Goal: Task Accomplishment & Management: Use online tool/utility

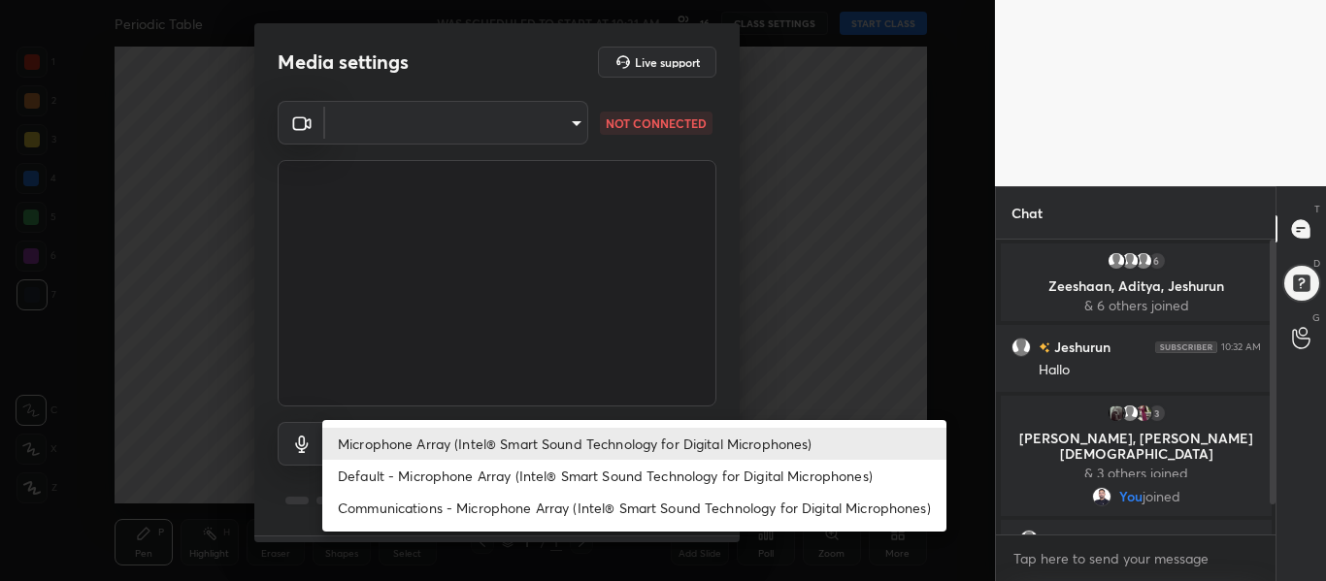
click at [471, 442] on body "1 2 3 4 5 6 7 C X Z C X Z E E Erase all H H Periodic Table WAS SCHEDULED TO STA…" at bounding box center [663, 290] width 1326 height 581
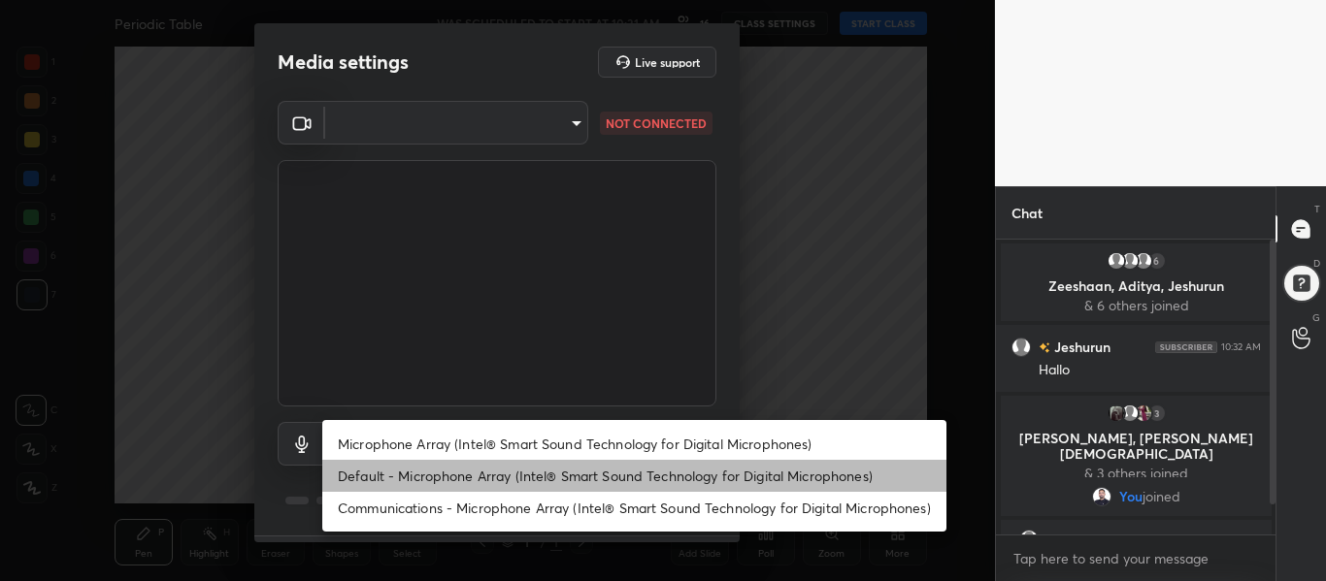
click at [469, 476] on li "Default - Microphone Array (Intel® Smart Sound Technology for Digital Microphon…" at bounding box center [634, 476] width 624 height 32
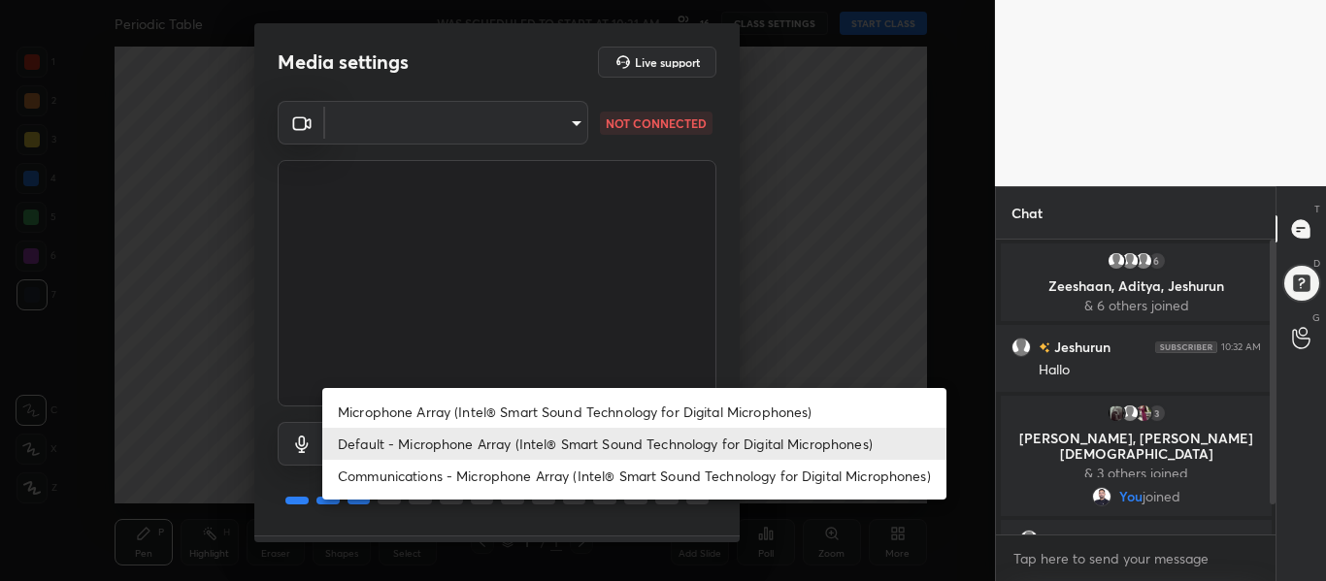
click at [464, 443] on body "1 2 3 4 5 6 7 C X Z C X Z E E Erase all H H Periodic Table WAS SCHEDULED TO STA…" at bounding box center [663, 290] width 1326 height 581
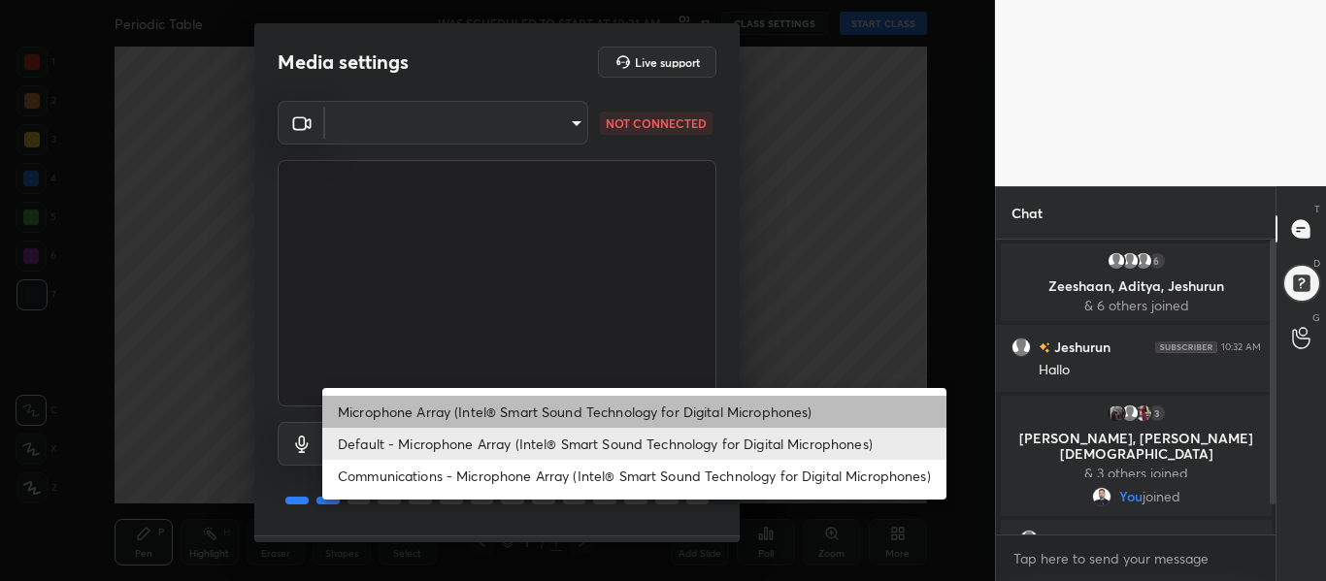
click at [459, 398] on li "Microphone Array (Intel® Smart Sound Technology for Digital Microphones)" at bounding box center [634, 412] width 624 height 32
type input "917cd1b2a0388ec14199baf13a88a8982ac082e83c76882de704b8875a711c10"
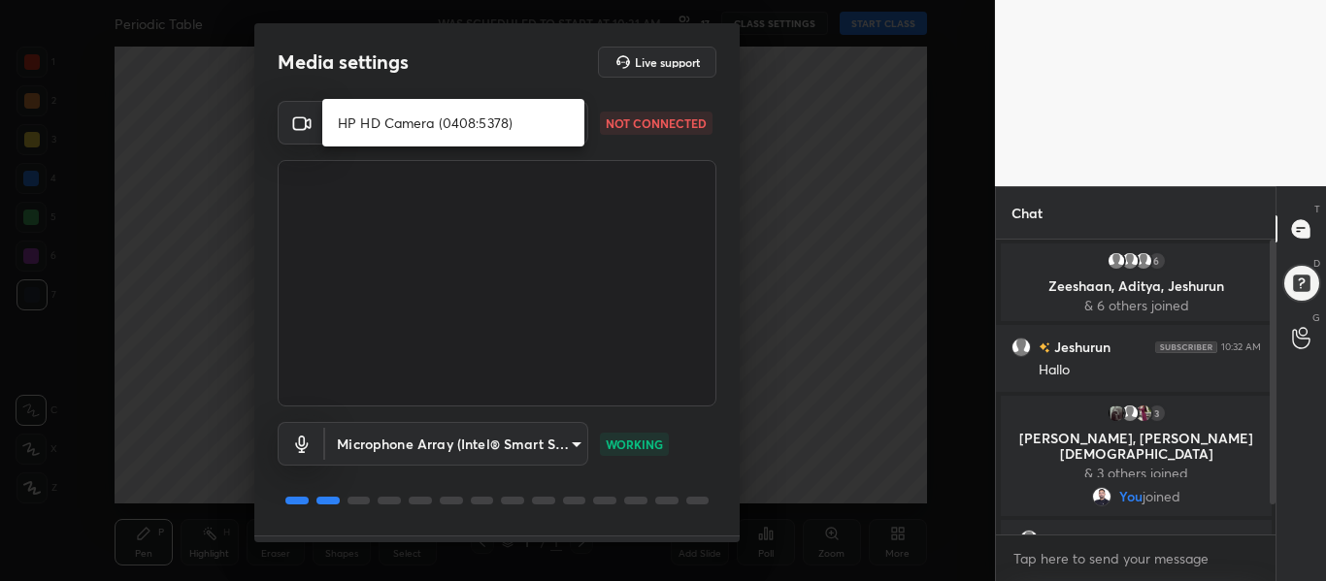
click at [437, 130] on body "1 2 3 4 5 6 7 C X Z C X Z E E Erase all H H Periodic Table WAS SCHEDULED TO STA…" at bounding box center [663, 290] width 1326 height 581
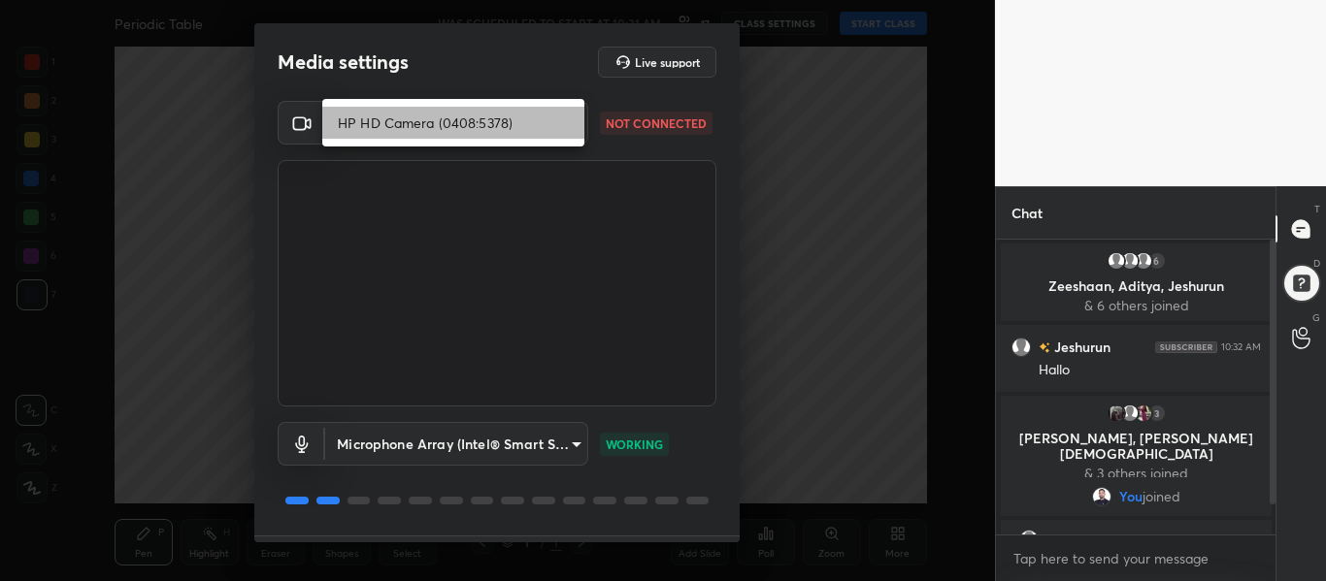
click at [437, 130] on li "HP HD Camera (0408:5378)" at bounding box center [453, 123] width 262 height 32
type input "687c101ffe54cef27c29d98fde601c6506ad74fa7b9db46fea6634b3ffb2addf"
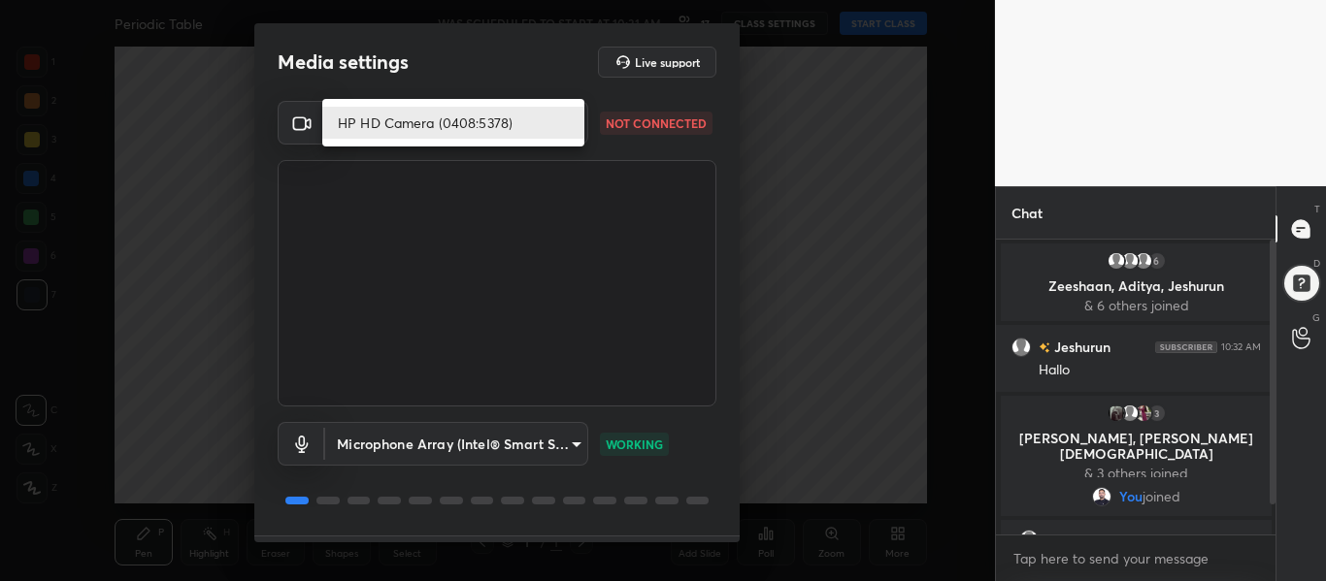
click at [437, 130] on body "1 2 3 4 5 6 7 C X Z C X Z E E Erase all H H Periodic Table WAS SCHEDULED TO STA…" at bounding box center [663, 290] width 1326 height 581
click at [437, 130] on li "HP HD Camera (0408:5378)" at bounding box center [453, 123] width 262 height 32
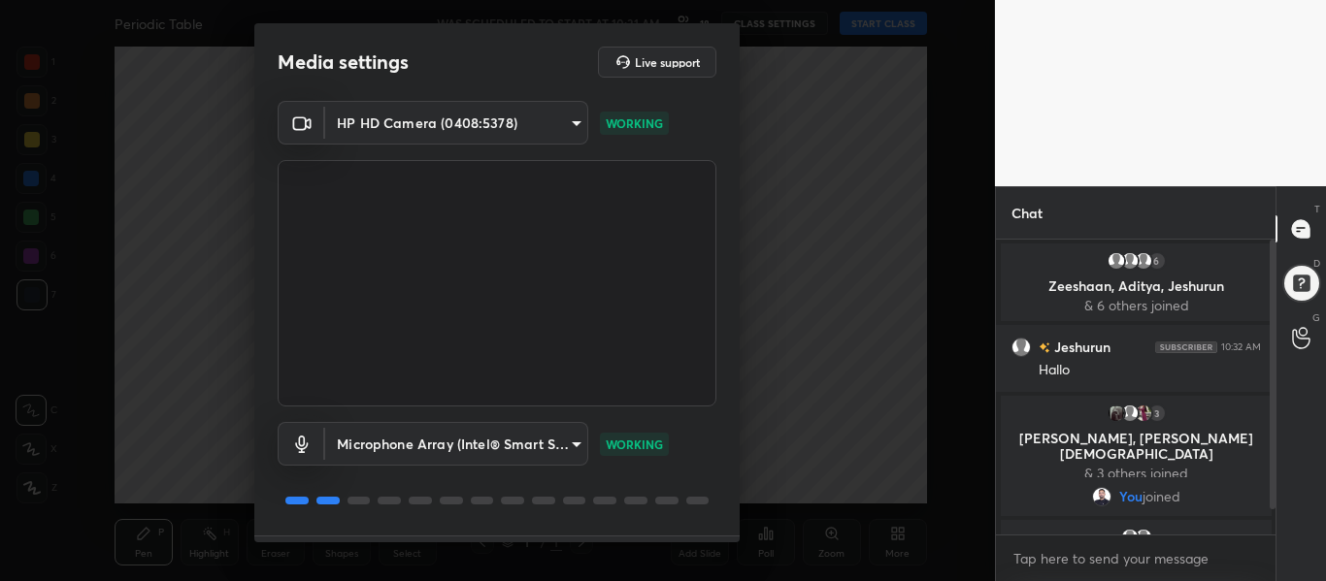
drag, startPoint x: 731, startPoint y: 372, endPoint x: 727, endPoint y: 512, distance: 140.8
click at [727, 512] on div "HP HD Camera (0408:5378) 687c101ffe54cef27c29d98fde601c6506ad74fa7b9db46fea6634…" at bounding box center [496, 318] width 485 height 435
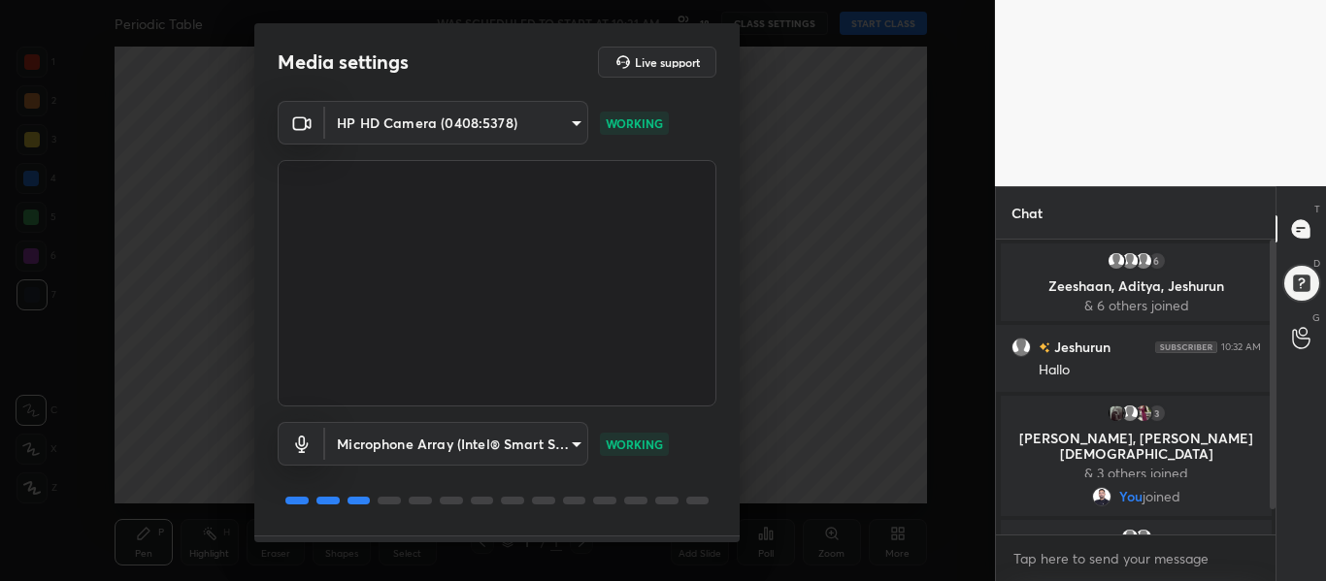
click at [727, 512] on div "HP HD Camera (0408:5378) 687c101ffe54cef27c29d98fde601c6506ad74fa7b9db46fea6634…" at bounding box center [496, 318] width 485 height 435
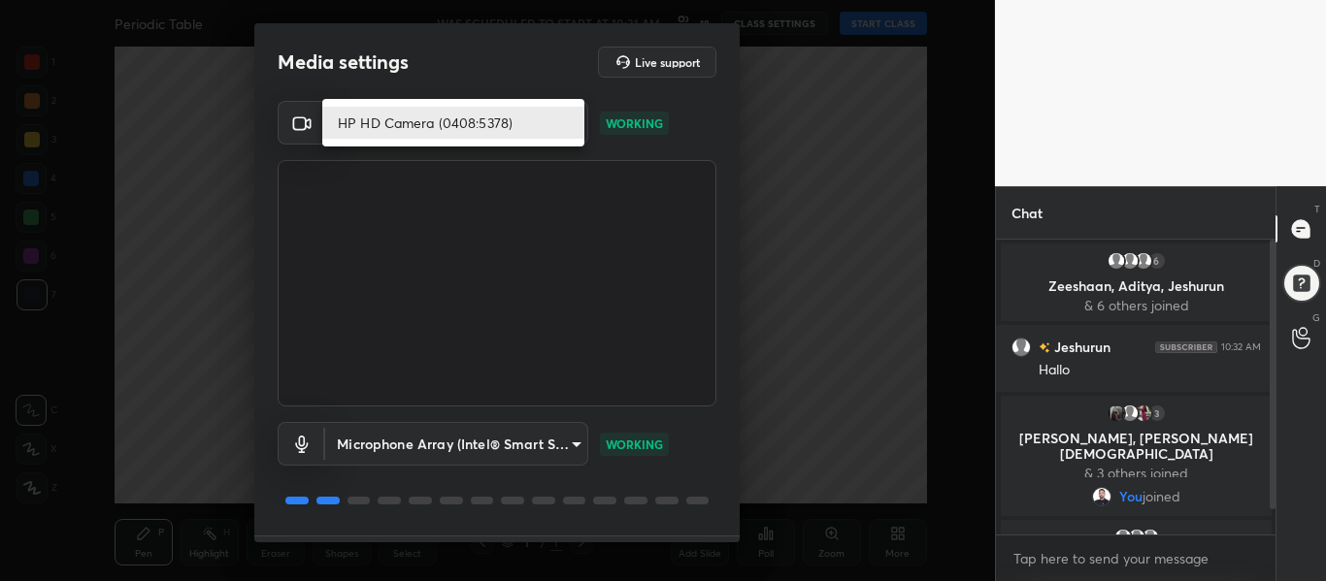
click at [498, 134] on body "1 2 3 4 5 6 7 C X Z C X Z E E Erase all H H Periodic Table WAS SCHEDULED TO STA…" at bounding box center [663, 290] width 1326 height 581
click at [498, 134] on li "HP HD Camera (0408:5378)" at bounding box center [453, 123] width 262 height 32
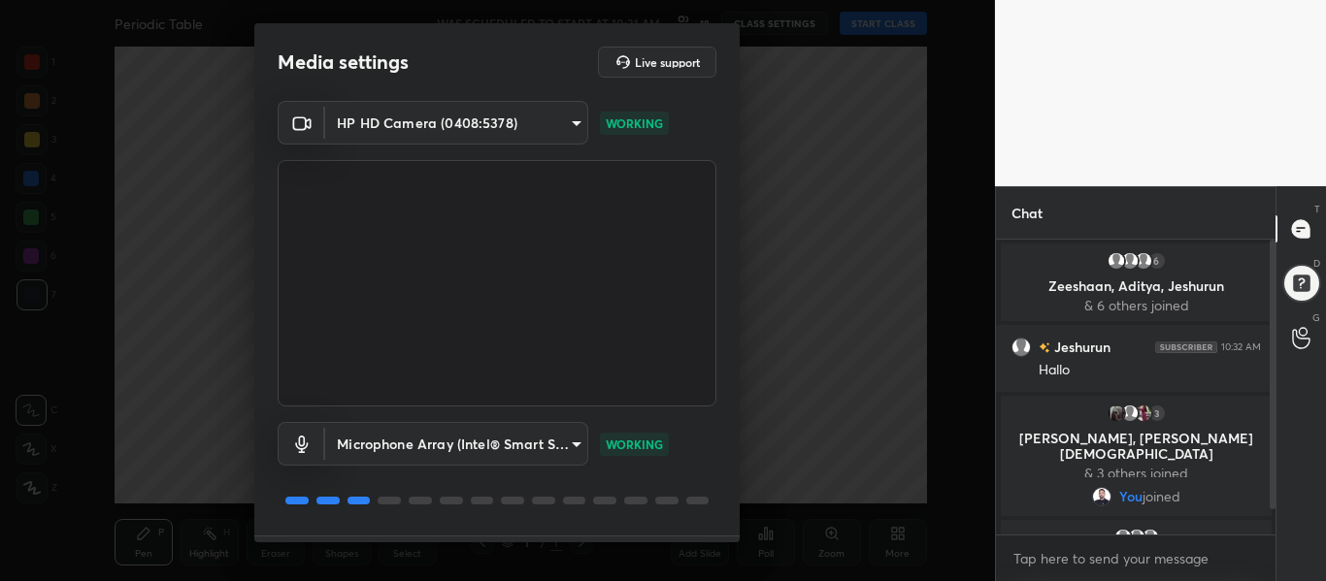
click at [498, 134] on ul "HP HD Camera (0408:5378)" at bounding box center [420, 123] width 197 height 27
drag, startPoint x: 525, startPoint y: 297, endPoint x: 478, endPoint y: -117, distance: 417.0
click at [478, 0] on html "1 2 3 4 5 6 7 C X Z C X Z E E Erase all H H Periodic Table WAS SCHEDULED TO STA…" at bounding box center [663, 0] width 1326 height 0
click at [708, 518] on div "Microphone Array (Intel® Smart Sound Technology for Digital Microphones) 917cd1…" at bounding box center [497, 471] width 439 height 129
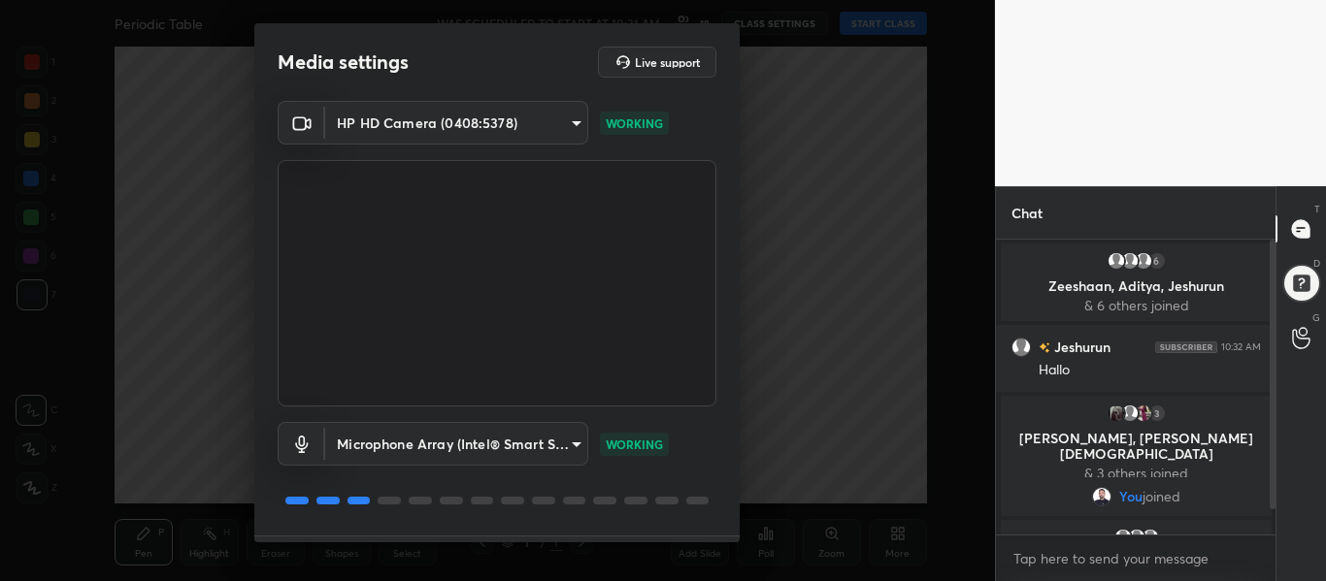
click at [708, 518] on div "Microphone Array (Intel® Smart Sound Technology for Digital Microphones) 917cd1…" at bounding box center [497, 471] width 439 height 129
drag, startPoint x: 708, startPoint y: 518, endPoint x: 740, endPoint y: 515, distance: 32.2
click at [740, 515] on div "Media settings Live support HP HD Camera (0408:5378) 687c101ffe54cef27c29d98fde…" at bounding box center [496, 282] width 485 height 519
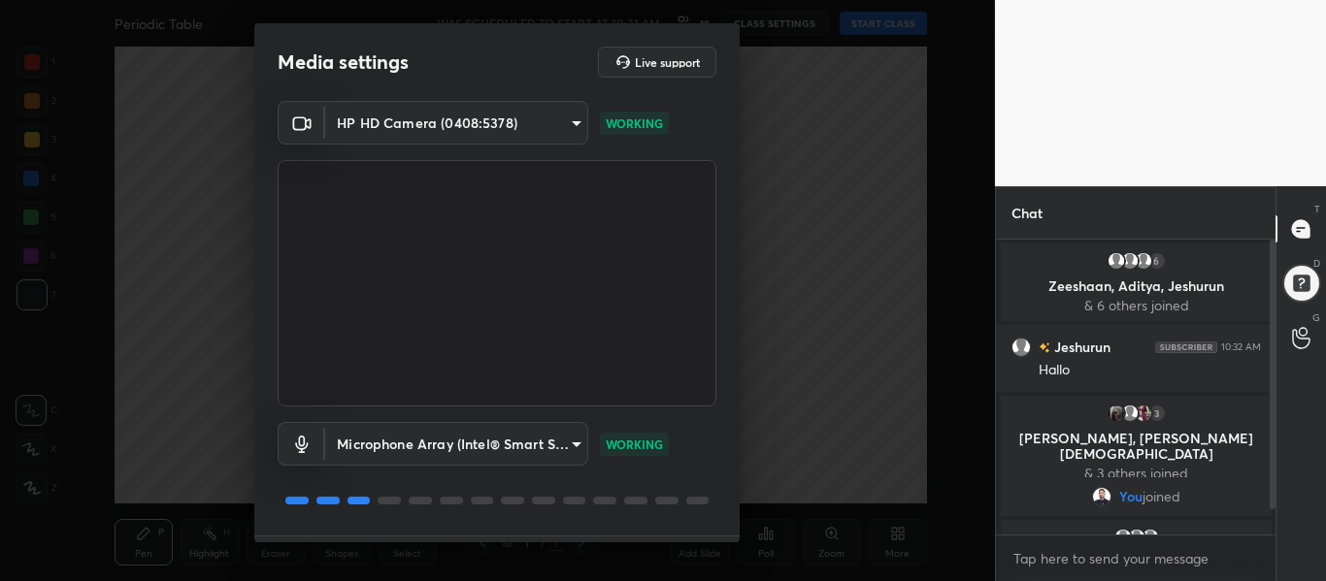
click at [740, 515] on div "Media settings Live support HP HD Camera (0408:5378) 687c101ffe54cef27c29d98fde…" at bounding box center [496, 282] width 485 height 519
click at [854, 301] on div "Media settings Live support HP HD Camera (0408:5378) 687c101ffe54cef27c29d98fde…" at bounding box center [497, 290] width 995 height 581
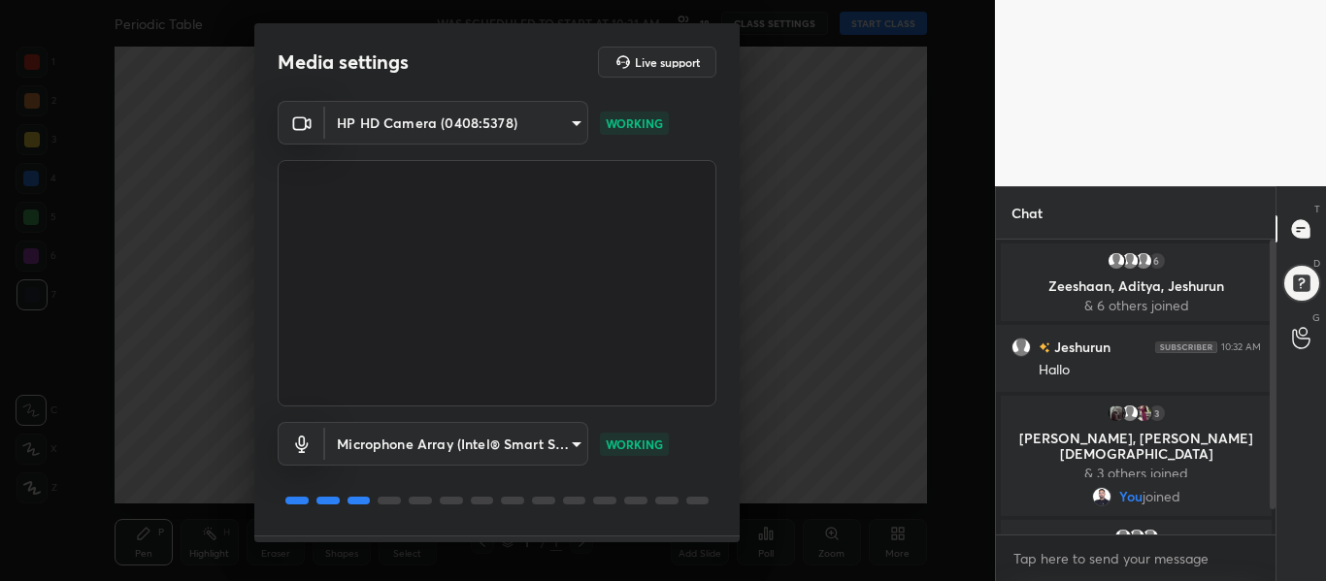
click at [303, 123] on rect at bounding box center [300, 123] width 12 height 12
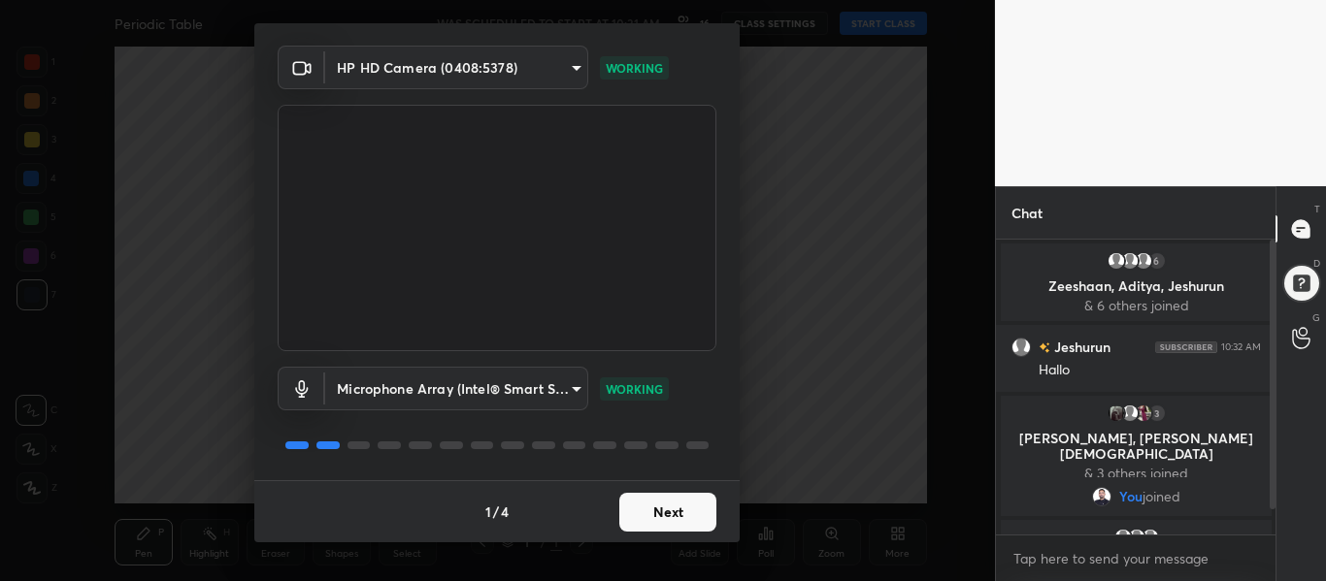
click at [672, 511] on button "Next" at bounding box center [667, 512] width 97 height 39
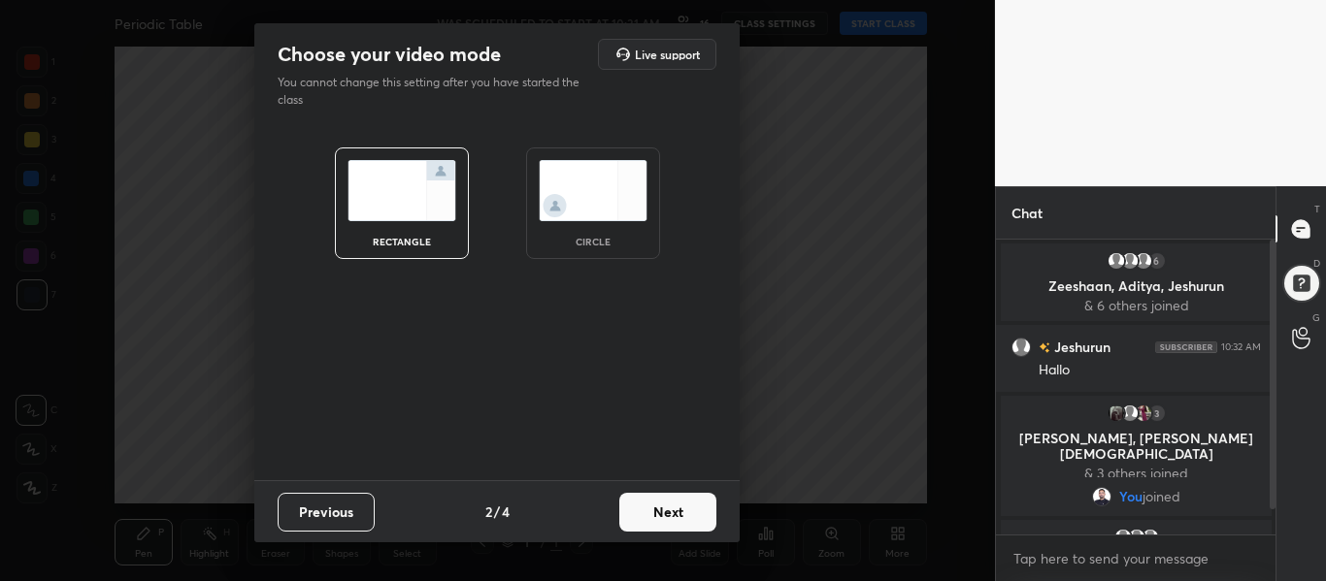
click at [672, 511] on button "Next" at bounding box center [667, 512] width 97 height 39
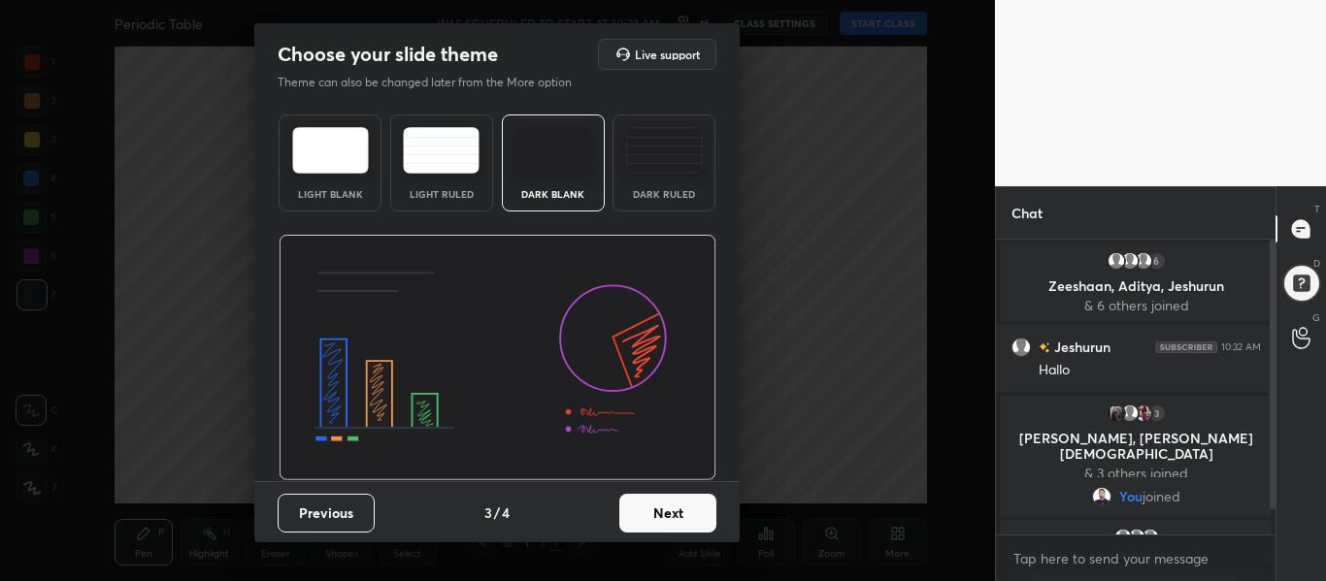
click at [672, 511] on button "Next" at bounding box center [667, 513] width 97 height 39
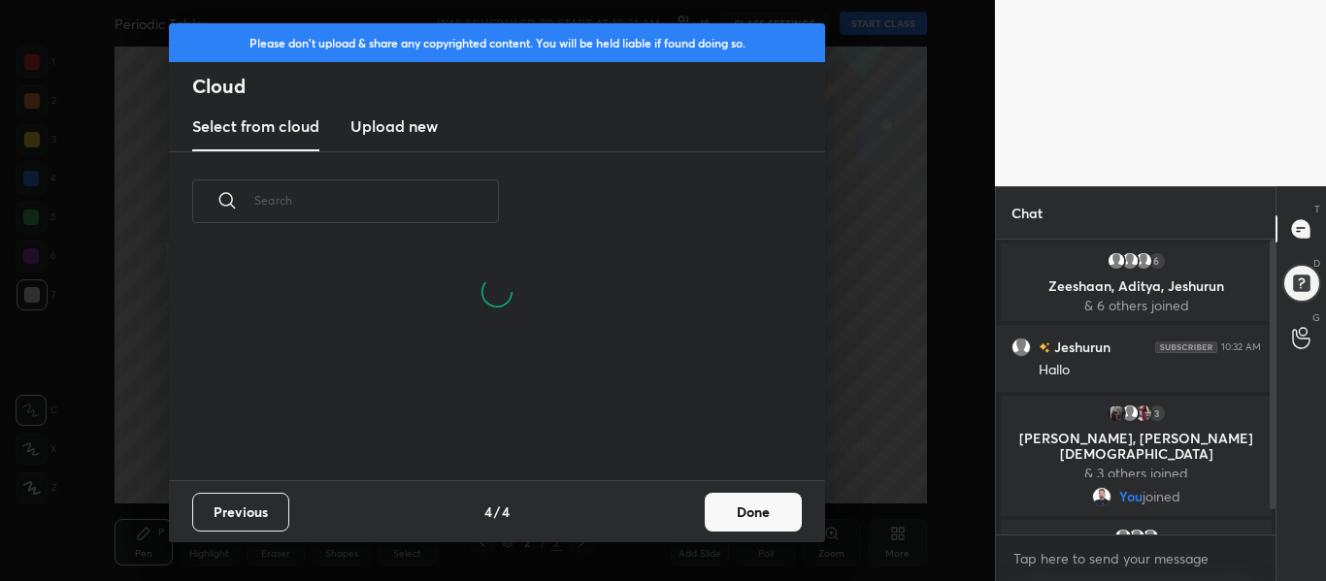
click at [744, 514] on button "Done" at bounding box center [753, 512] width 97 height 39
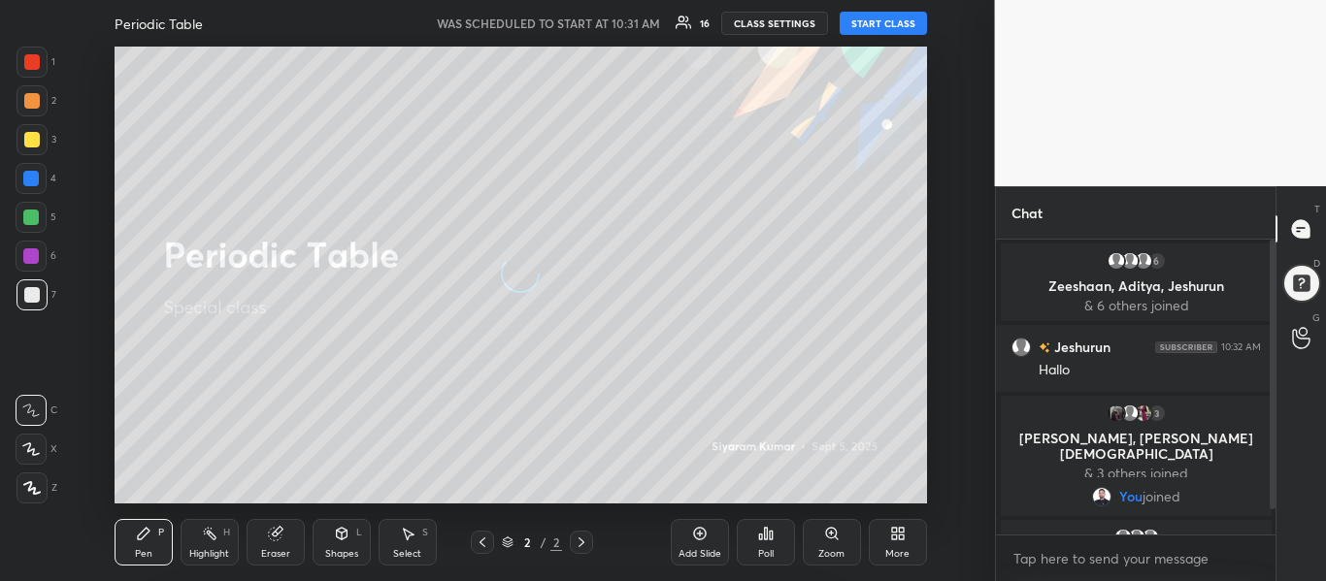
scroll to position [136, 623]
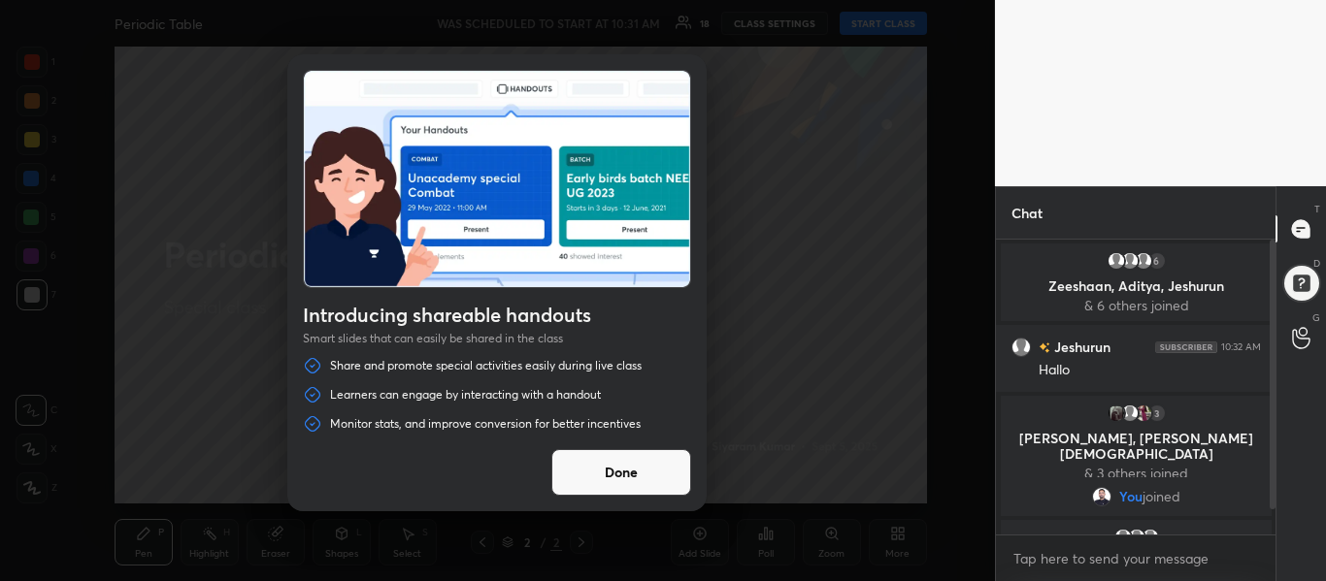
click at [638, 469] on button "Done" at bounding box center [621, 472] width 140 height 47
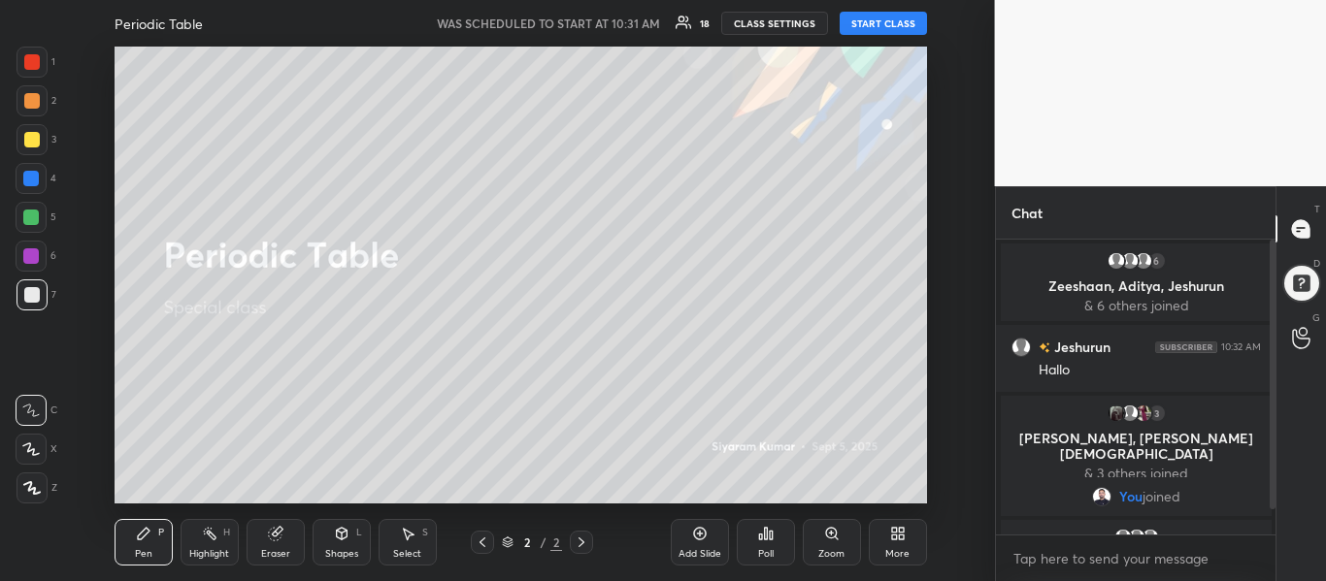
click at [871, 21] on button "START CLASS" at bounding box center [883, 23] width 87 height 23
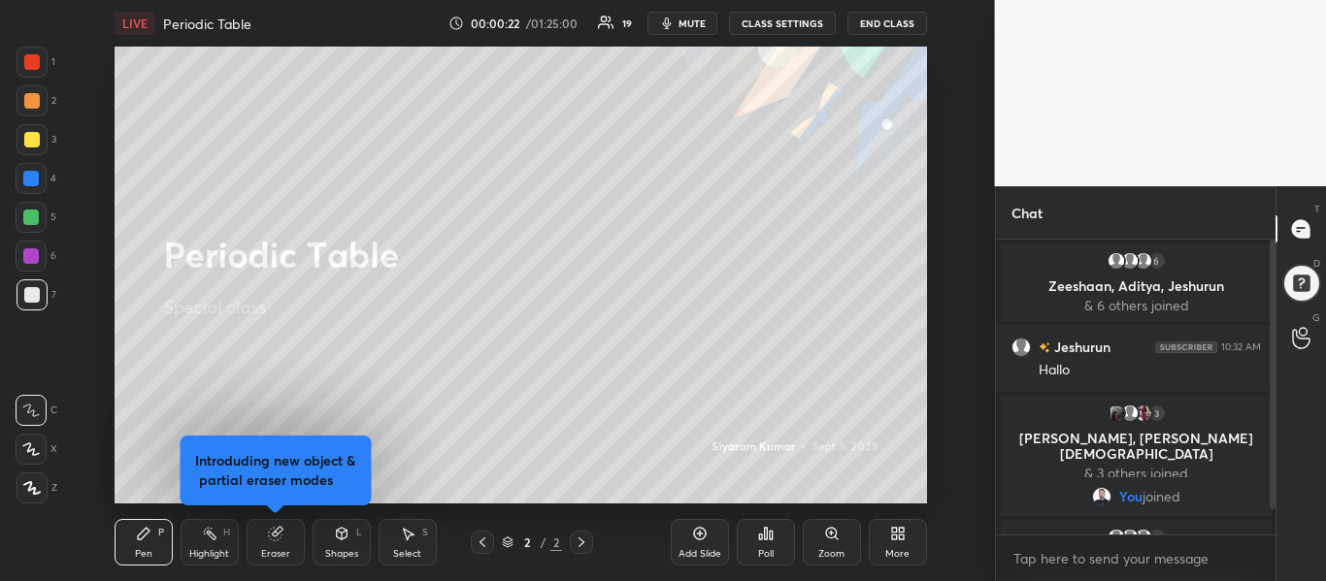
scroll to position [28, 0]
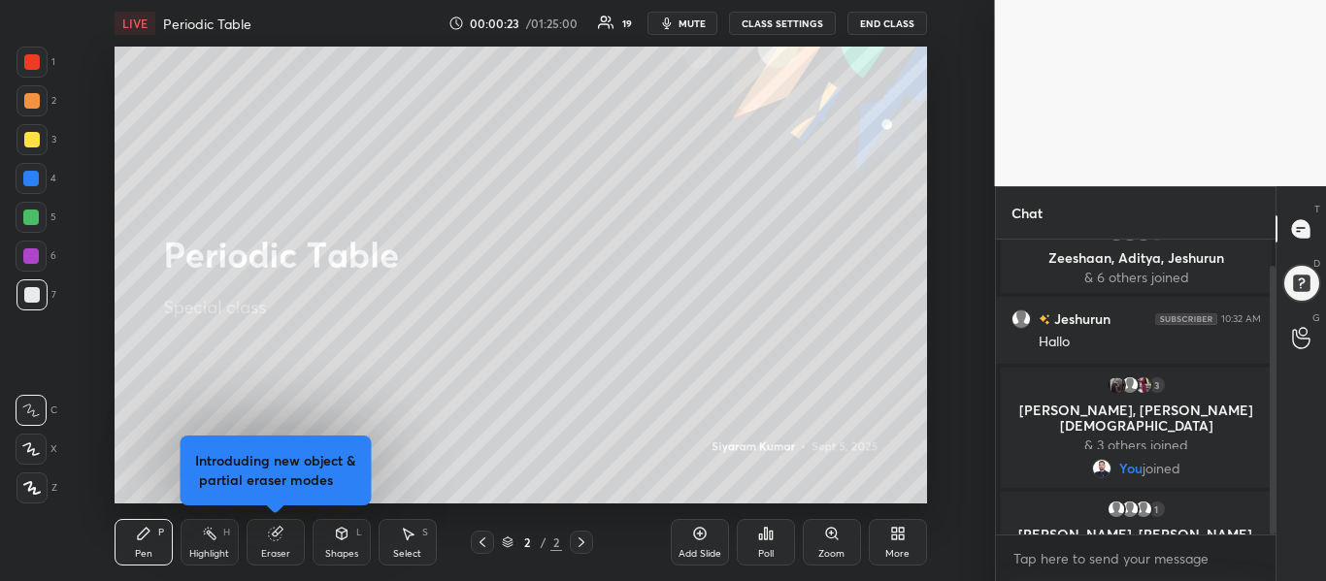
drag, startPoint x: 1271, startPoint y: 337, endPoint x: 1271, endPoint y: 463, distance: 126.2
click at [1271, 463] on div at bounding box center [1272, 400] width 6 height 269
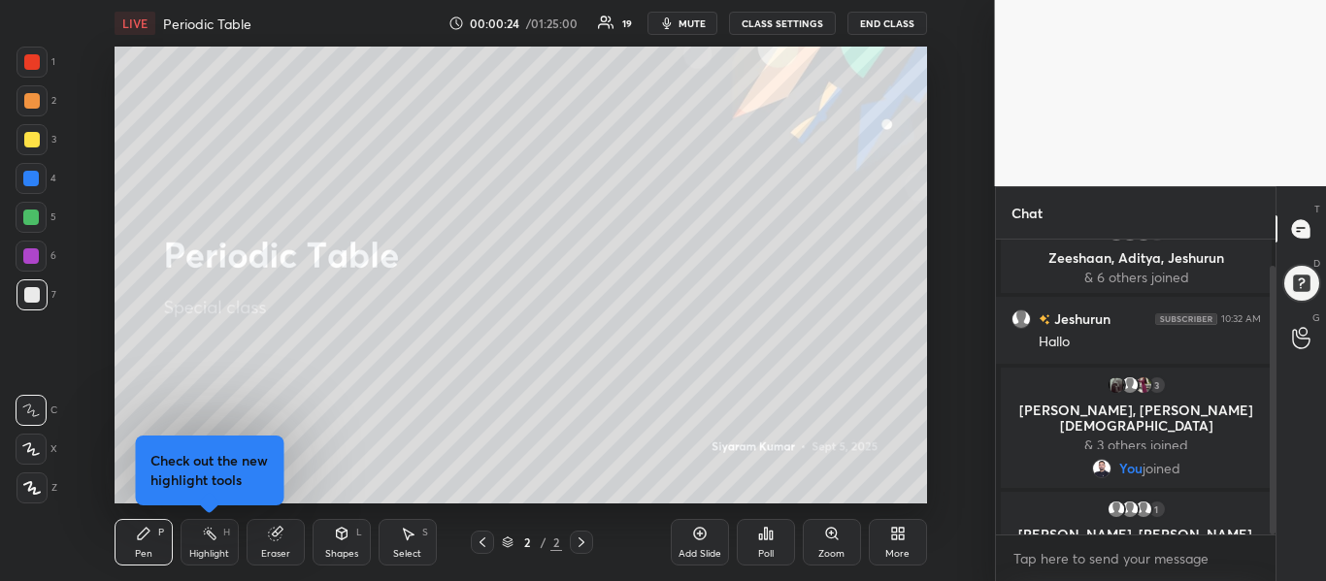
drag, startPoint x: 1271, startPoint y: 463, endPoint x: 1265, endPoint y: 521, distance: 58.6
click at [1265, 521] on div at bounding box center [1270, 387] width 12 height 295
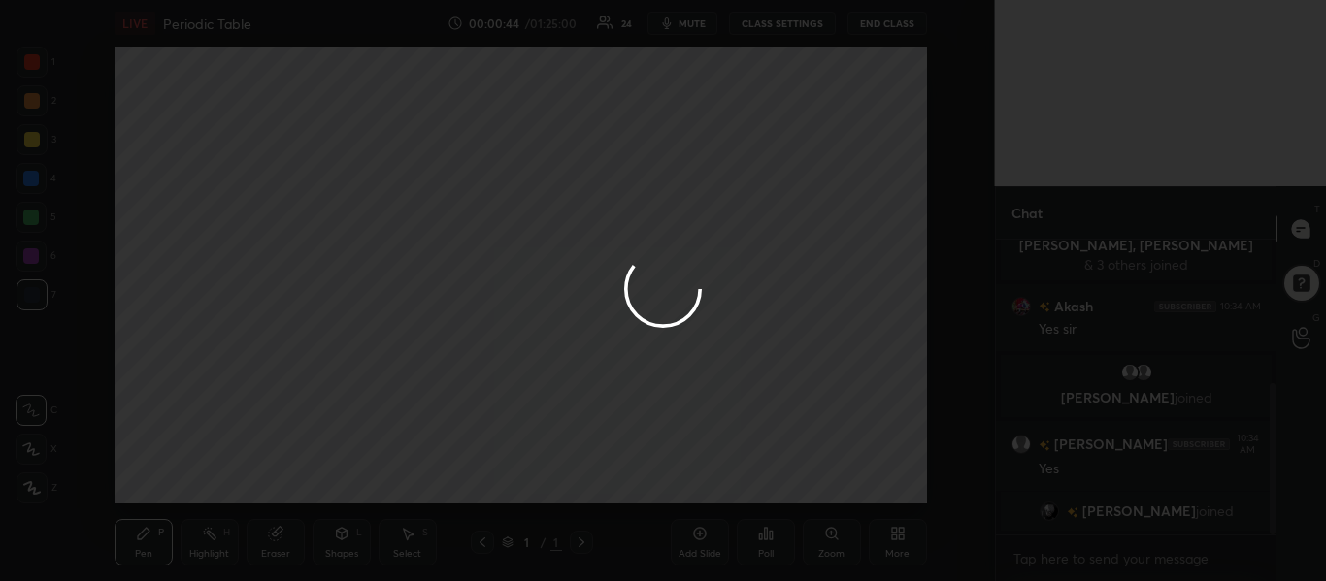
scroll to position [329, 0]
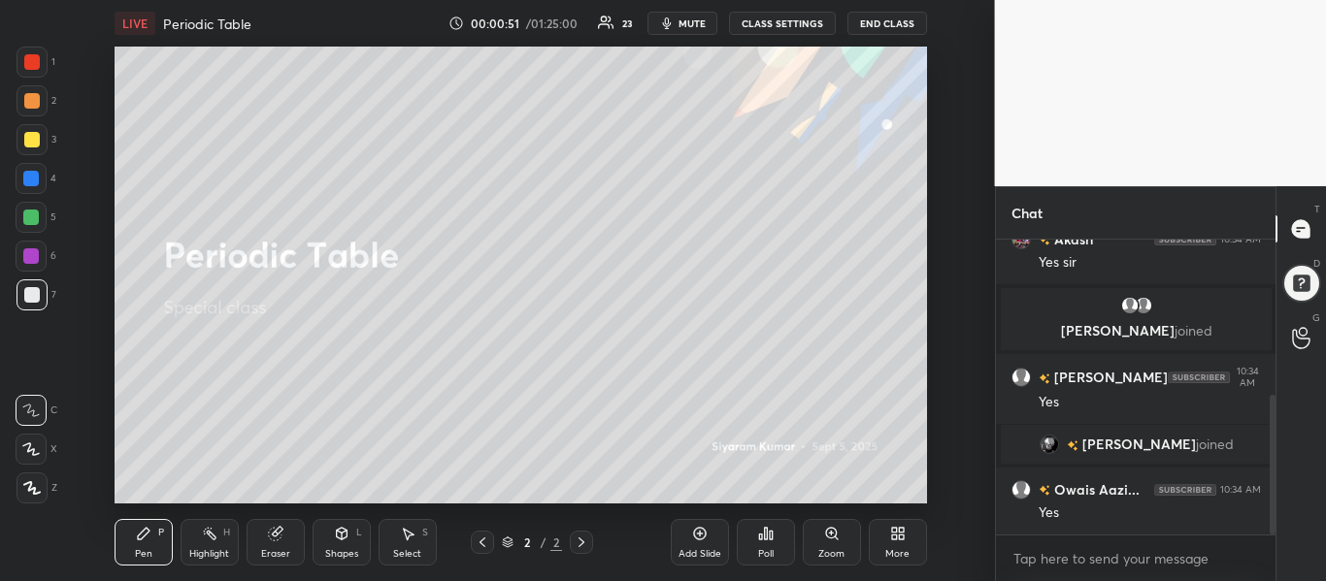
click at [685, 18] on span "mute" at bounding box center [691, 23] width 27 height 14
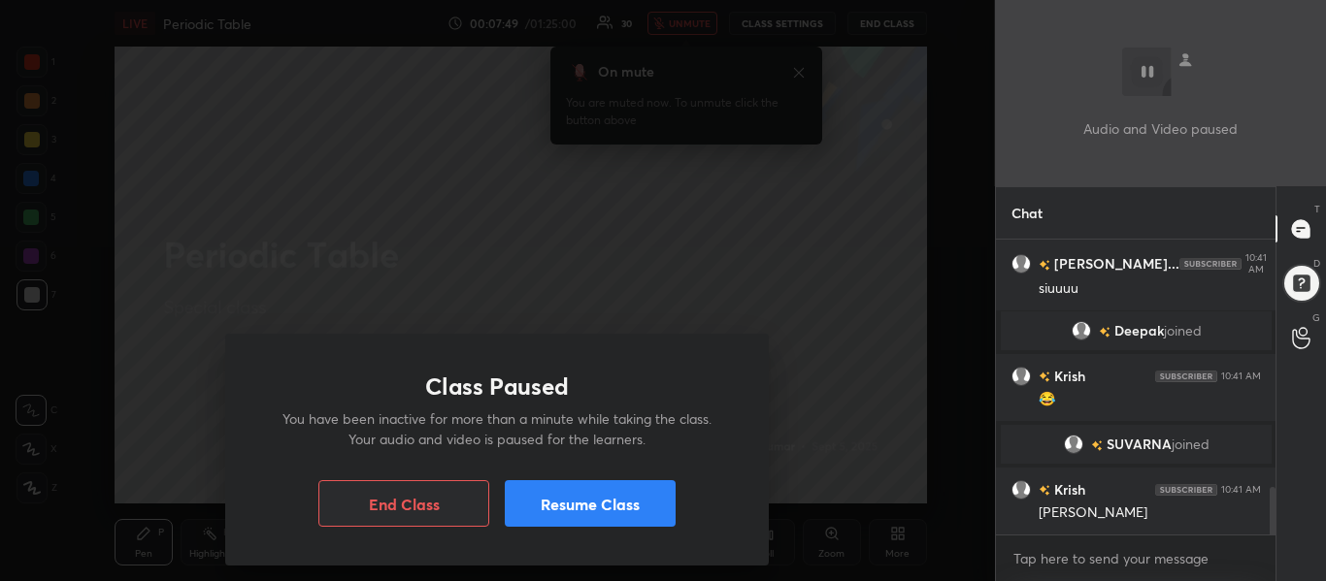
scroll to position [1598, 0]
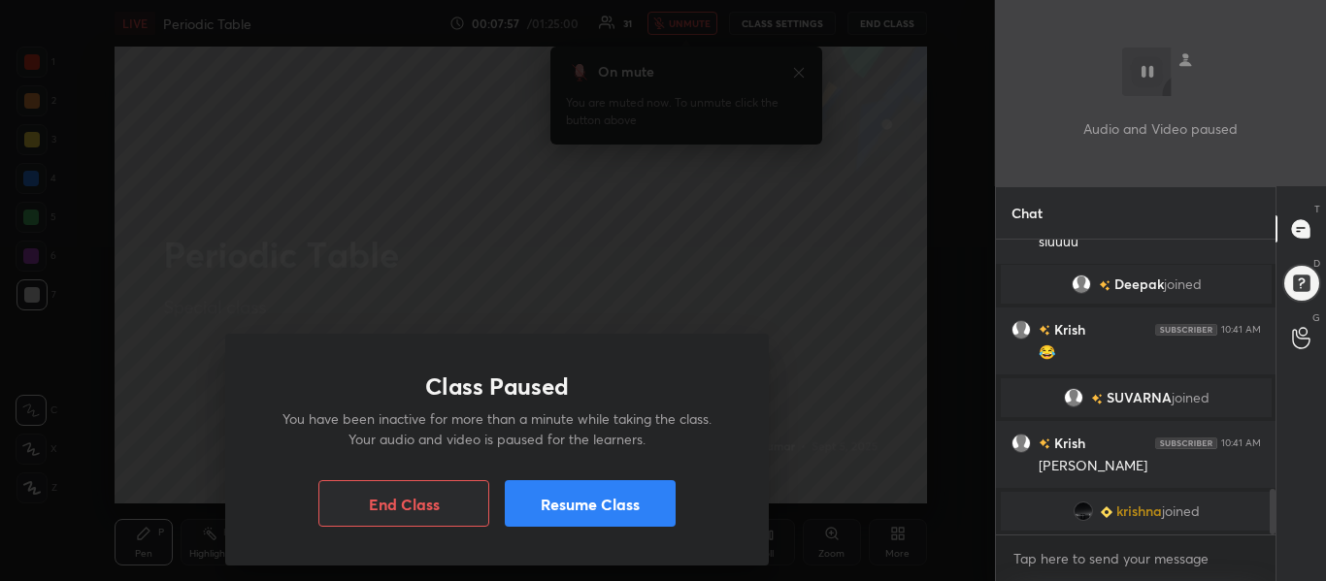
click at [599, 498] on button "Resume Class" at bounding box center [590, 503] width 171 height 47
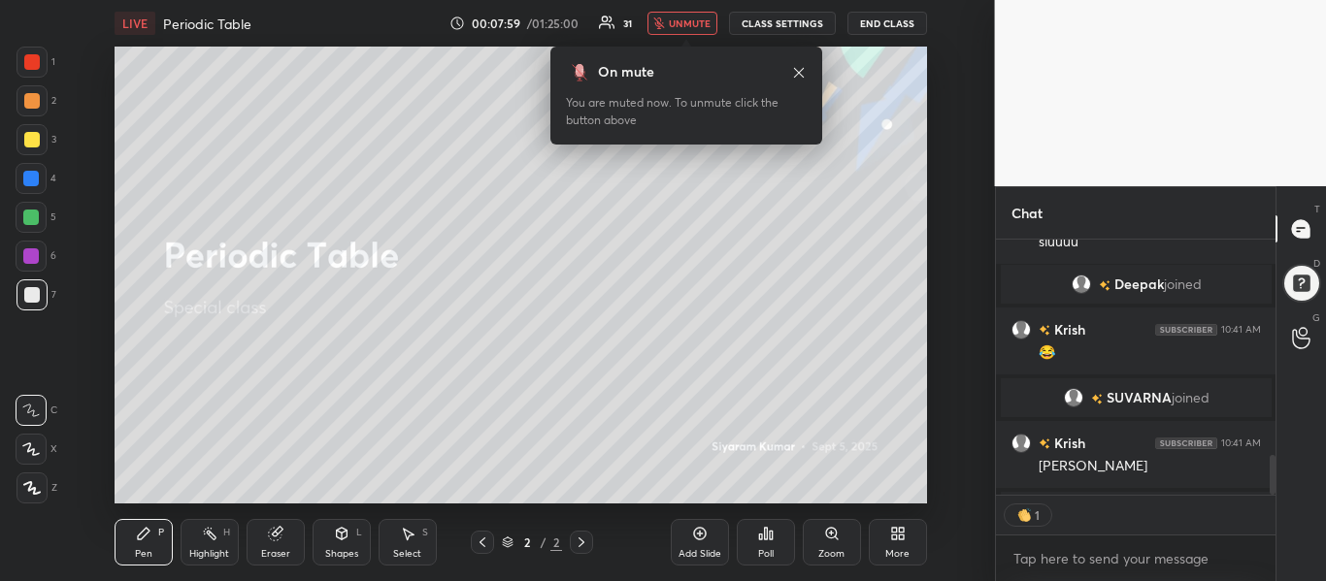
scroll to position [249, 274]
click at [690, 21] on span "unmute" at bounding box center [690, 23] width 42 height 14
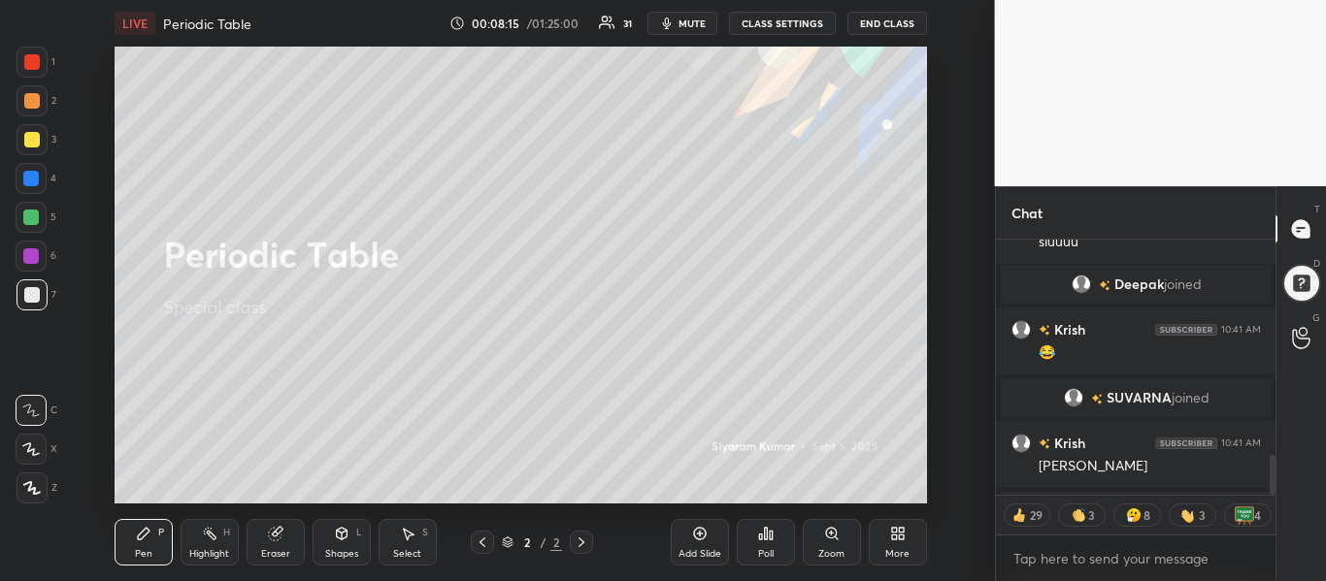
click at [1325, 116] on video at bounding box center [1161, 93] width 332 height 186
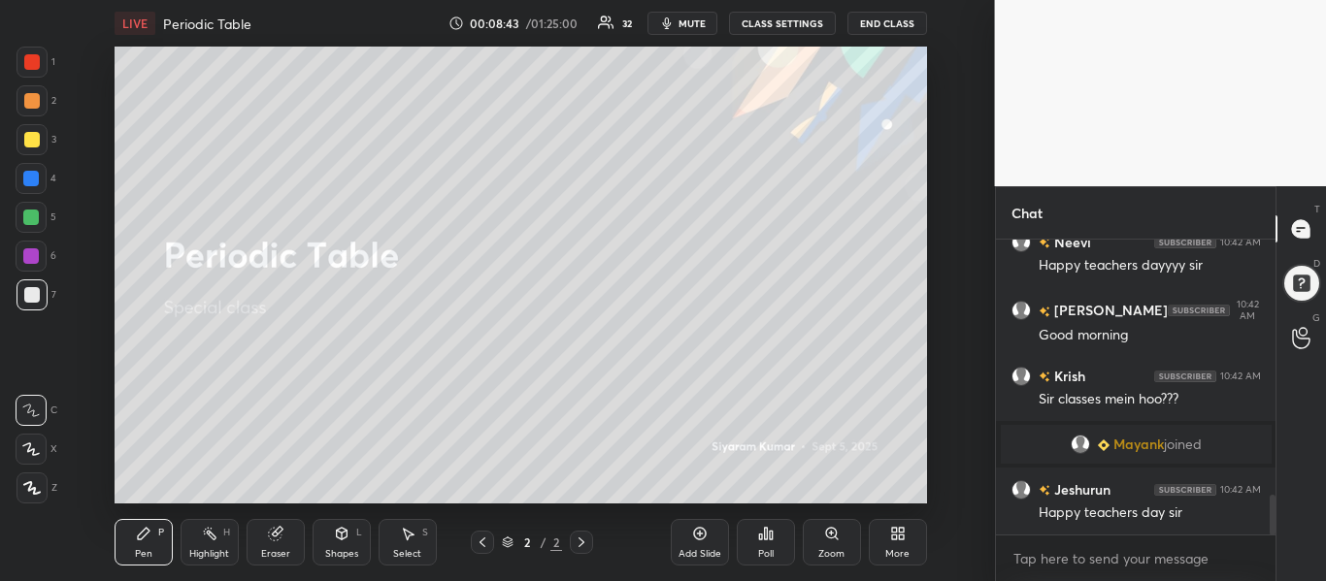
scroll to position [1878, 0]
click at [1325, 152] on video at bounding box center [1161, 93] width 332 height 186
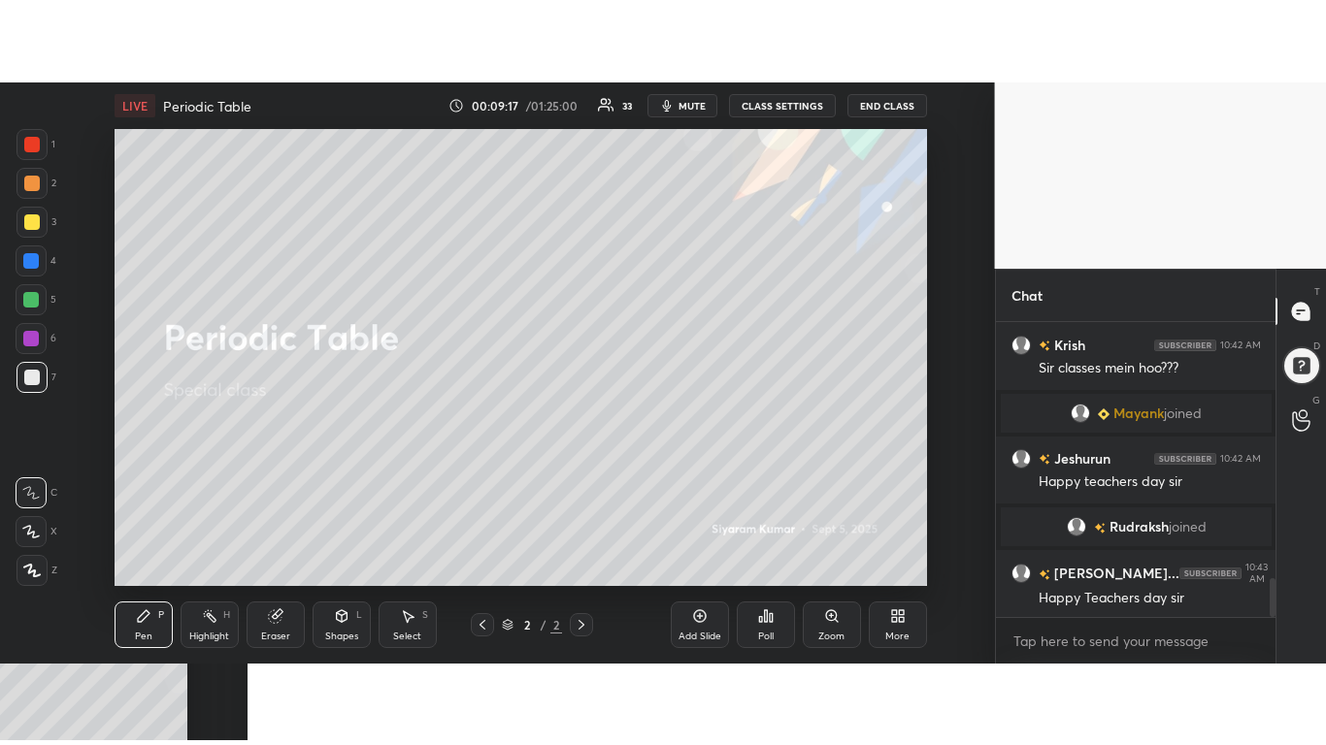
scroll to position [249, 274]
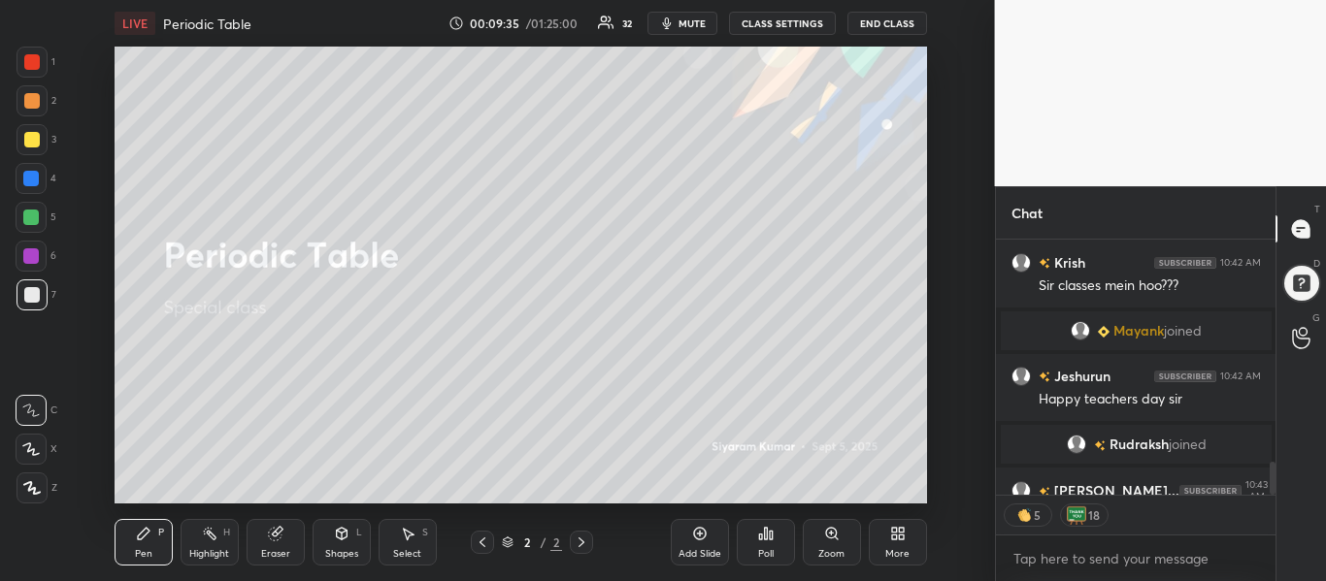
click at [905, 532] on icon at bounding box center [898, 534] width 16 height 16
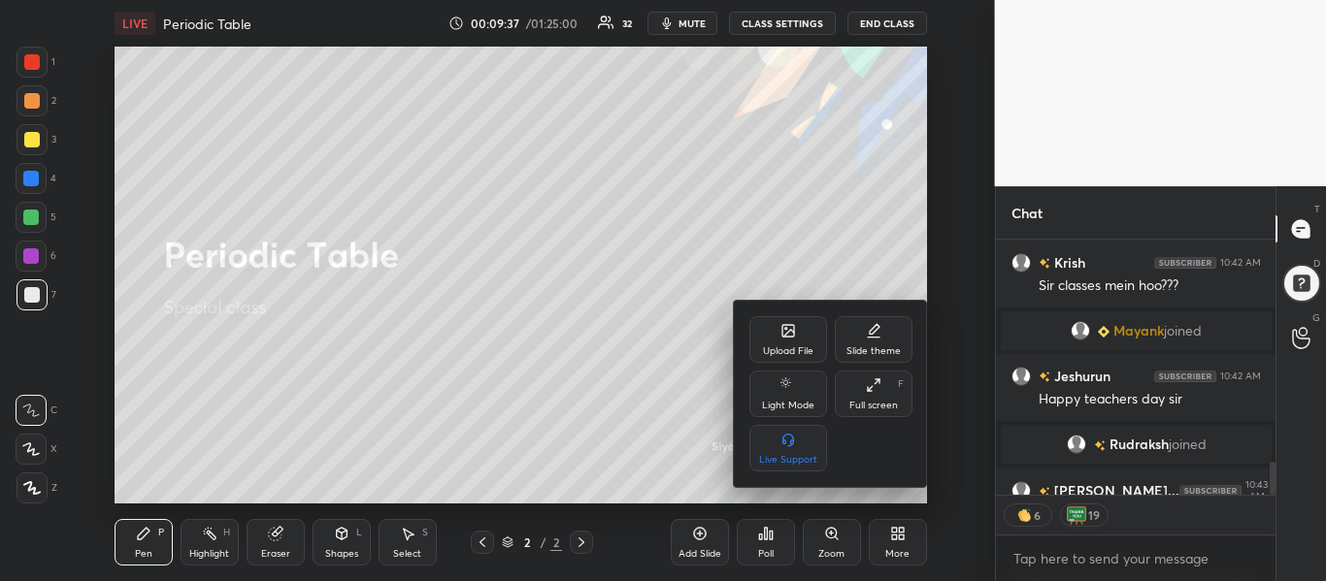
click at [886, 394] on div "Full screen F" at bounding box center [874, 394] width 78 height 47
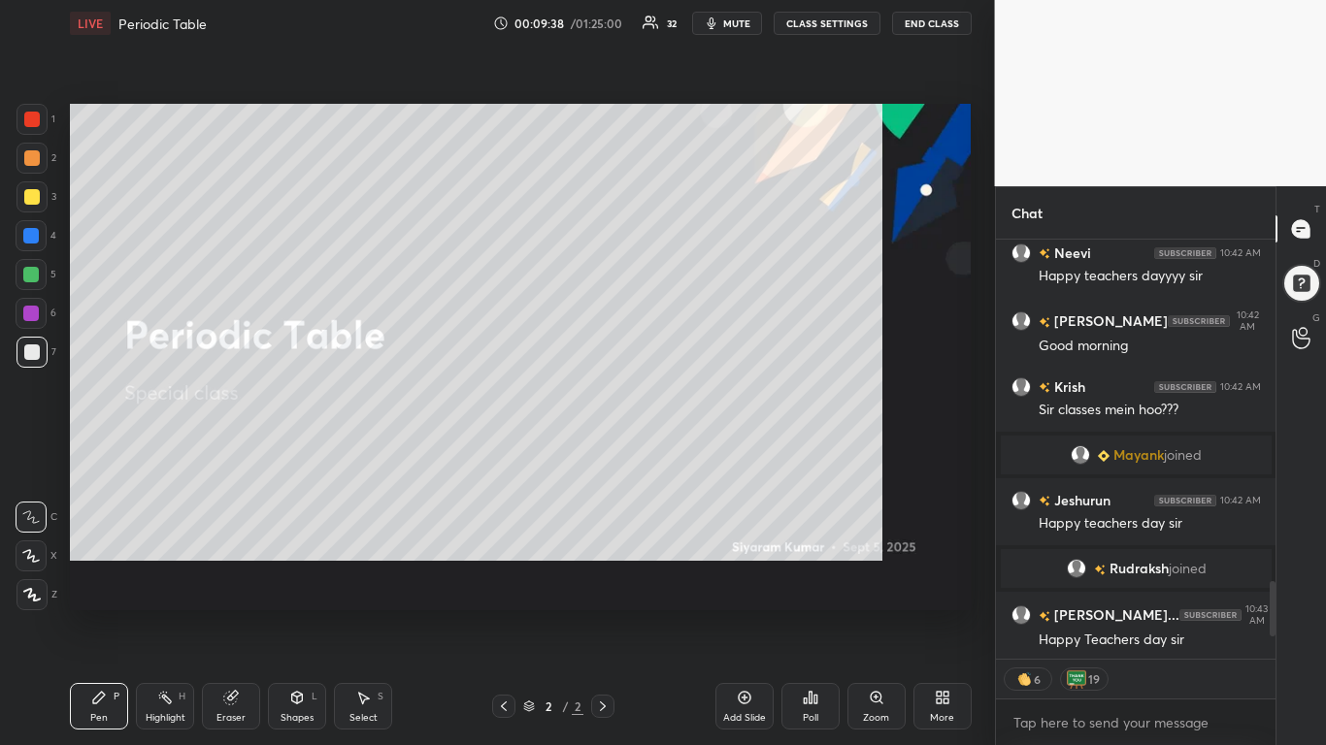
scroll to position [1830, 0]
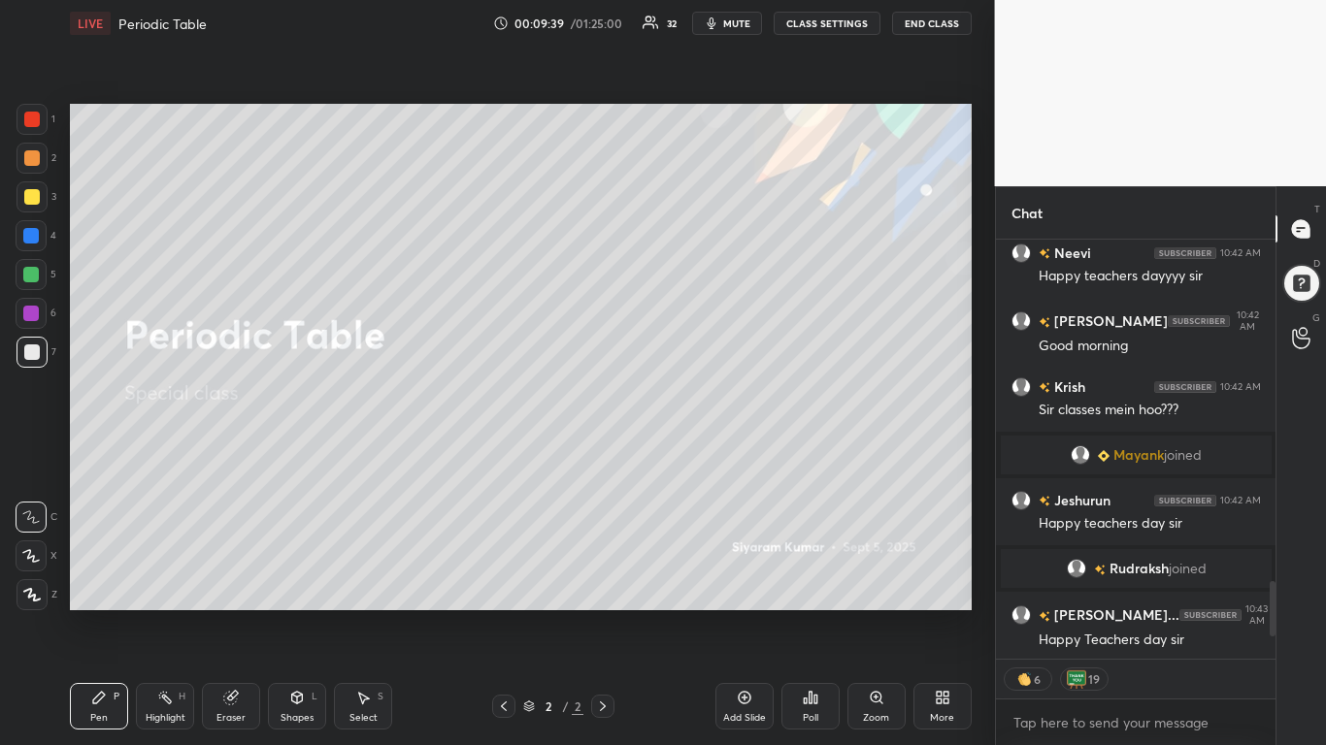
drag, startPoint x: 877, startPoint y: 511, endPoint x: 550, endPoint y: 39, distance: 574.0
click at [550, 39] on div "LIVE Periodic Table 00:09:39 / 01:25:00 32 mute CLASS SETTINGS End Class" at bounding box center [521, 23] width 902 height 47
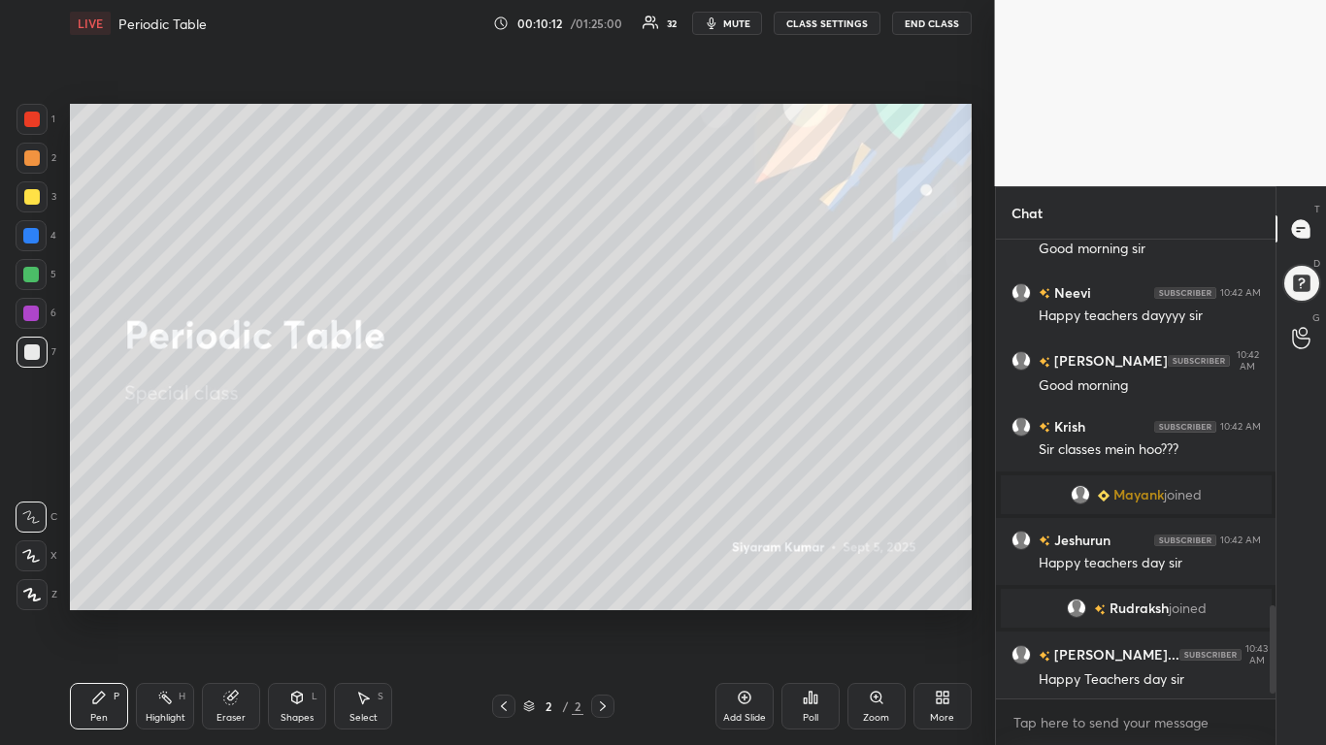
scroll to position [291, 274]
click at [942, 580] on icon at bounding box center [943, 698] width 16 height 16
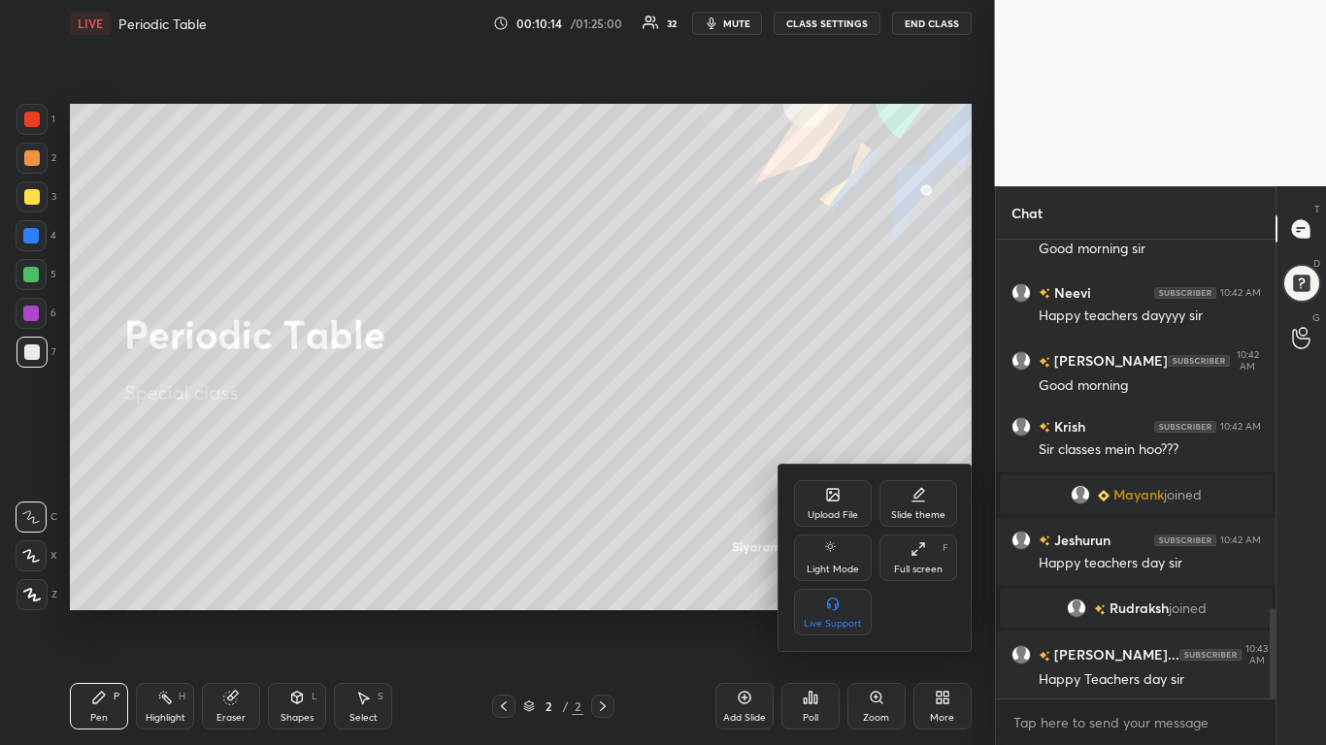
scroll to position [1876, 0]
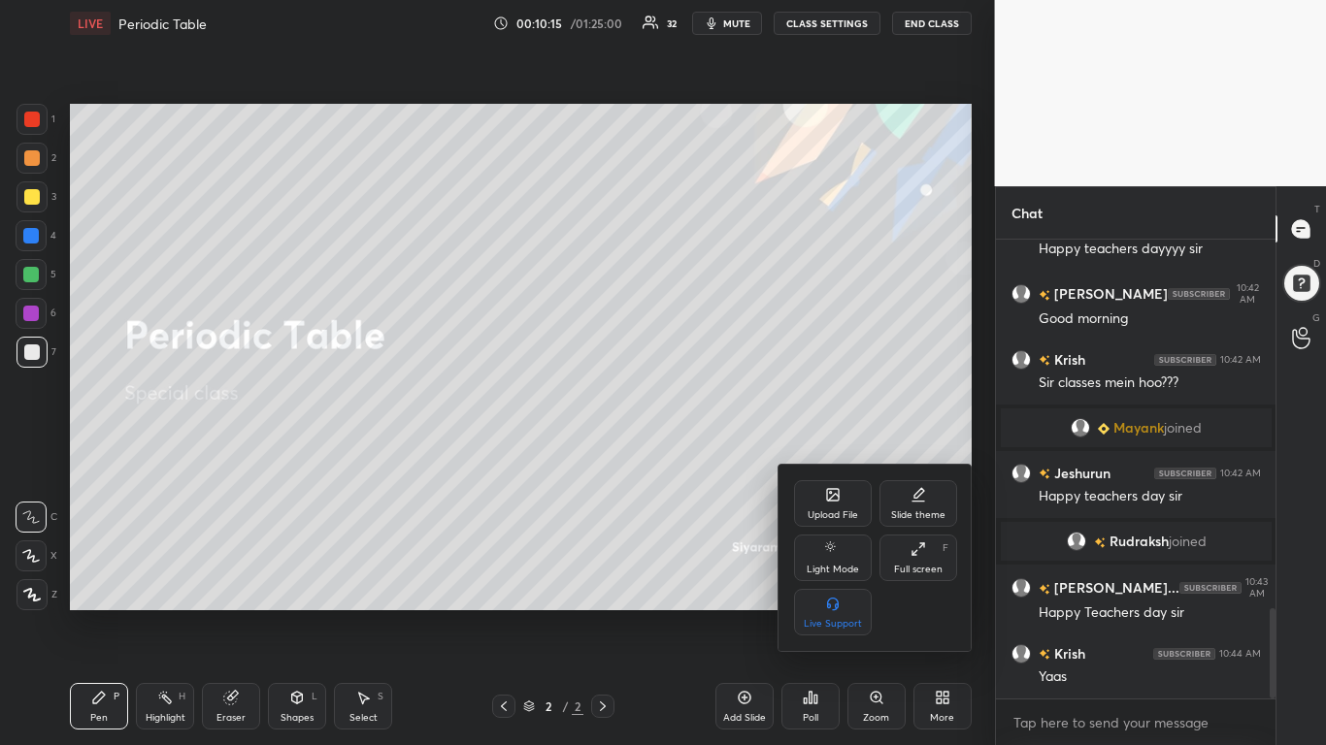
click at [840, 499] on icon at bounding box center [833, 495] width 16 height 16
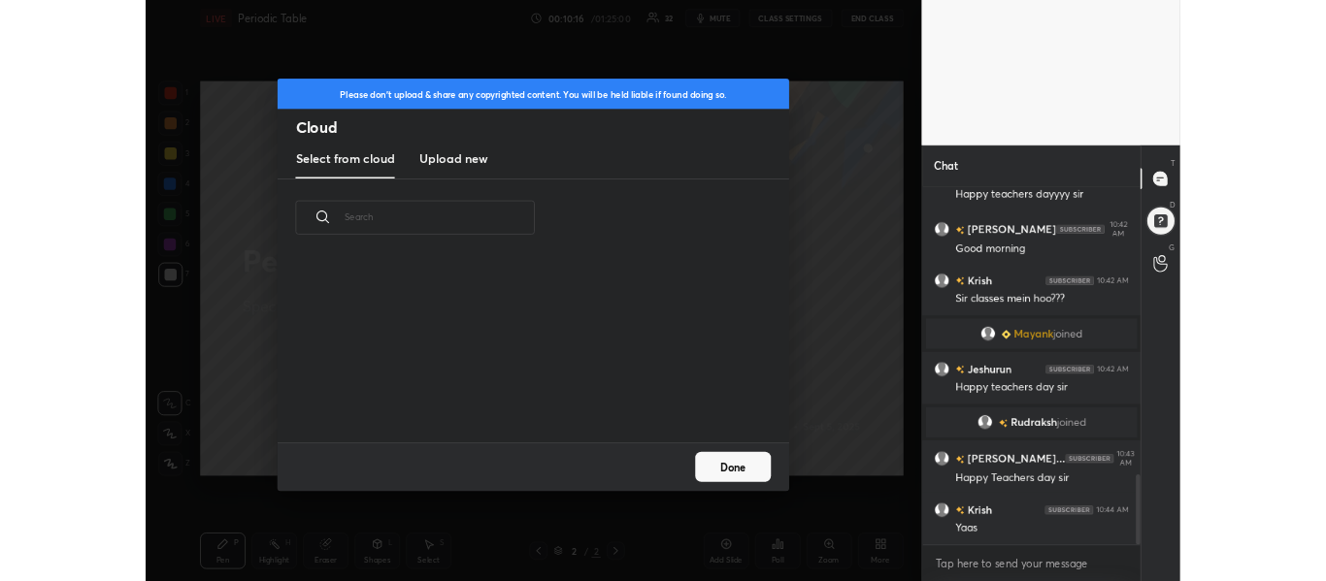
scroll to position [239, 623]
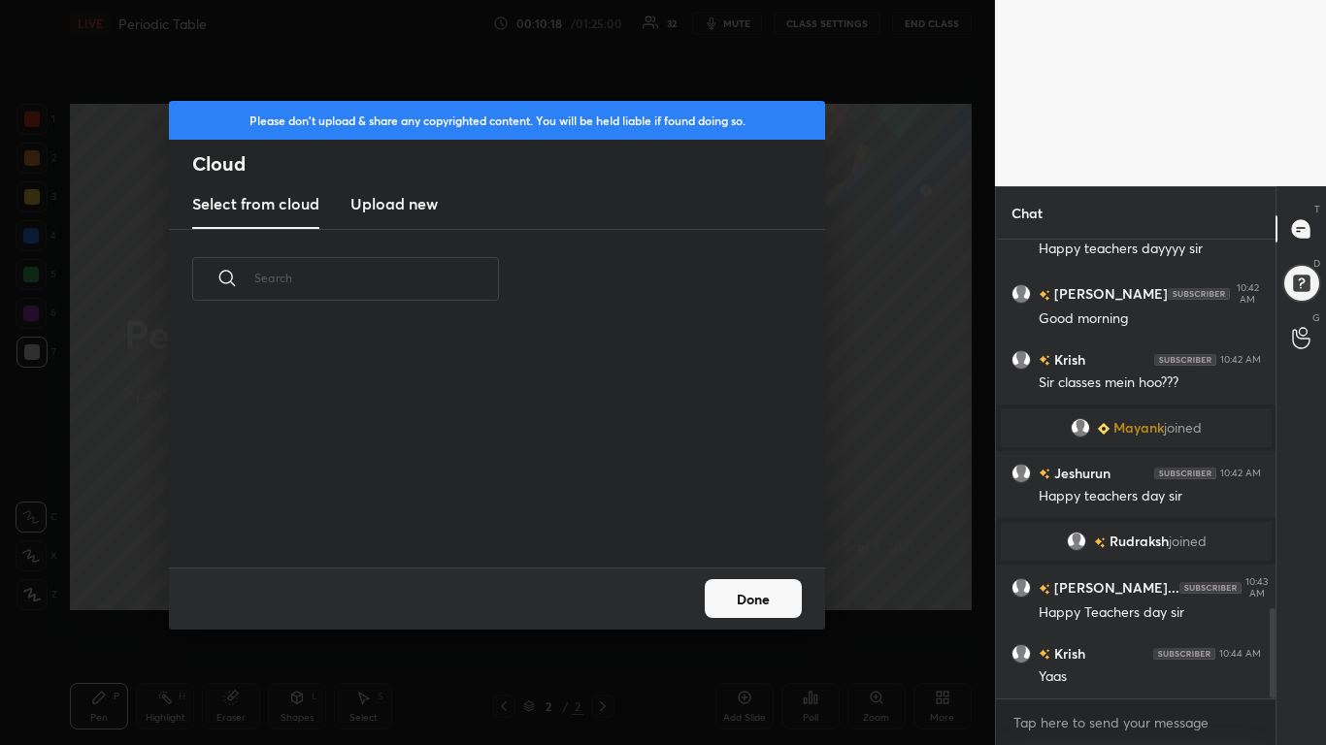
click at [387, 203] on h3 "Upload new" at bounding box center [393, 203] width 87 height 23
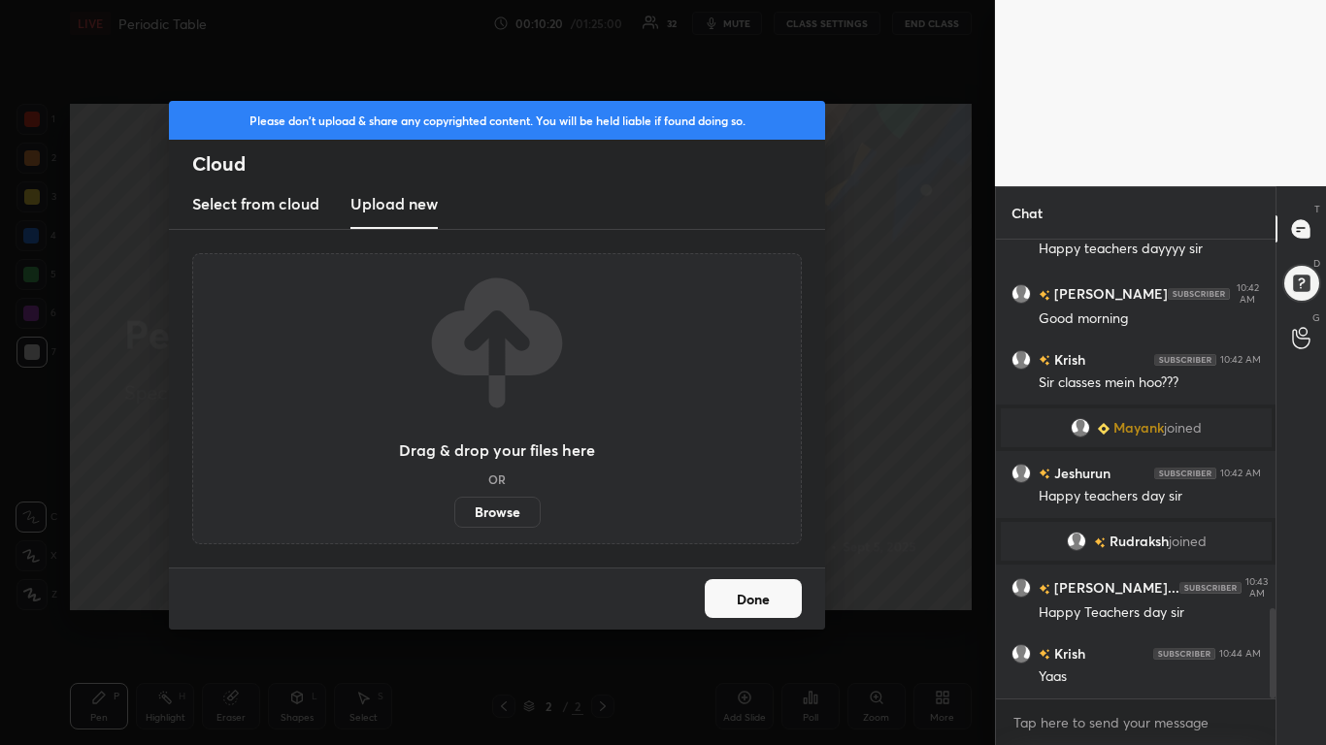
click at [506, 511] on label "Browse" at bounding box center [497, 512] width 86 height 31
click at [454, 511] on input "Browse" at bounding box center [454, 512] width 0 height 31
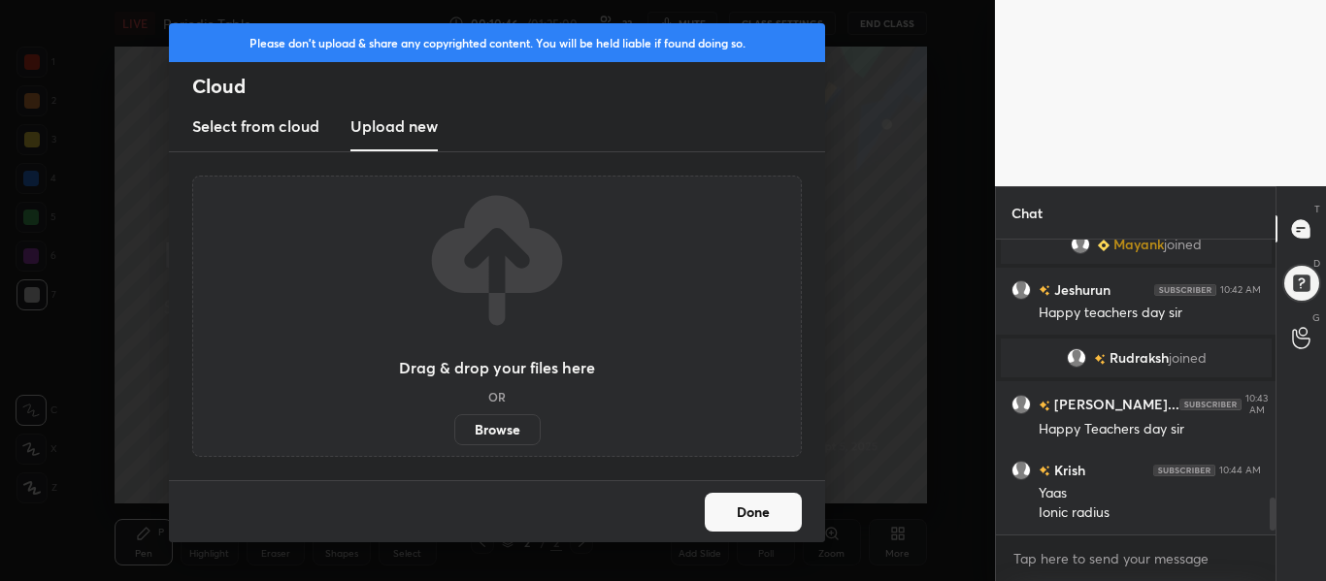
scroll to position [2059, 0]
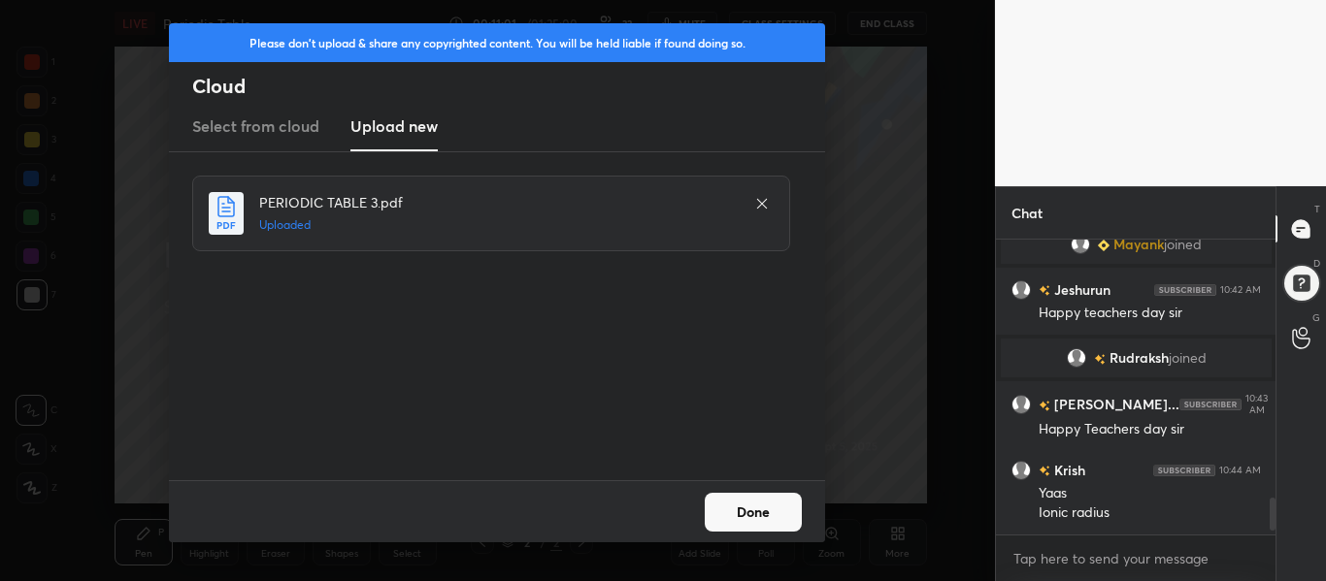
click at [747, 501] on button "Done" at bounding box center [753, 512] width 97 height 39
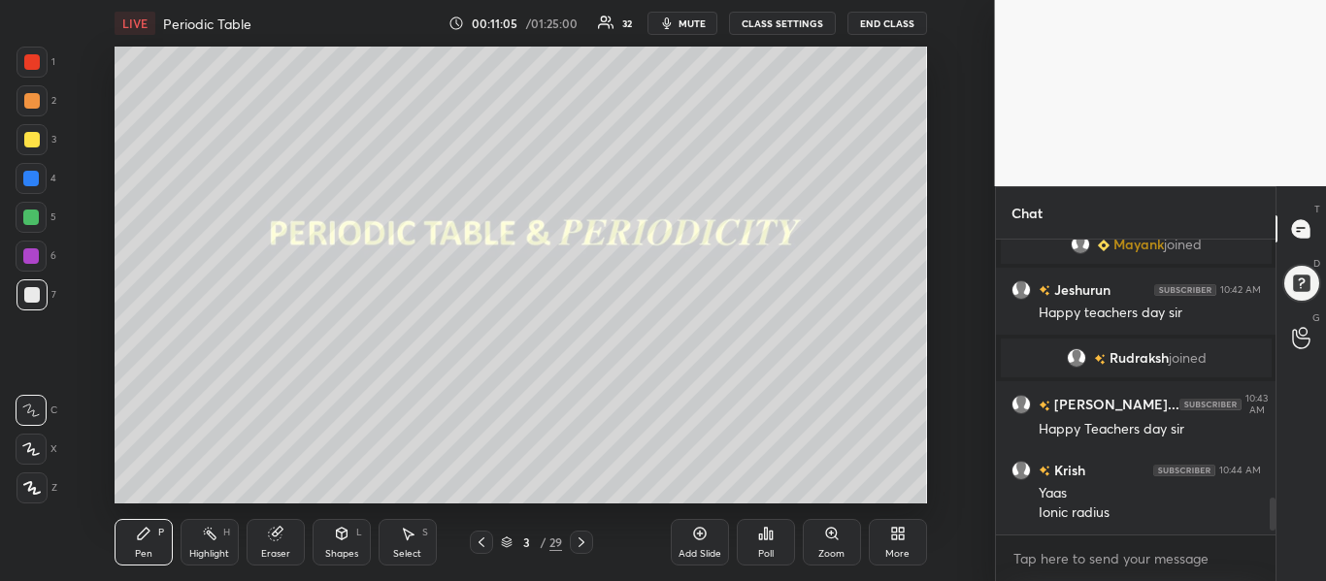
click at [579, 536] on icon at bounding box center [582, 543] width 16 height 16
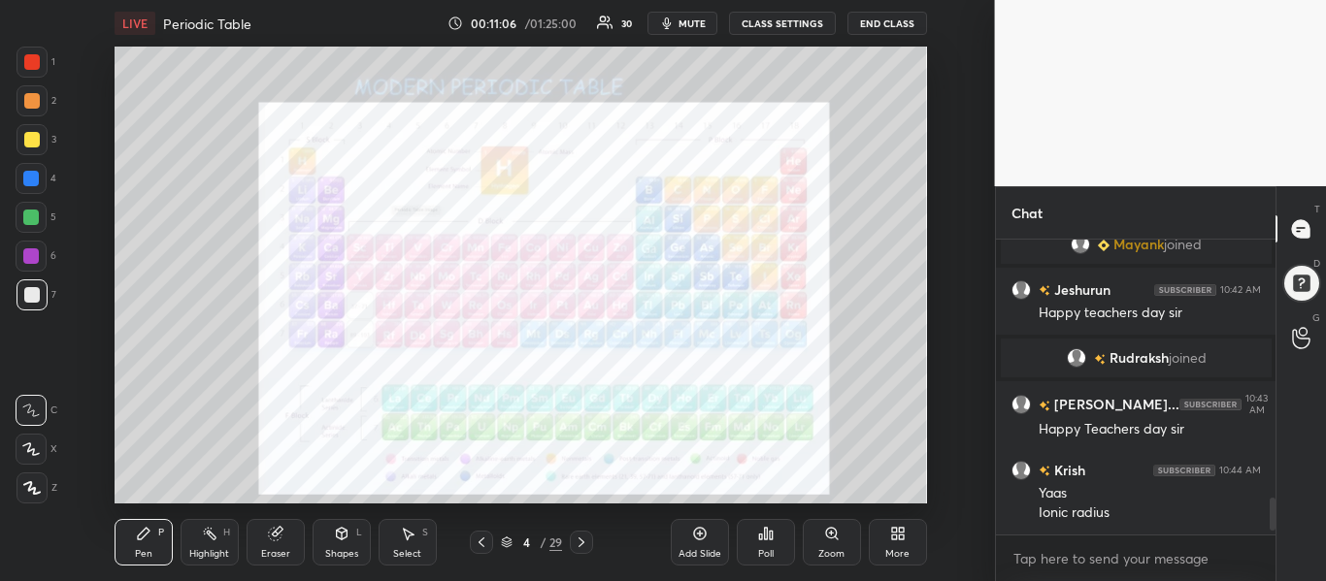
click at [579, 536] on icon at bounding box center [582, 543] width 16 height 16
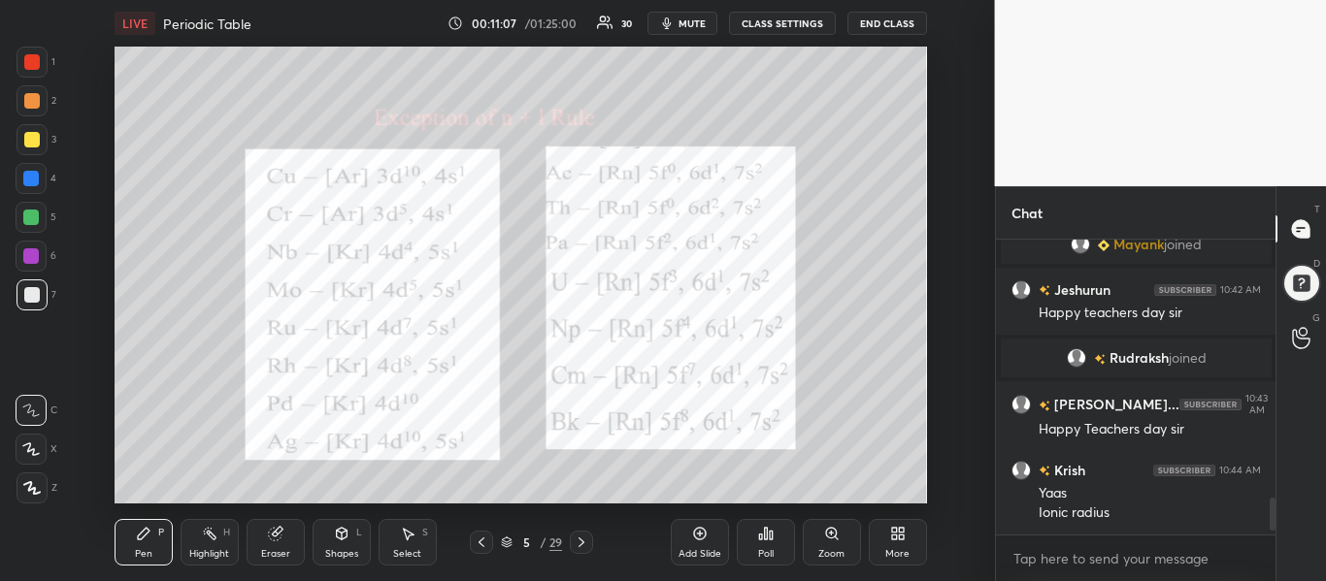
click at [579, 536] on icon at bounding box center [582, 543] width 16 height 16
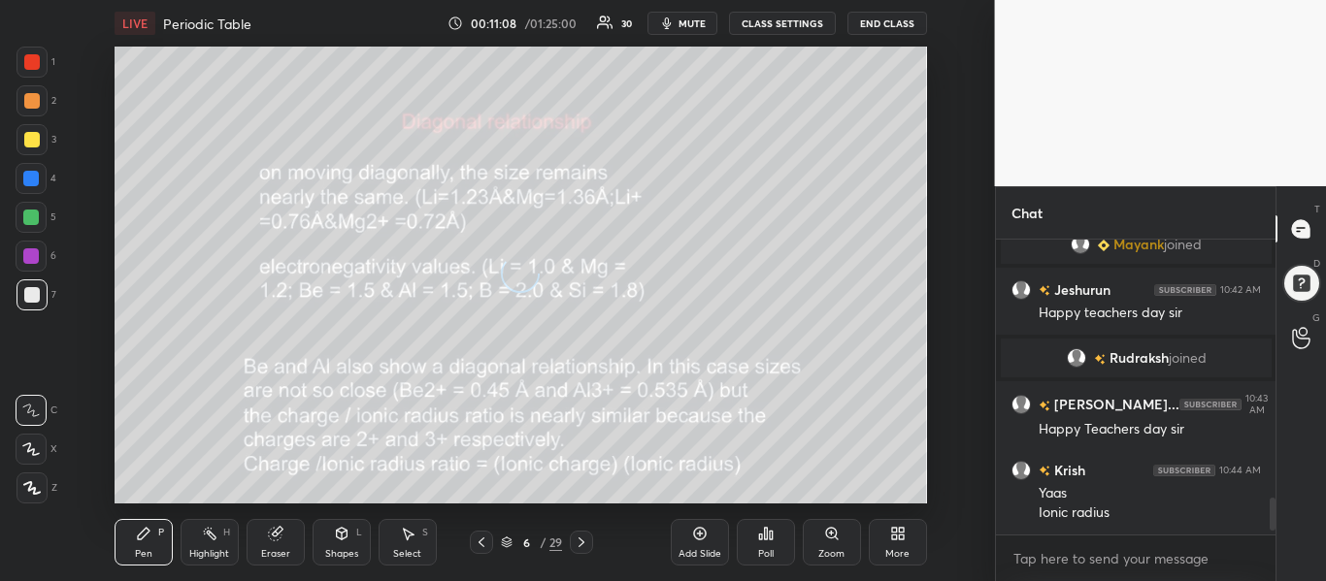
click at [579, 536] on icon at bounding box center [582, 543] width 16 height 16
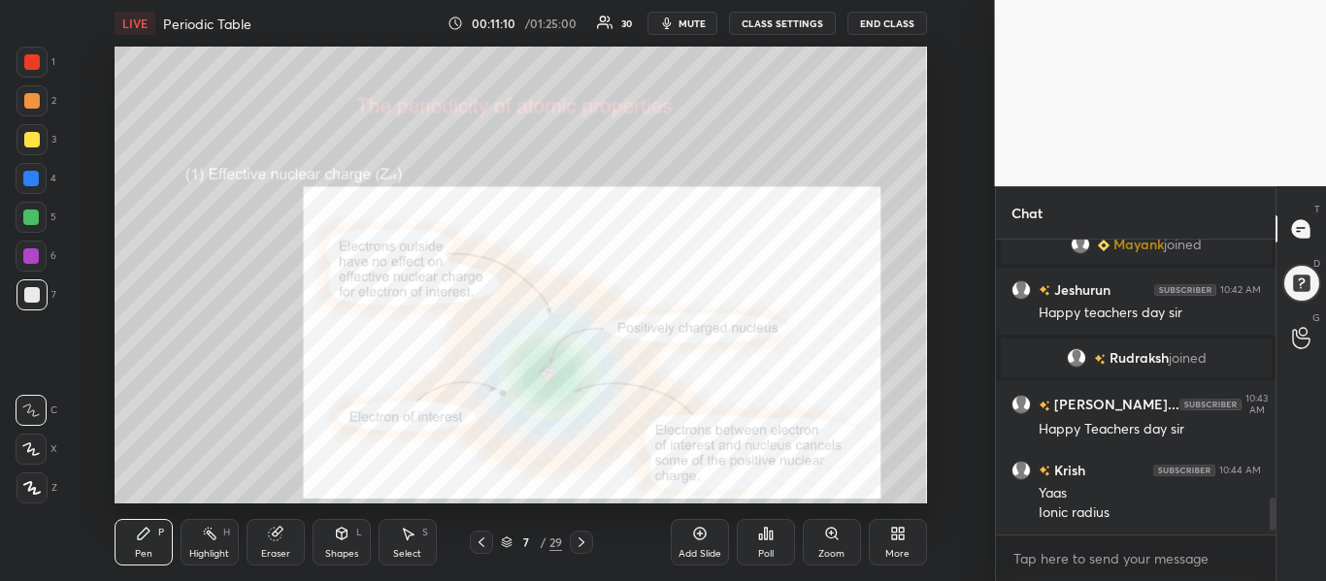
click at [579, 536] on icon at bounding box center [582, 543] width 16 height 16
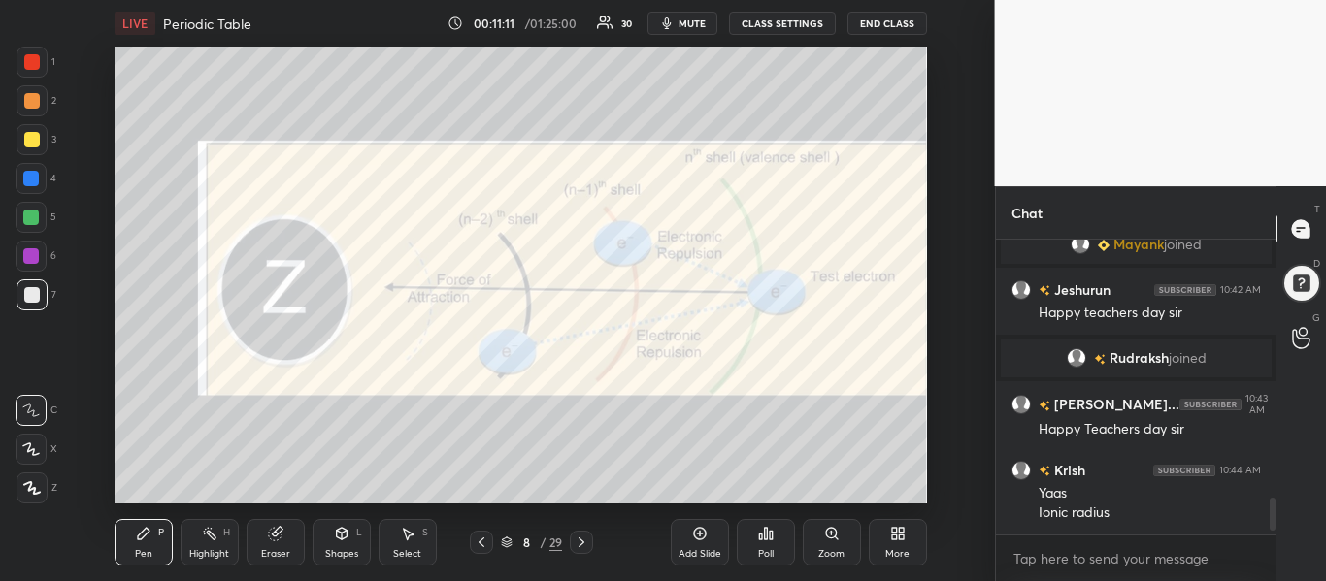
click at [579, 536] on icon at bounding box center [582, 543] width 16 height 16
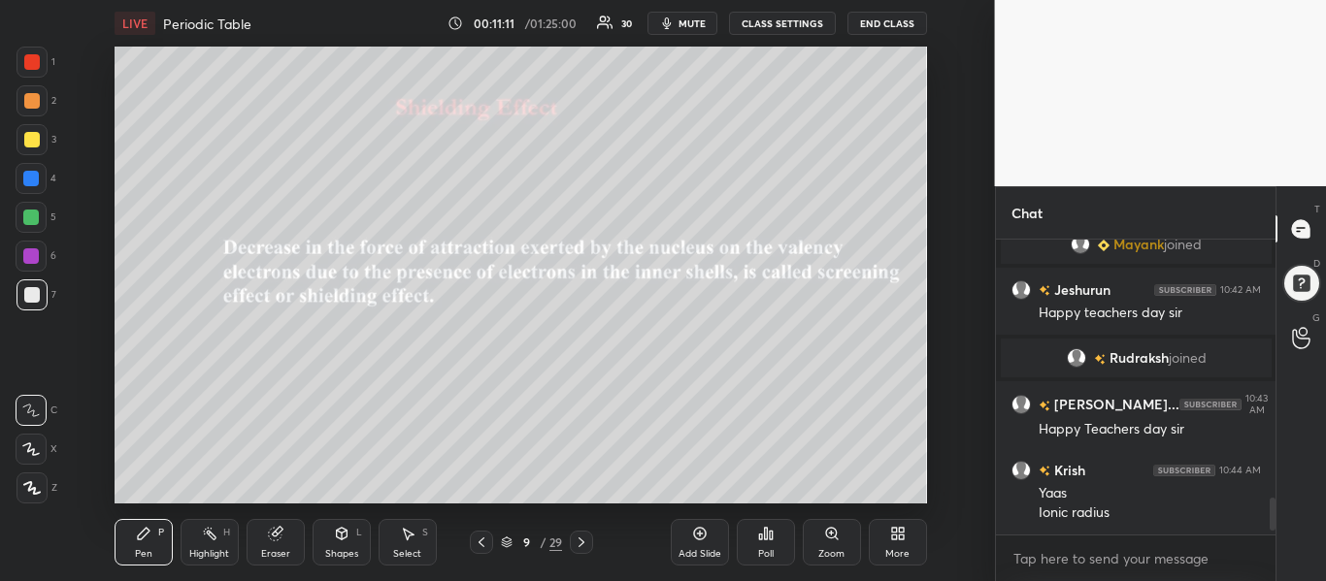
click at [579, 536] on icon at bounding box center [582, 543] width 16 height 16
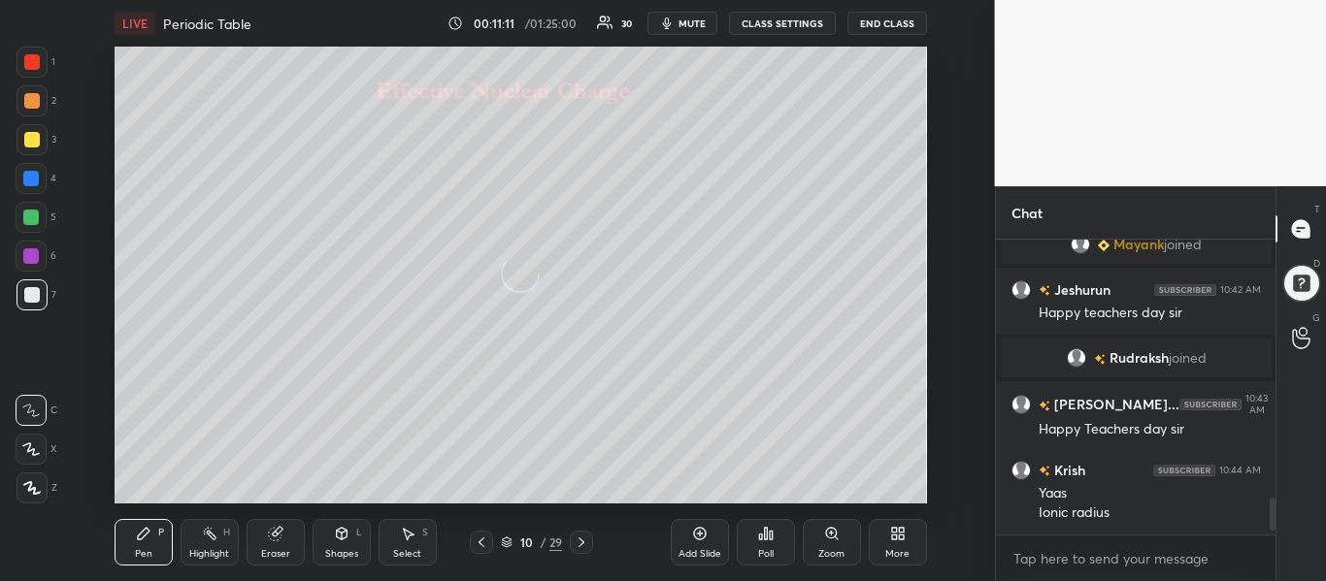
click at [579, 536] on icon at bounding box center [582, 543] width 16 height 16
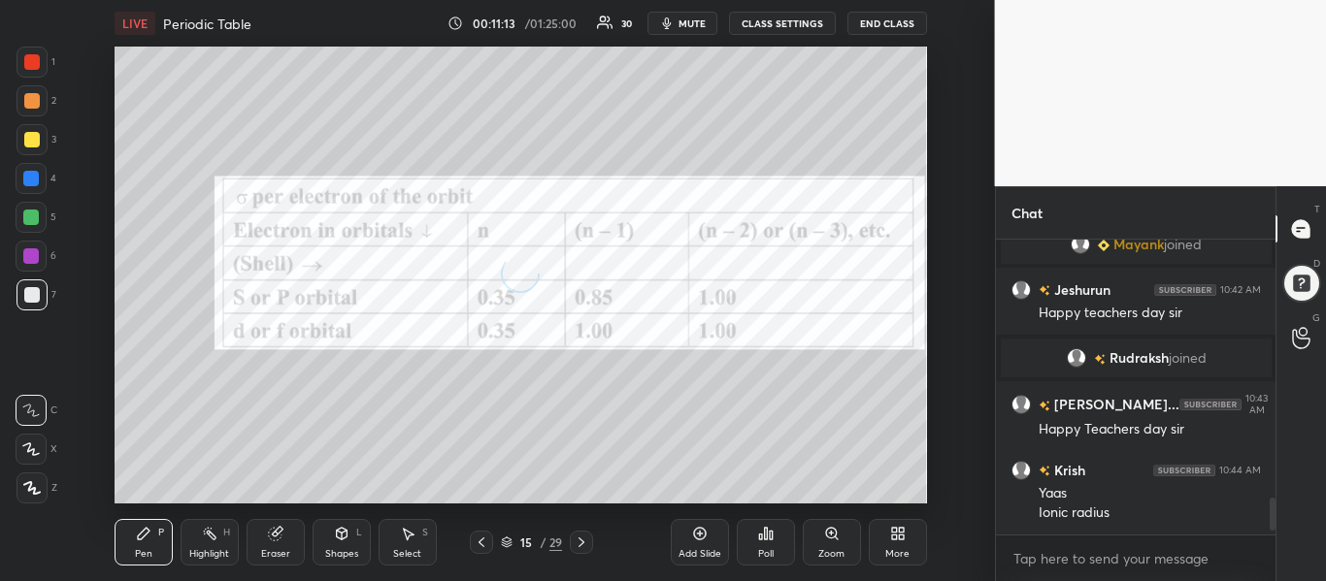
click at [579, 536] on icon at bounding box center [582, 543] width 16 height 16
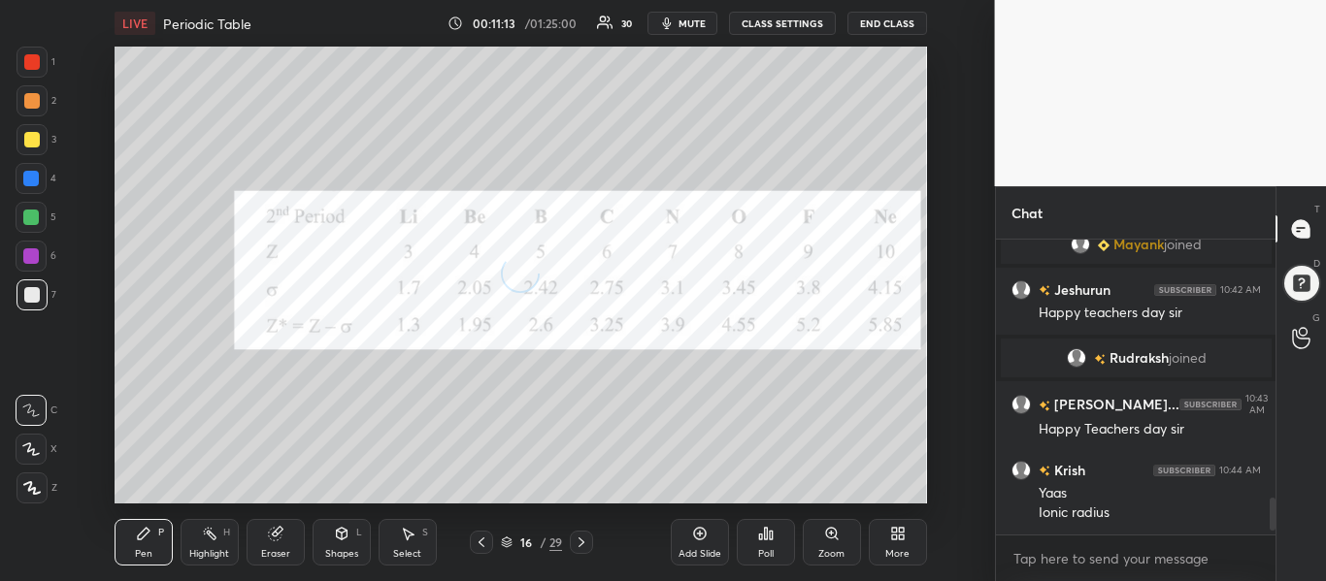
click at [579, 536] on icon at bounding box center [582, 543] width 16 height 16
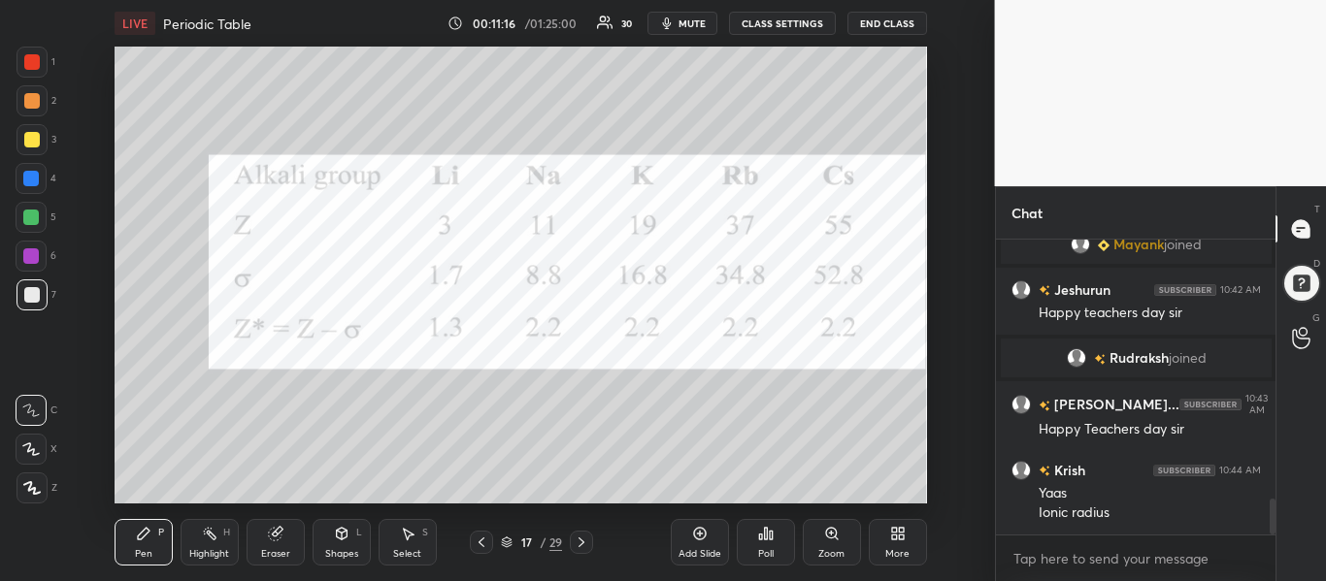
scroll to position [2126, 0]
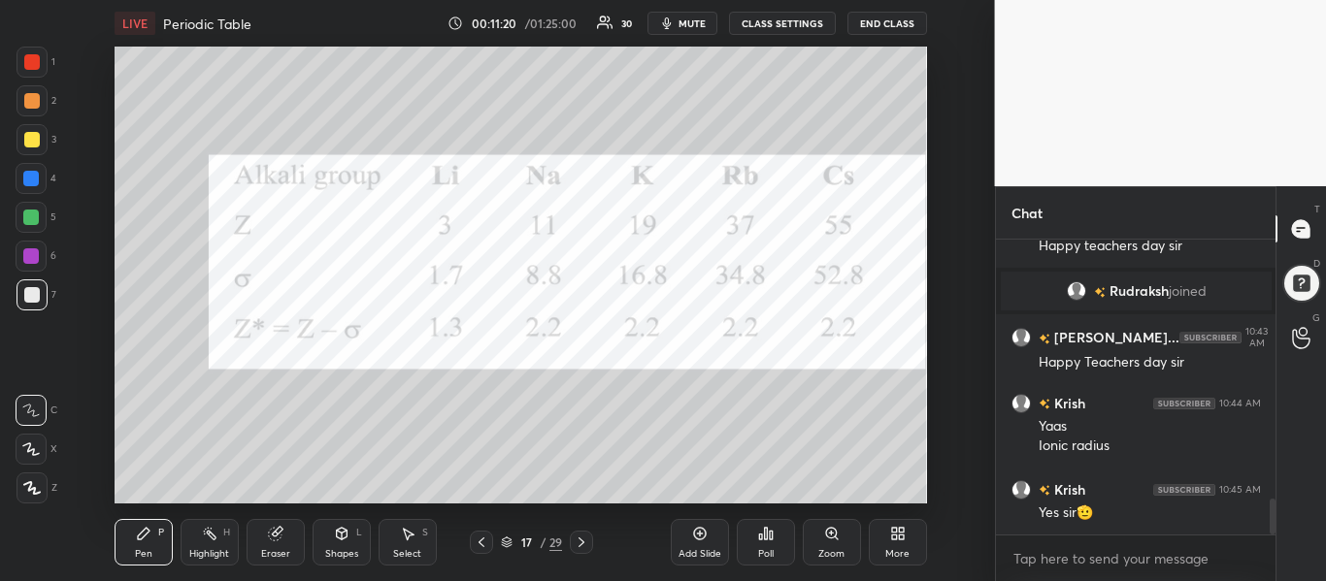
click at [698, 22] on span "mute" at bounding box center [691, 23] width 27 height 14
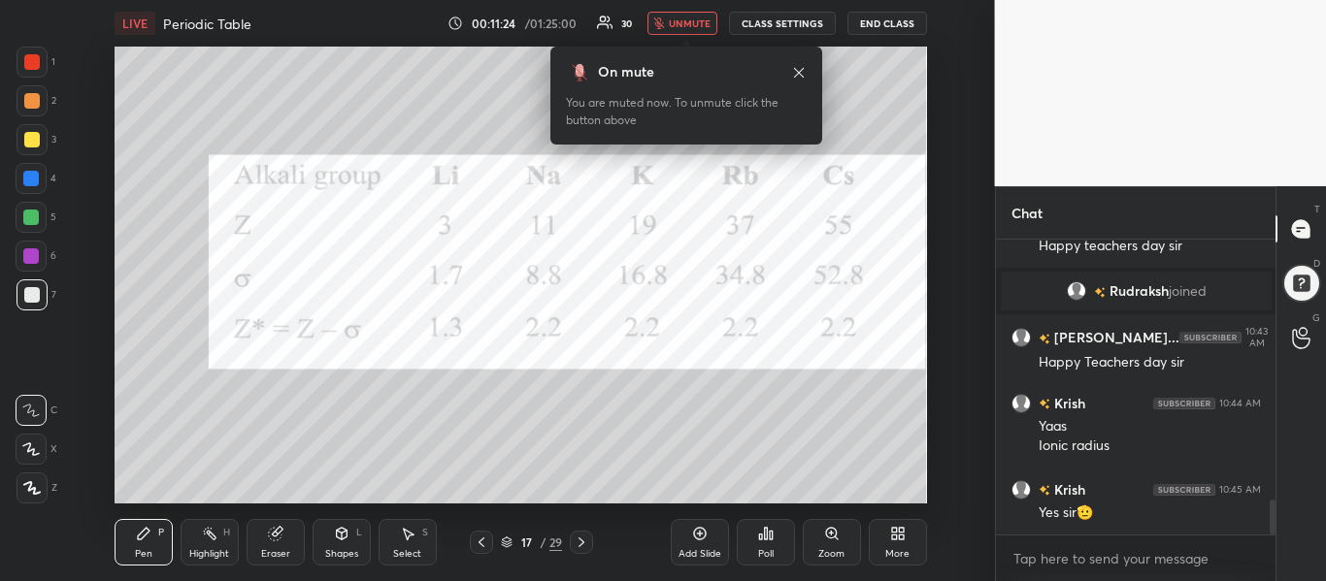
scroll to position [2193, 0]
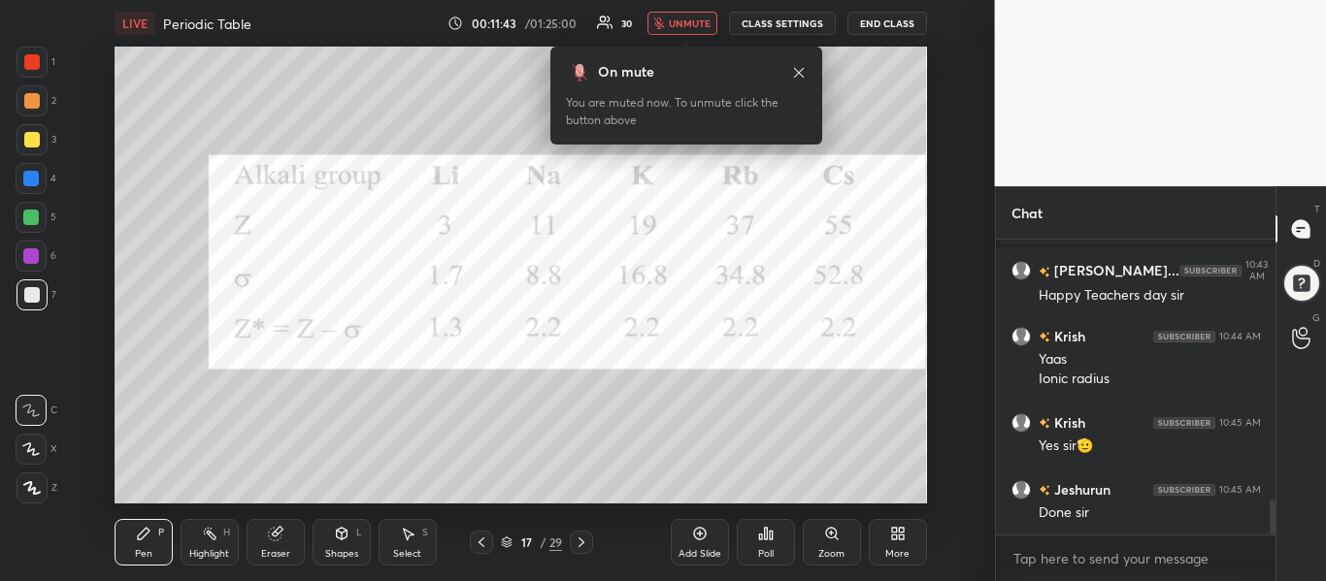
click at [577, 539] on icon at bounding box center [582, 543] width 16 height 16
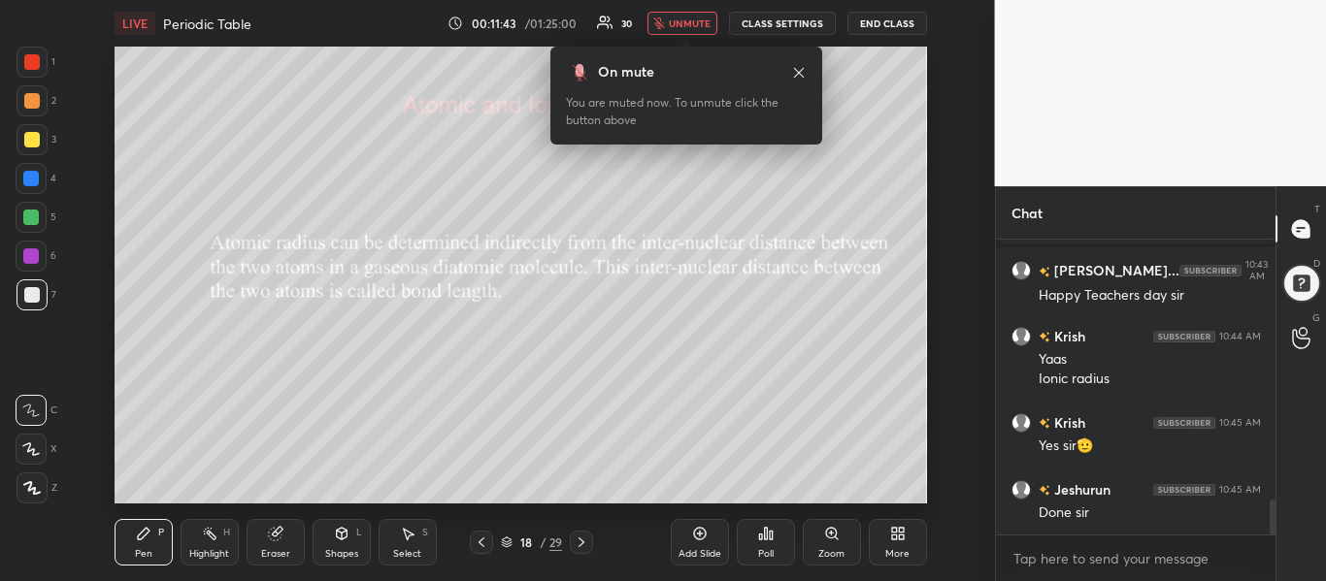
click at [577, 539] on icon at bounding box center [582, 543] width 16 height 16
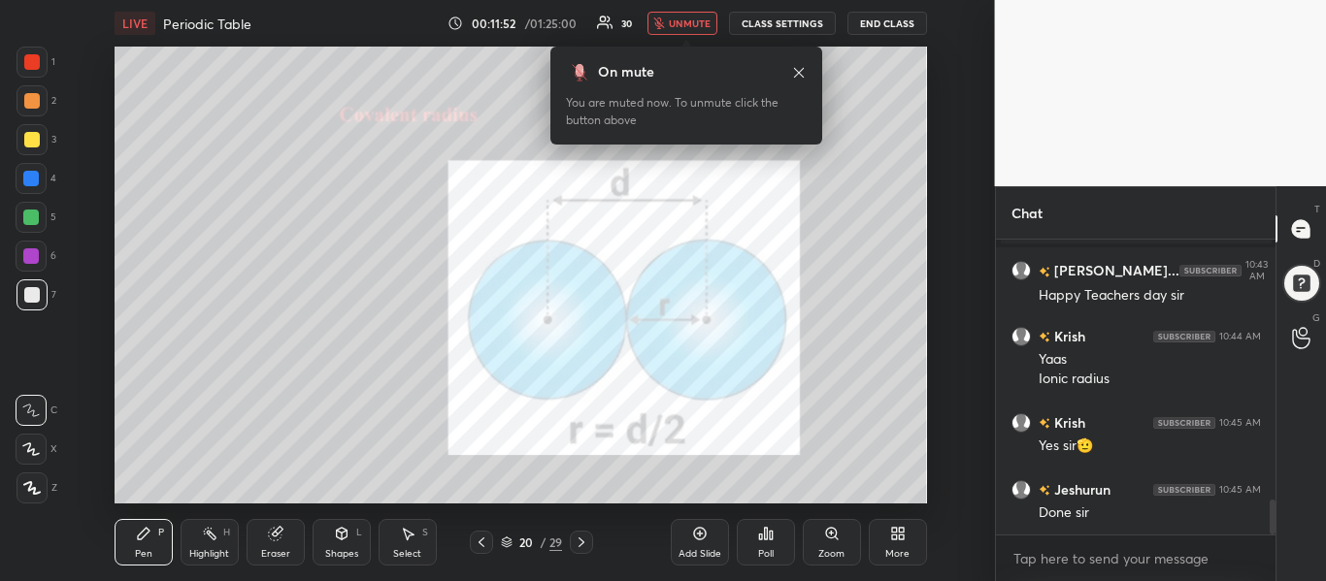
click at [577, 539] on icon at bounding box center [582, 543] width 16 height 16
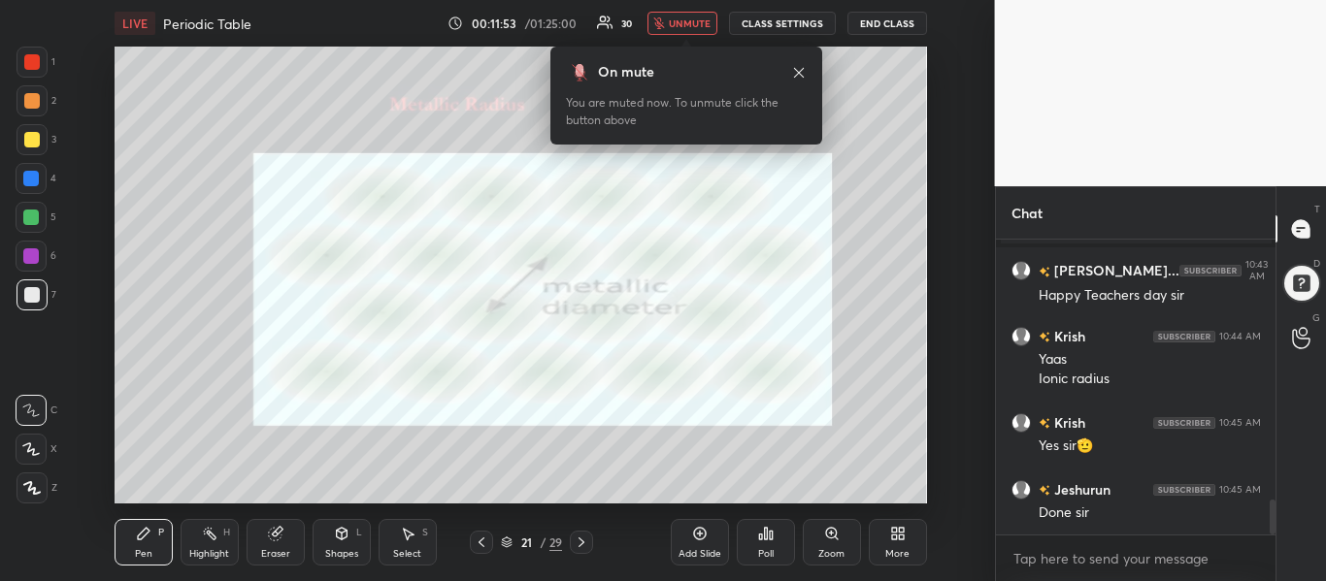
click at [577, 539] on icon at bounding box center [582, 543] width 16 height 16
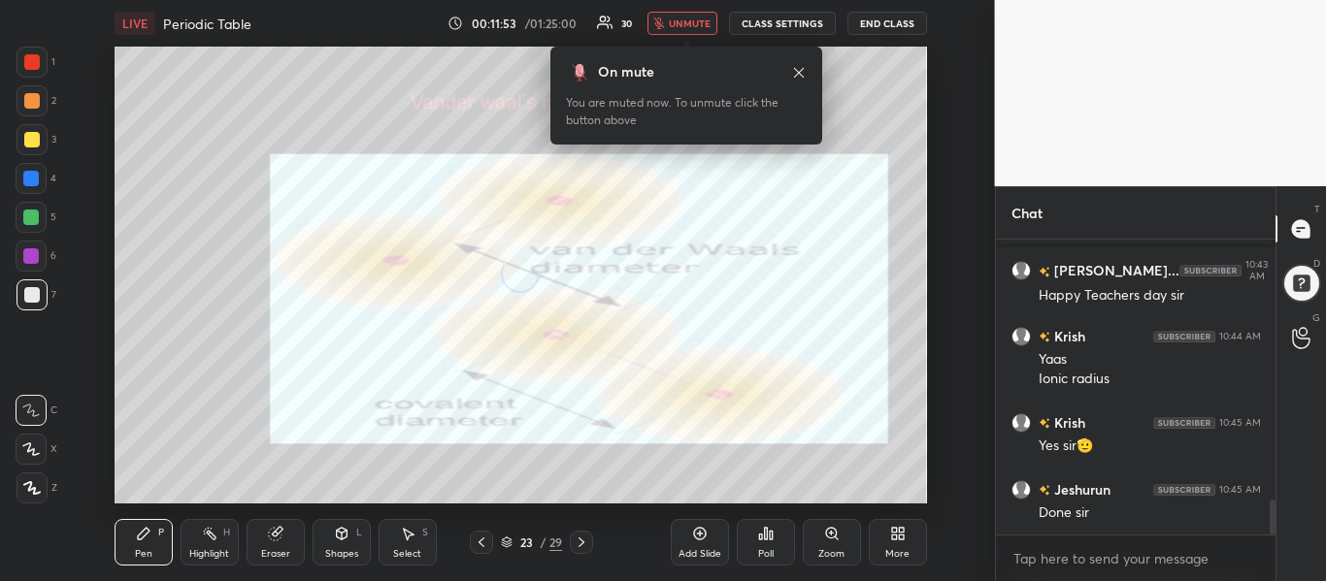
click at [577, 539] on icon at bounding box center [582, 543] width 16 height 16
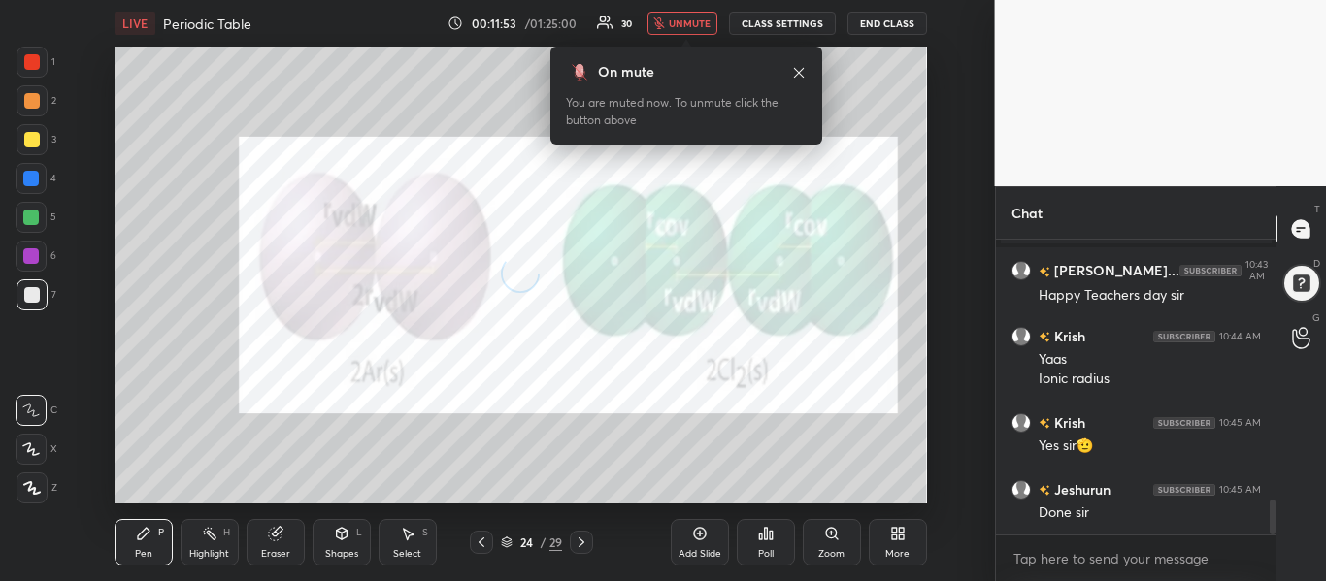
click at [577, 539] on icon at bounding box center [582, 543] width 16 height 16
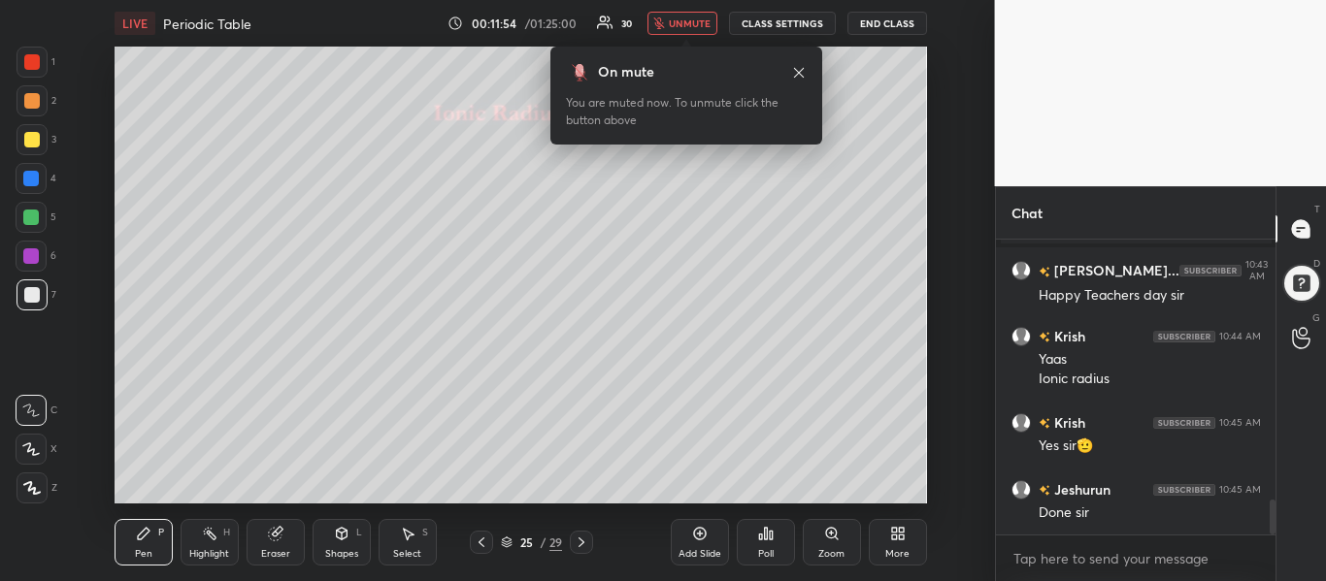
click at [577, 539] on icon at bounding box center [582, 543] width 16 height 16
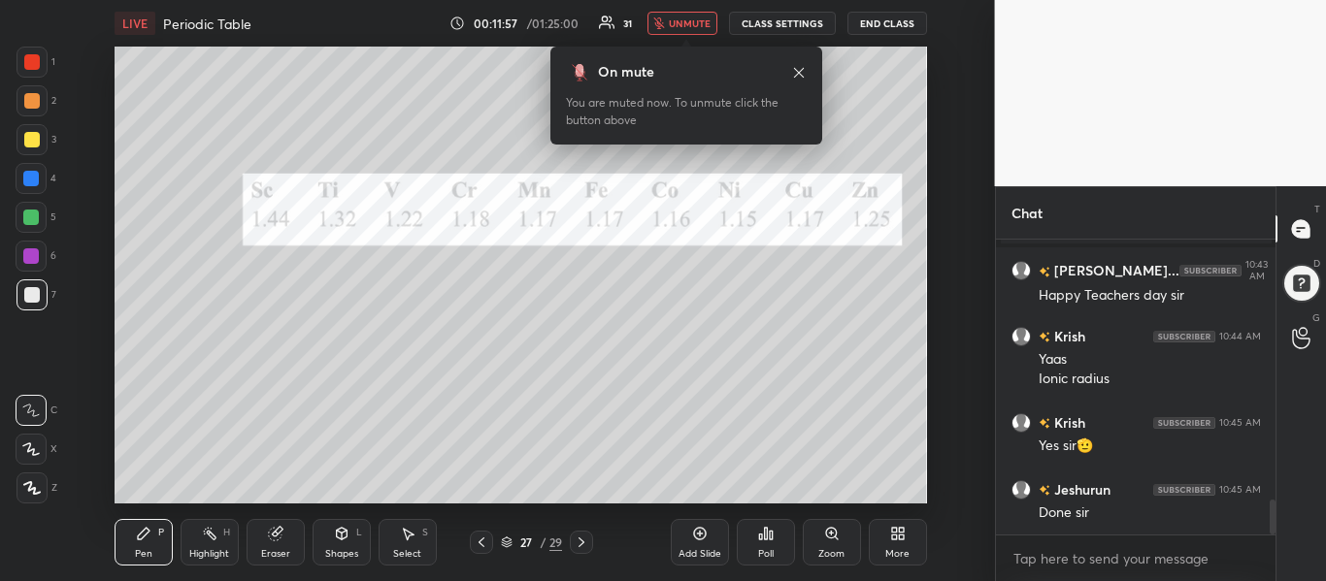
click at [793, 72] on icon at bounding box center [799, 73] width 16 height 16
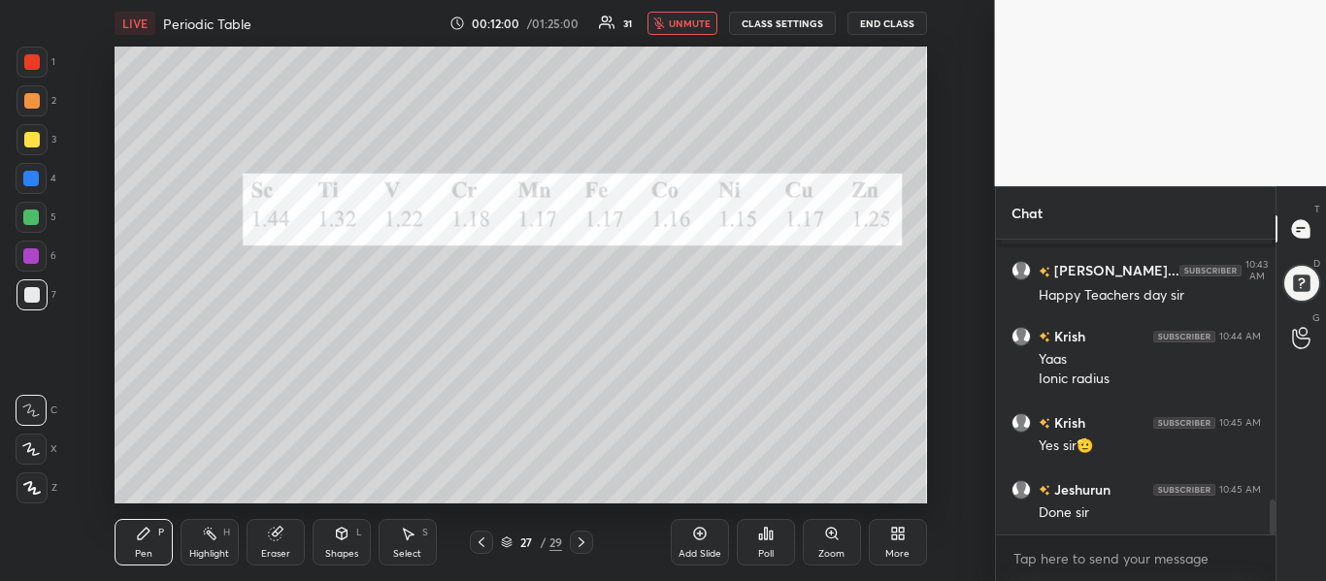
click at [479, 547] on icon at bounding box center [482, 543] width 16 height 16
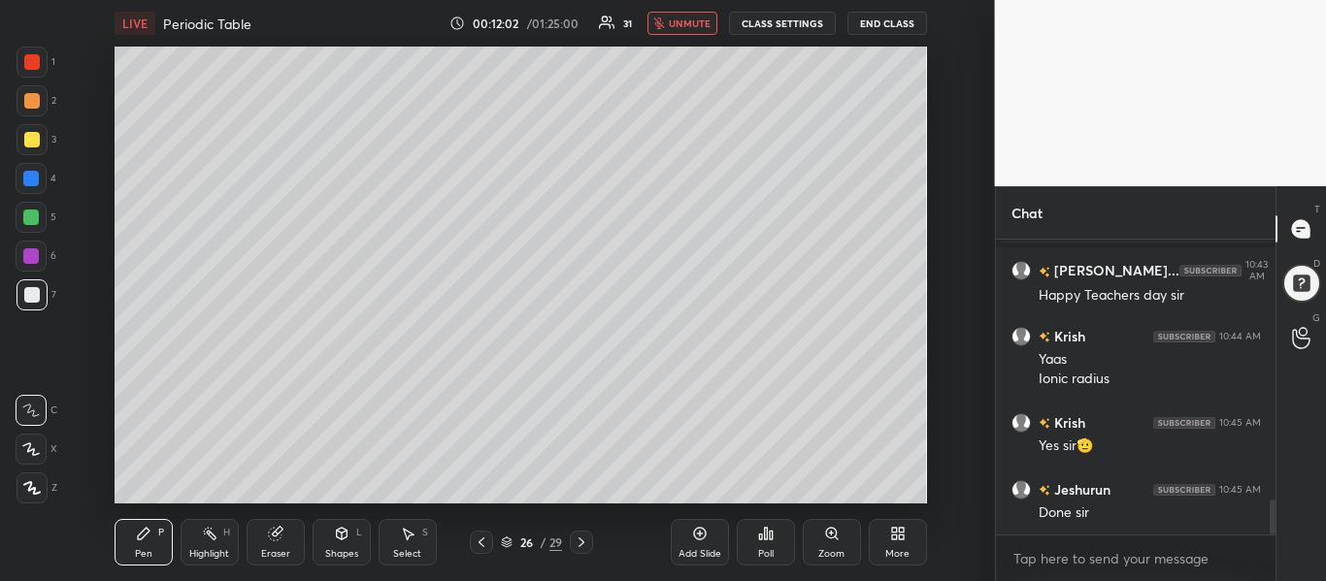
click at [579, 539] on icon at bounding box center [581, 543] width 6 height 10
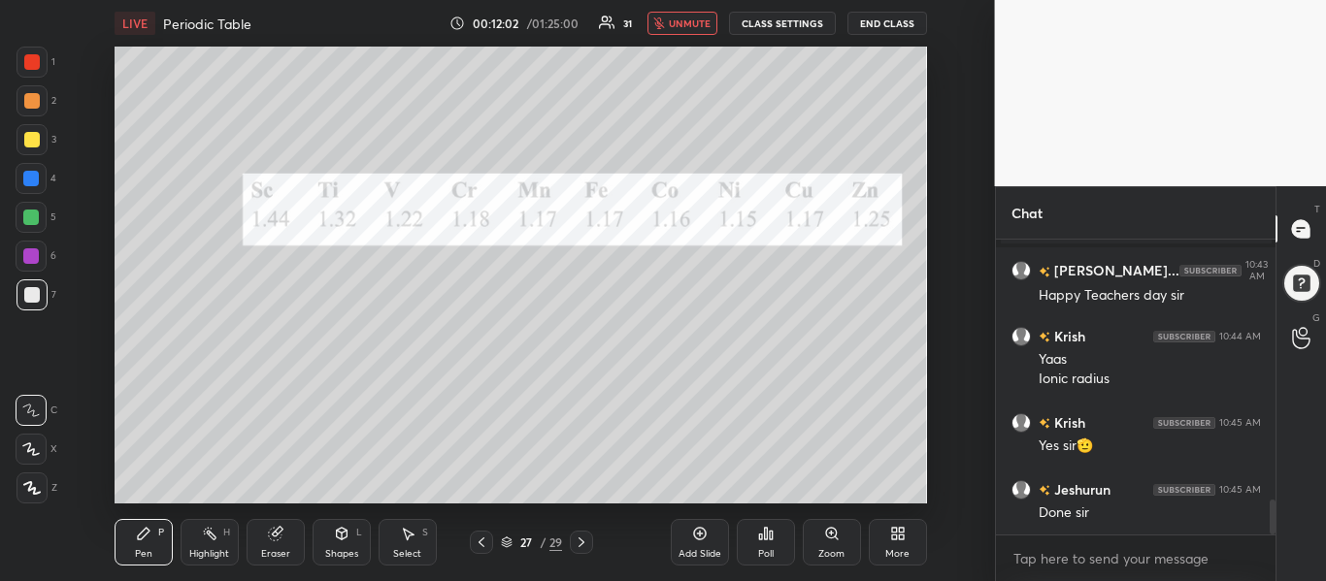
click at [579, 539] on icon at bounding box center [581, 543] width 6 height 10
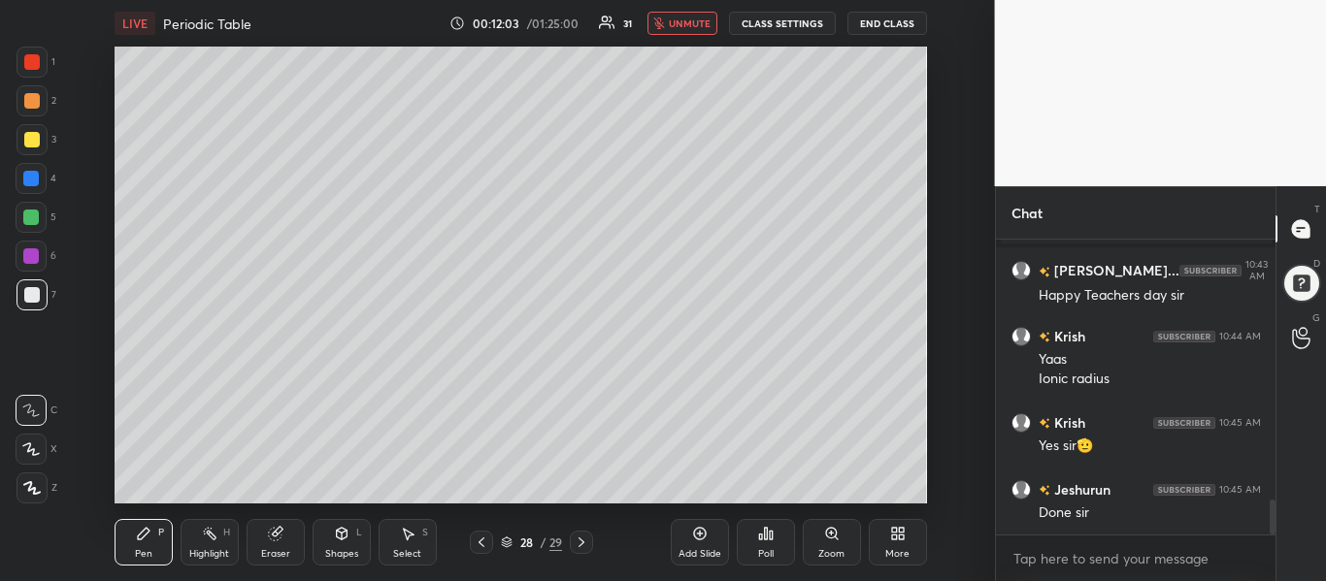
click at [579, 539] on icon at bounding box center [581, 543] width 6 height 10
click at [476, 545] on icon at bounding box center [482, 543] width 16 height 16
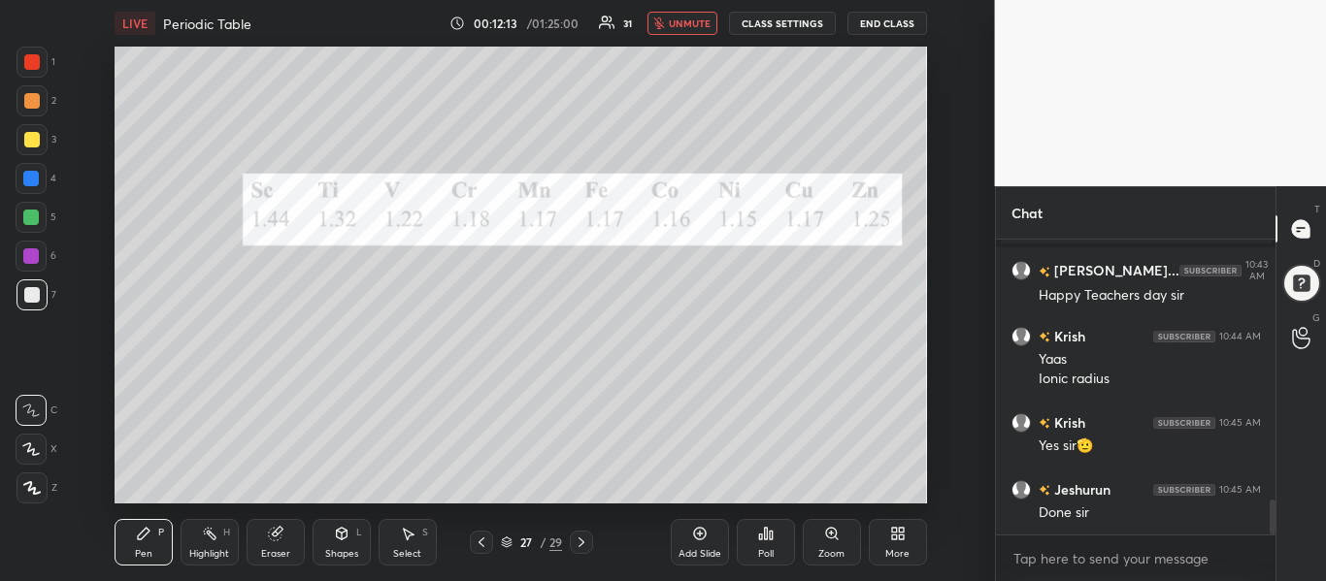
scroll to position [2240, 0]
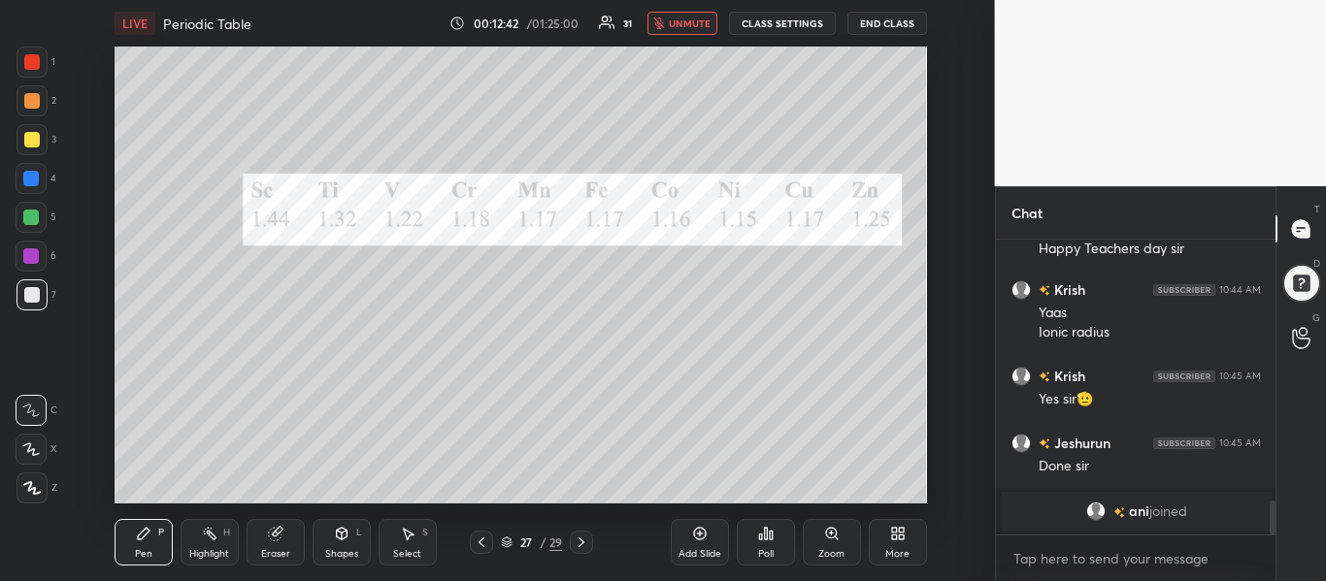
click at [683, 6] on div "LIVE Periodic Table 00:12:42 / 01:25:00 31 unmute CLASS SETTINGS End Class" at bounding box center [521, 23] width 812 height 47
click at [684, 16] on span "unmute" at bounding box center [690, 23] width 42 height 14
click at [897, 538] on icon at bounding box center [894, 537] width 5 height 5
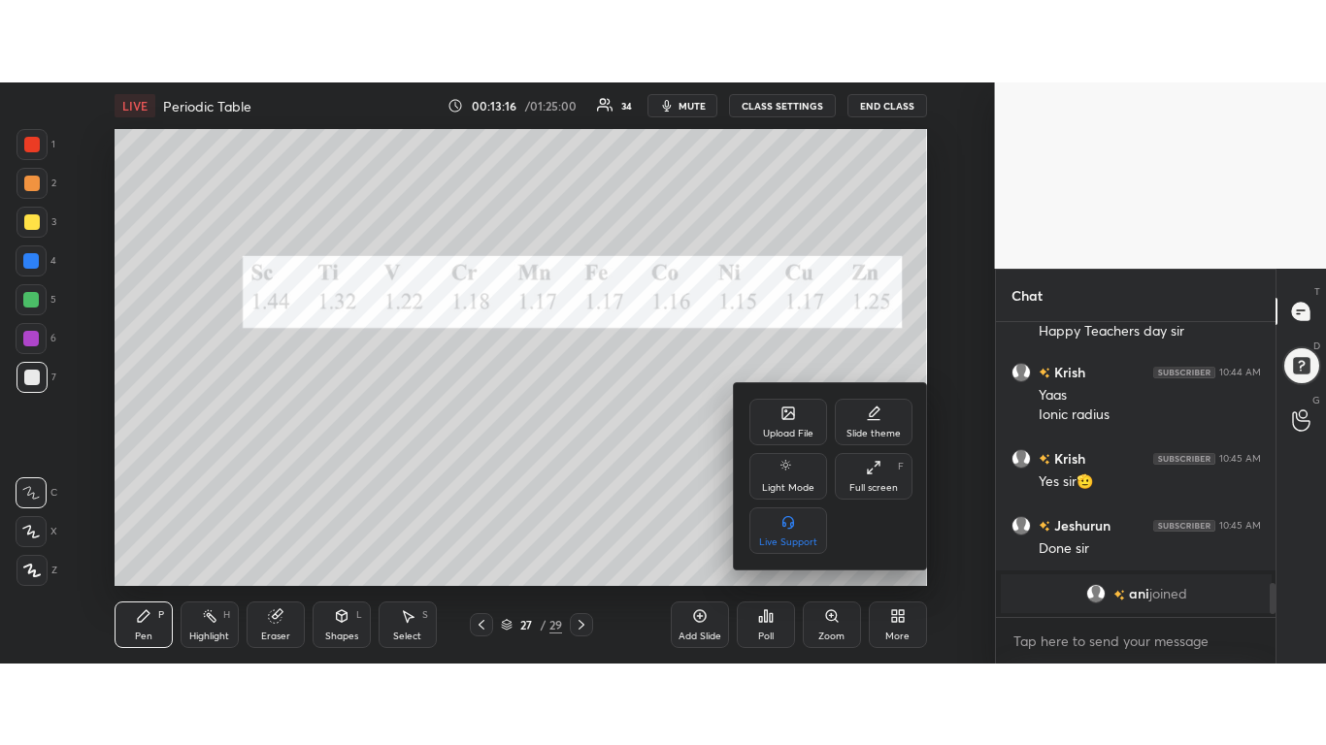
scroll to position [2219, 0]
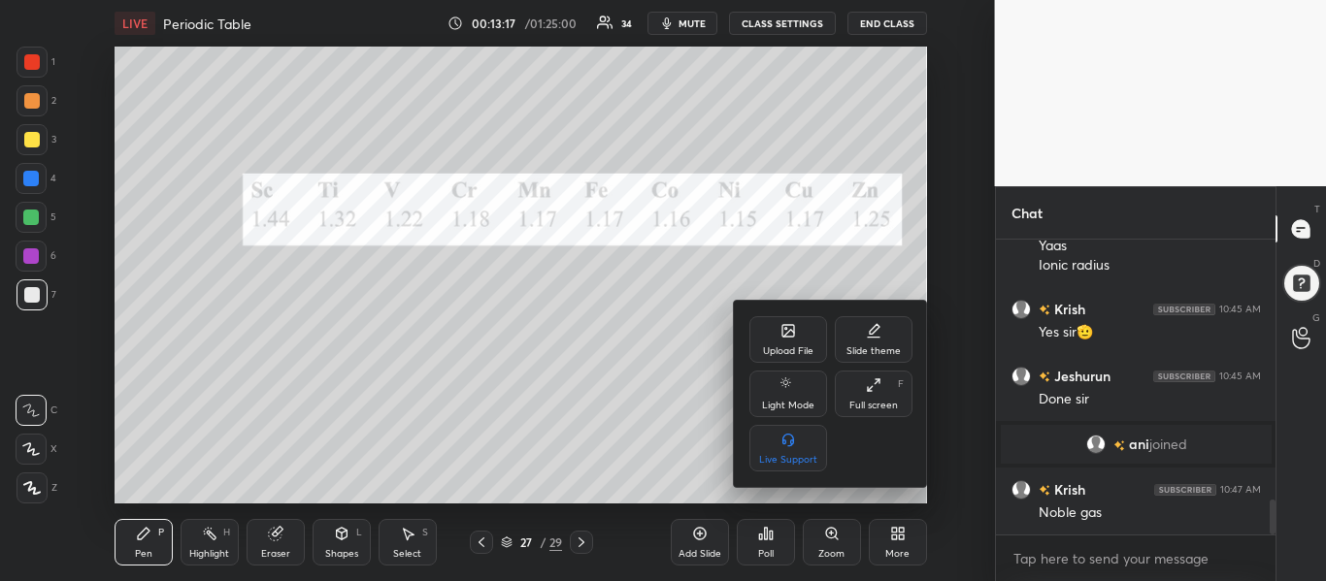
click at [871, 406] on div "Full screen" at bounding box center [873, 406] width 49 height 10
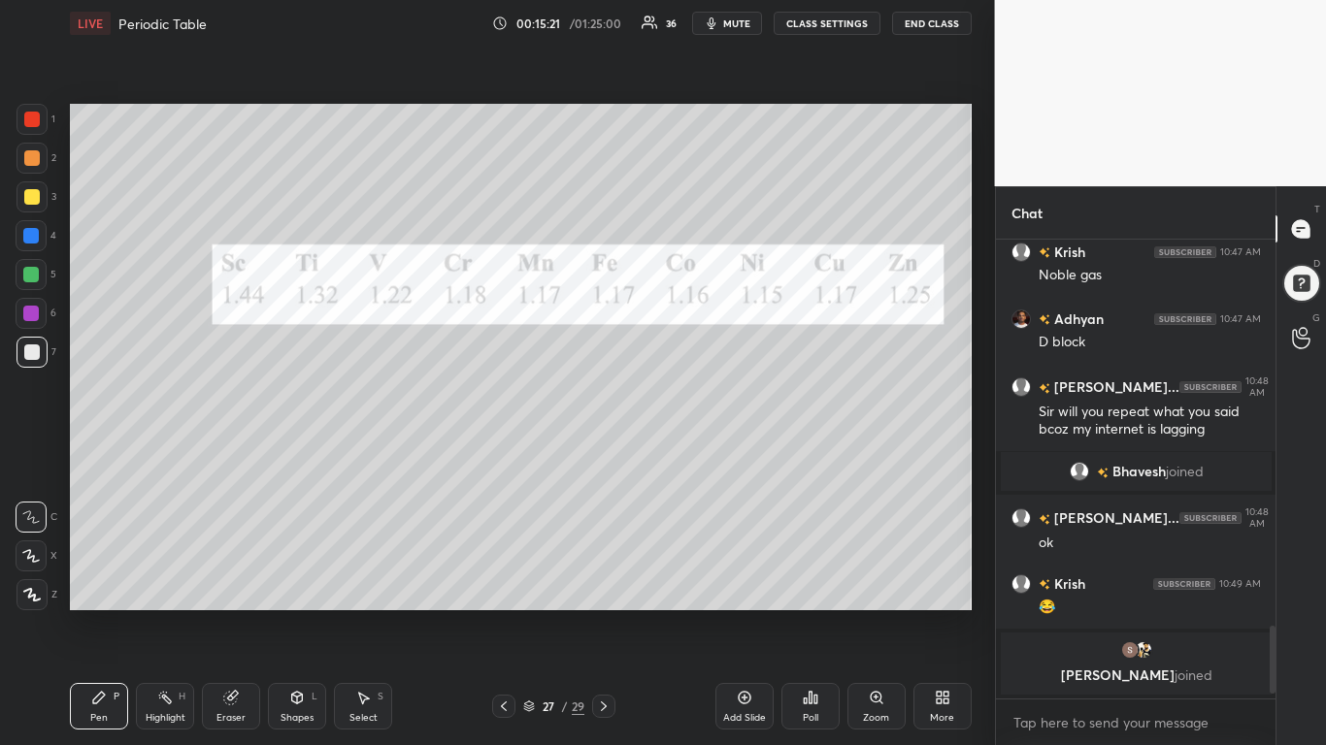
scroll to position [2438, 0]
click at [38, 124] on div at bounding box center [32, 120] width 16 height 16
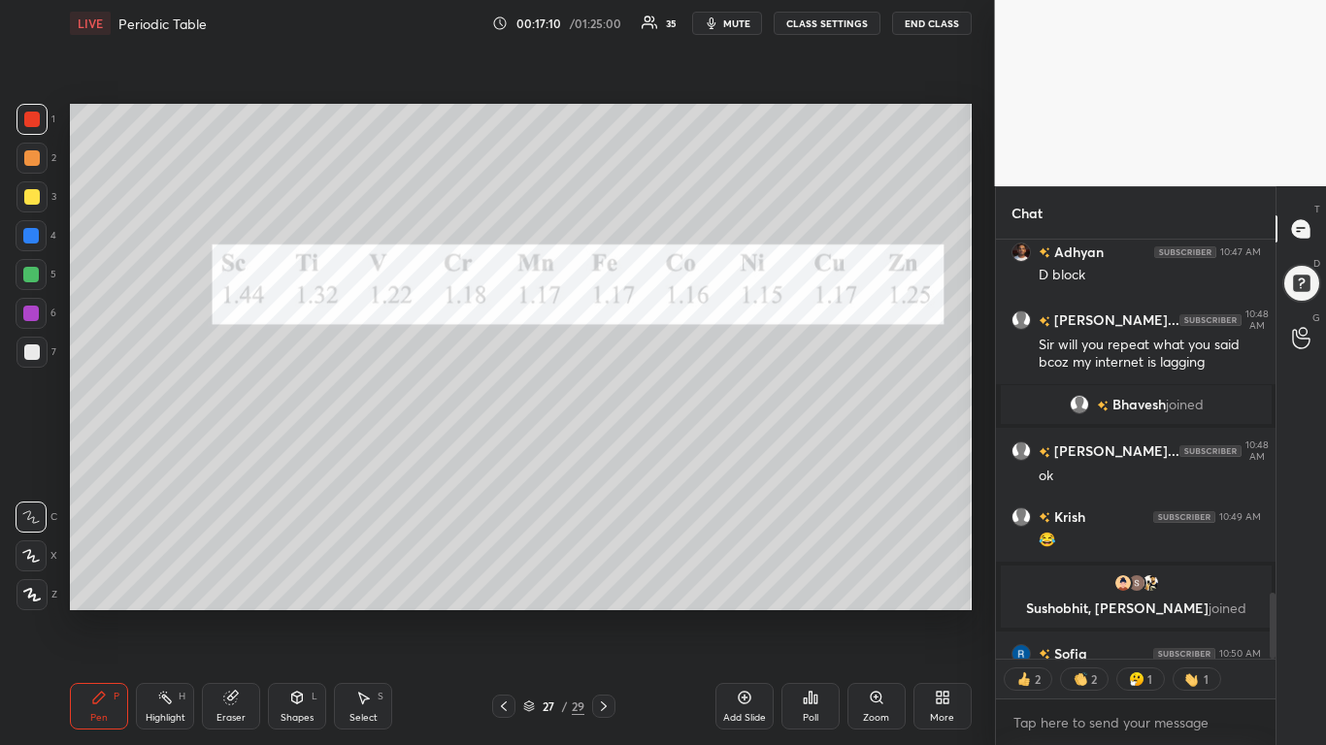
scroll to position [2558, 0]
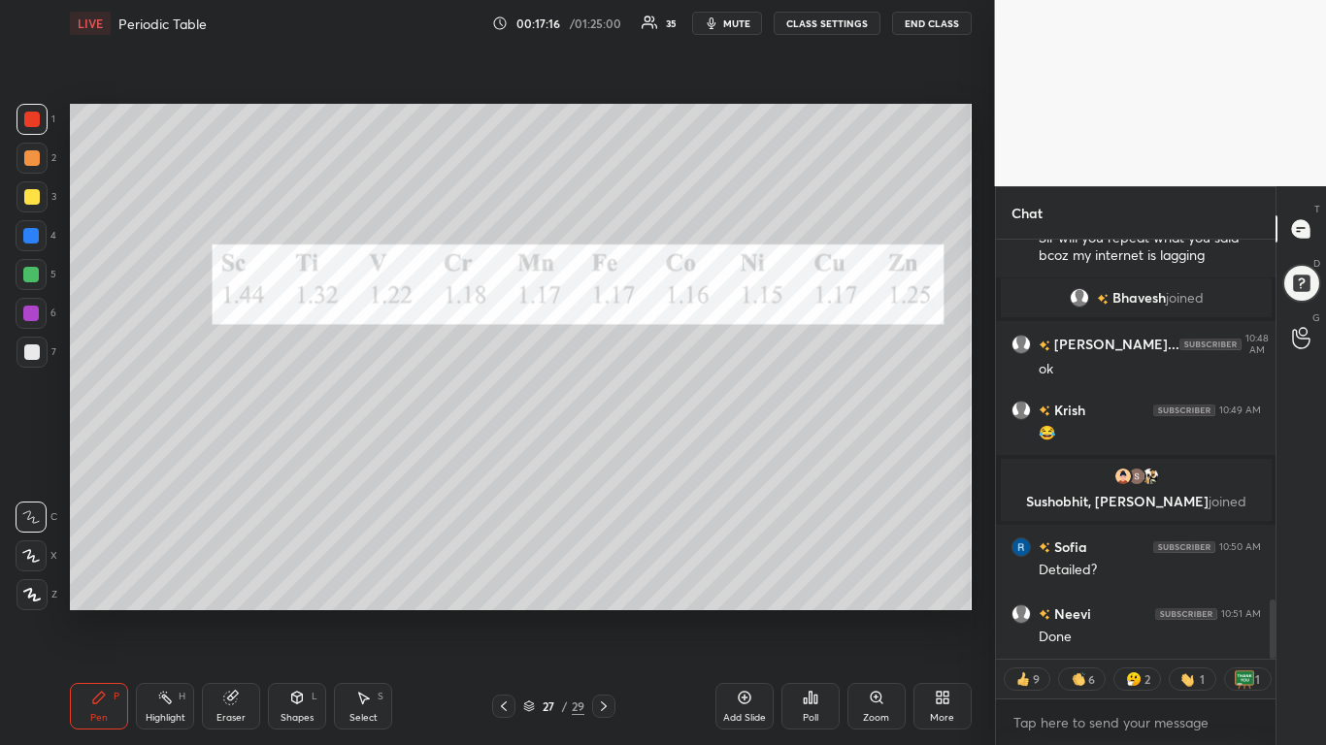
click at [595, 580] on div at bounding box center [603, 706] width 23 height 23
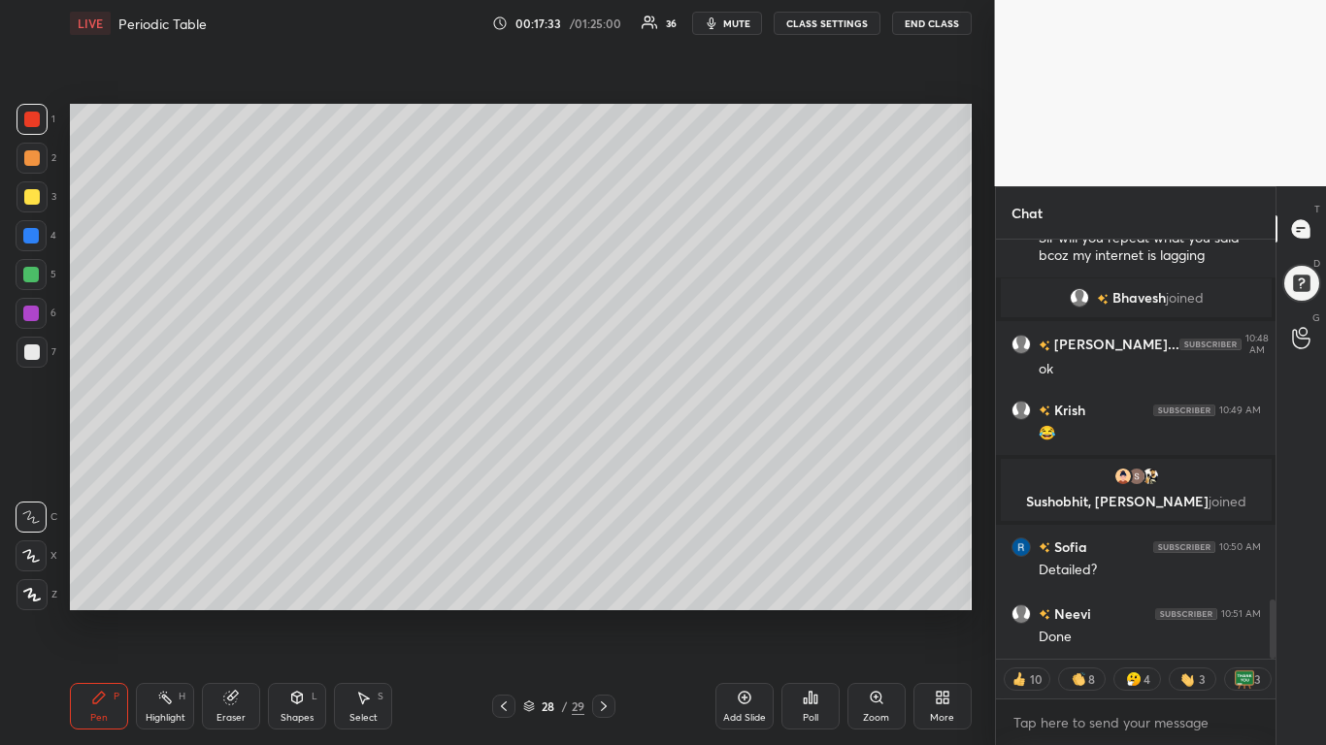
click at [489, 580] on div "28 / 29" at bounding box center [553, 706] width 322 height 23
click at [503, 580] on icon at bounding box center [504, 707] width 16 height 16
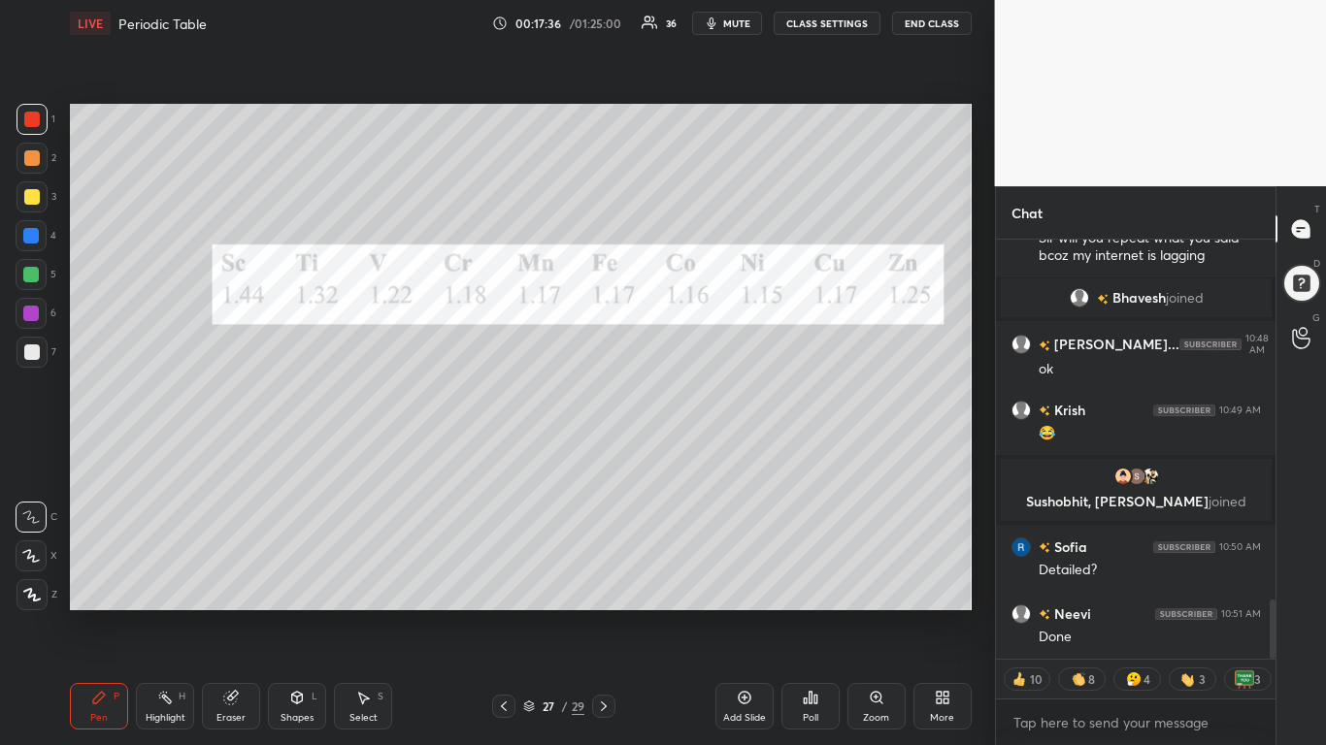
click at [601, 580] on icon at bounding box center [604, 707] width 16 height 16
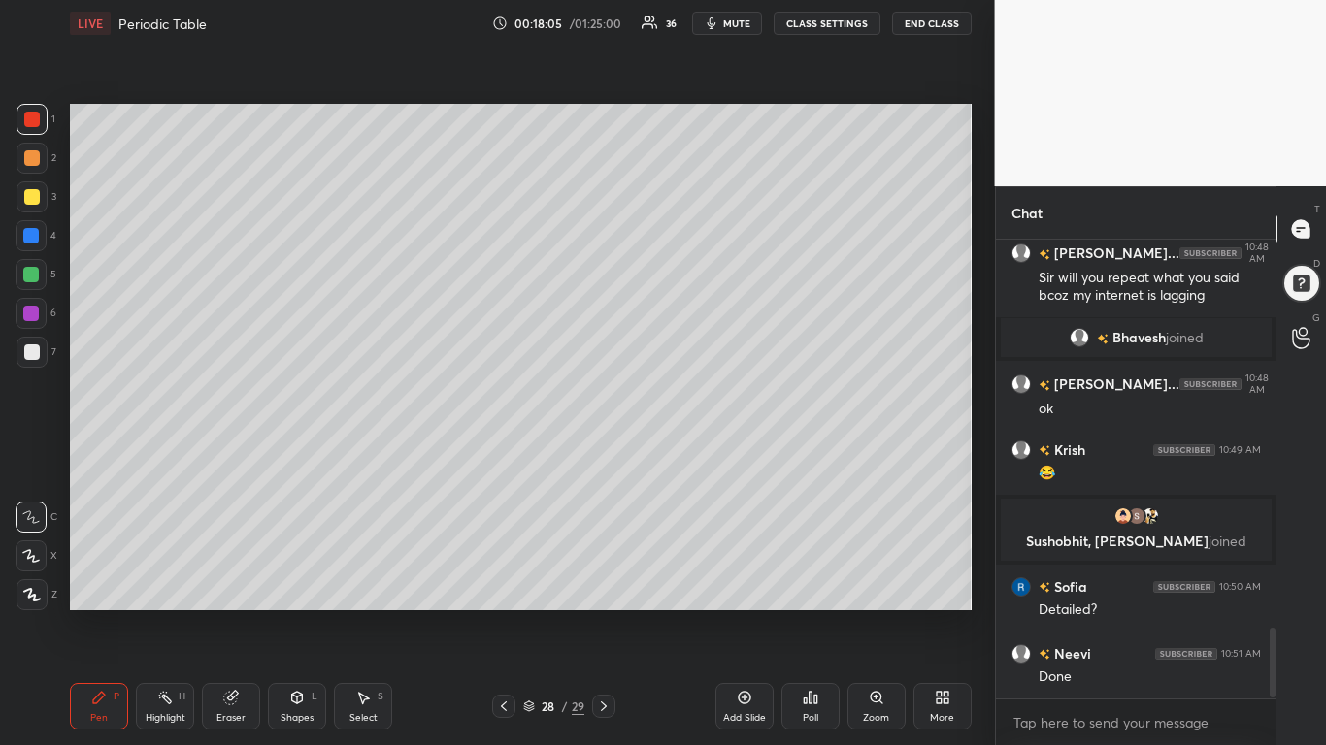
scroll to position [2565, 0]
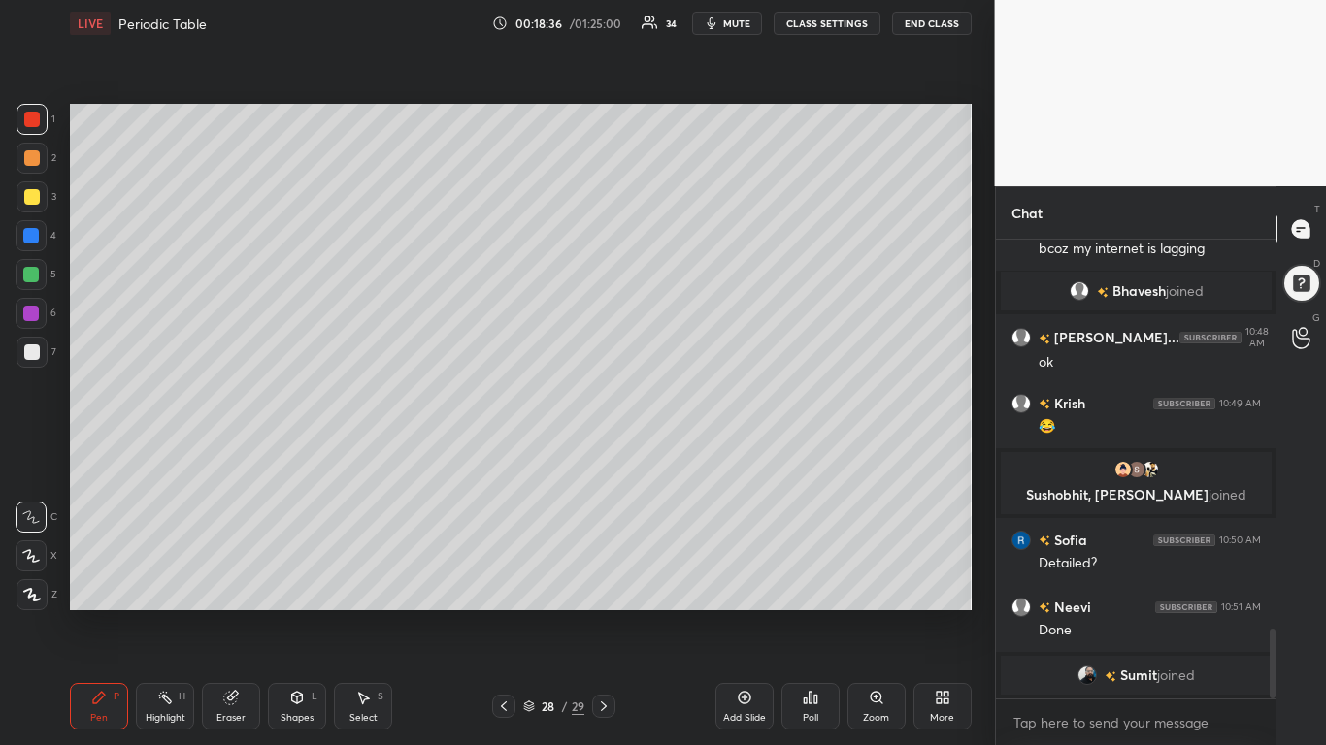
click at [33, 197] on div at bounding box center [32, 197] width 16 height 16
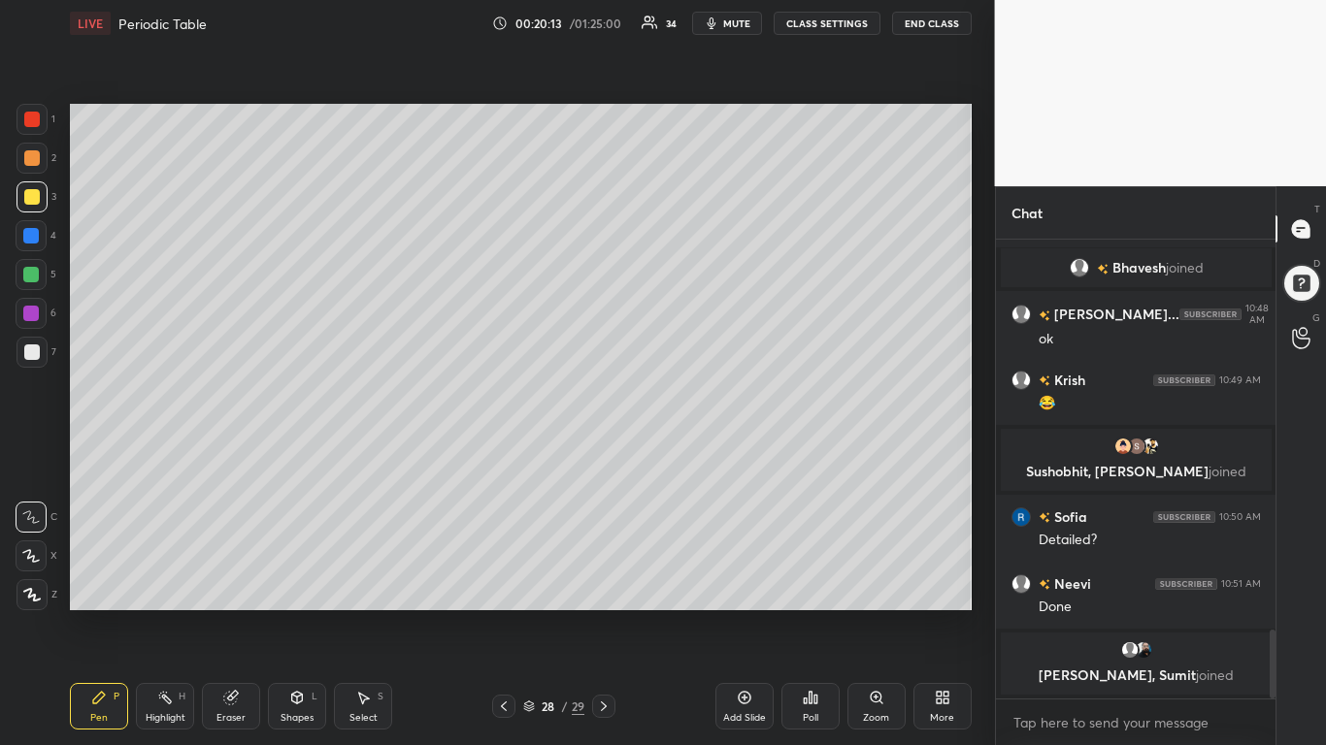
click at [215, 580] on div "Eraser" at bounding box center [231, 706] width 58 height 47
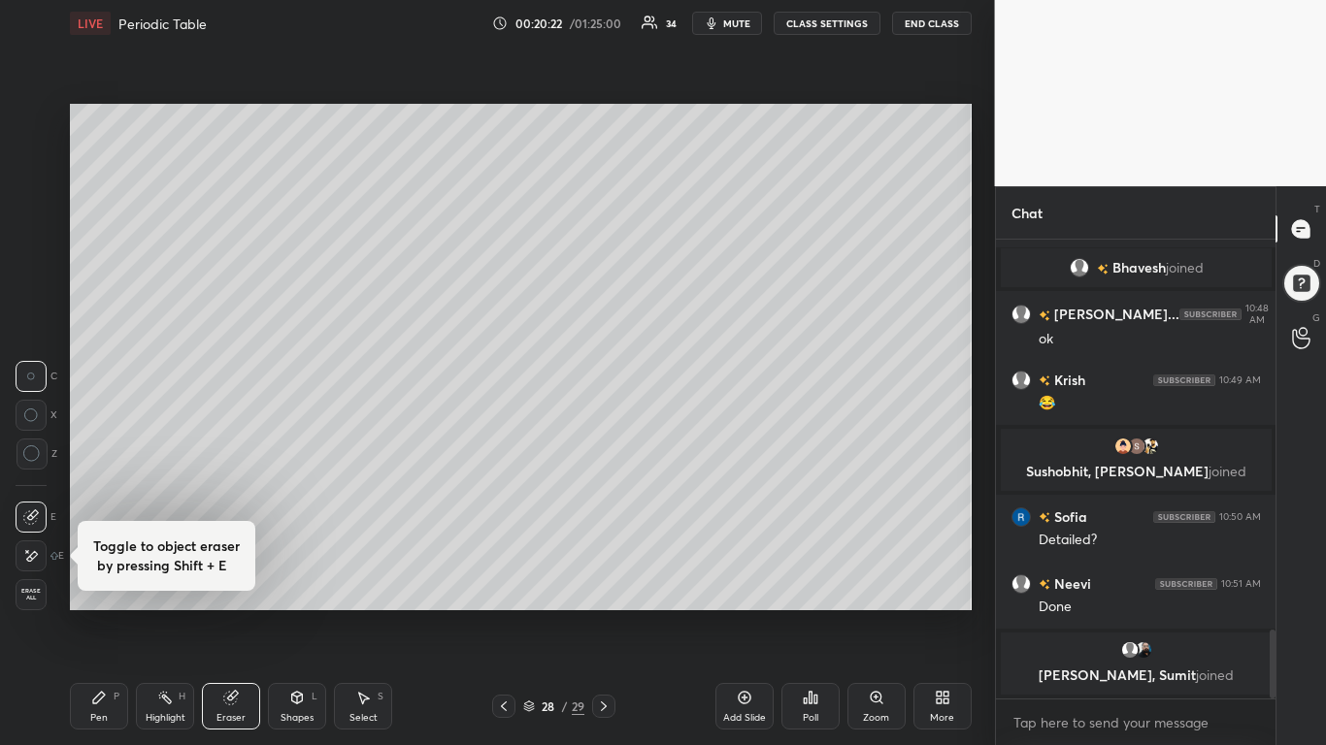
click at [113, 580] on div "Pen P" at bounding box center [99, 706] width 58 height 47
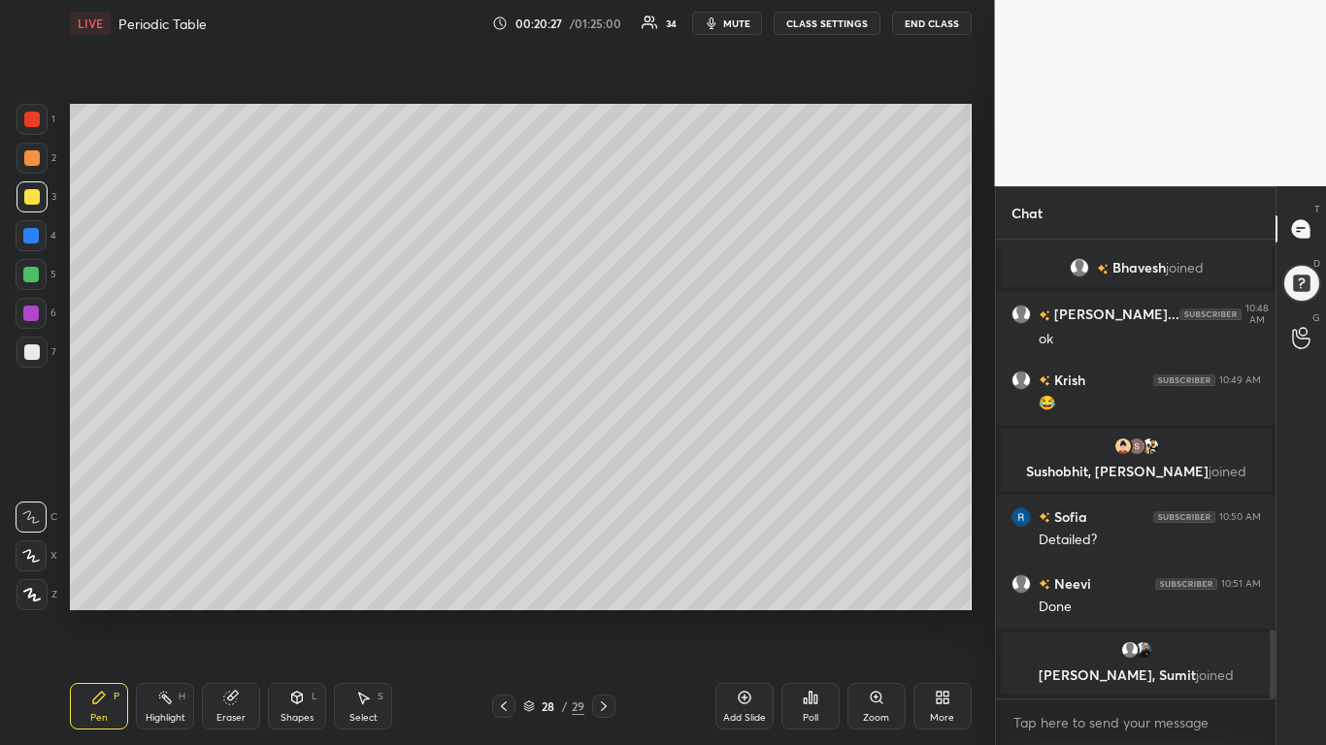
click at [974, 202] on div "Setting up your live class Poll for secs No correct answer Start poll" at bounding box center [520, 357] width 917 height 621
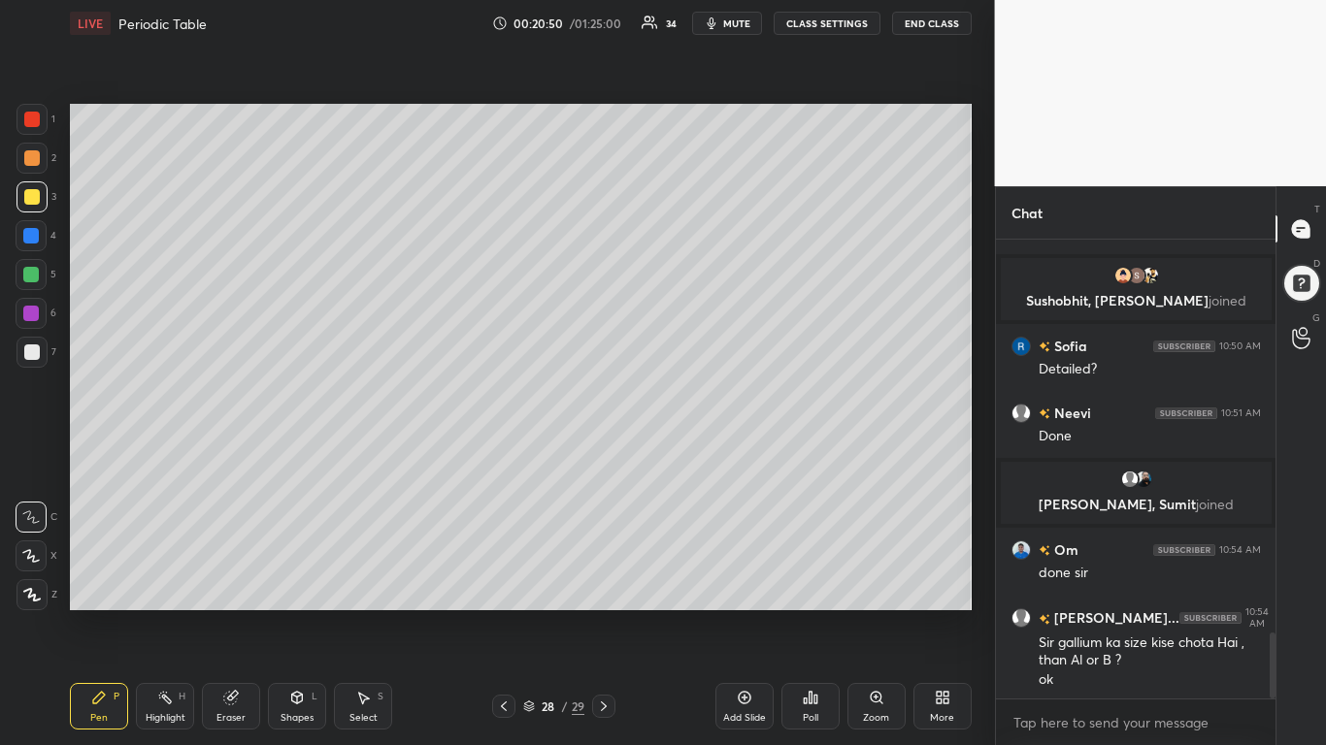
scroll to position [2807, 0]
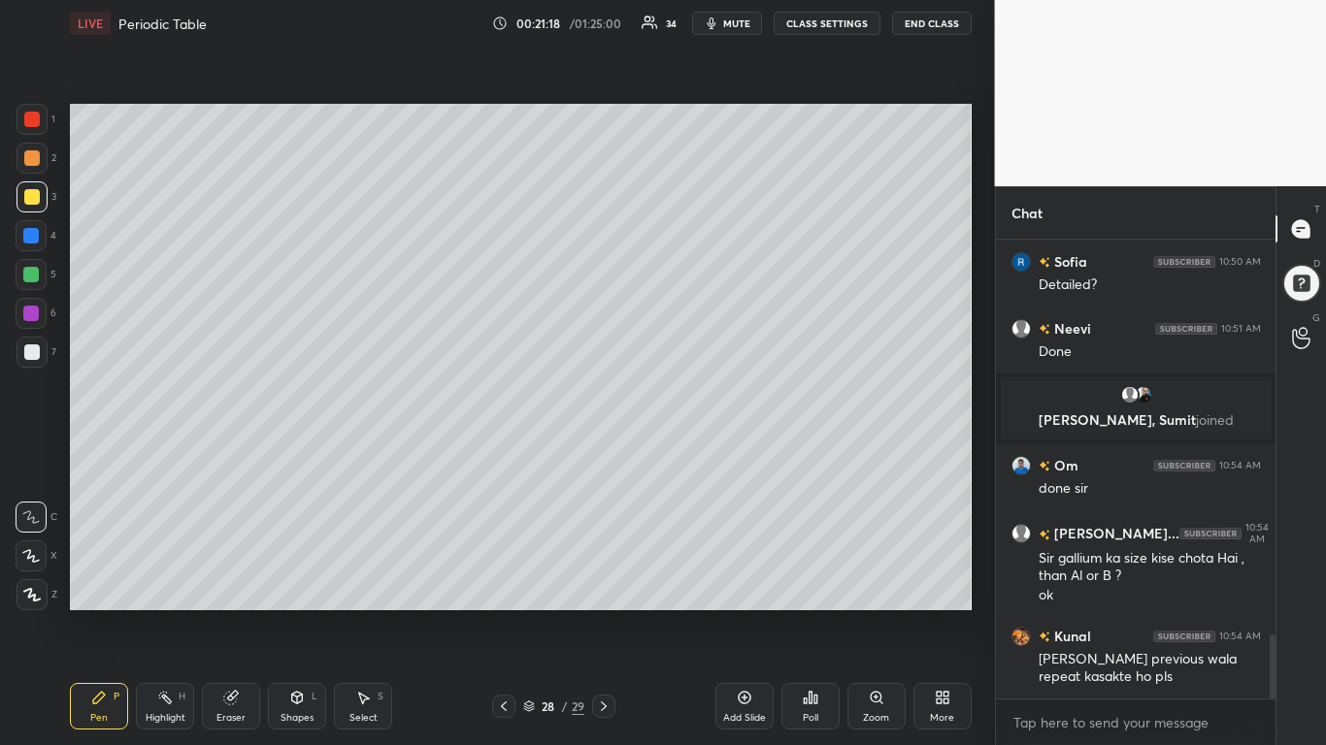
click at [592, 580] on div at bounding box center [603, 706] width 23 height 23
click at [938, 580] on icon at bounding box center [939, 701] width 5 height 5
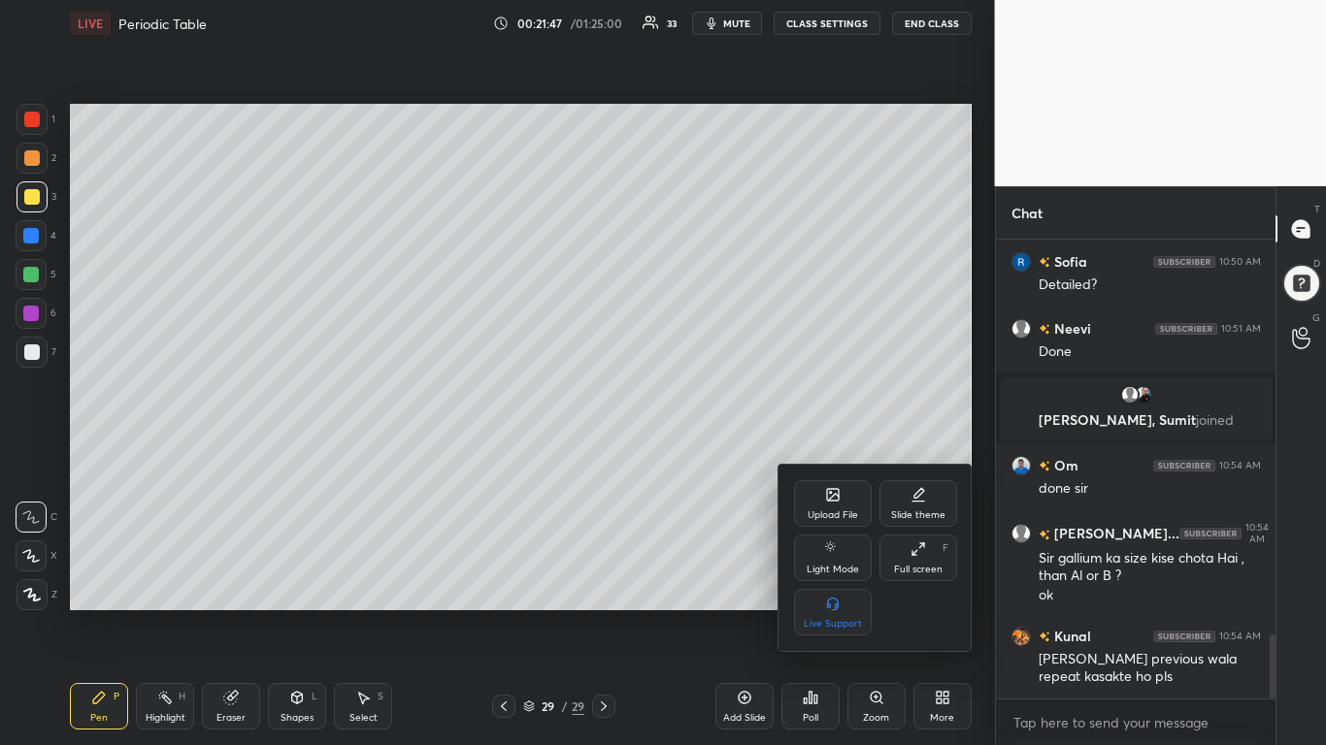
click at [819, 517] on div "Upload File" at bounding box center [832, 516] width 50 height 10
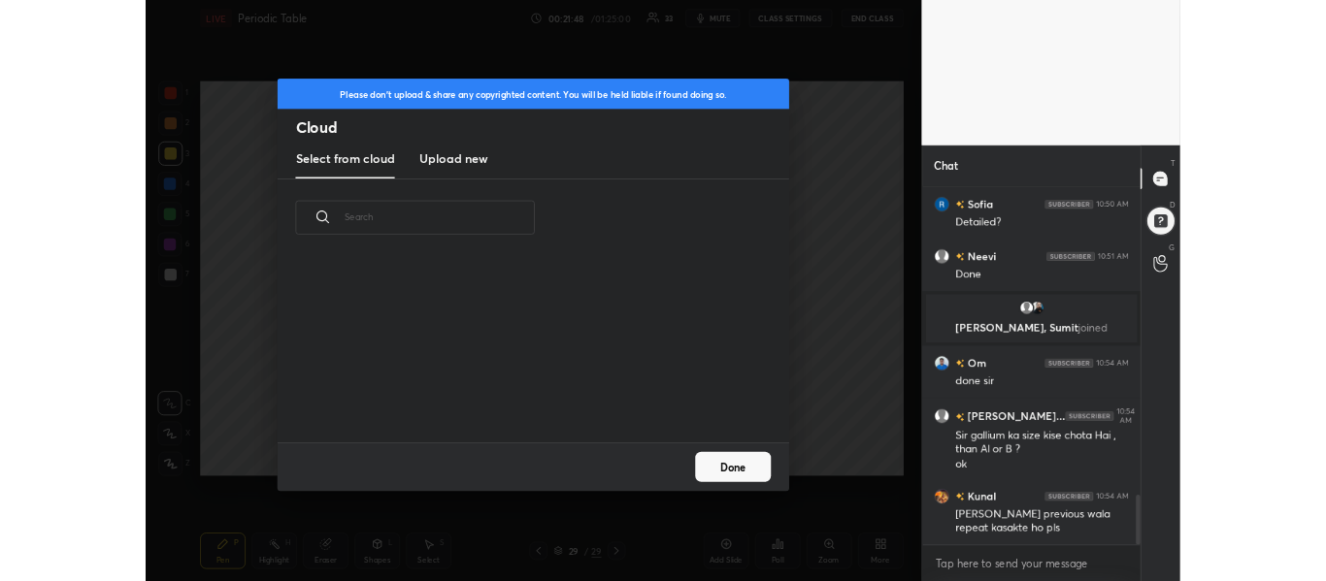
scroll to position [239, 623]
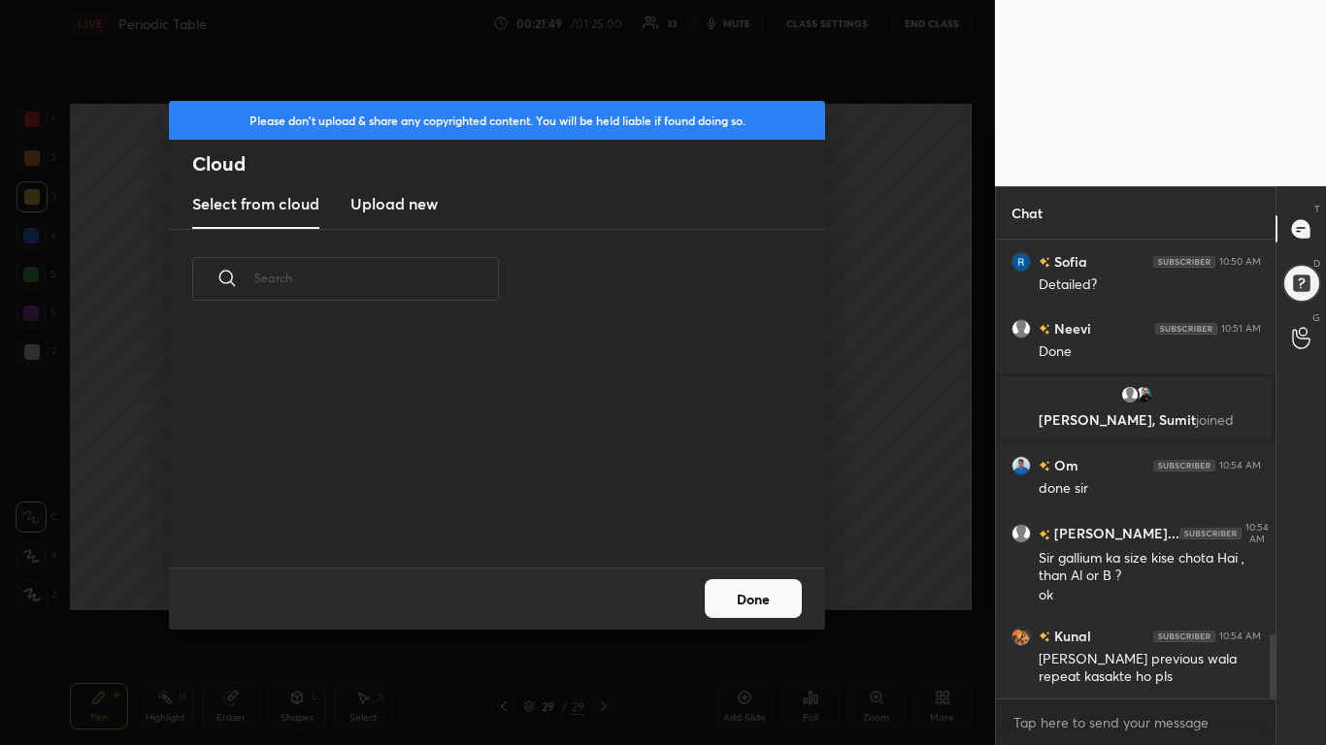
click at [391, 207] on h3 "Upload new" at bounding box center [393, 203] width 87 height 23
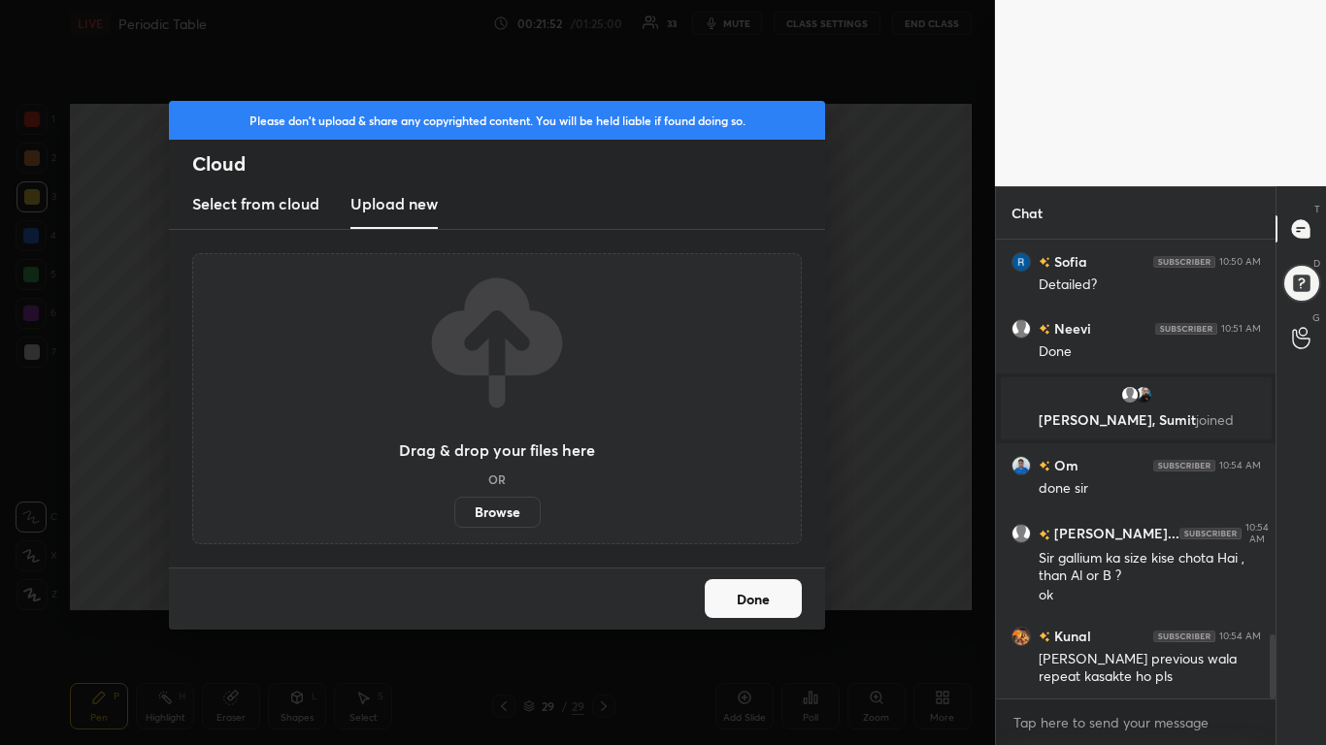
click at [485, 512] on label "Browse" at bounding box center [497, 512] width 86 height 31
click at [454, 512] on input "Browse" at bounding box center [454, 512] width 0 height 31
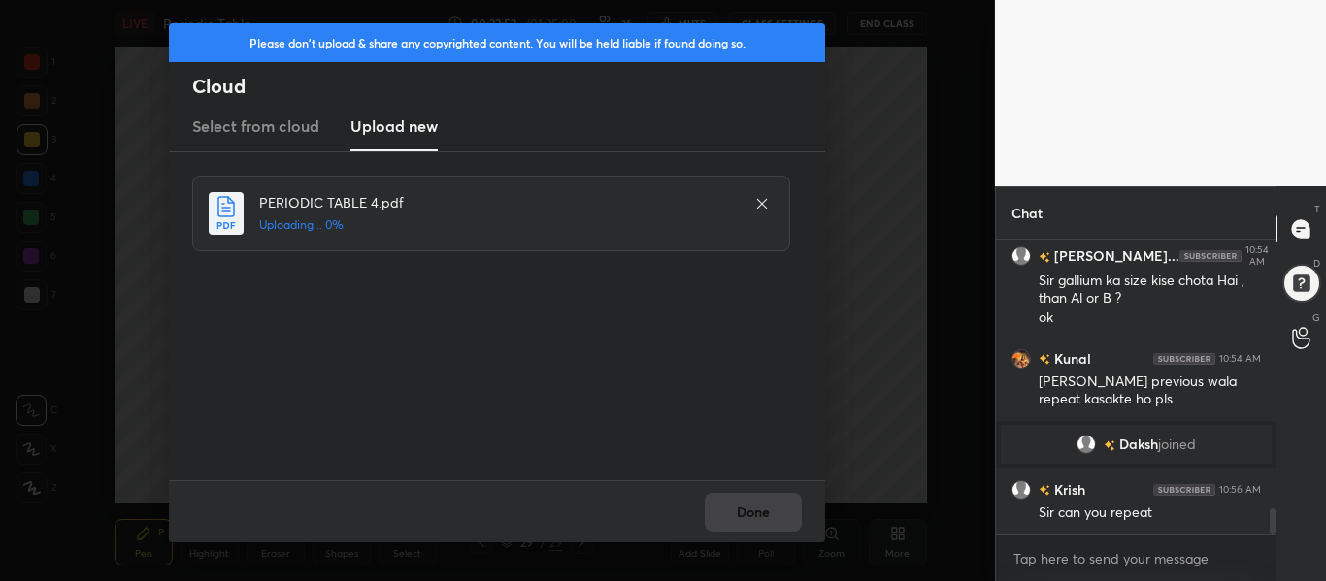
scroll to position [2996, 0]
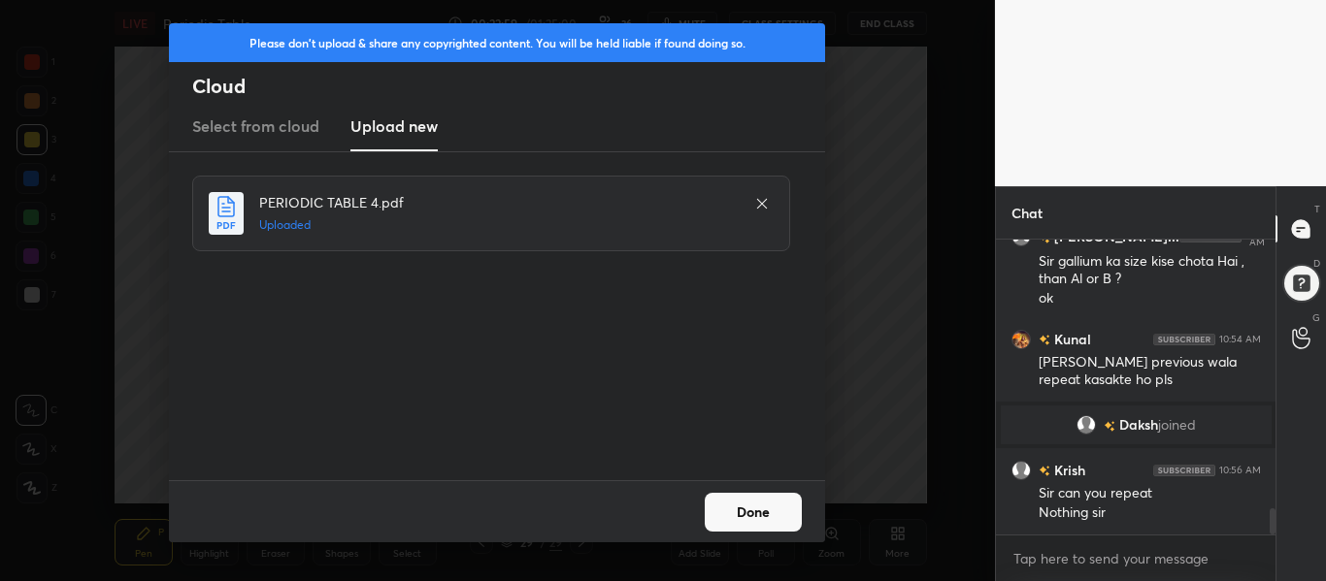
click at [775, 507] on button "Done" at bounding box center [753, 512] width 97 height 39
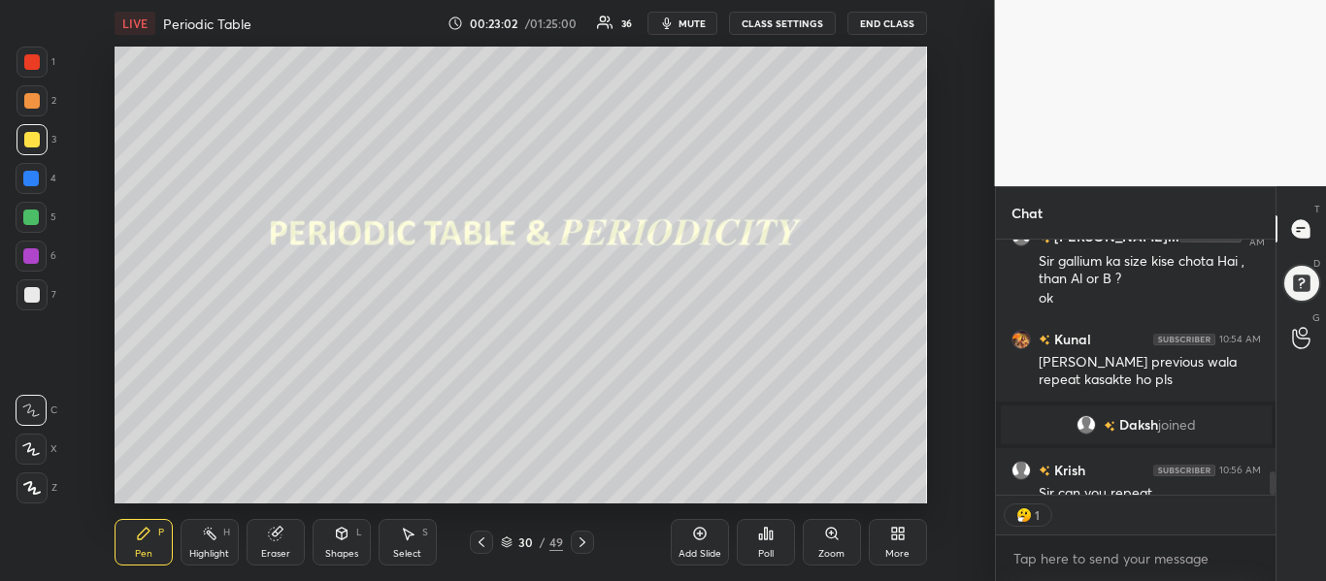
scroll to position [249, 274]
click at [578, 541] on icon at bounding box center [583, 543] width 16 height 16
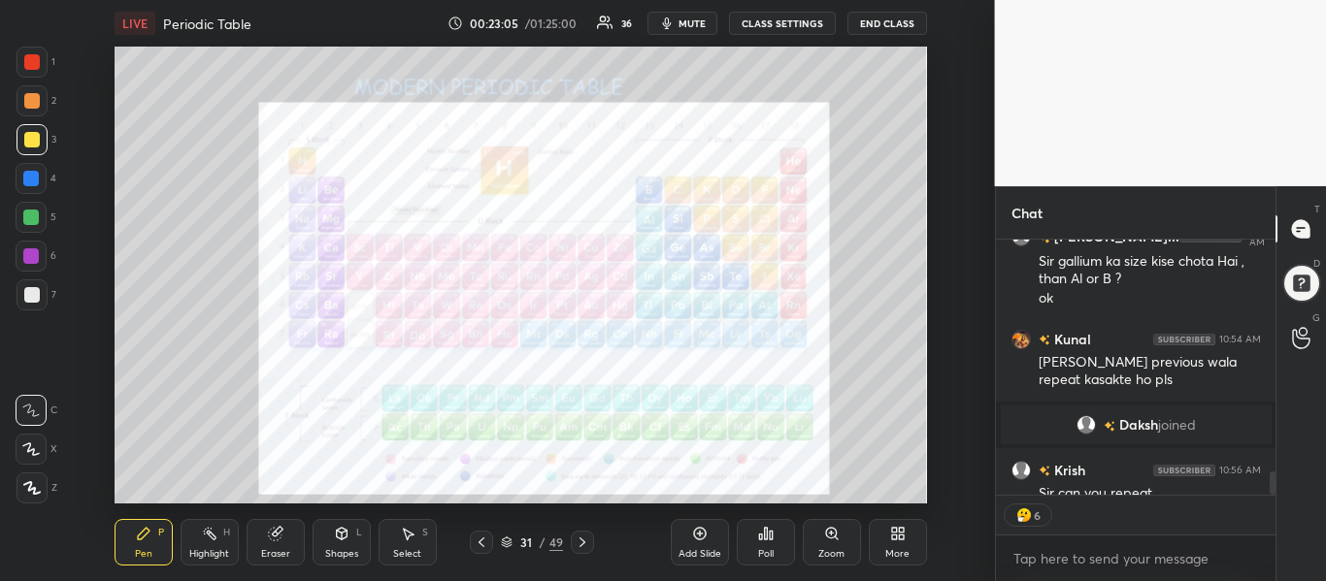
click at [578, 541] on icon at bounding box center [583, 543] width 16 height 16
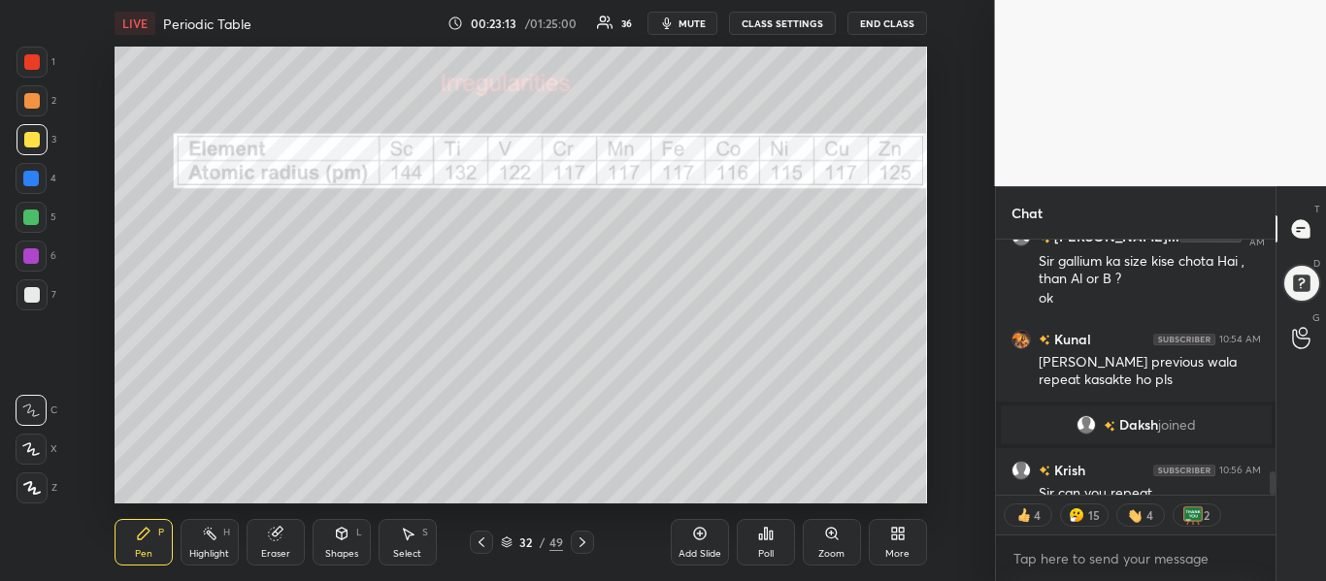
click at [578, 541] on icon at bounding box center [583, 543] width 16 height 16
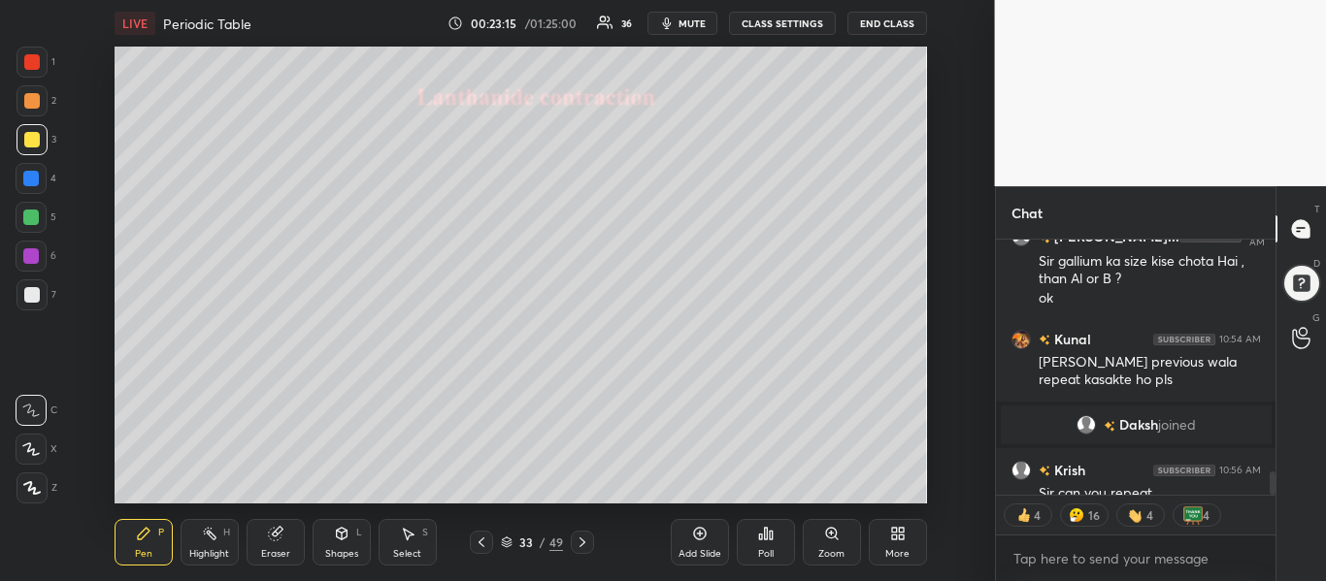
click at [578, 541] on icon at bounding box center [583, 543] width 16 height 16
click at [480, 544] on icon at bounding box center [481, 543] width 6 height 10
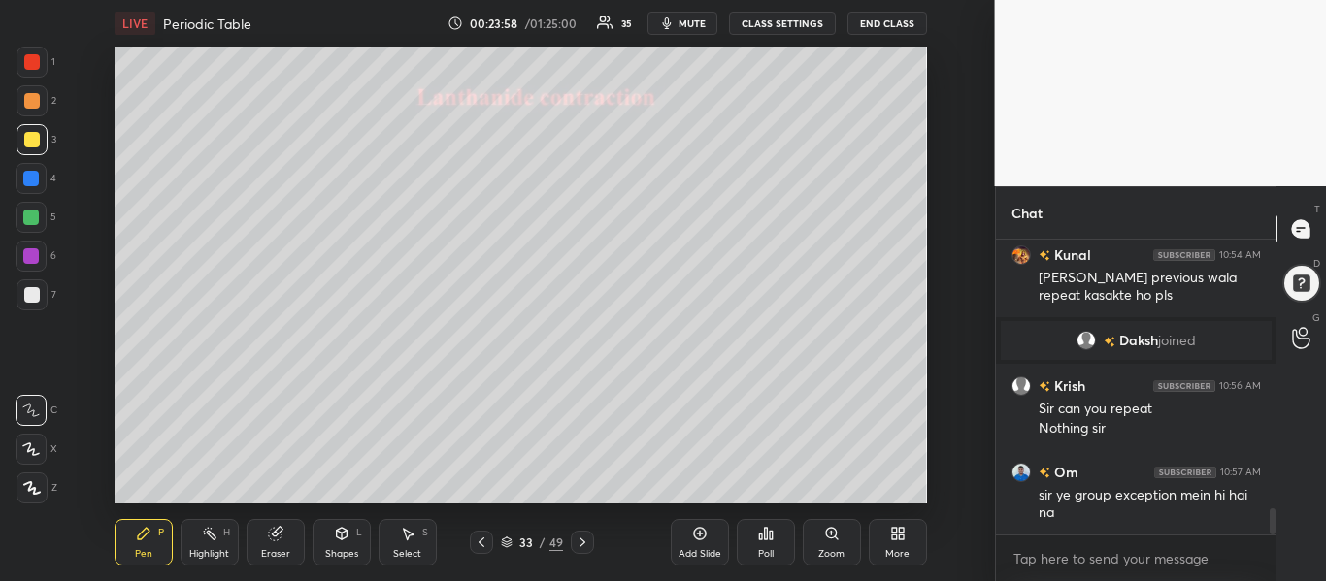
click at [32, 63] on div at bounding box center [32, 62] width 16 height 16
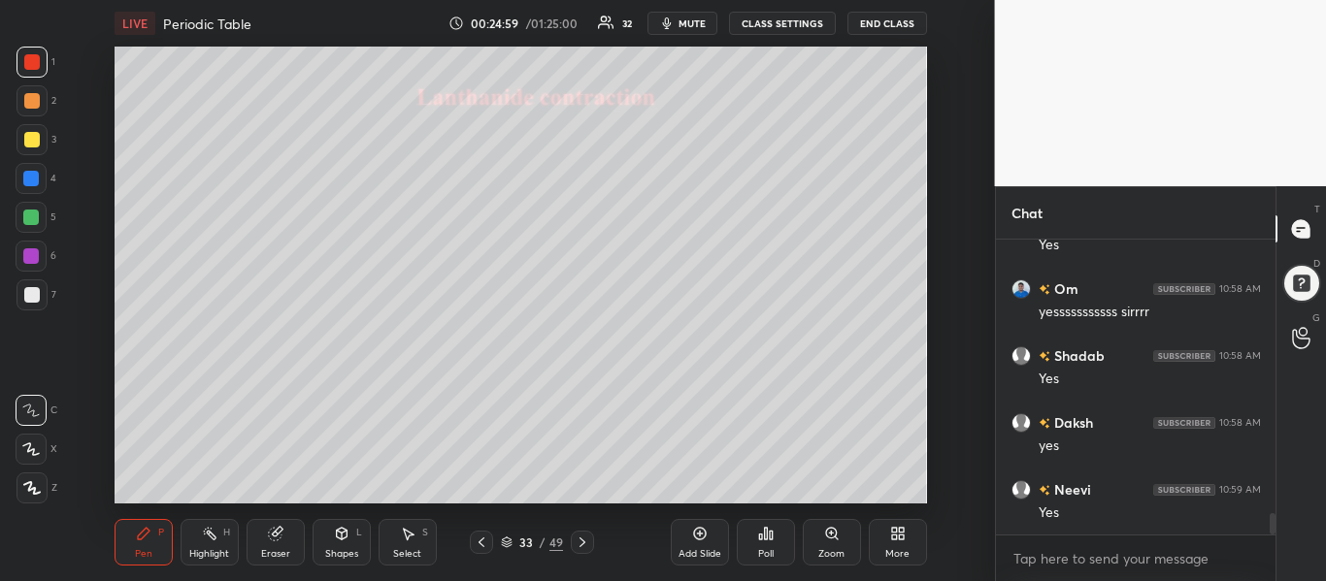
scroll to position [3884, 0]
click at [262, 540] on div "Eraser" at bounding box center [276, 542] width 58 height 47
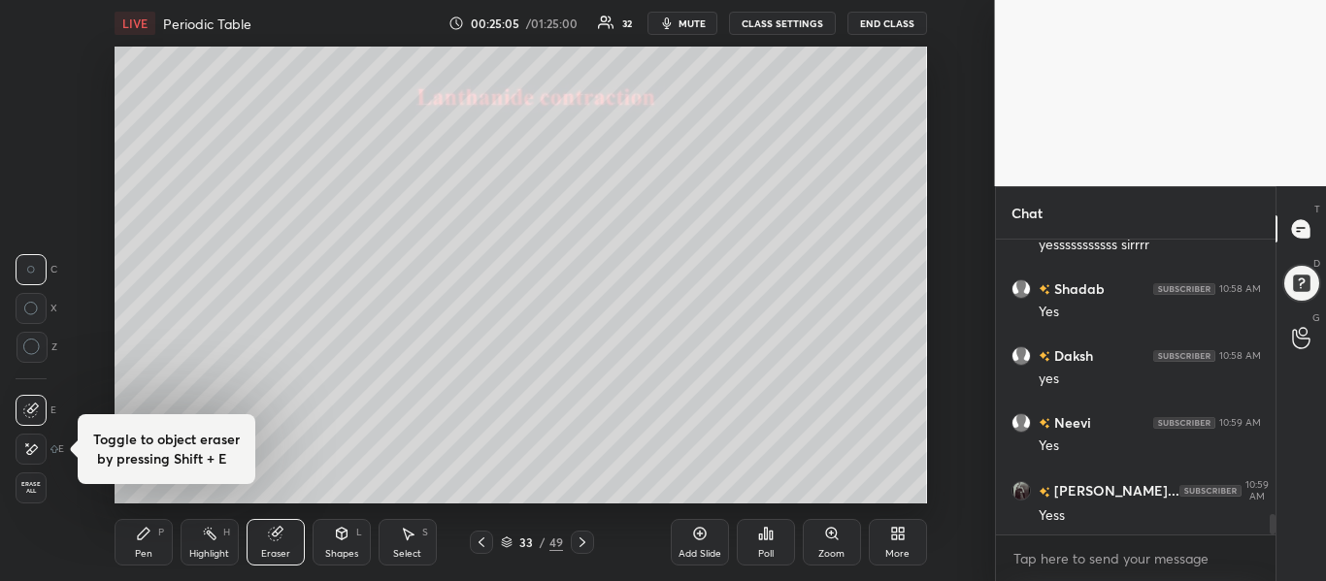
scroll to position [3951, 0]
click at [24, 491] on span "Erase all" at bounding box center [30, 488] width 29 height 14
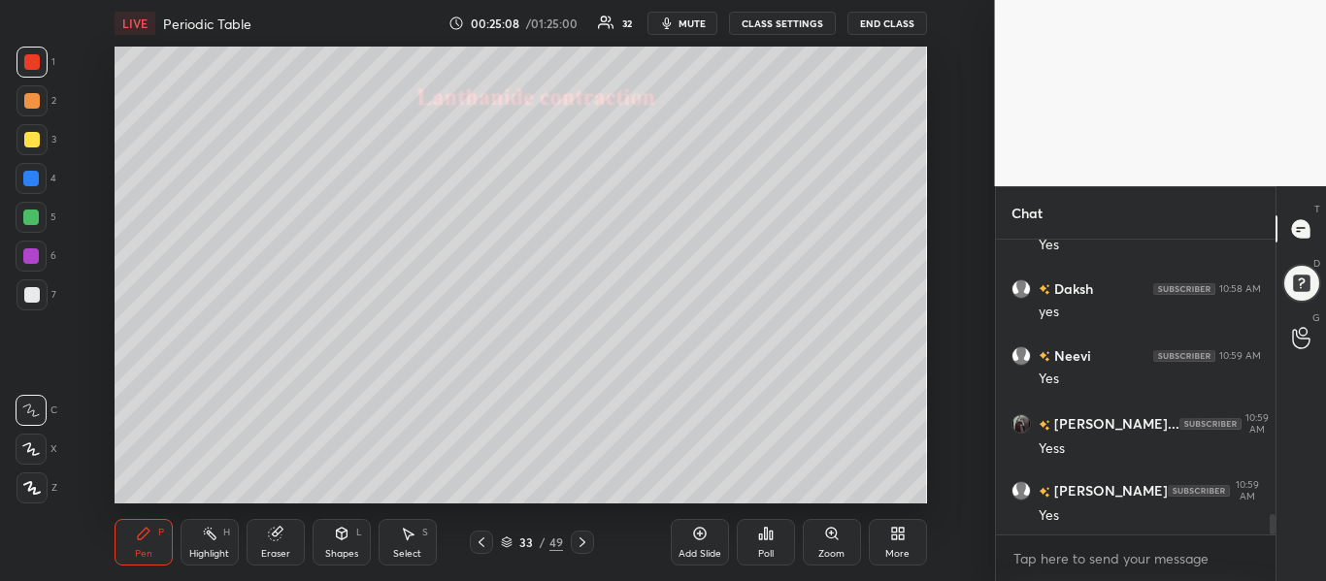
click at [27, 291] on div at bounding box center [32, 295] width 16 height 16
click at [478, 548] on icon at bounding box center [482, 543] width 16 height 16
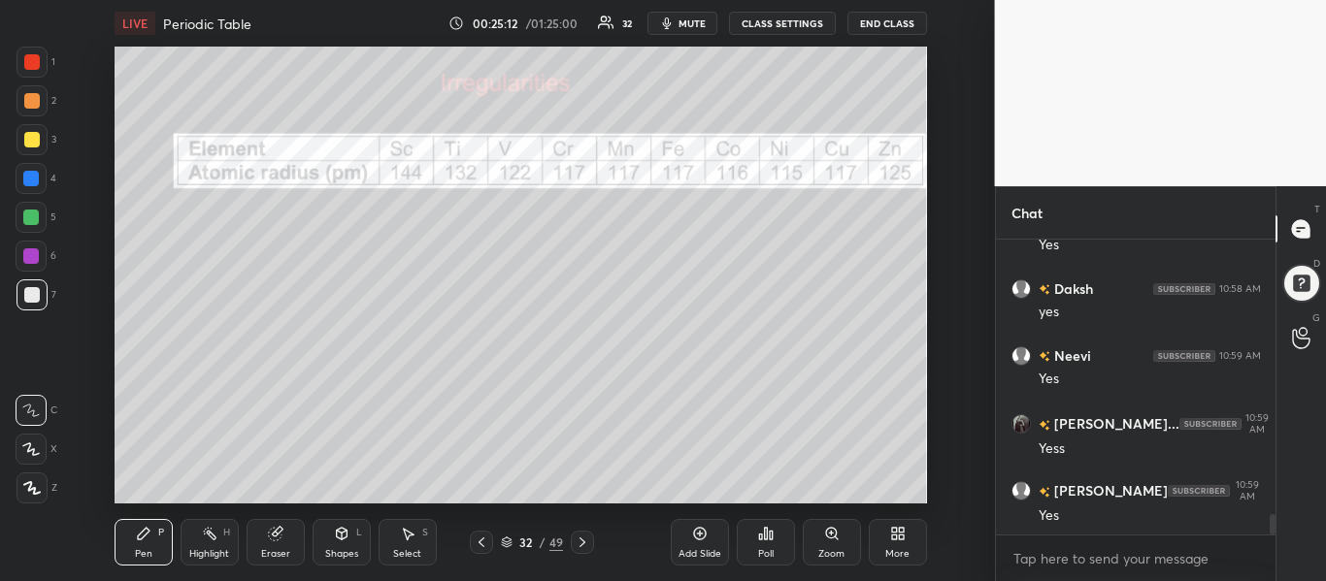
click at [482, 546] on icon at bounding box center [482, 543] width 16 height 16
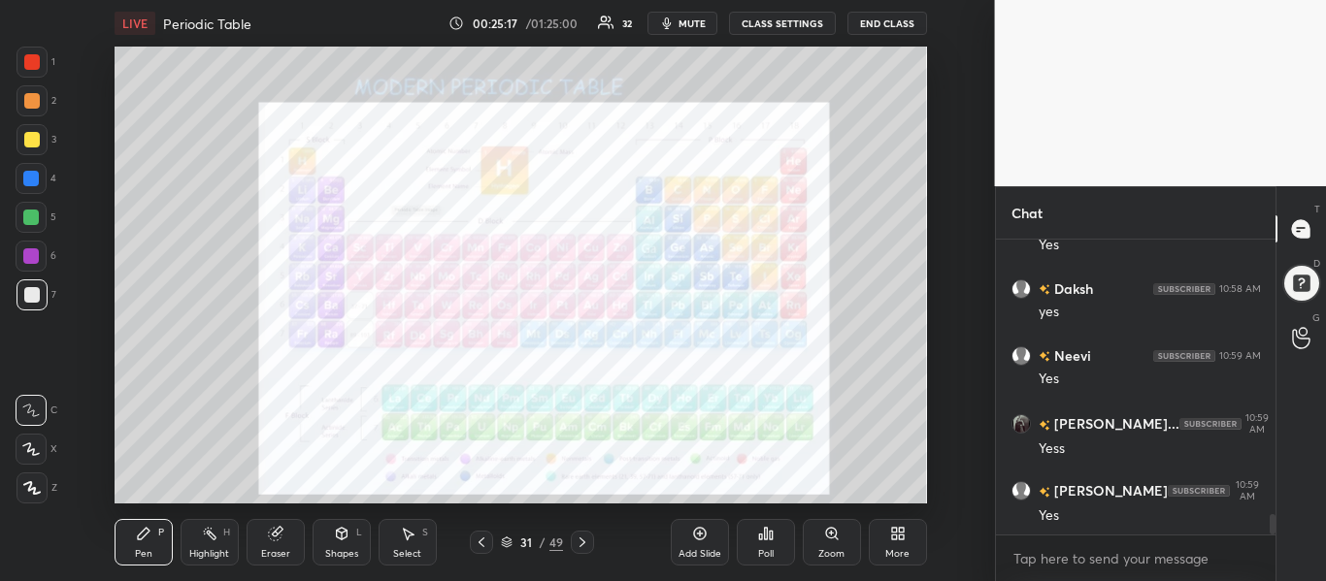
click at [584, 543] on icon at bounding box center [582, 543] width 6 height 10
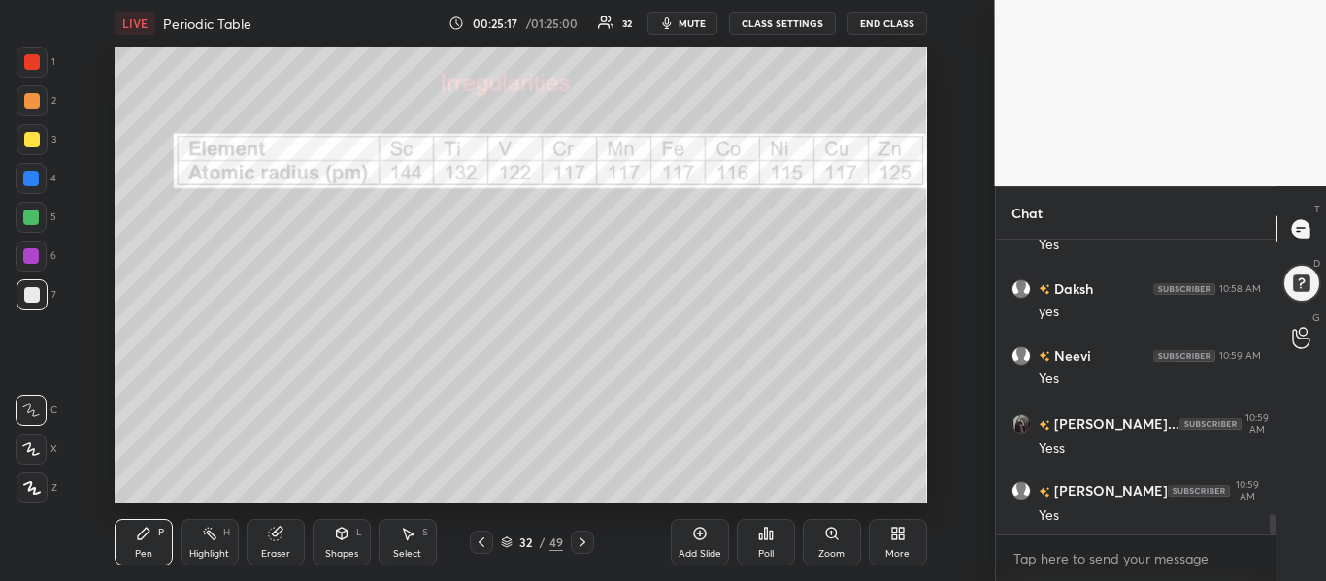
click at [580, 541] on icon at bounding box center [583, 543] width 16 height 16
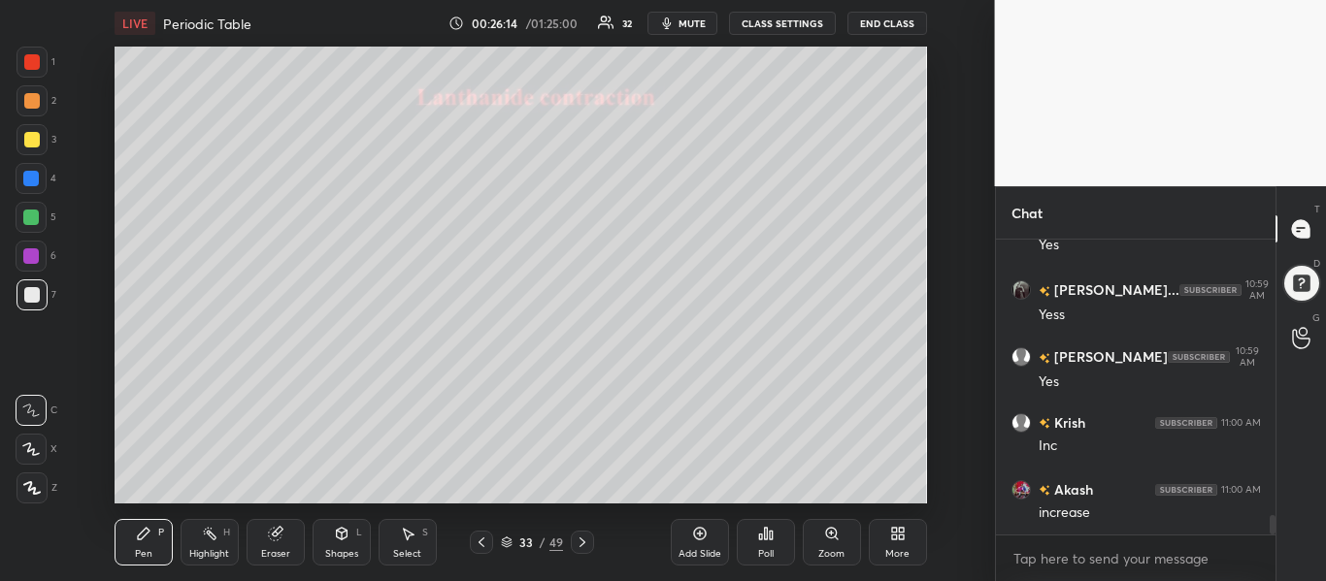
scroll to position [4152, 0]
click at [30, 63] on div at bounding box center [32, 62] width 16 height 16
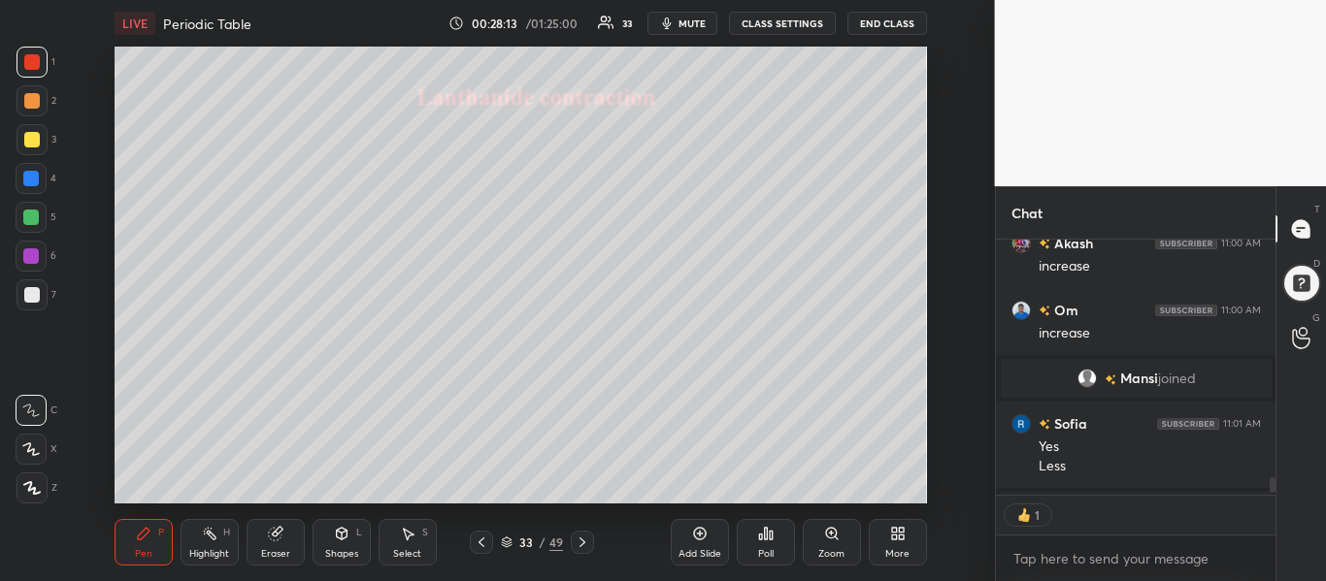
scroll to position [249, 274]
click at [695, 524] on div "Add Slide" at bounding box center [700, 542] width 58 height 47
click at [471, 542] on div at bounding box center [480, 542] width 23 height 23
click at [576, 543] on icon at bounding box center [583, 543] width 16 height 16
click at [689, 541] on div "Add Slide" at bounding box center [700, 542] width 58 height 47
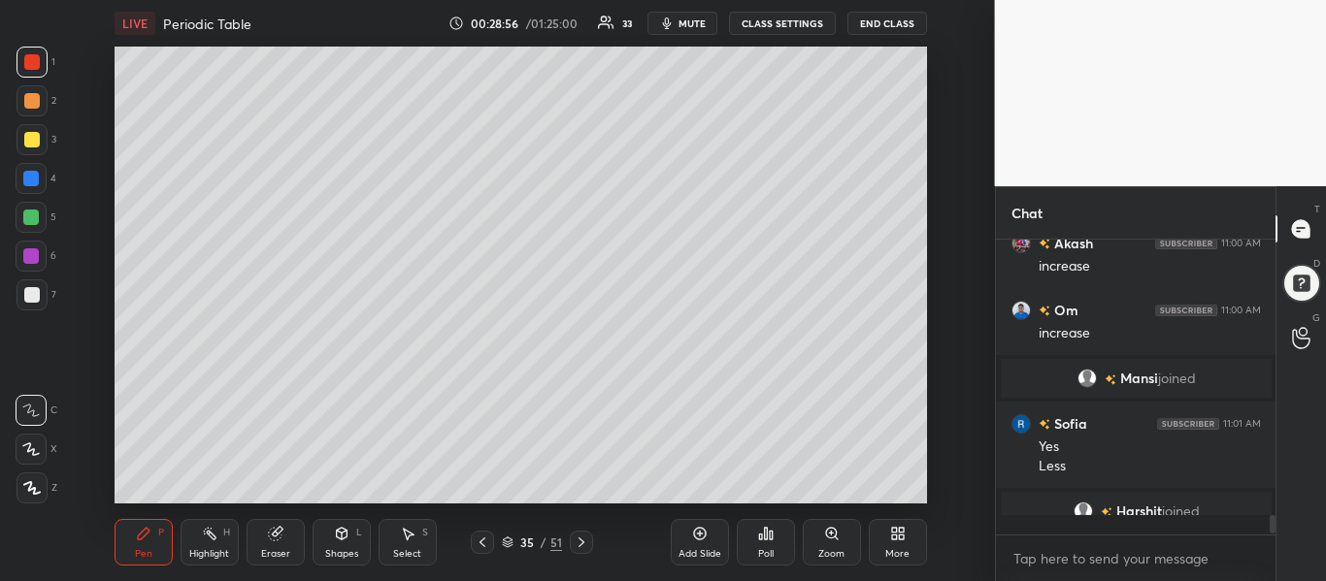
scroll to position [3946, 0]
click at [31, 136] on div at bounding box center [32, 140] width 16 height 16
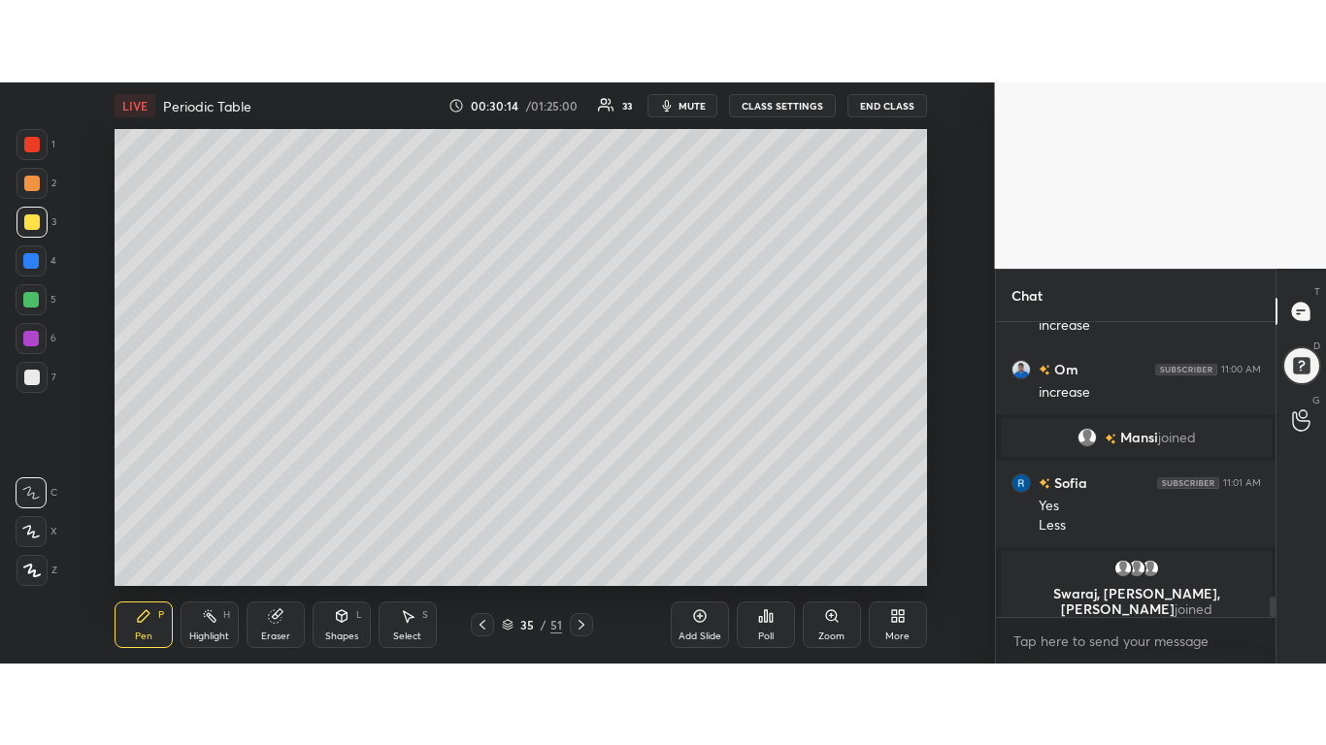
scroll to position [4016, 0]
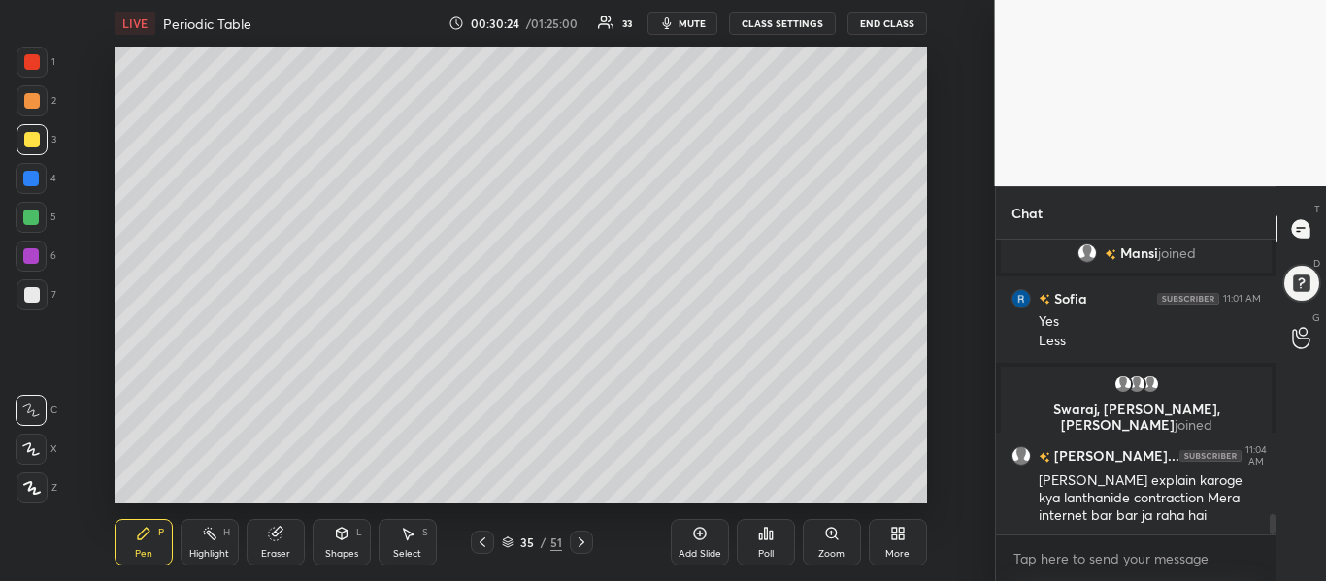
click at [882, 536] on div "More" at bounding box center [898, 542] width 58 height 47
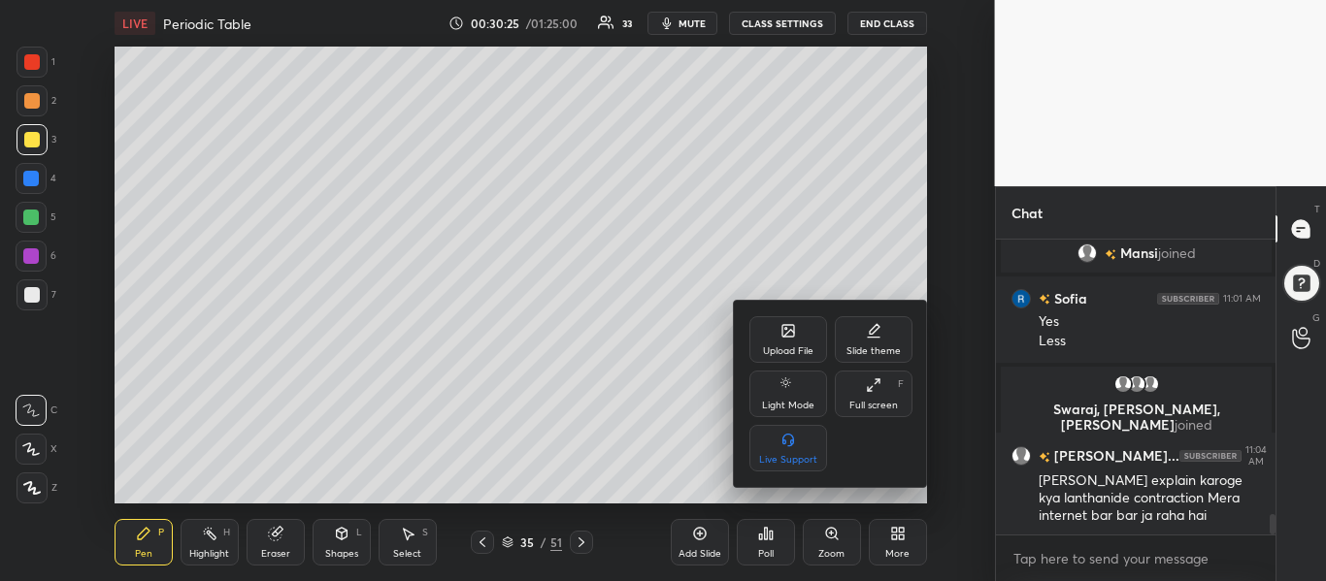
click at [874, 401] on div "Full screen" at bounding box center [873, 406] width 49 height 10
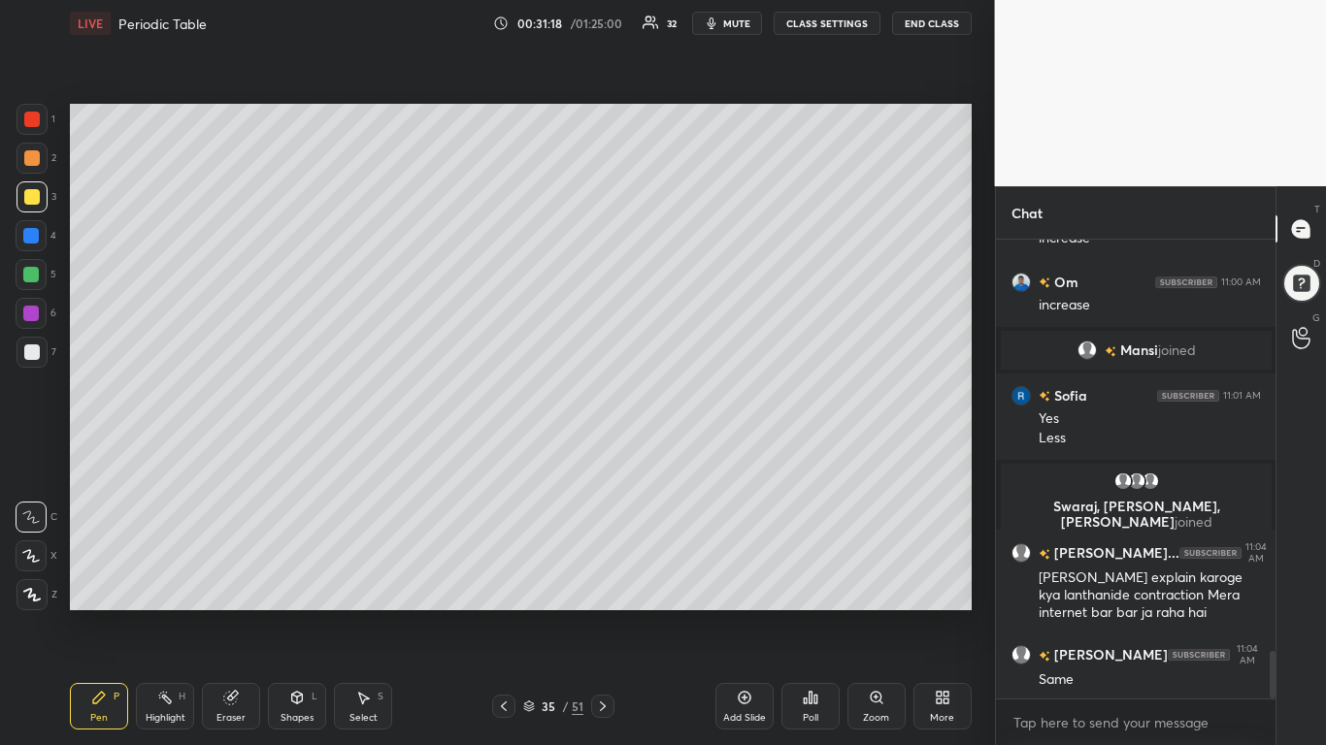
scroll to position [3984, 0]
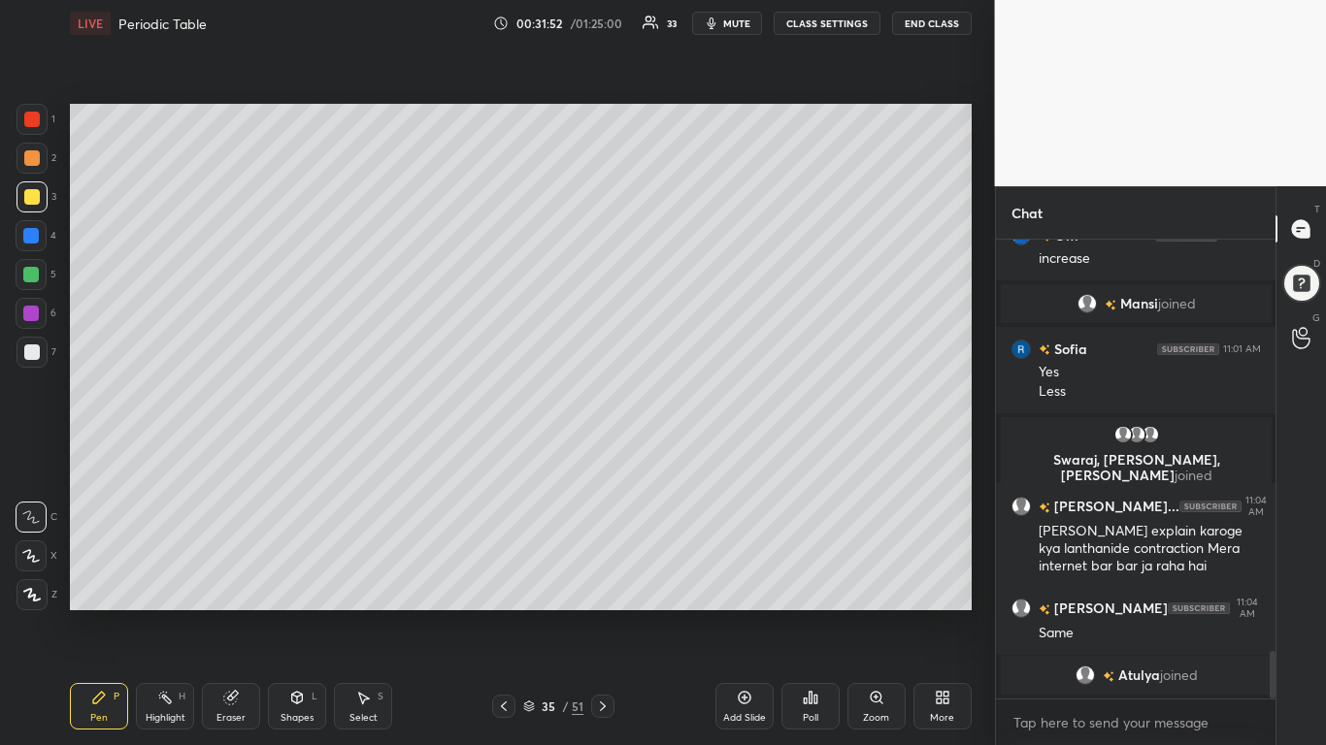
click at [728, 580] on div "Add Slide" at bounding box center [744, 706] width 58 height 47
click at [36, 121] on div at bounding box center [32, 120] width 16 height 16
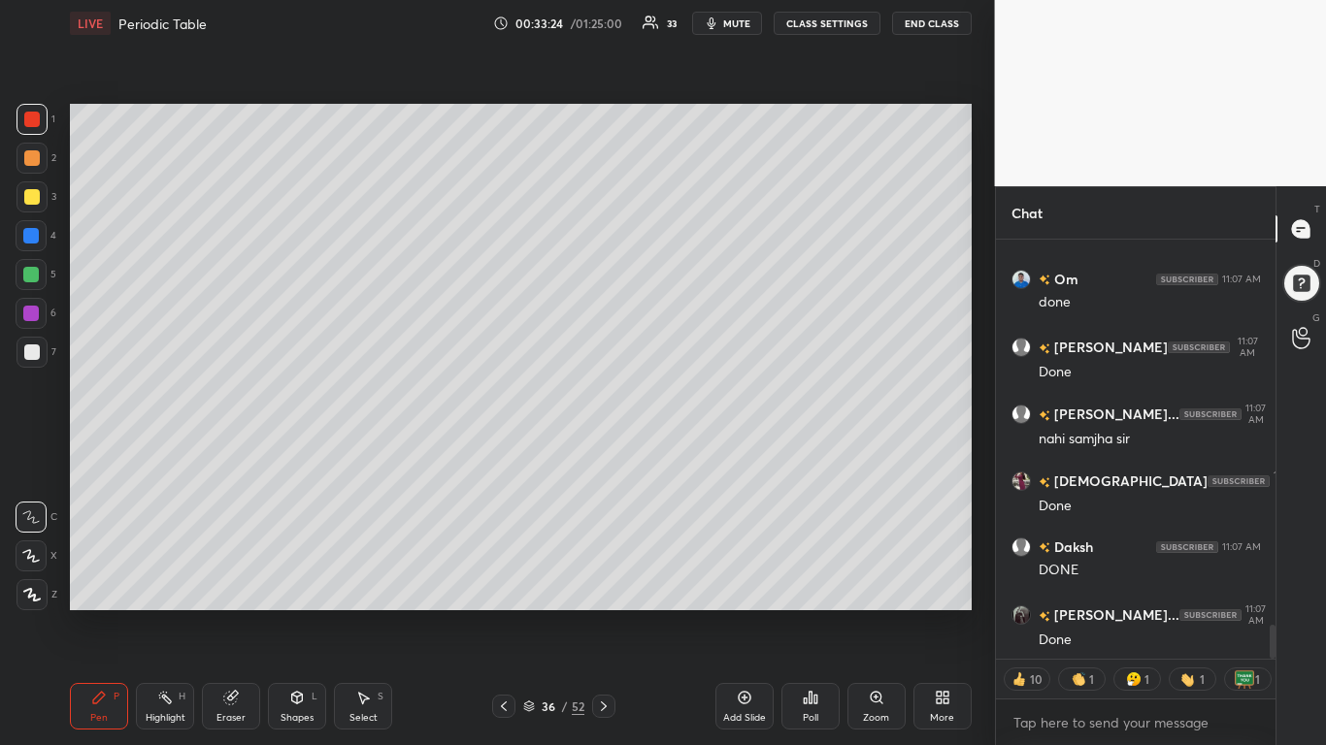
scroll to position [4814, 0]
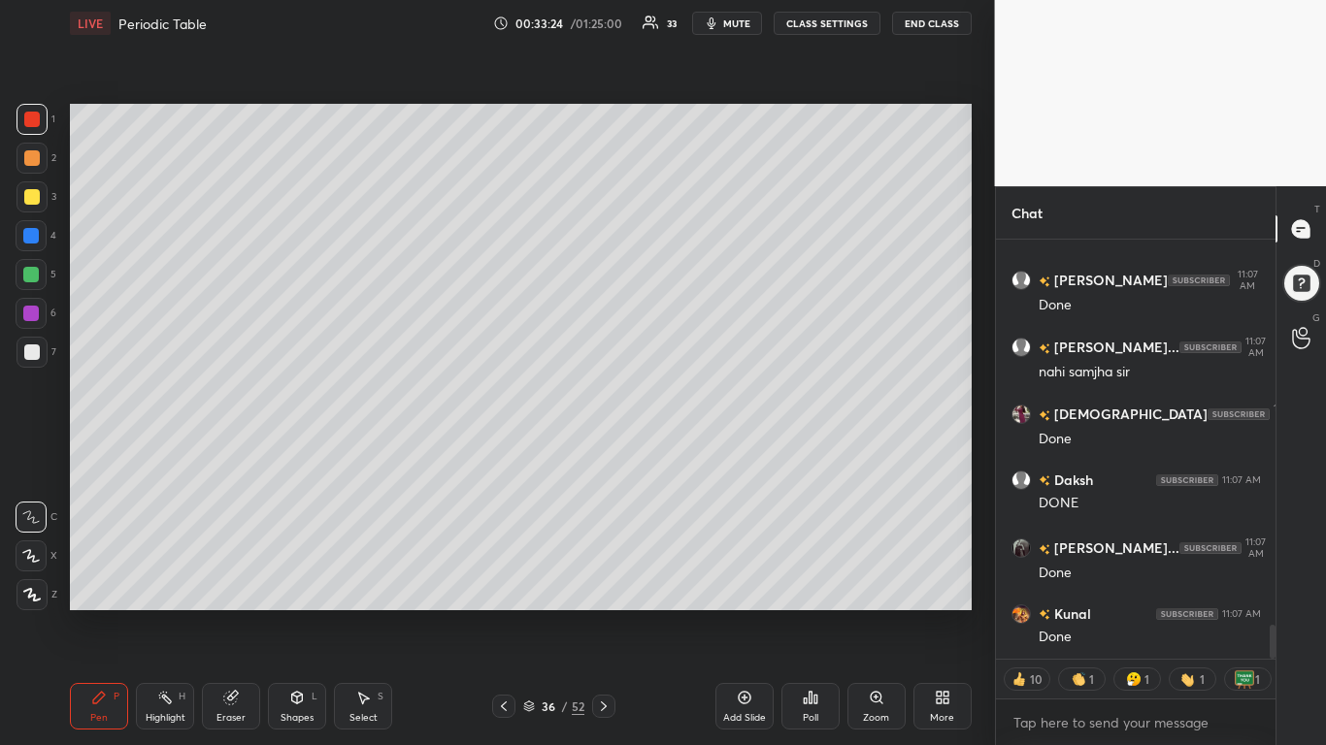
click at [735, 17] on span "mute" at bounding box center [736, 23] width 27 height 14
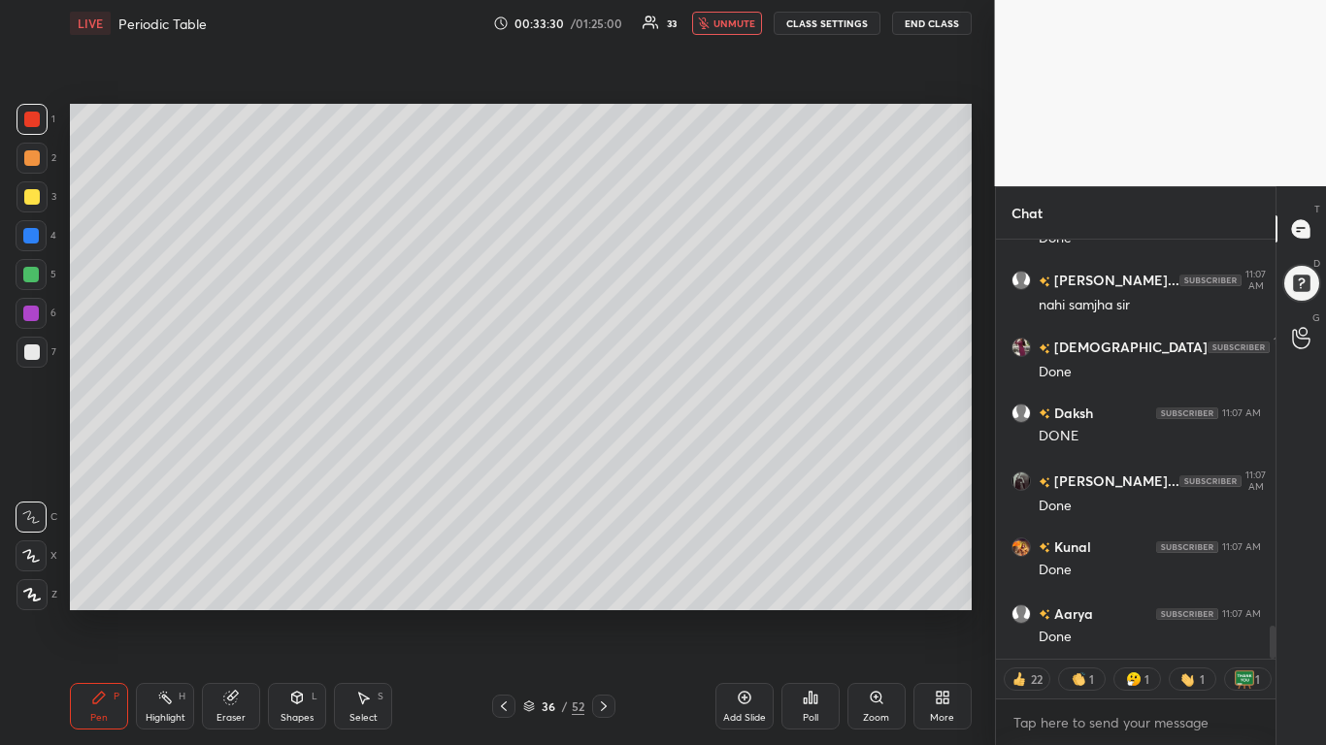
click at [606, 580] on icon at bounding box center [604, 707] width 6 height 10
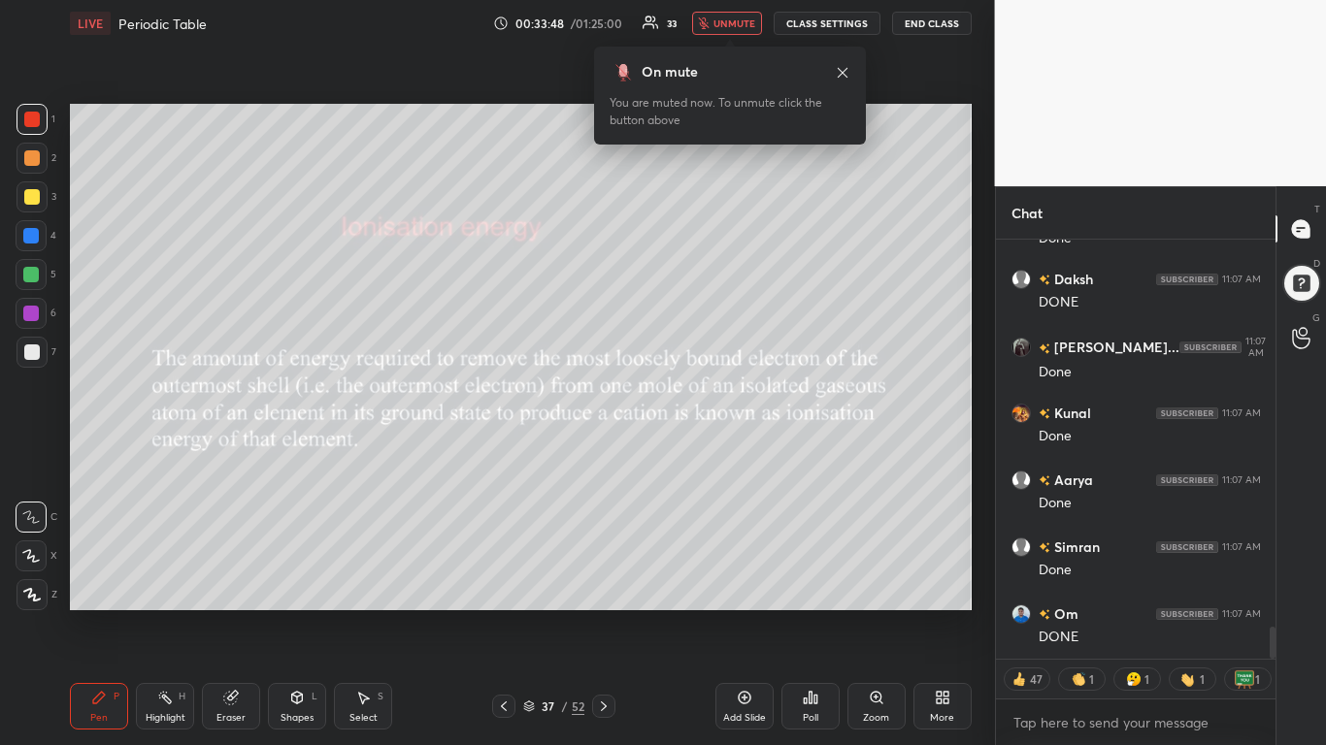
scroll to position [5061, 0]
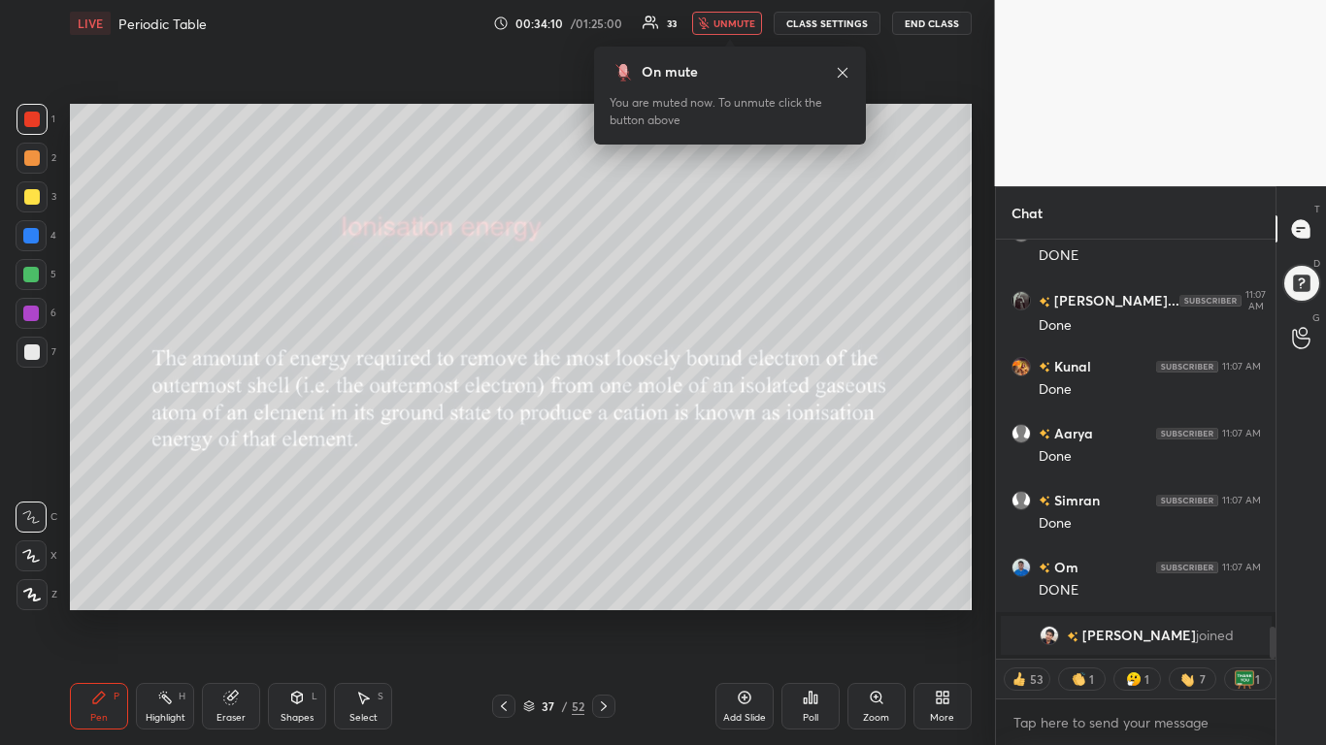
click at [725, 24] on span "unmute" at bounding box center [734, 23] width 42 height 14
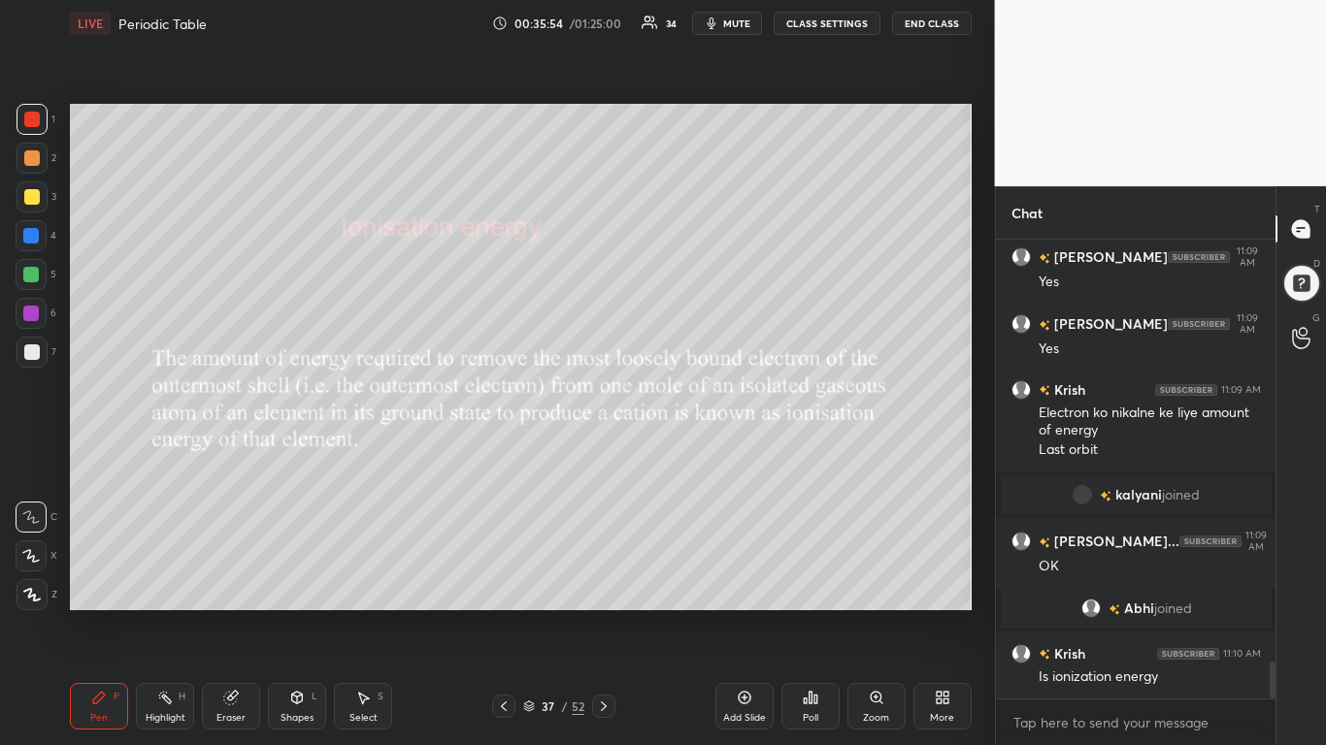
scroll to position [5307, 0]
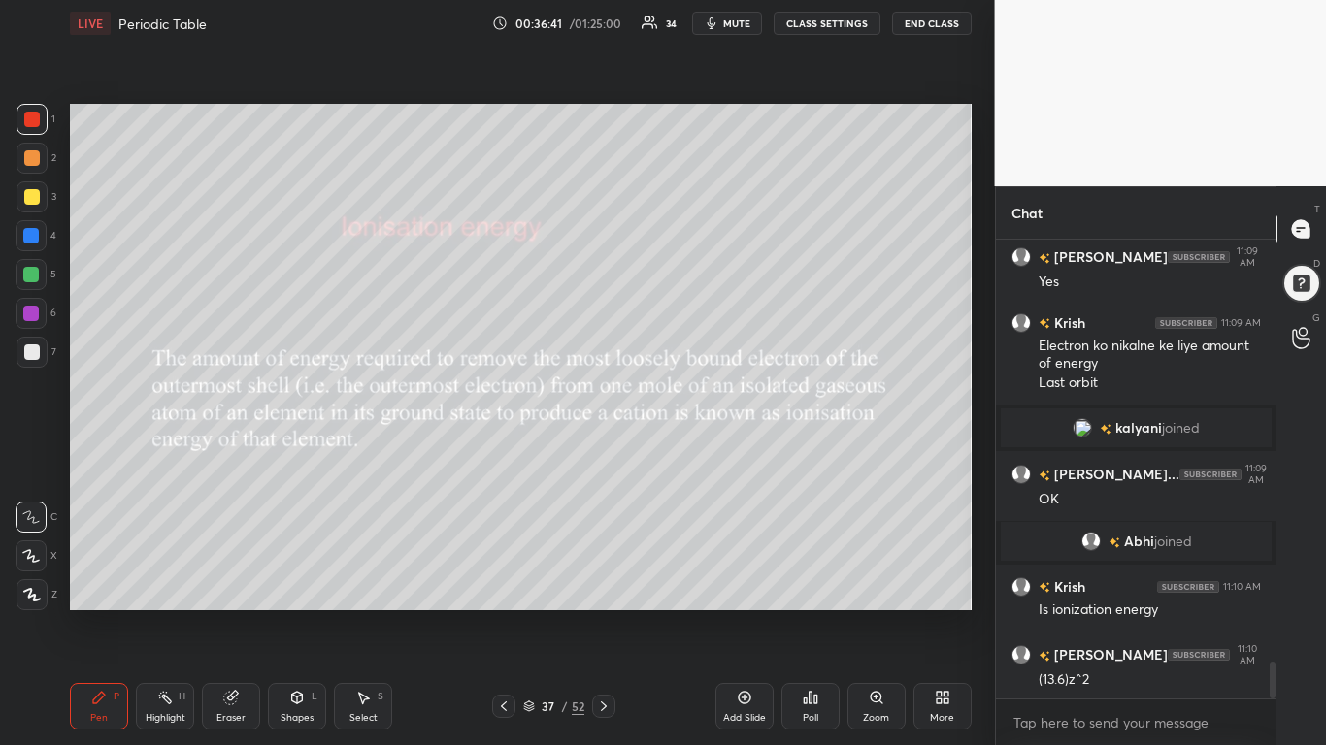
click at [16, 196] on div at bounding box center [31, 196] width 31 height 31
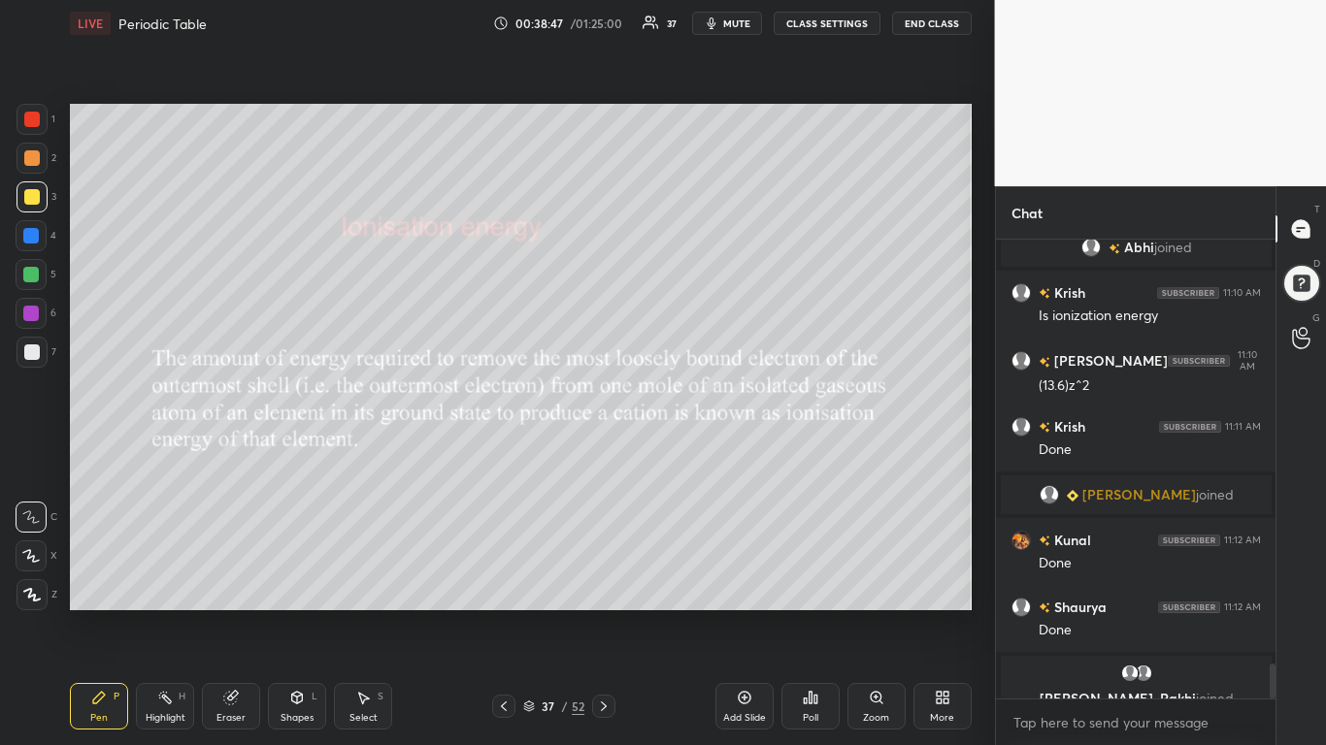
scroll to position [5587, 0]
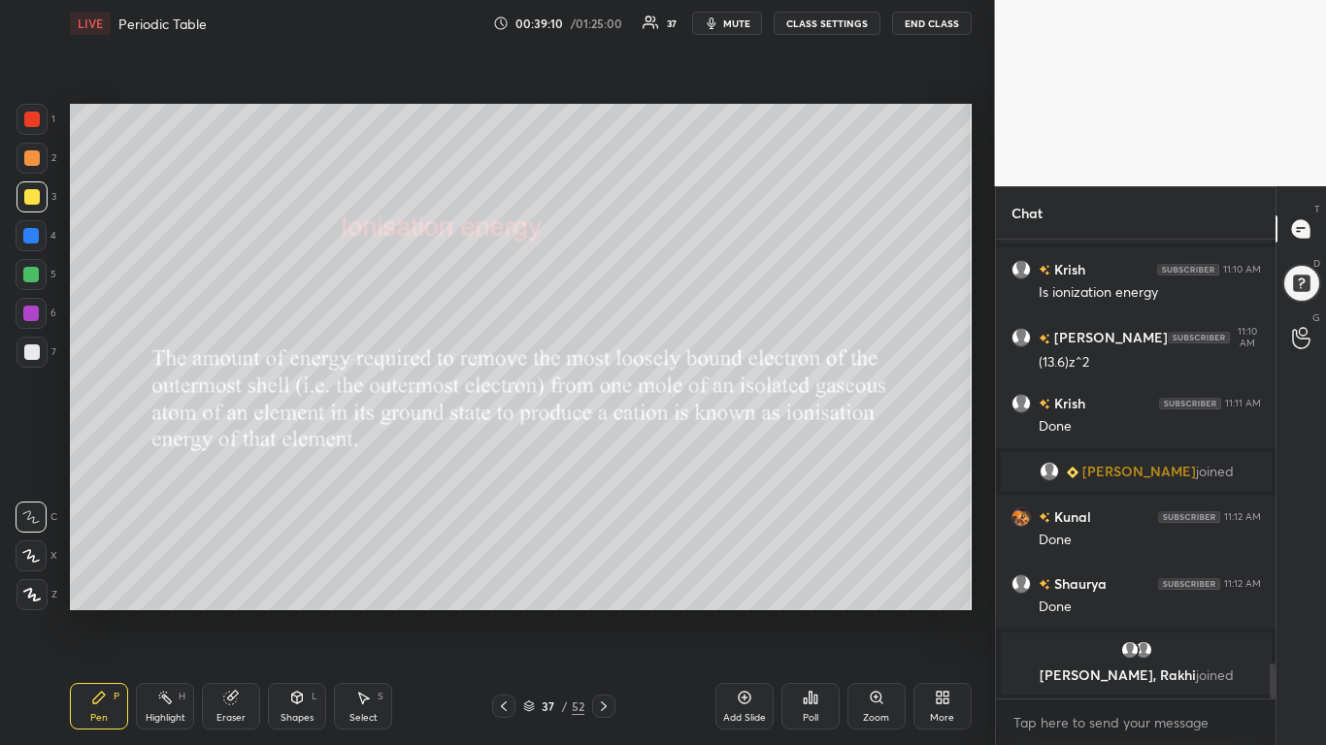
click at [596, 580] on icon at bounding box center [604, 707] width 16 height 16
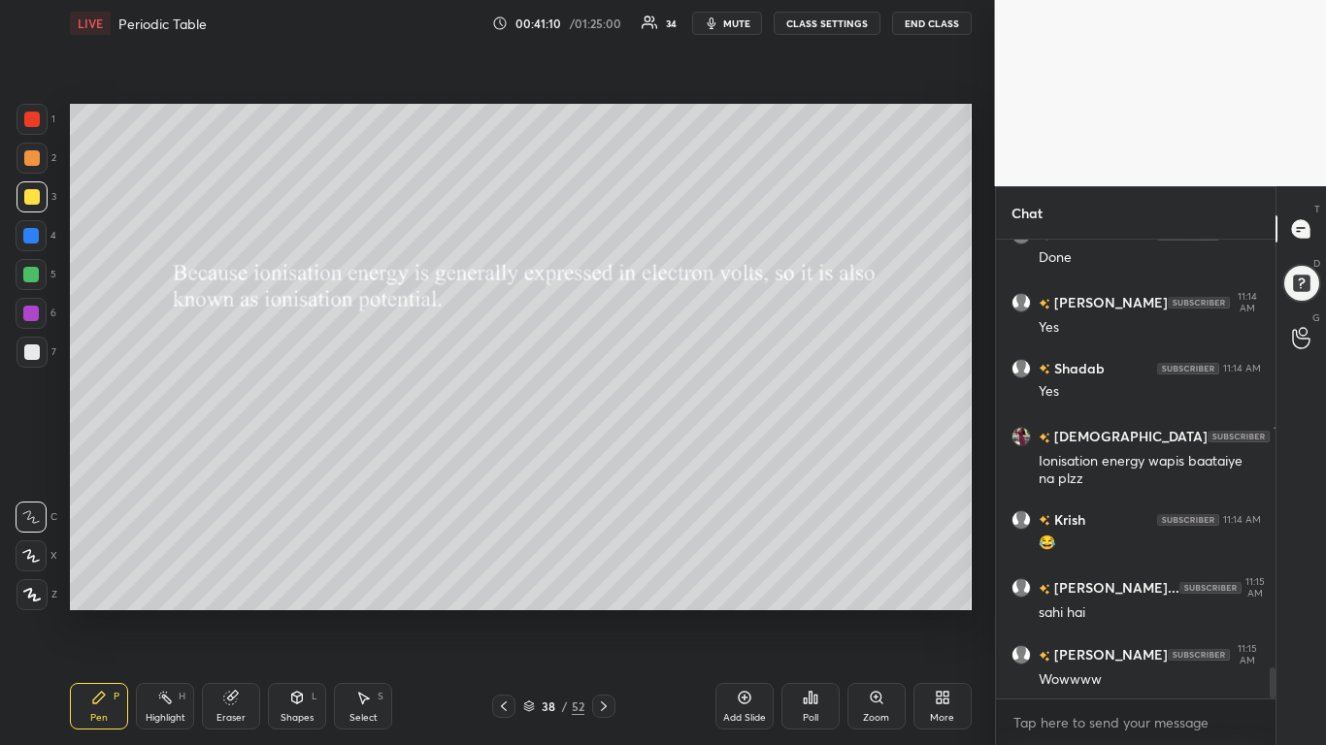
scroll to position [6305, 0]
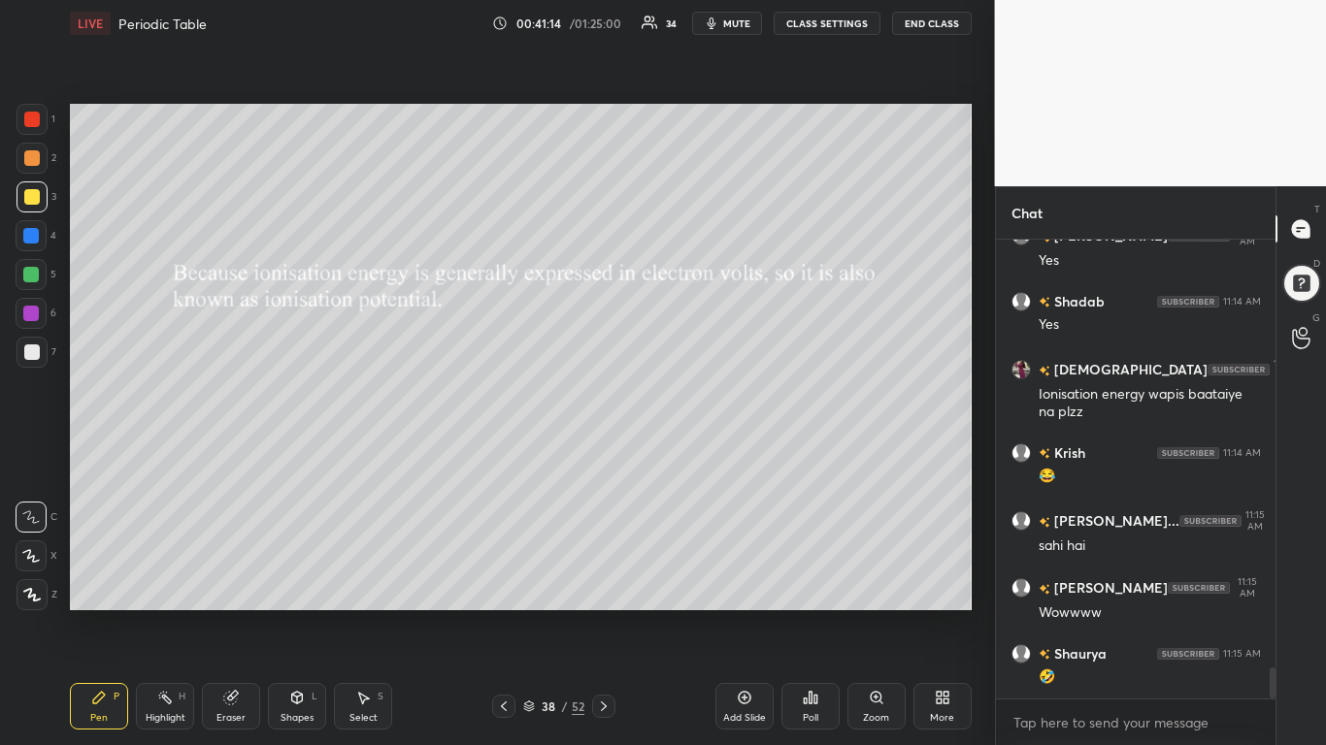
click at [602, 580] on icon at bounding box center [604, 707] width 16 height 16
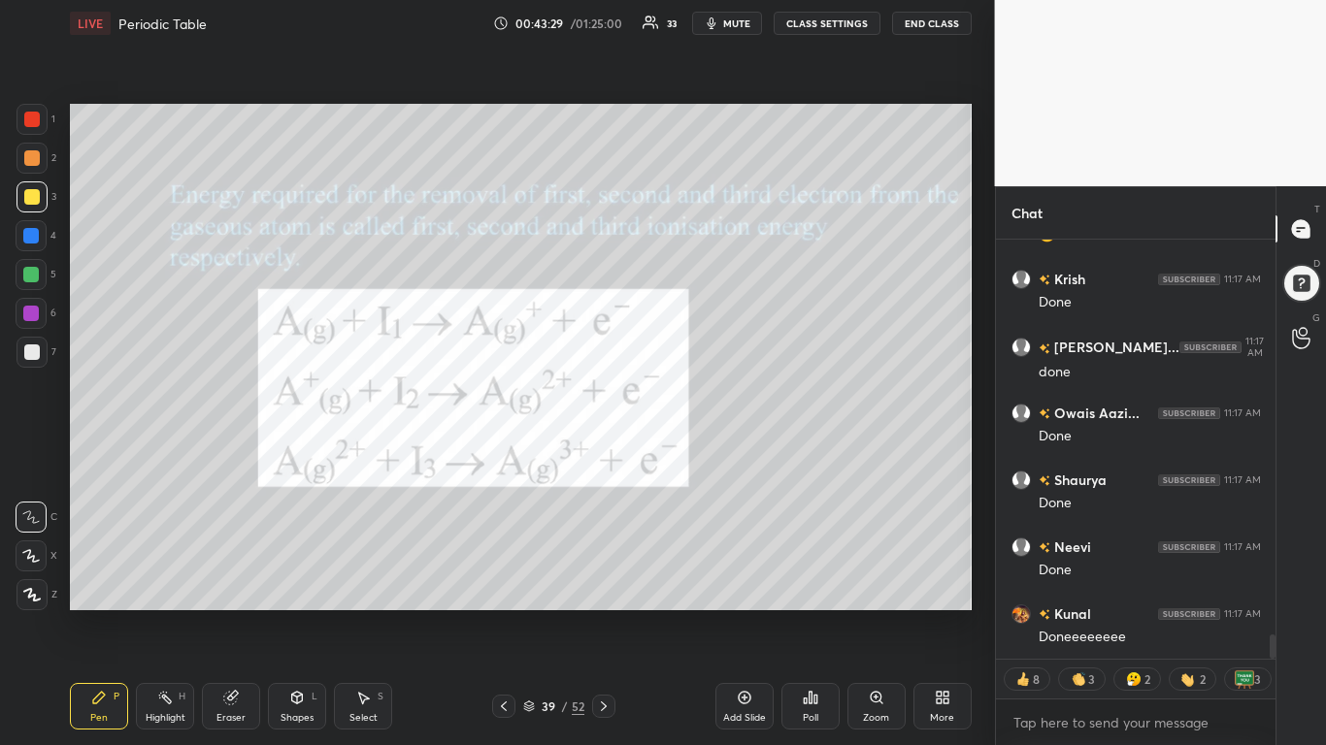
scroll to position [6927, 0]
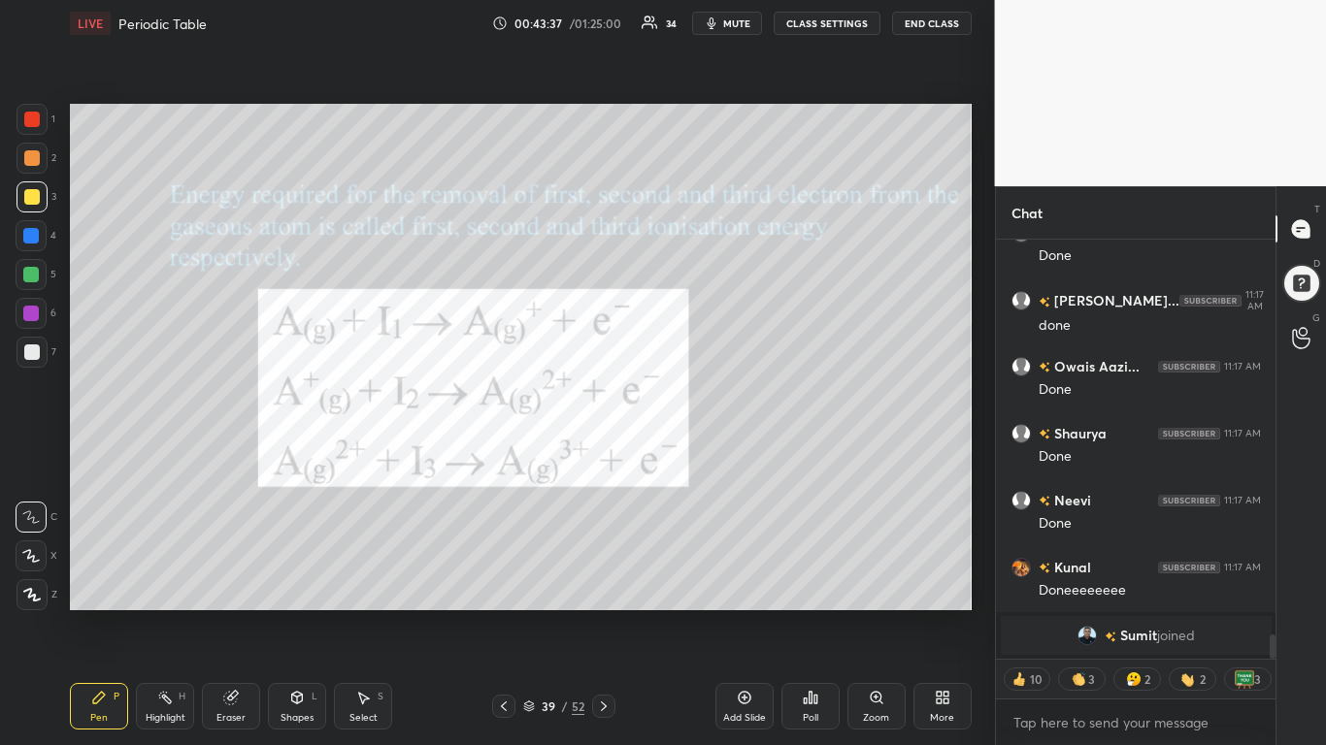
click at [26, 122] on div at bounding box center [32, 120] width 16 height 16
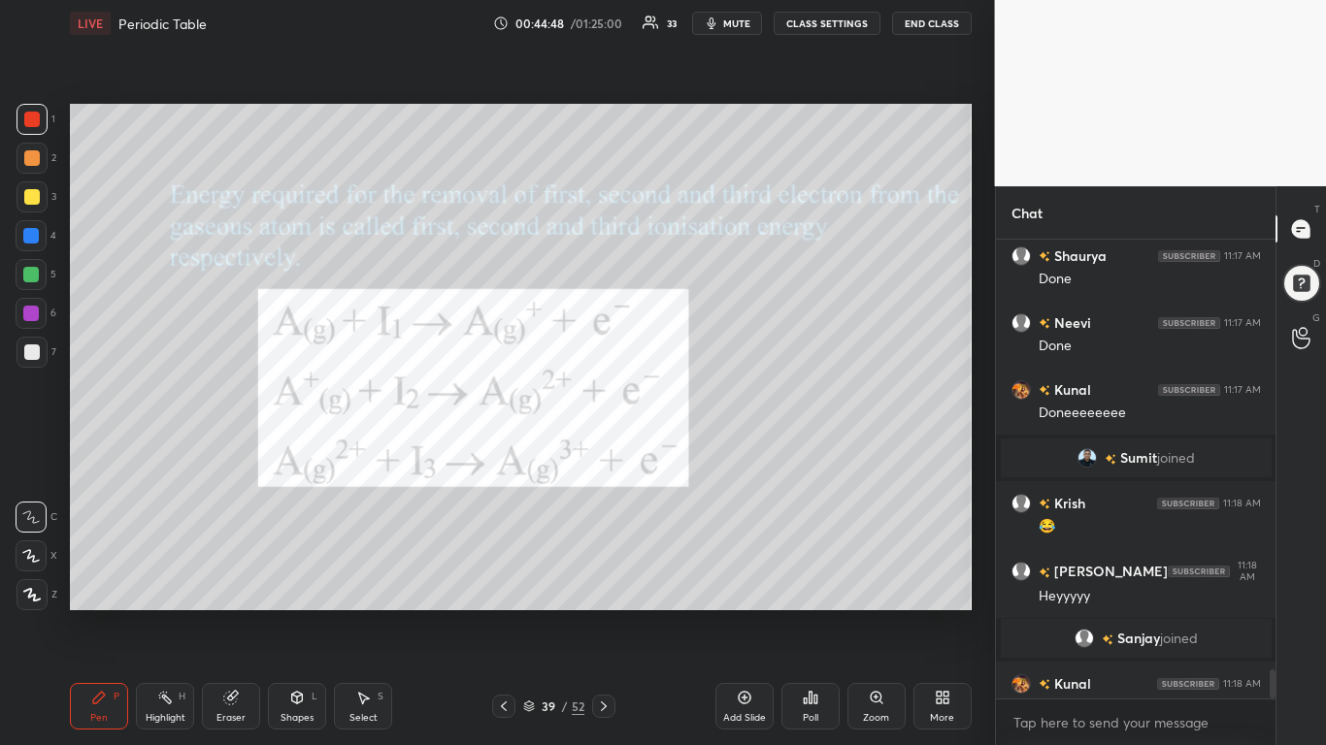
scroll to position [6680, 0]
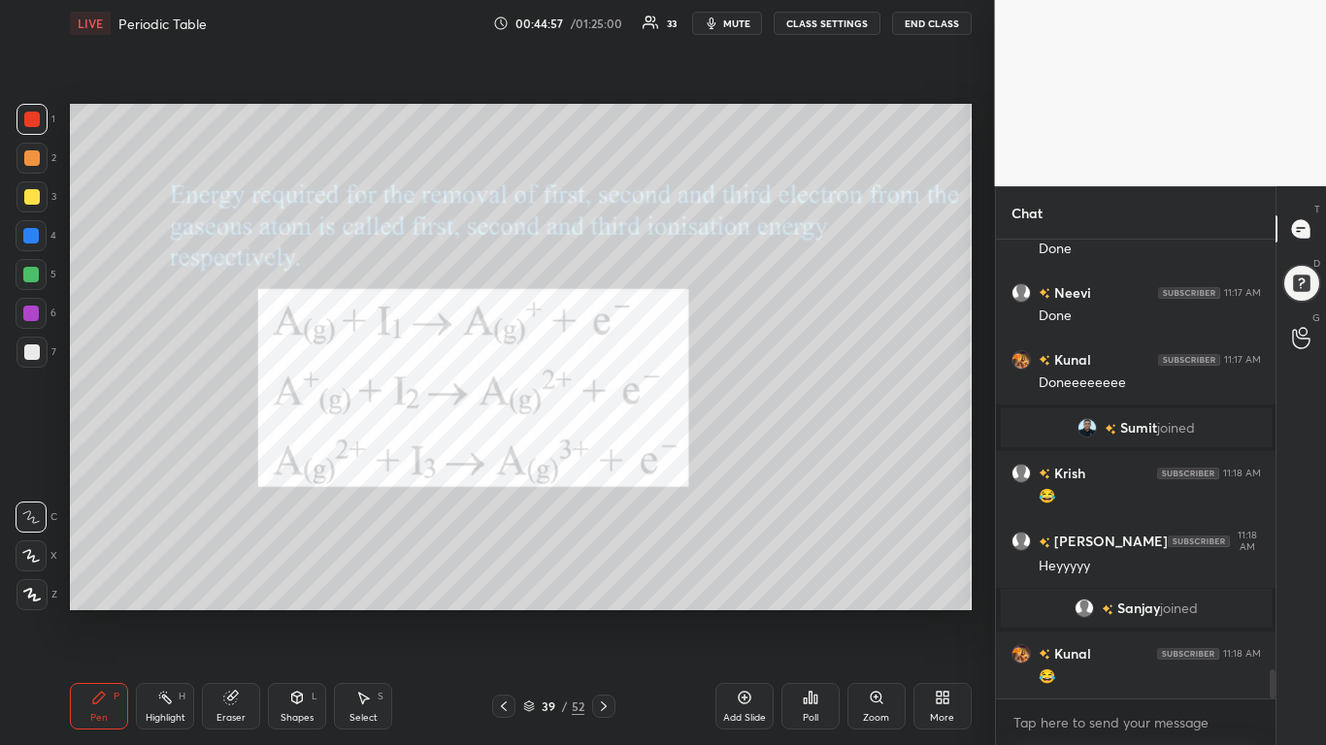
click at [28, 200] on div at bounding box center [32, 197] width 16 height 16
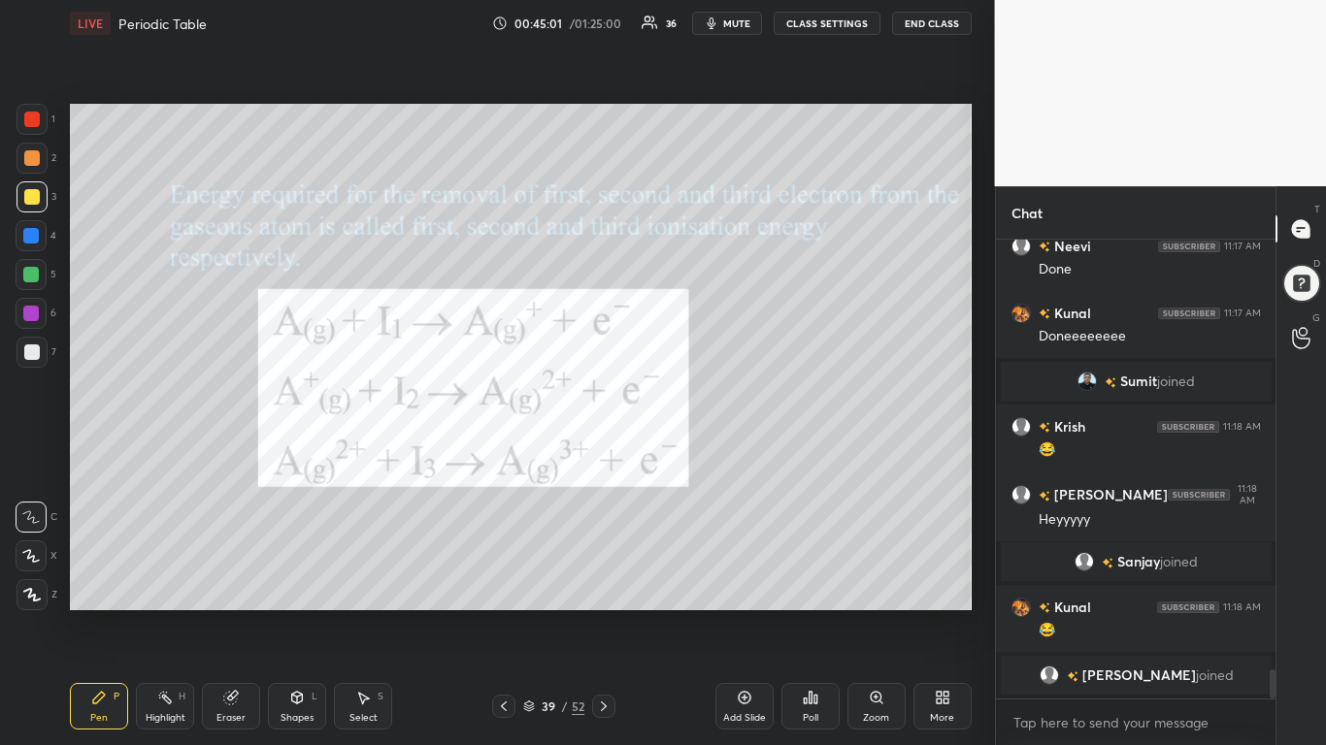
click at [27, 125] on div at bounding box center [32, 120] width 16 height 16
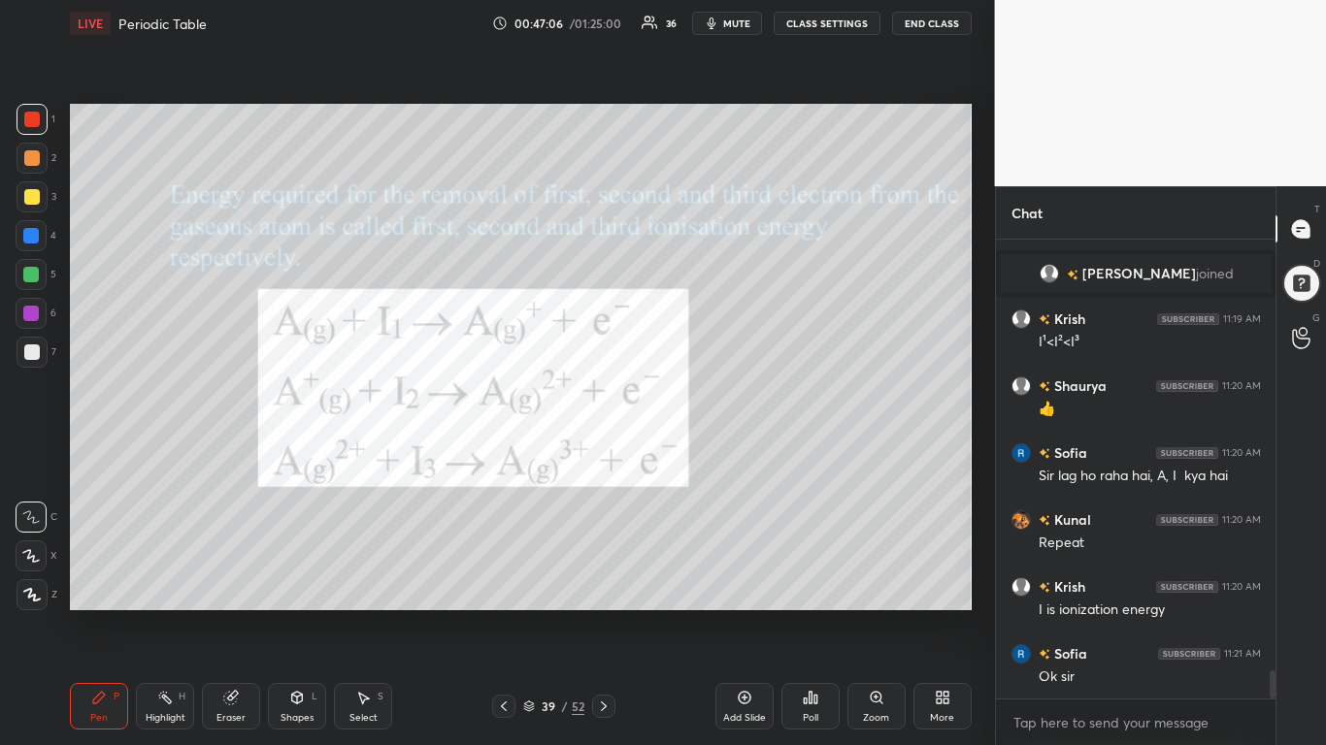
scroll to position [413, 274]
click at [603, 580] on icon at bounding box center [604, 707] width 16 height 16
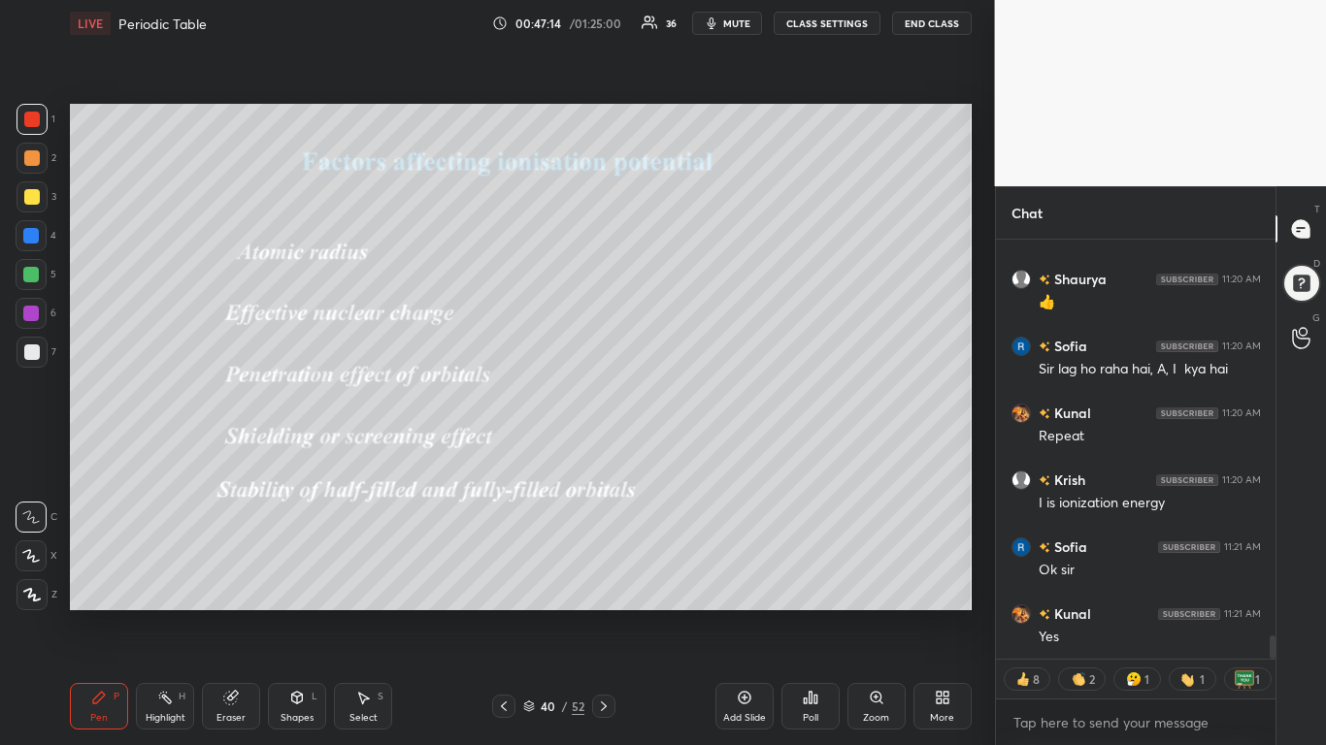
scroll to position [7284, 0]
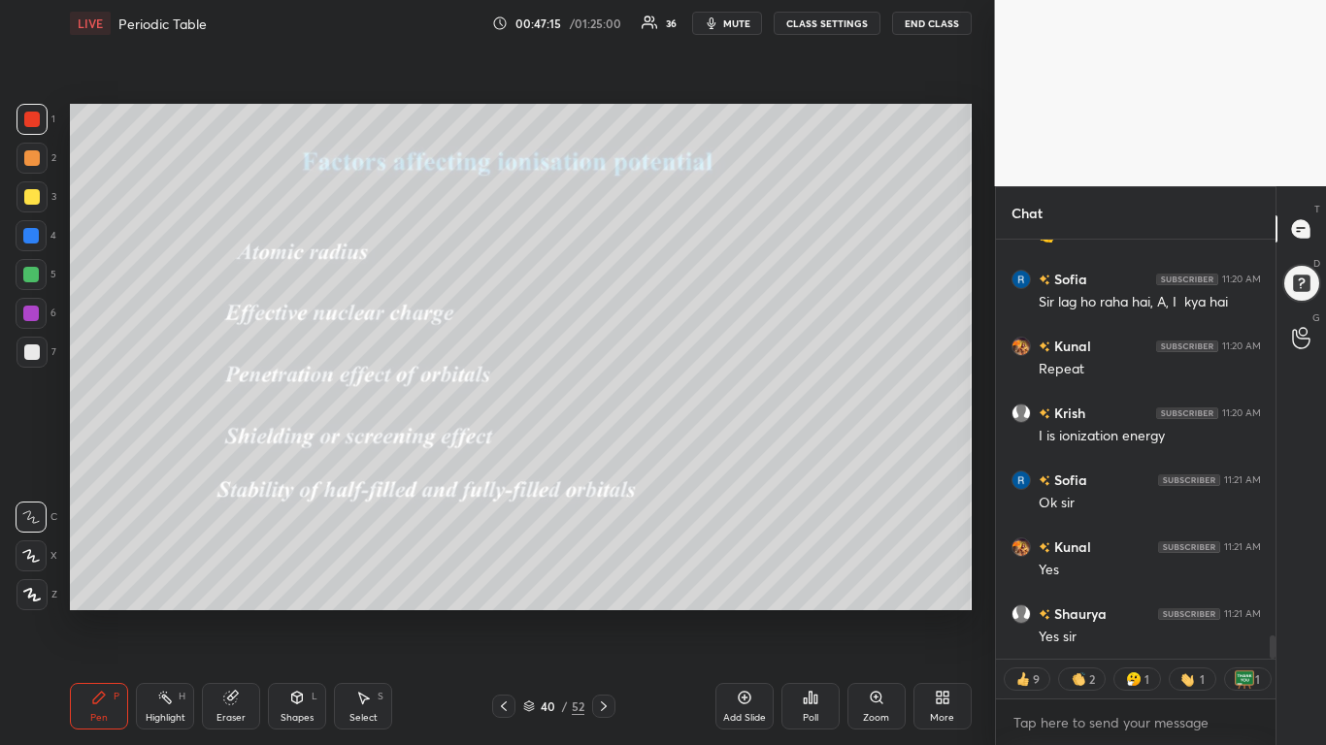
click at [501, 580] on icon at bounding box center [504, 707] width 16 height 16
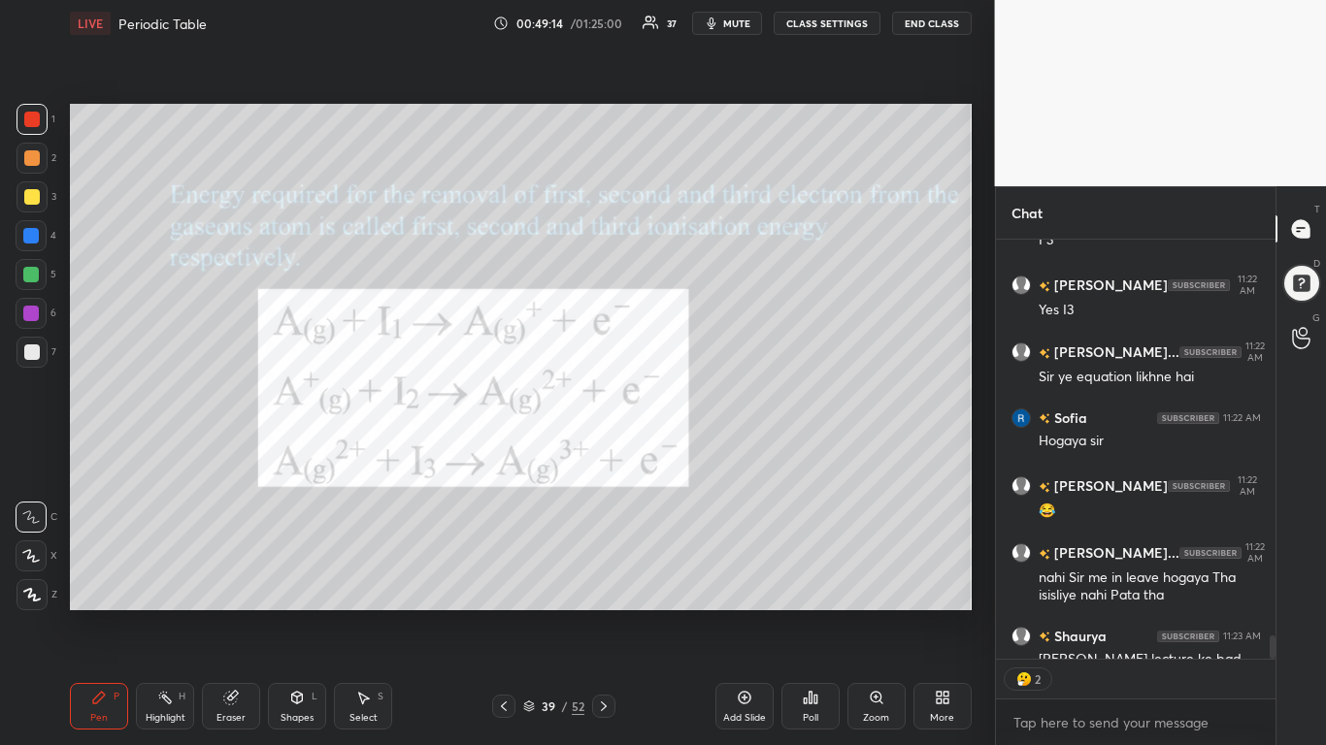
scroll to position [413, 274]
click at [606, 580] on icon at bounding box center [604, 707] width 16 height 16
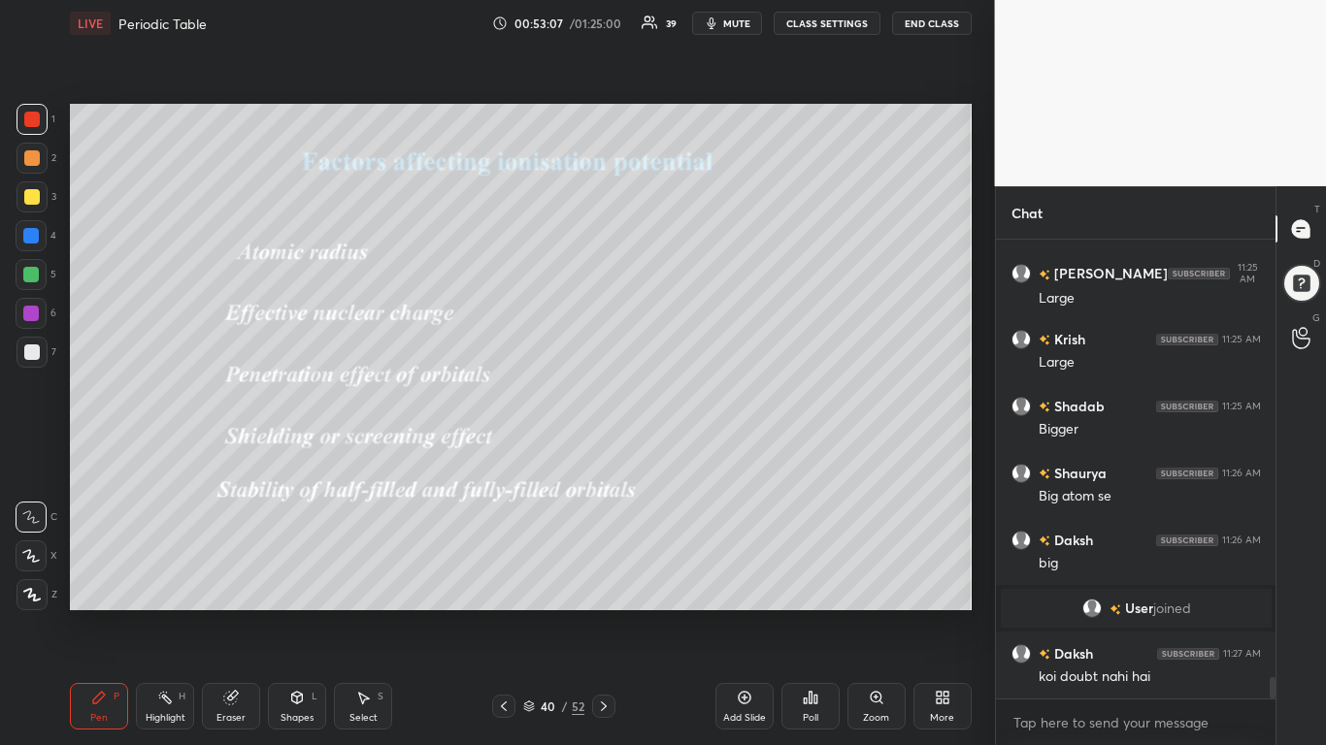
scroll to position [9399, 0]
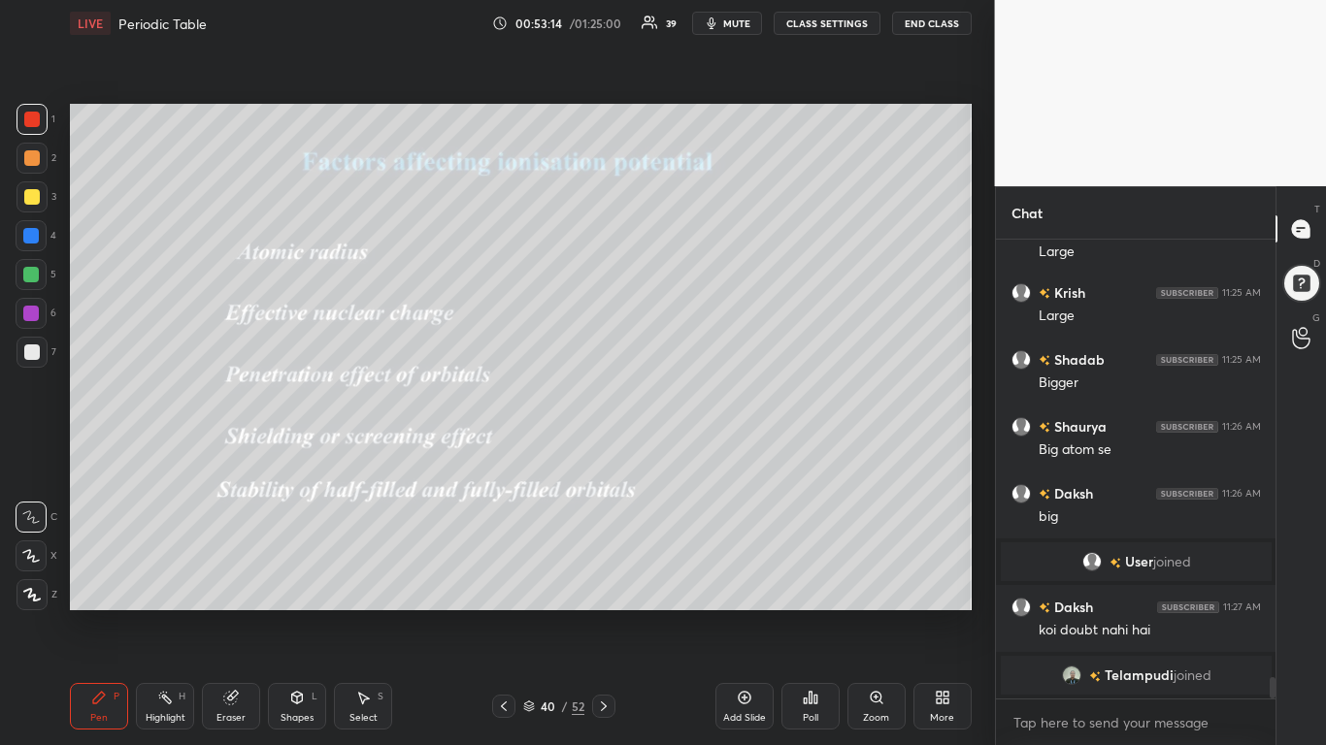
click at [235, 580] on icon at bounding box center [230, 698] width 13 height 13
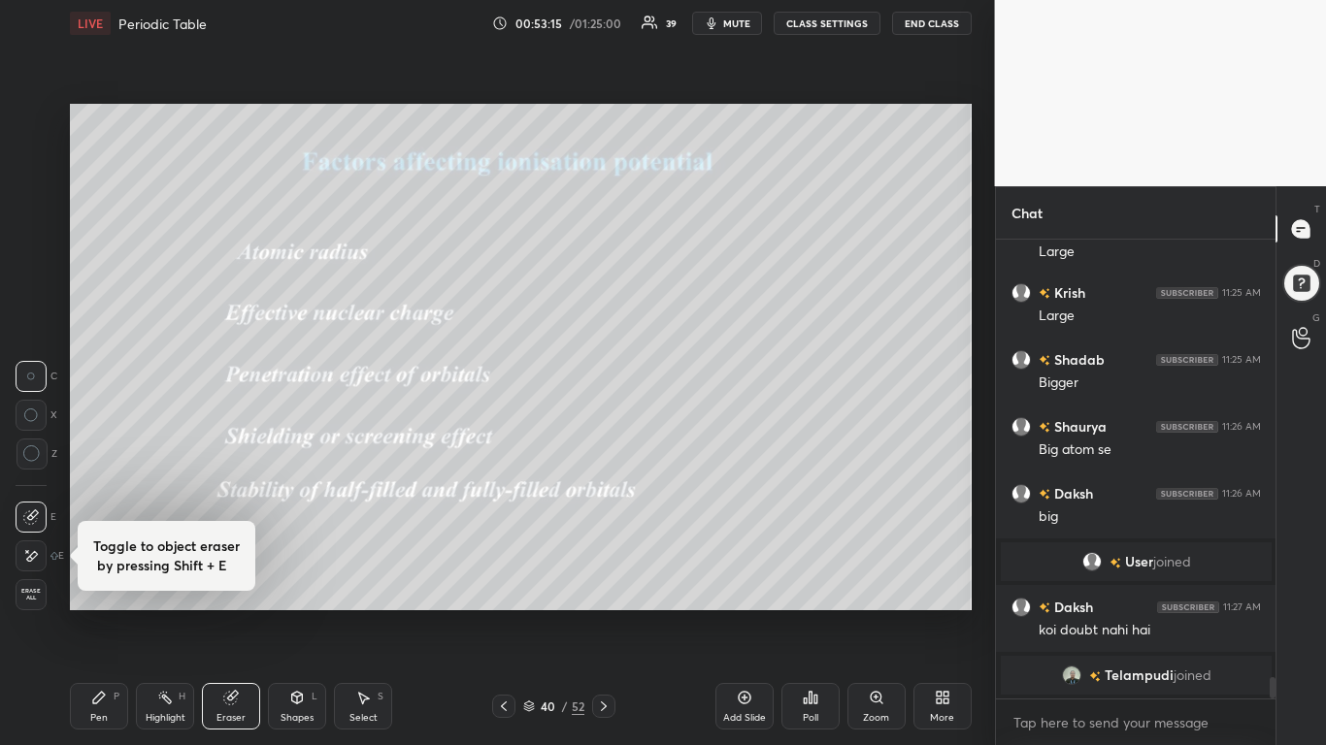
click at [28, 580] on span "Erase all" at bounding box center [30, 595] width 29 height 14
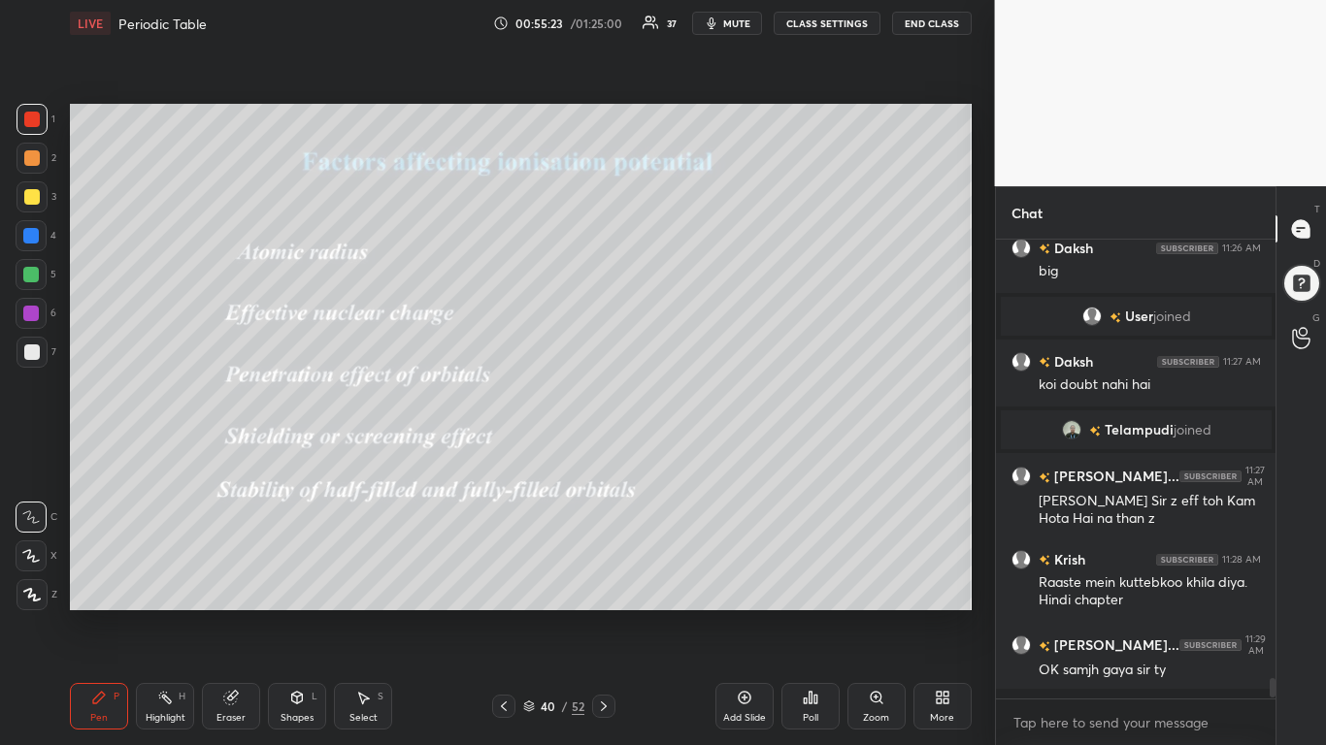
scroll to position [9665, 0]
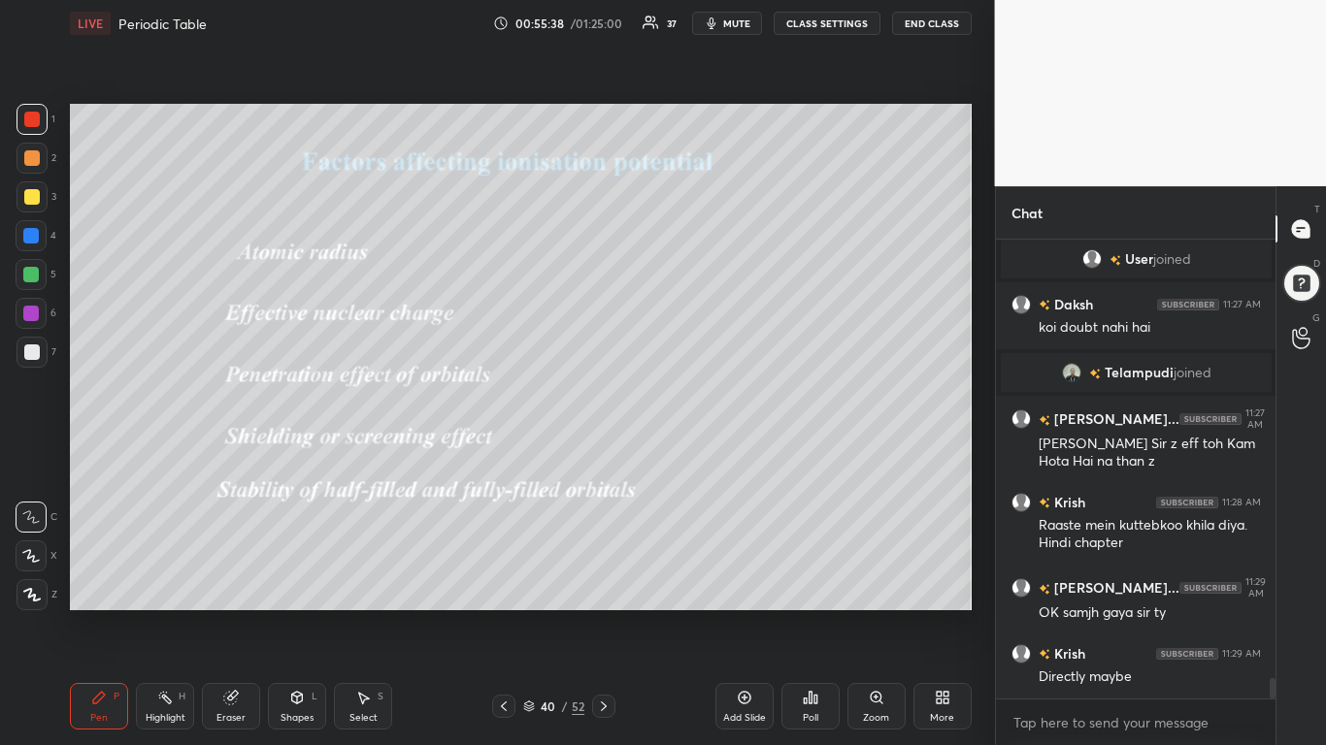
click at [230, 580] on icon at bounding box center [230, 698] width 13 height 13
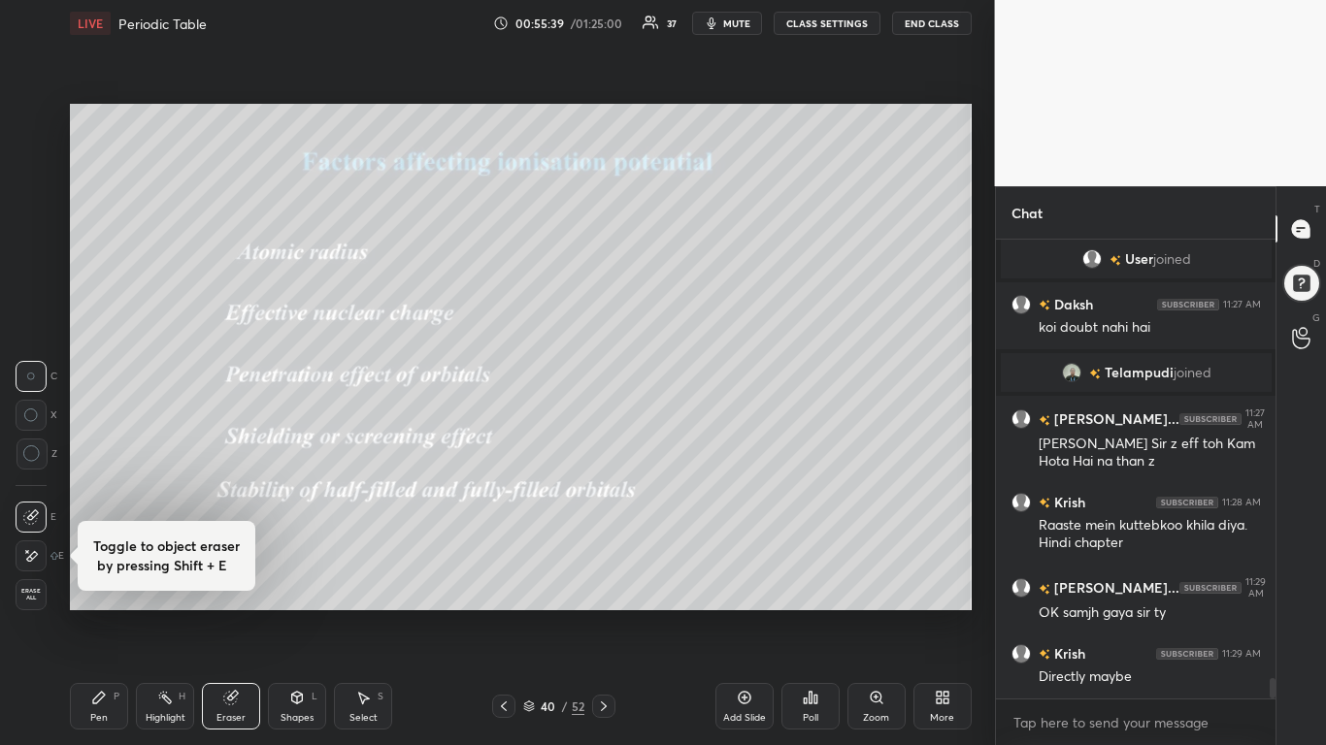
click at [32, 580] on span "Erase all" at bounding box center [30, 595] width 29 height 14
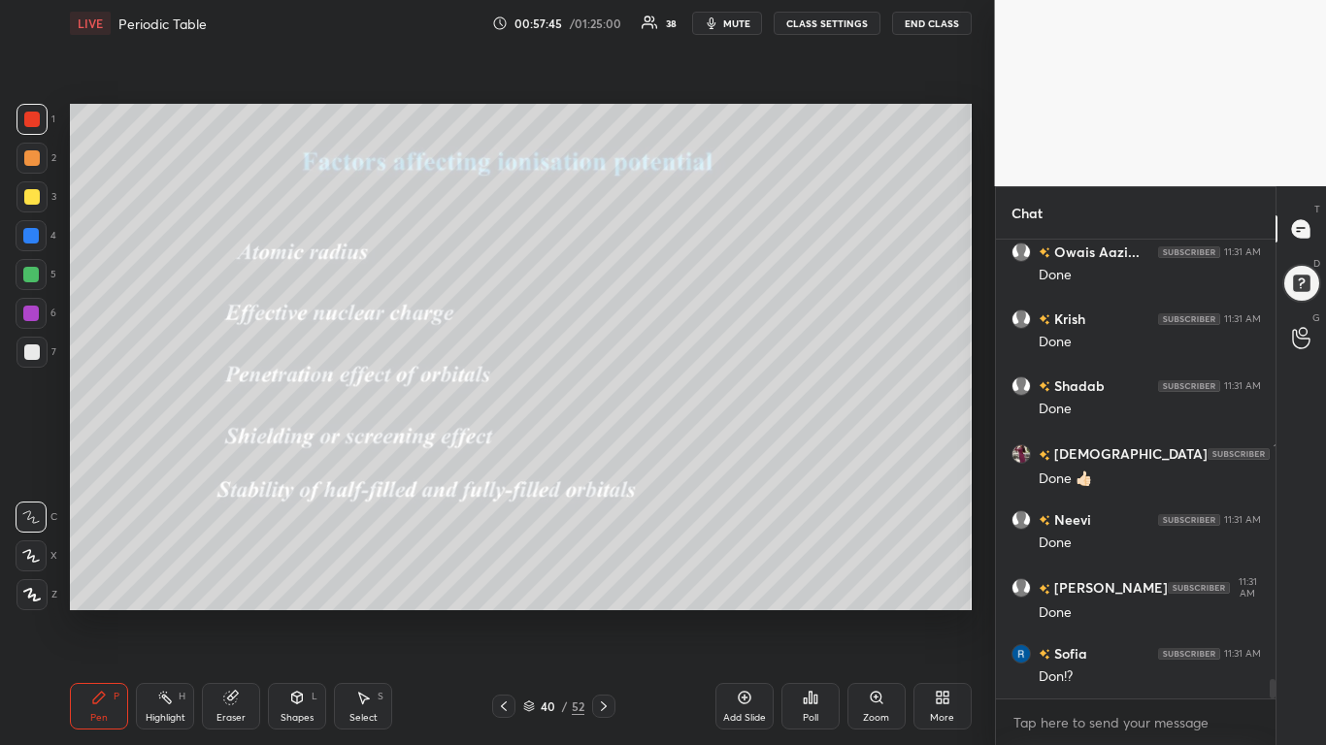
scroll to position [10675, 0]
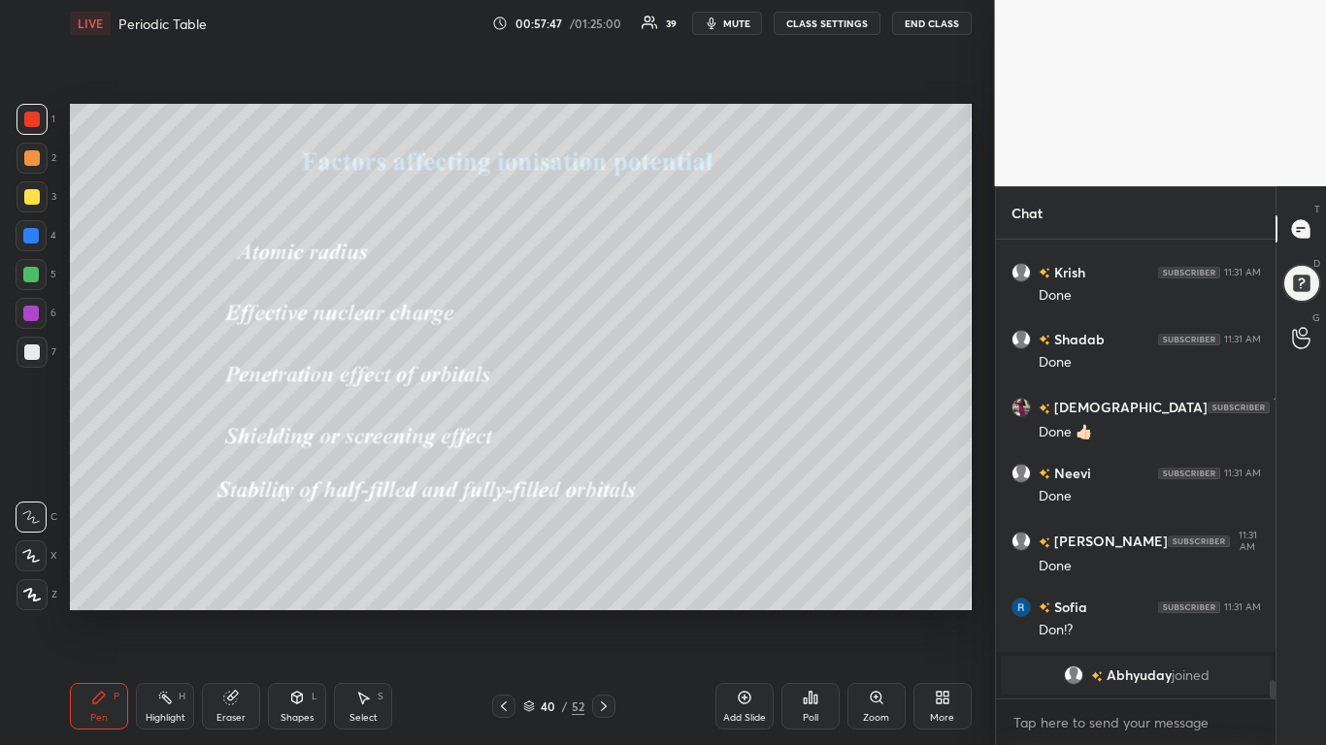
click at [33, 189] on div at bounding box center [32, 197] width 16 height 16
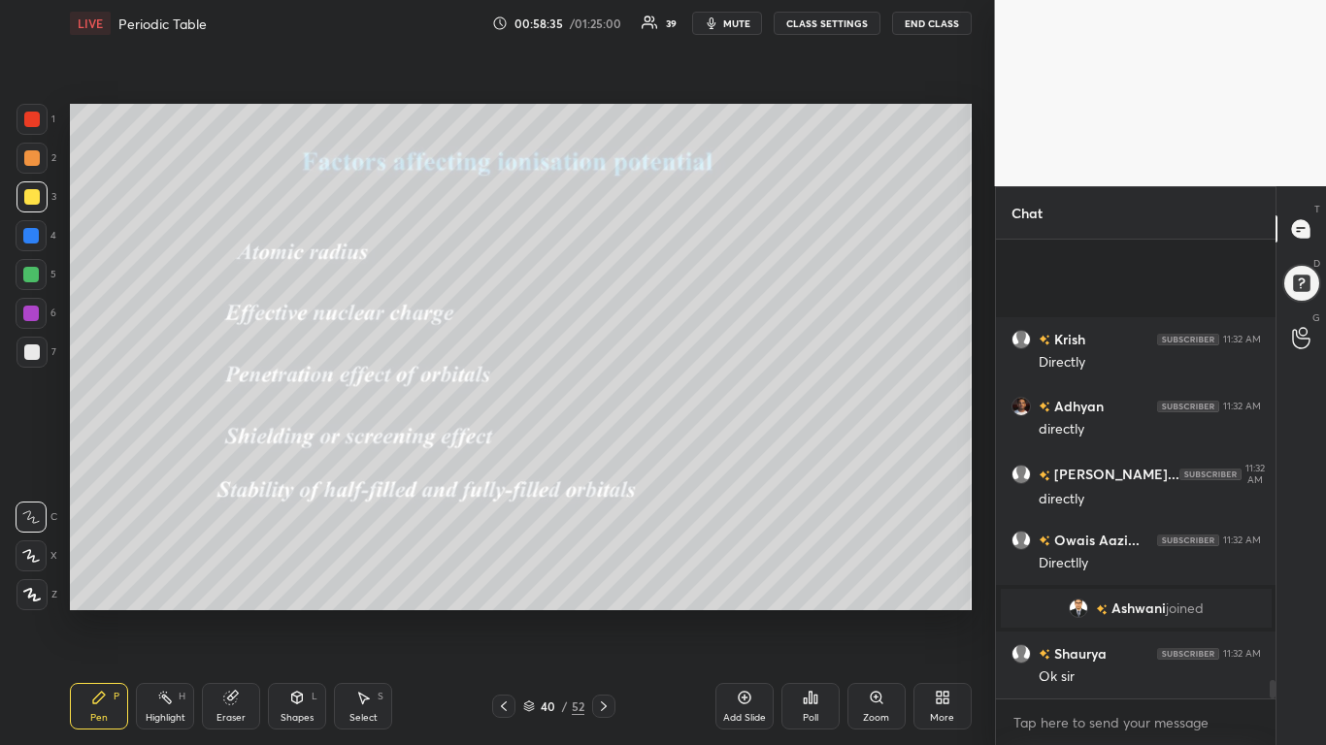
scroll to position [10816, 0]
click at [227, 580] on div "Eraser" at bounding box center [231, 706] width 58 height 47
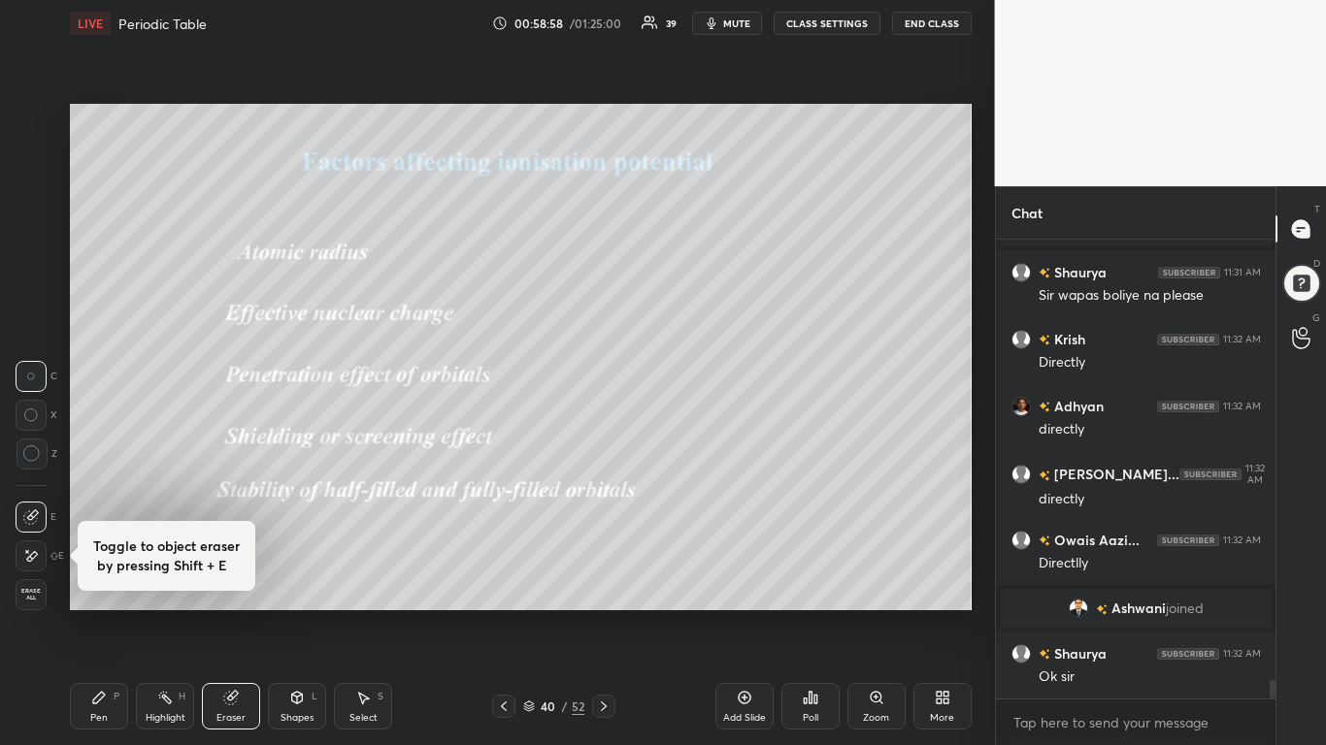
click at [28, 580] on span "Erase all" at bounding box center [30, 595] width 29 height 14
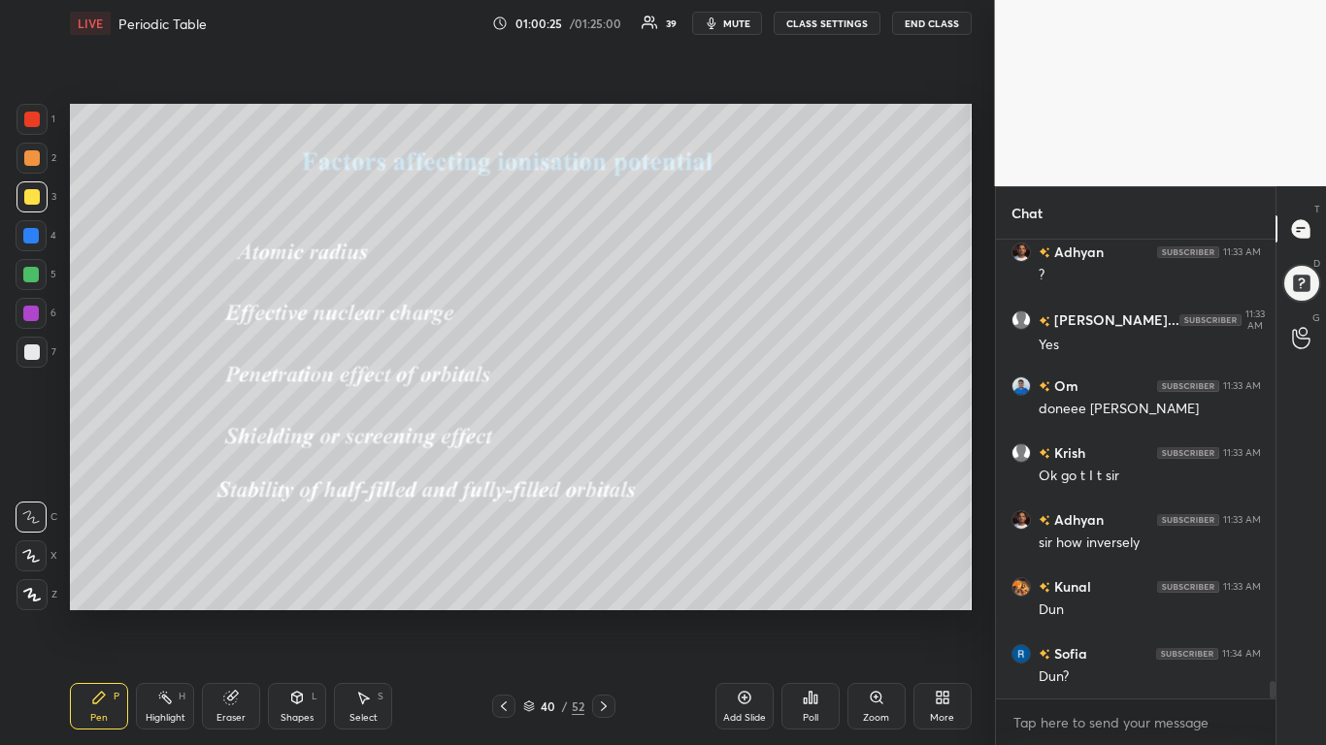
scroll to position [11398, 0]
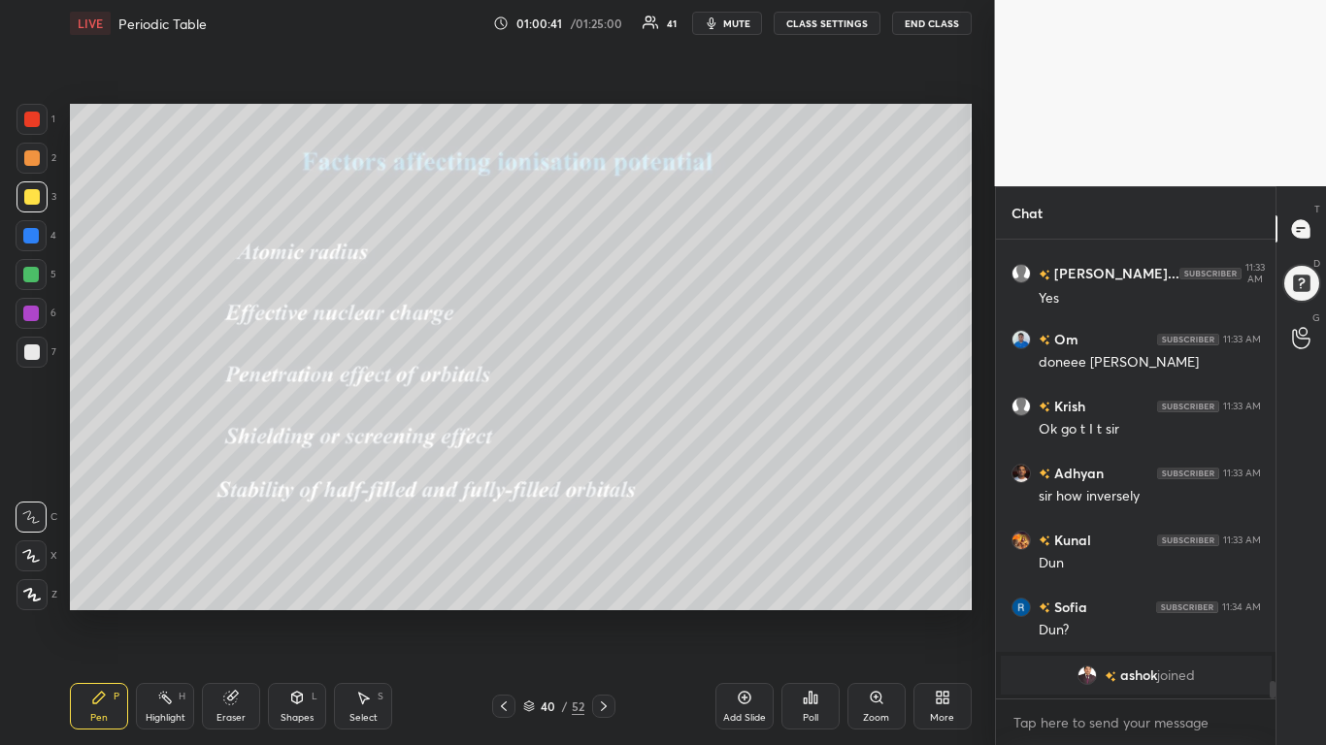
click at [747, 580] on div "Add Slide" at bounding box center [744, 706] width 58 height 47
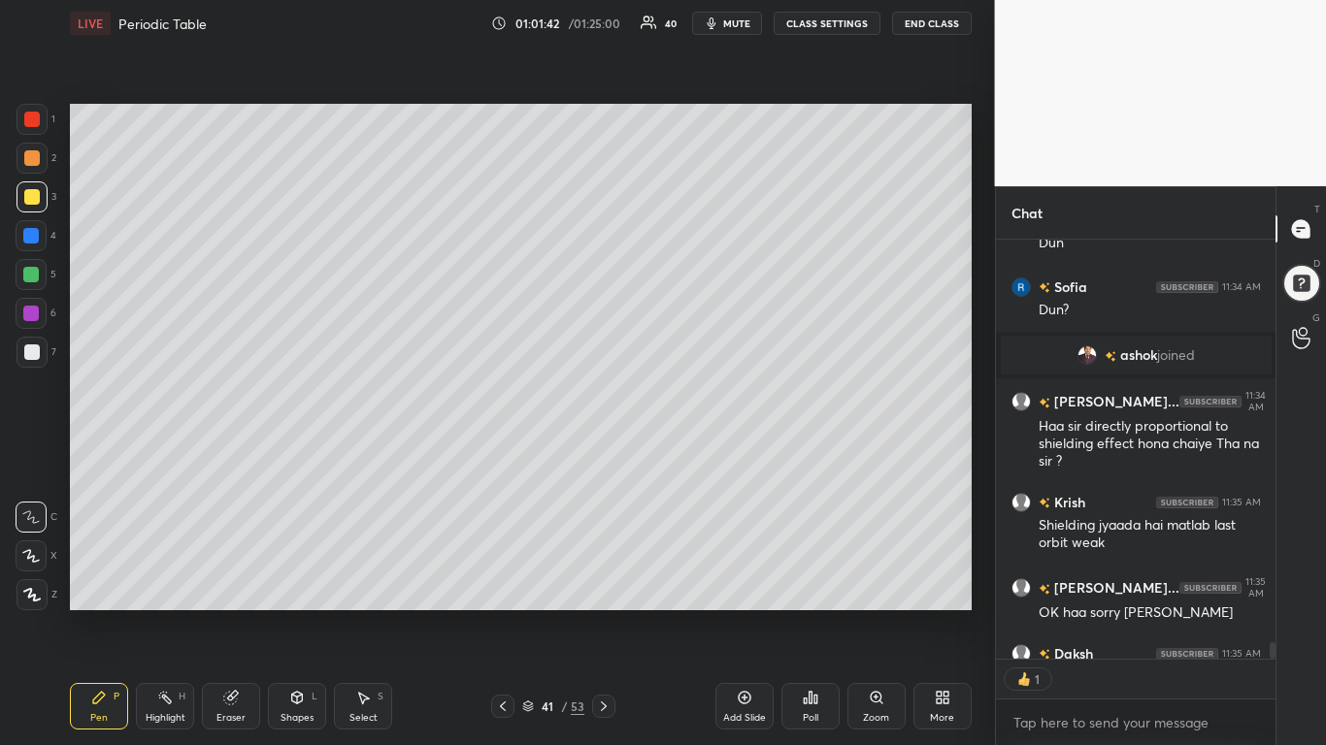
scroll to position [413, 274]
click at [502, 580] on icon at bounding box center [503, 707] width 6 height 10
click at [612, 580] on div at bounding box center [603, 706] width 23 height 23
click at [739, 580] on icon at bounding box center [745, 698] width 16 height 16
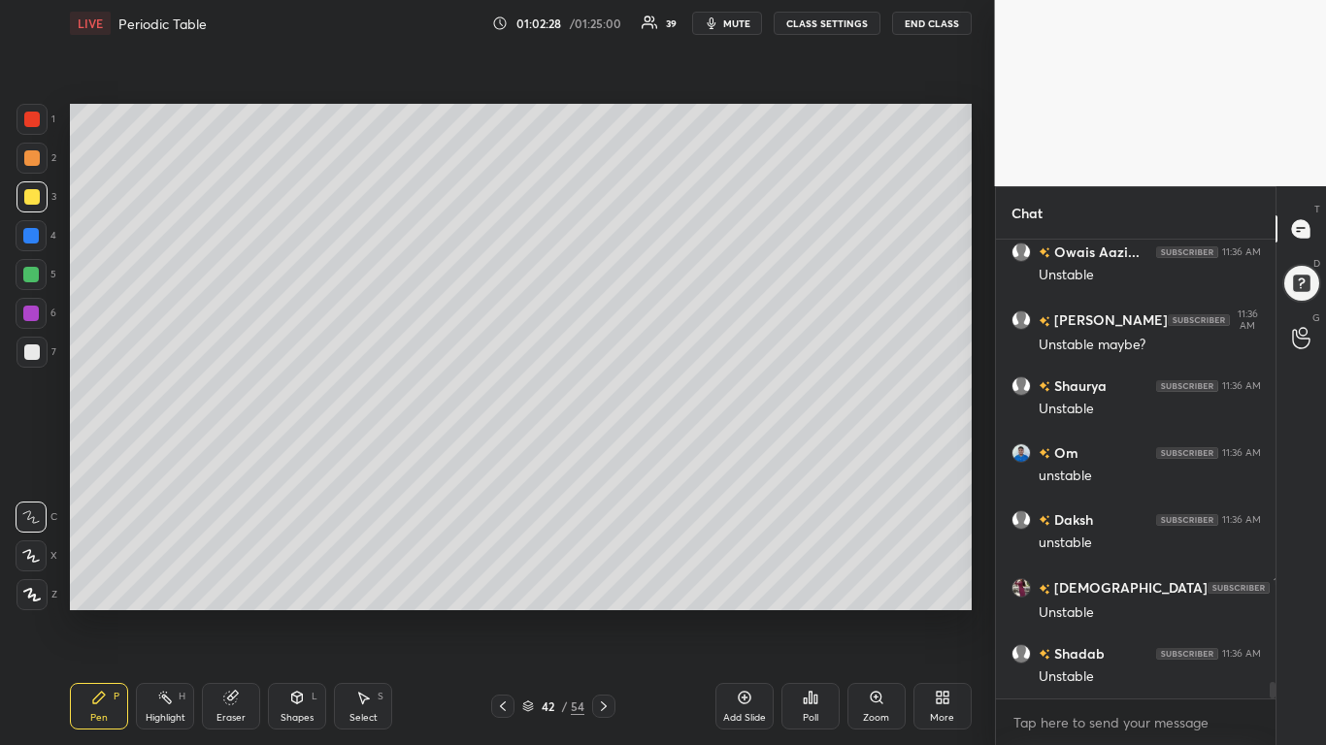
scroll to position [12406, 0]
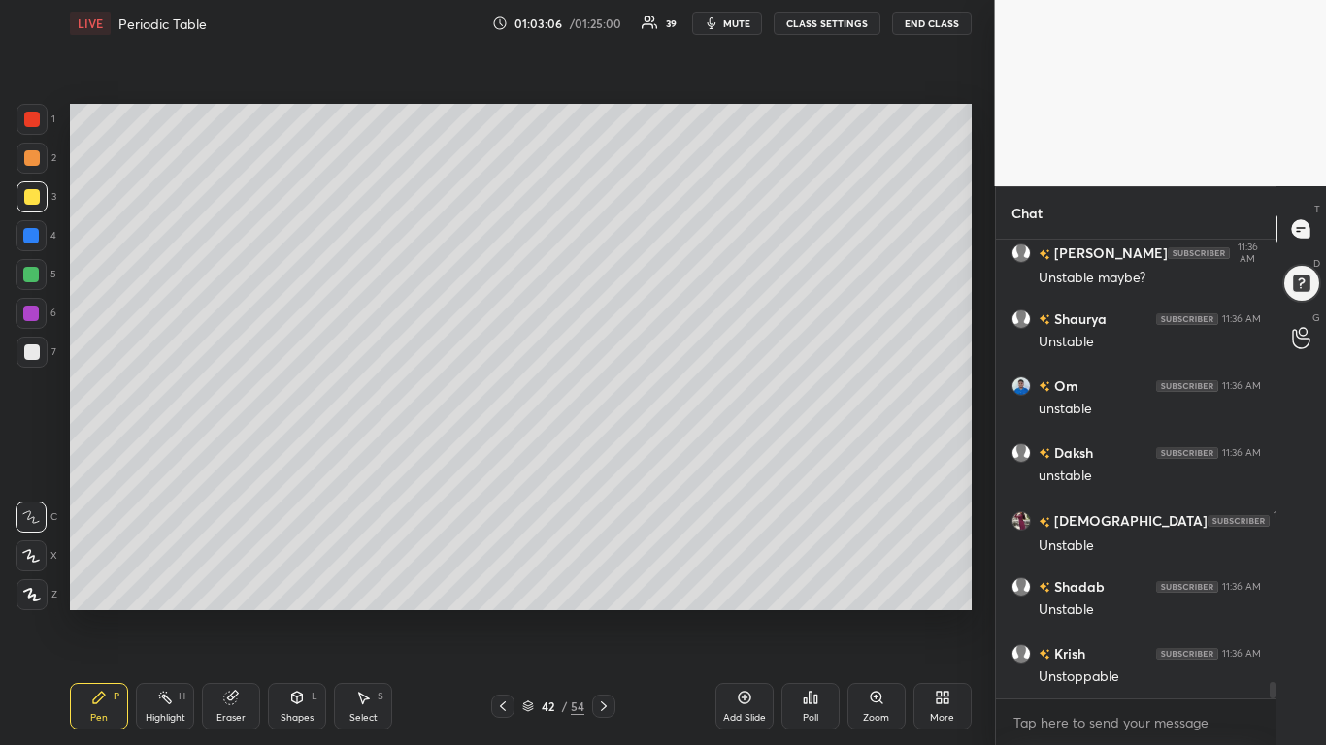
click at [604, 580] on icon at bounding box center [604, 707] width 16 height 16
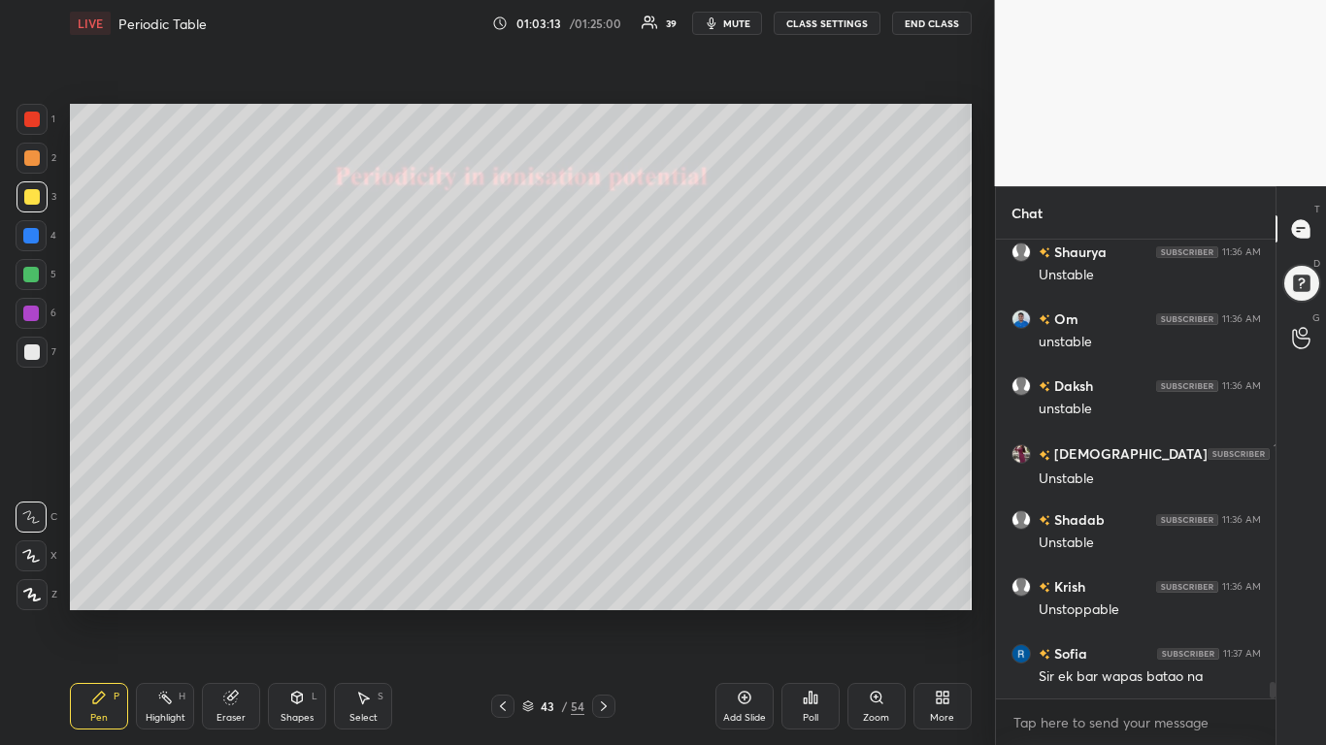
click at [485, 580] on div "43 / 54" at bounding box center [553, 706] width 322 height 23
click at [511, 580] on icon at bounding box center [503, 707] width 16 height 16
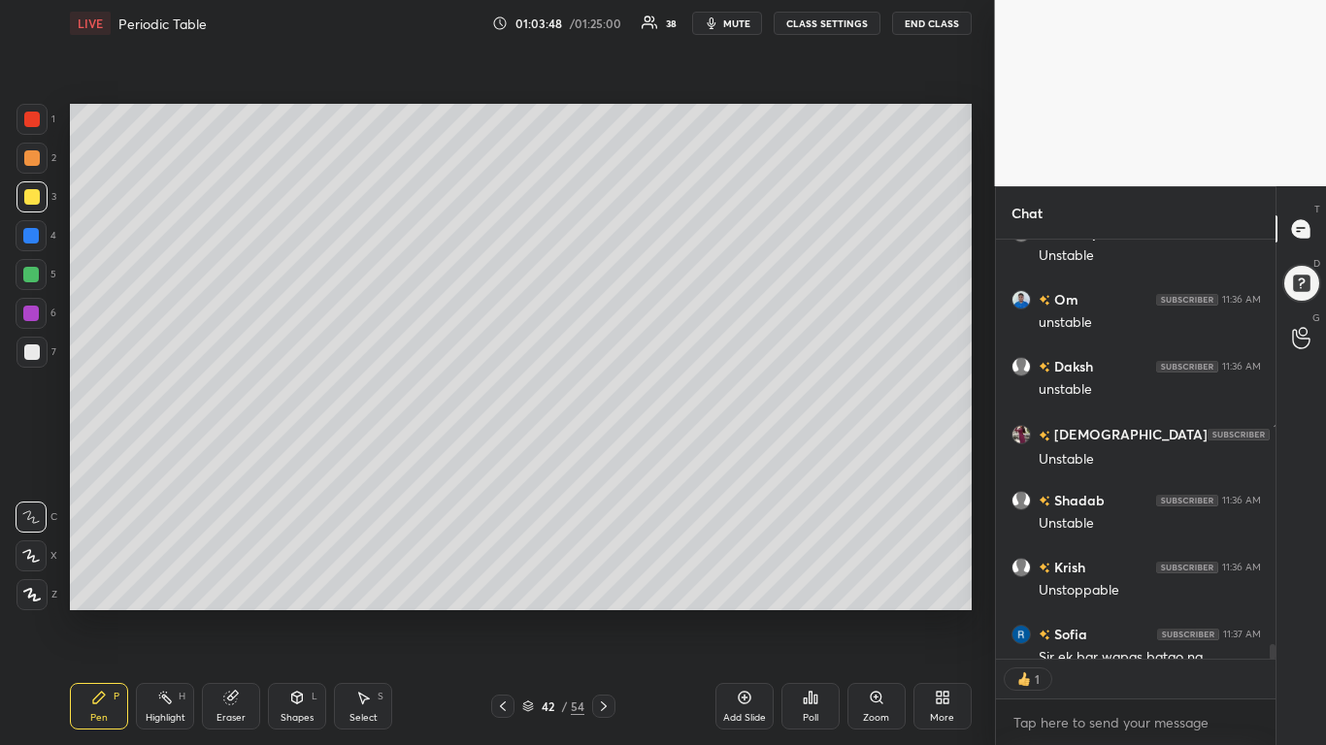
scroll to position [413, 274]
click at [618, 580] on div "42 / 54" at bounding box center [553, 706] width 322 height 23
click at [605, 580] on icon at bounding box center [604, 707] width 6 height 10
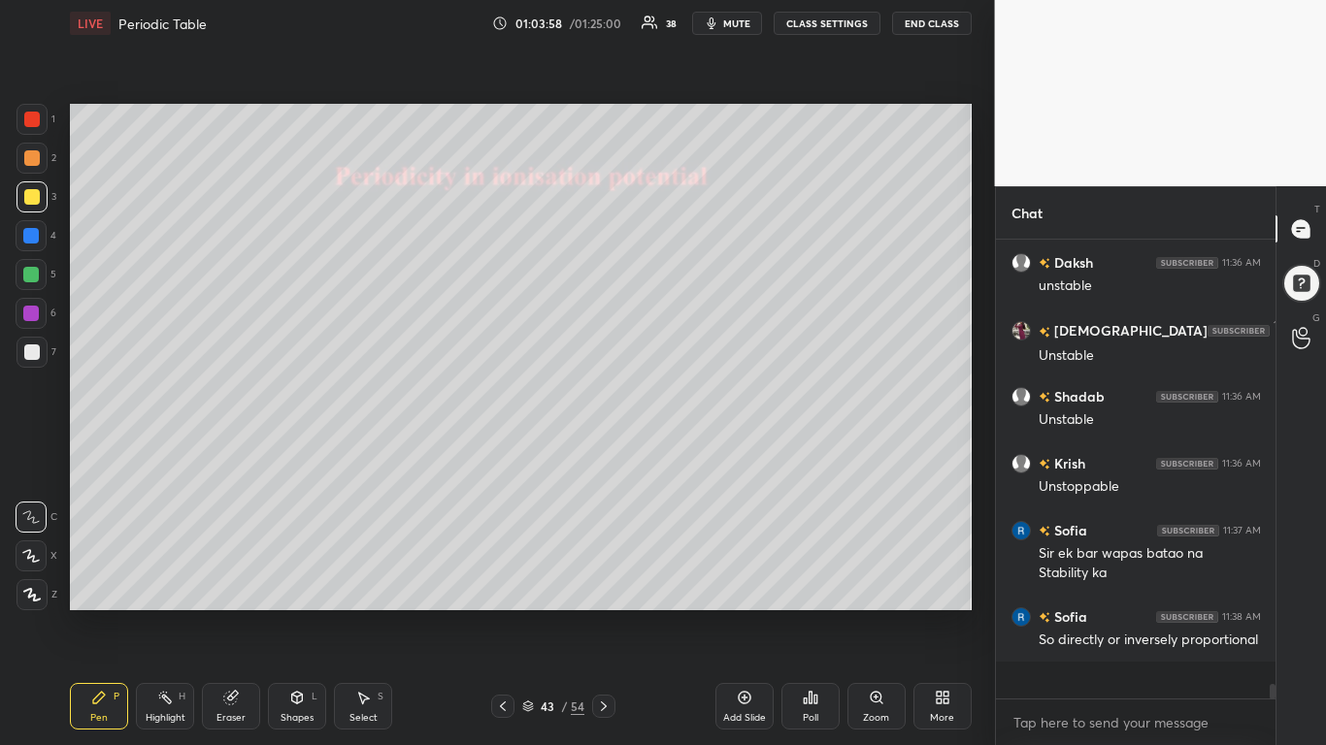
scroll to position [12560, 0]
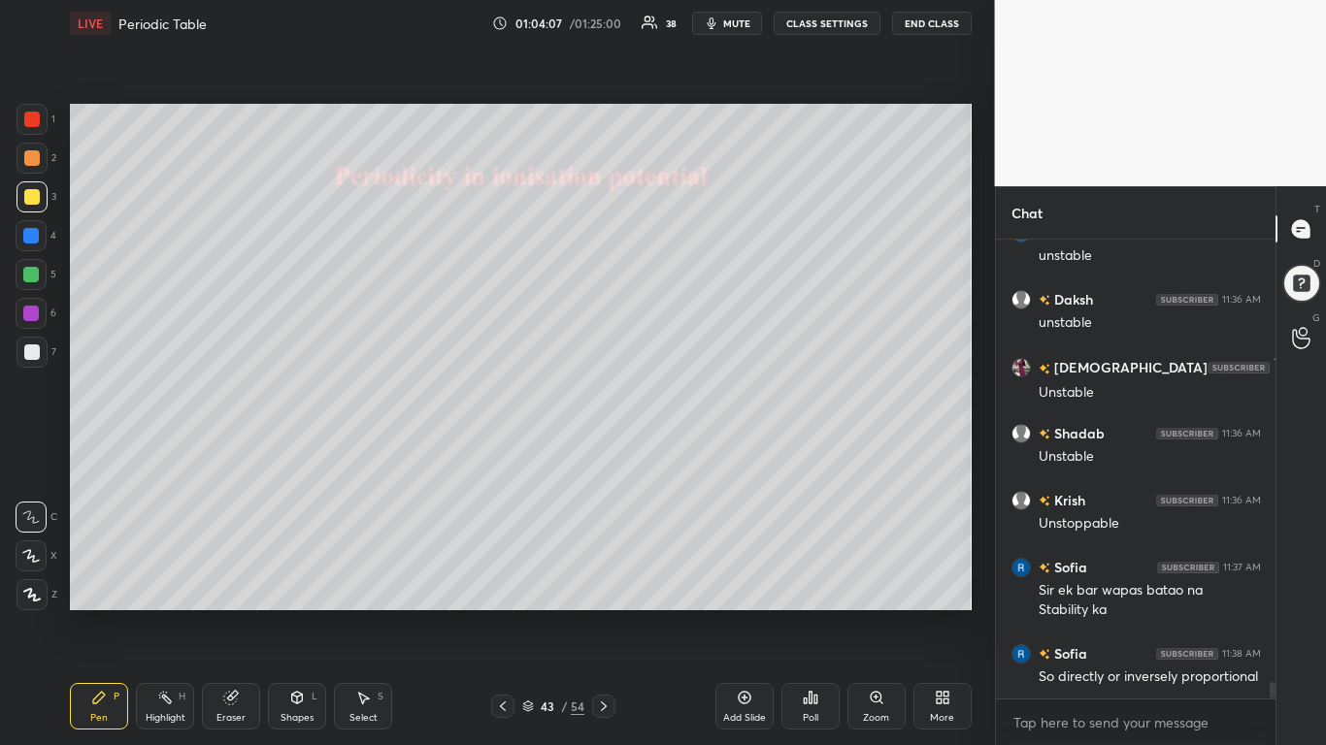
click at [490, 580] on div "43 / 54" at bounding box center [553, 706] width 322 height 23
click at [493, 580] on div at bounding box center [502, 706] width 23 height 23
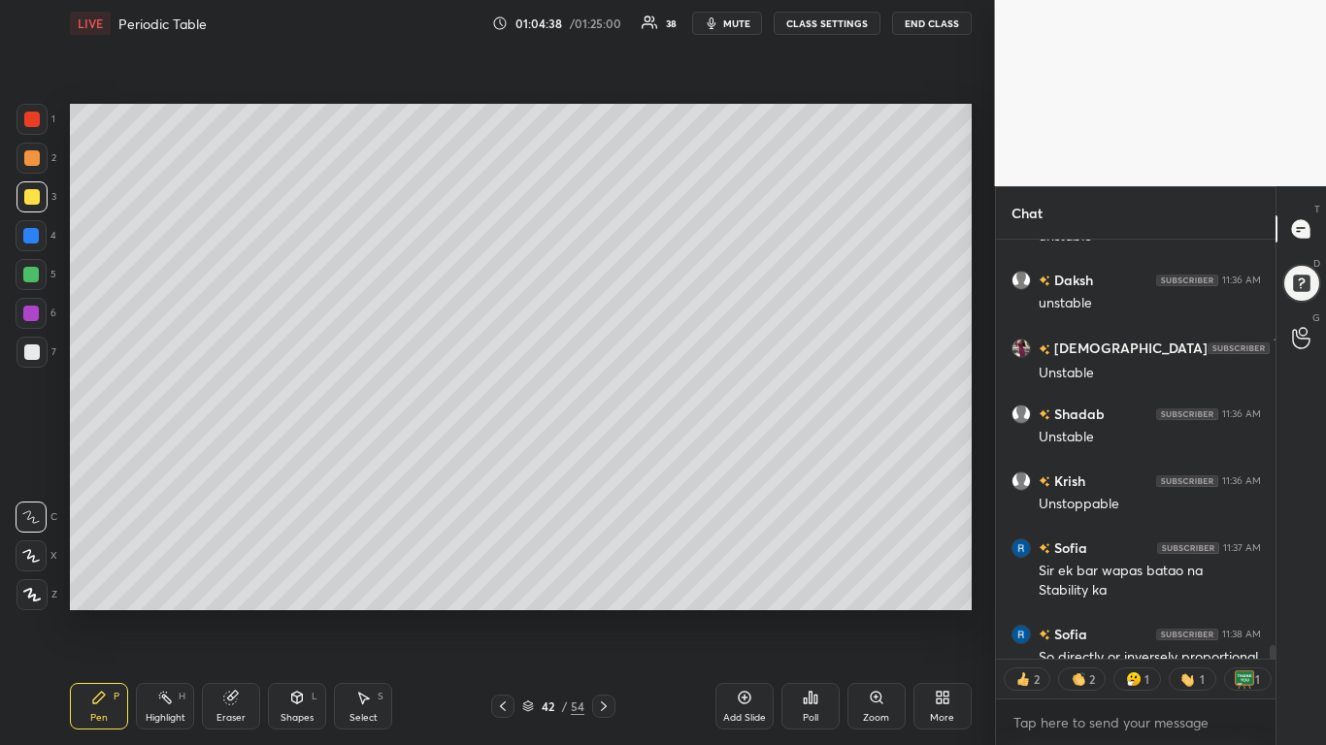
scroll to position [12638, 0]
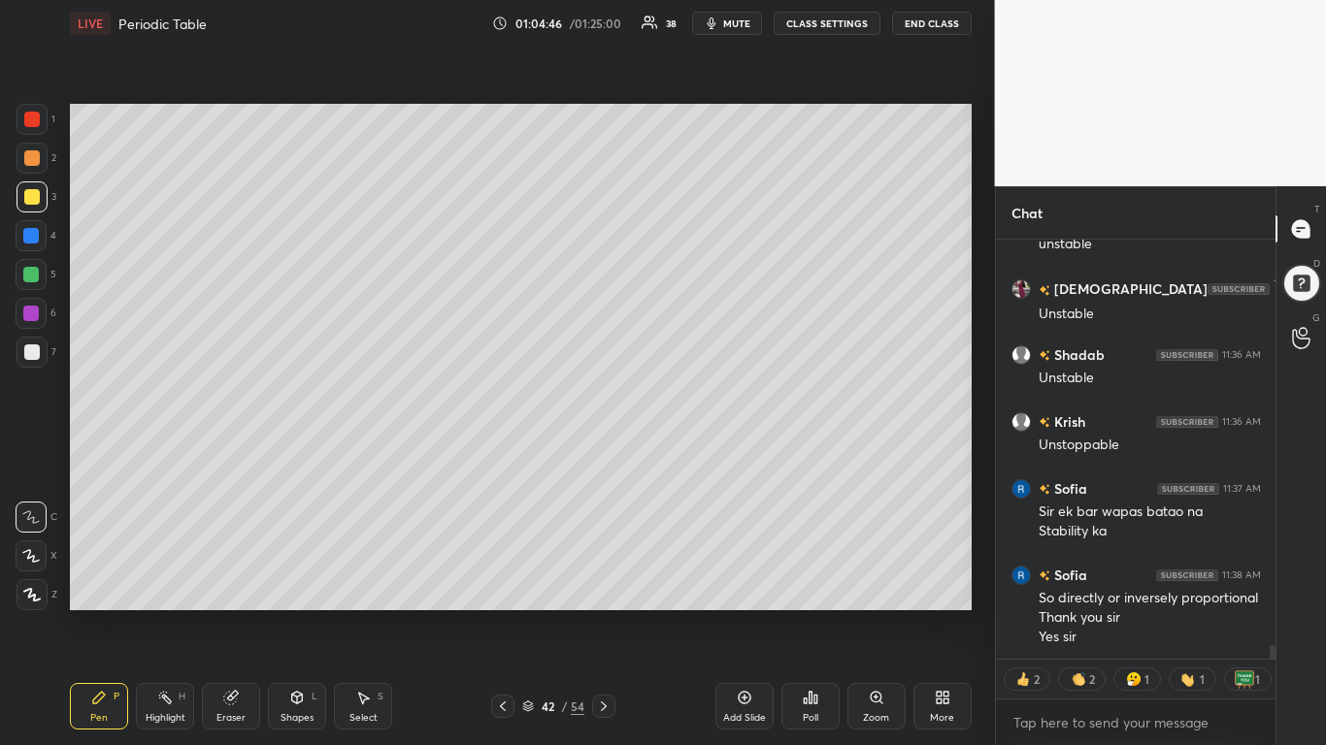
click at [591, 580] on div "42 / 54" at bounding box center [553, 706] width 124 height 23
click at [606, 580] on icon at bounding box center [604, 707] width 16 height 16
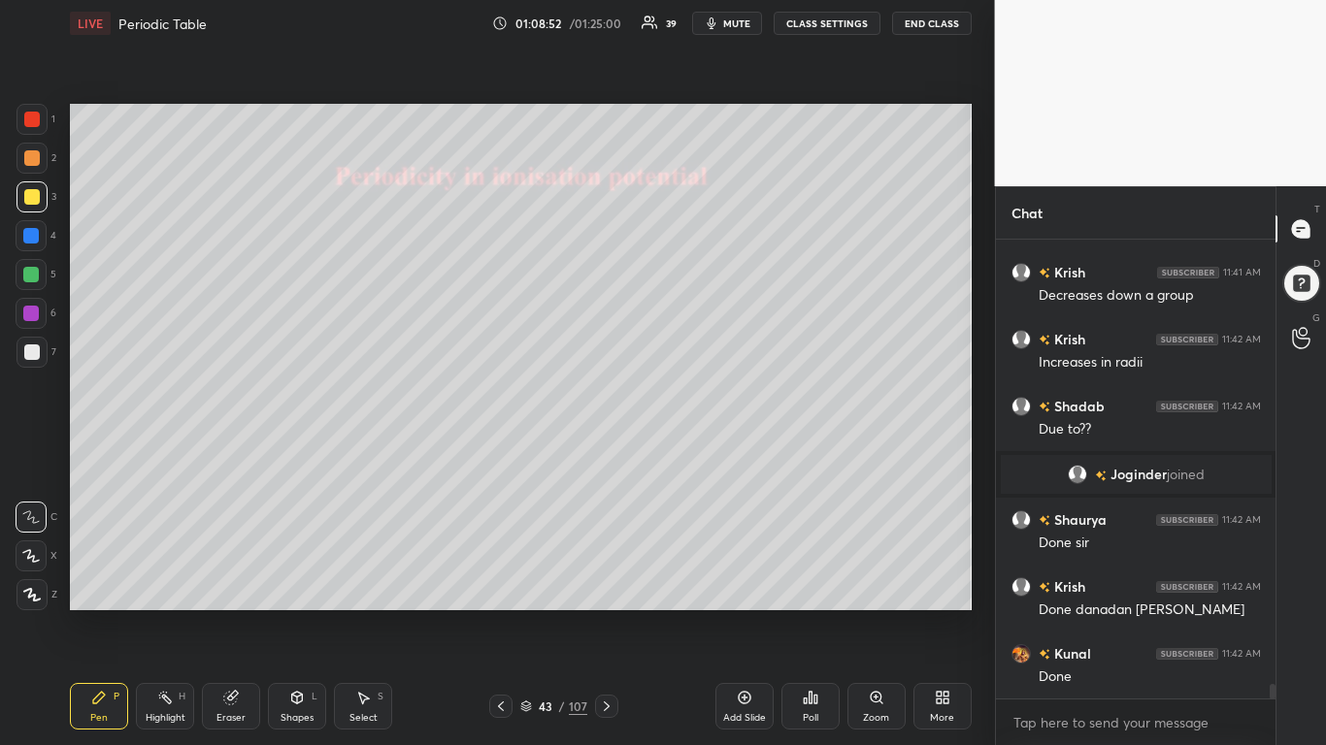
scroll to position [14150, 0]
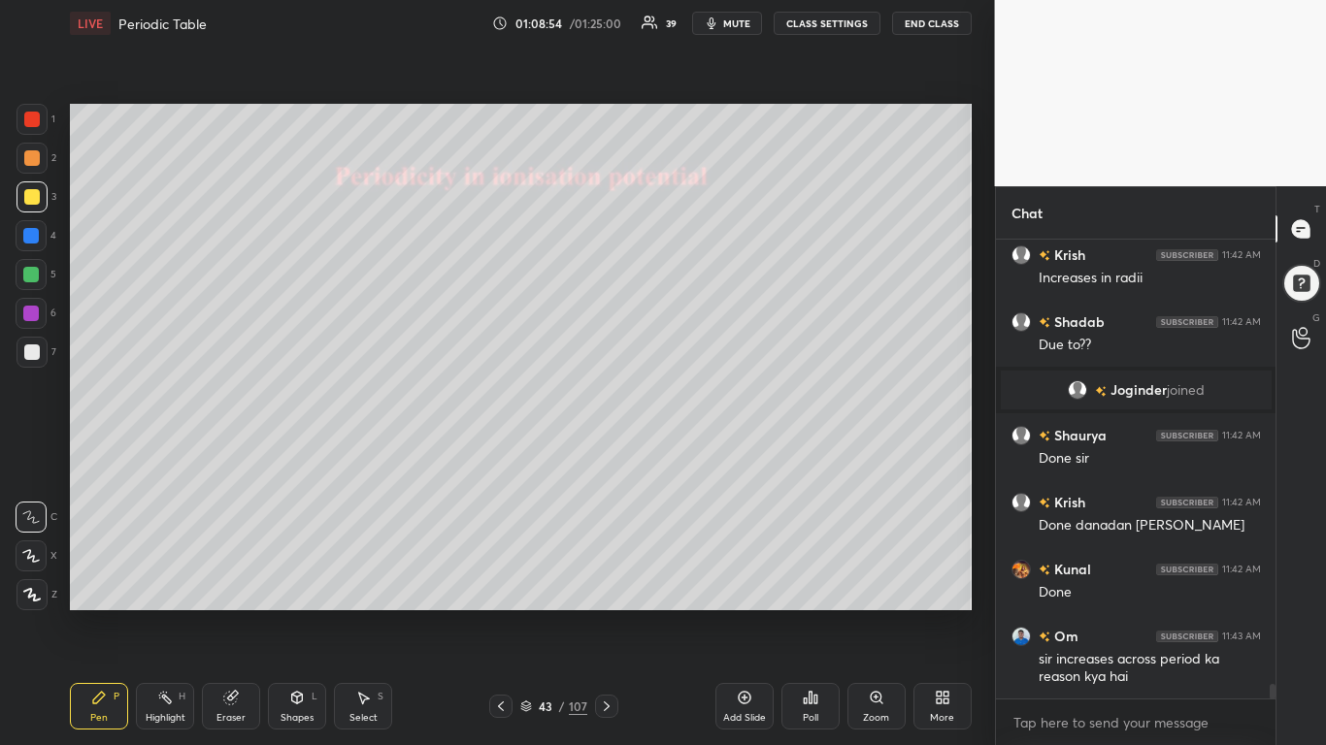
click at [595, 580] on div at bounding box center [606, 706] width 23 height 23
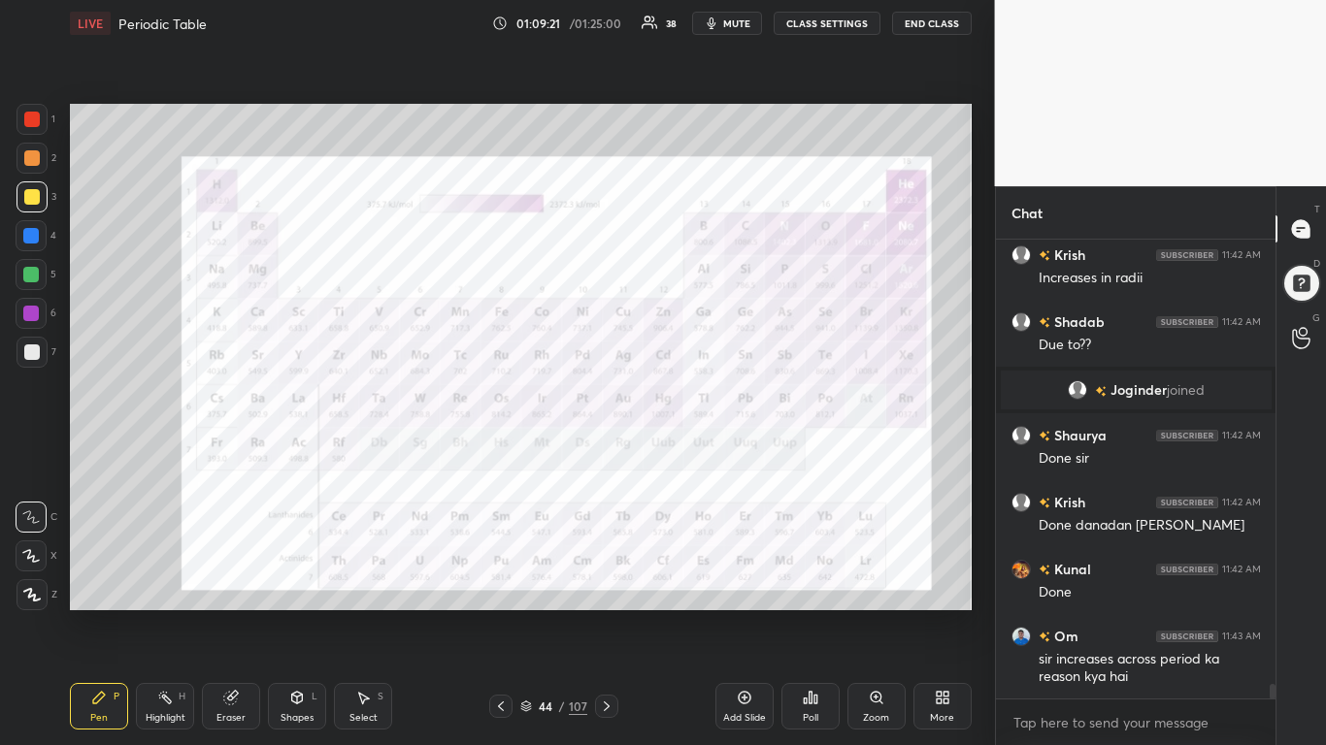
click at [28, 116] on div at bounding box center [32, 120] width 16 height 16
click at [737, 580] on icon at bounding box center [745, 698] width 16 height 16
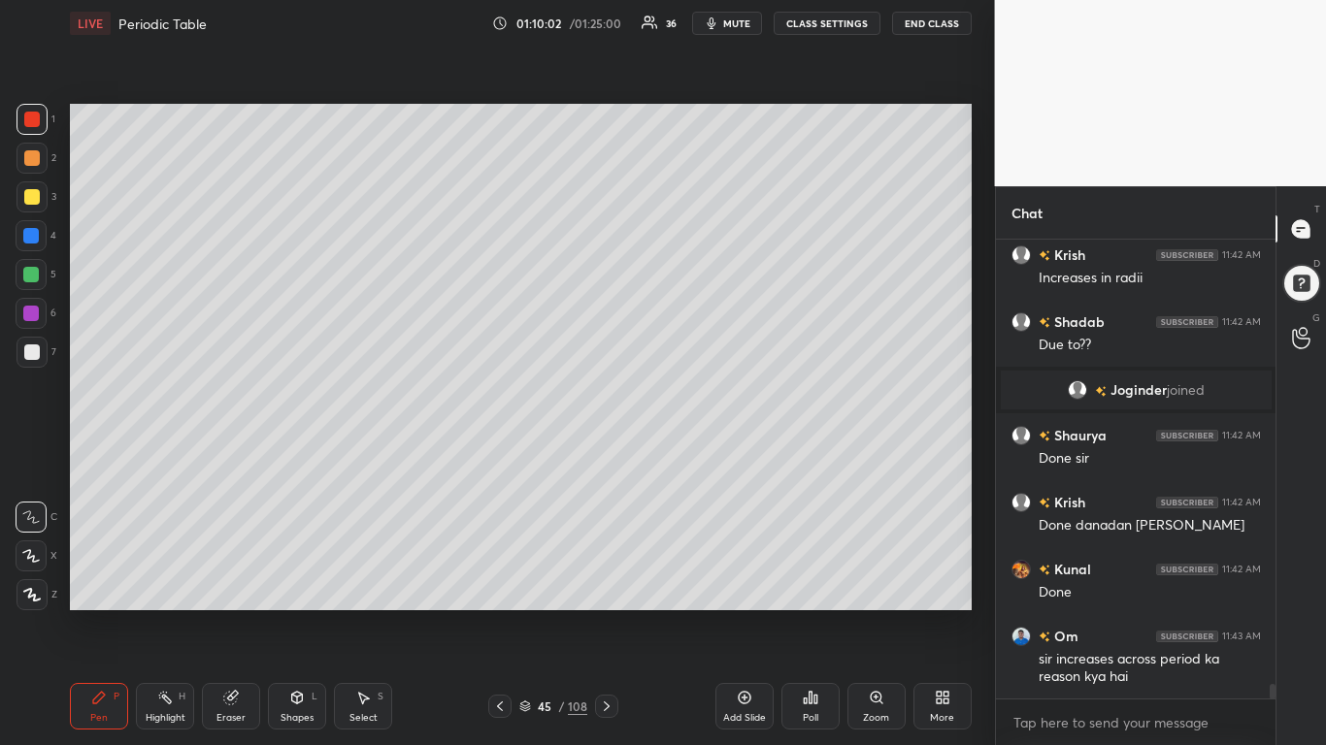
click at [41, 331] on div "6" at bounding box center [36, 317] width 41 height 39
click at [234, 580] on div "Eraser" at bounding box center [231, 706] width 58 height 47
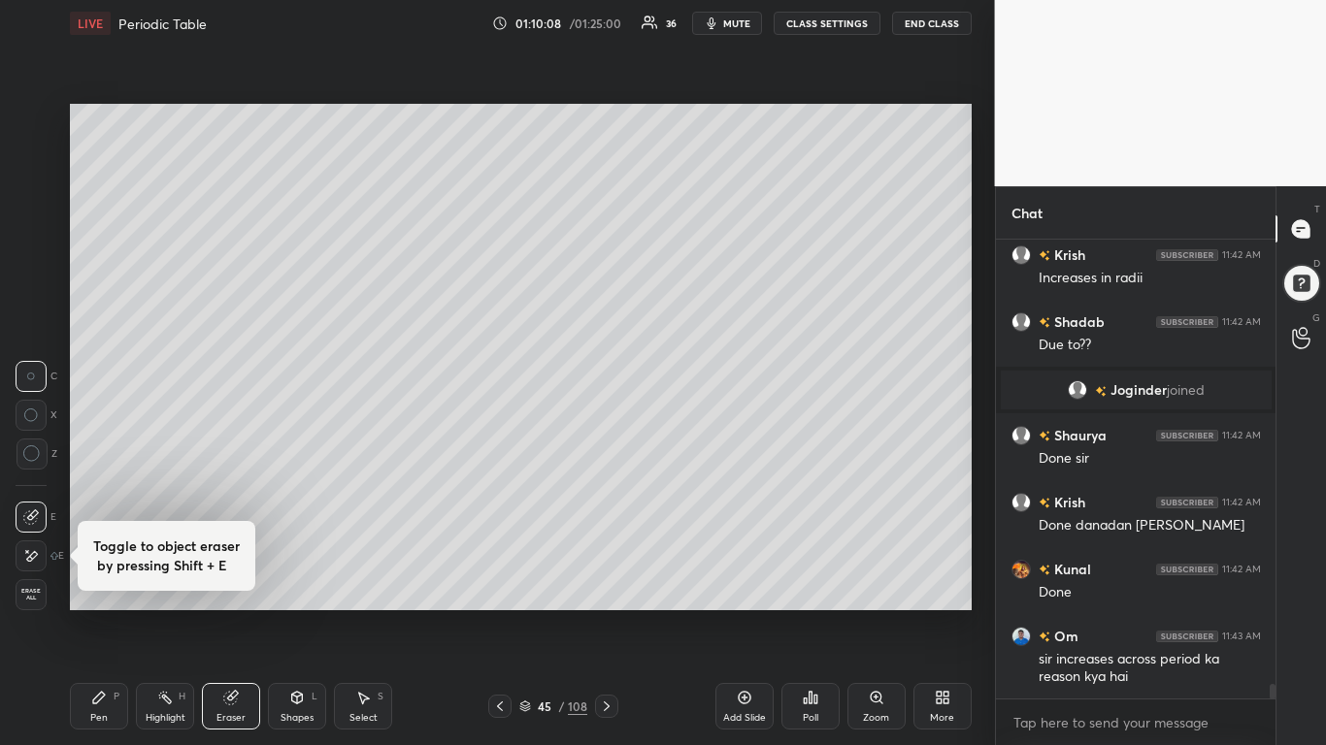
click at [41, 557] on div at bounding box center [31, 556] width 31 height 31
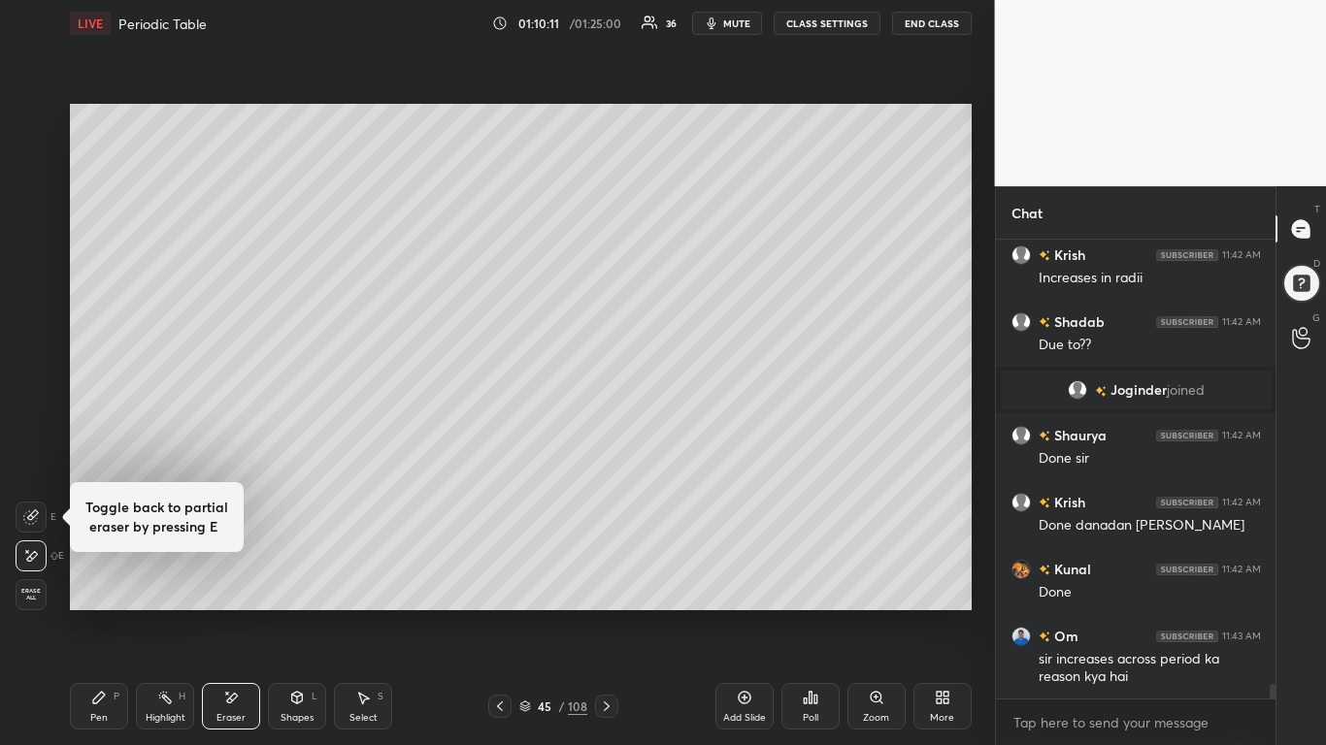
click at [98, 580] on icon at bounding box center [99, 698] width 12 height 12
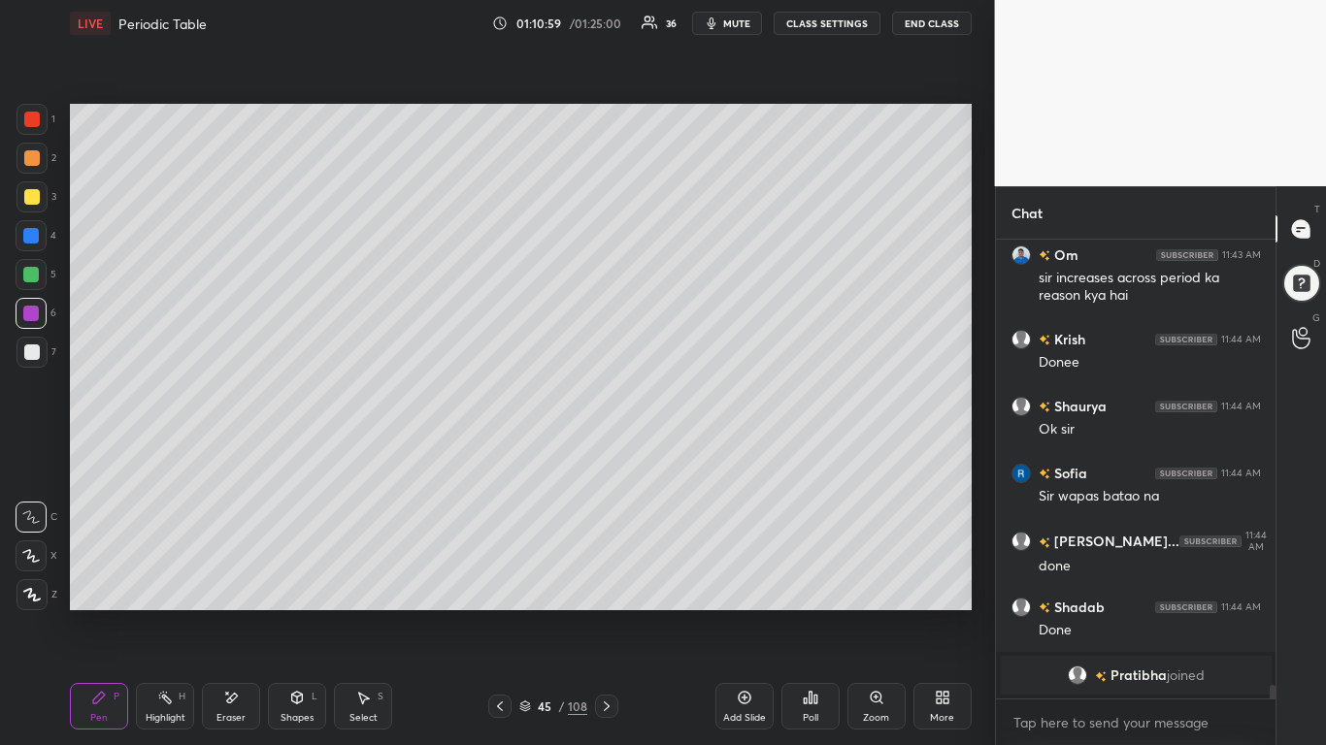
scroll to position [14413, 0]
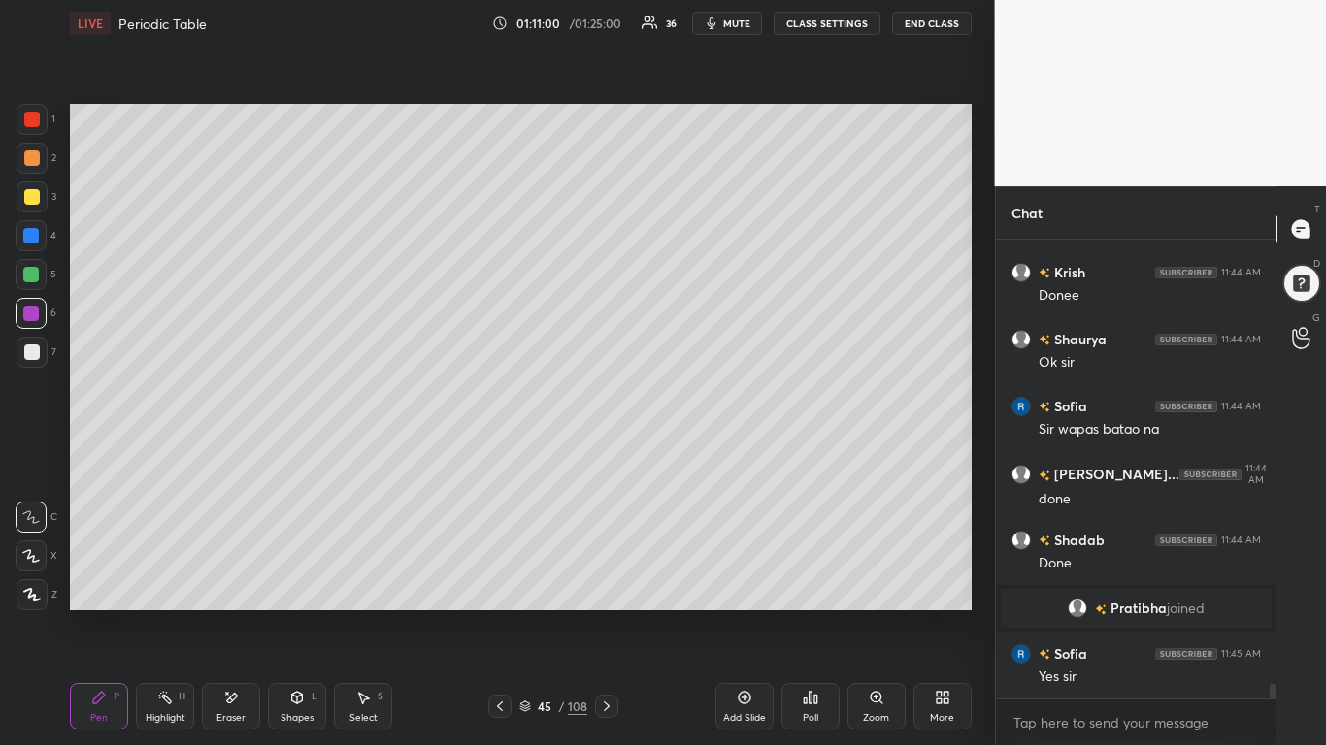
click at [234, 580] on icon at bounding box center [231, 698] width 16 height 16
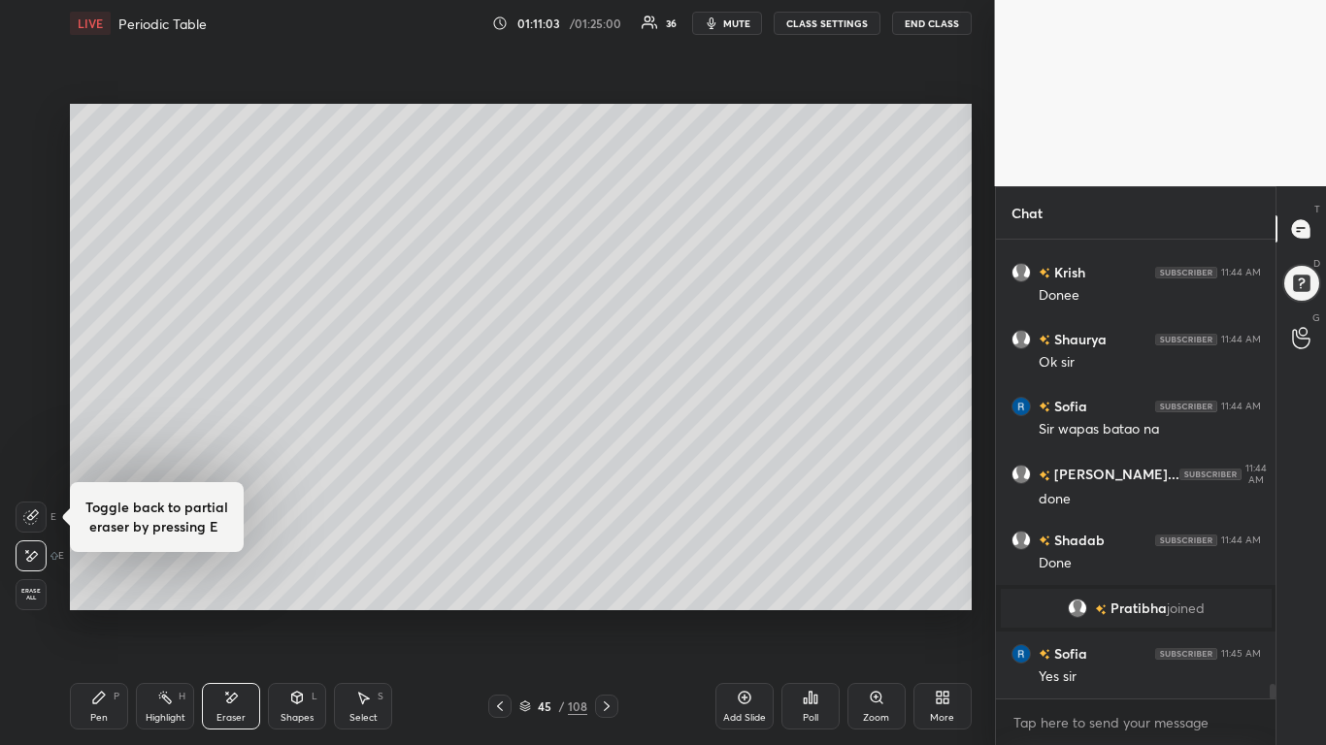
click at [91, 580] on icon at bounding box center [99, 698] width 16 height 16
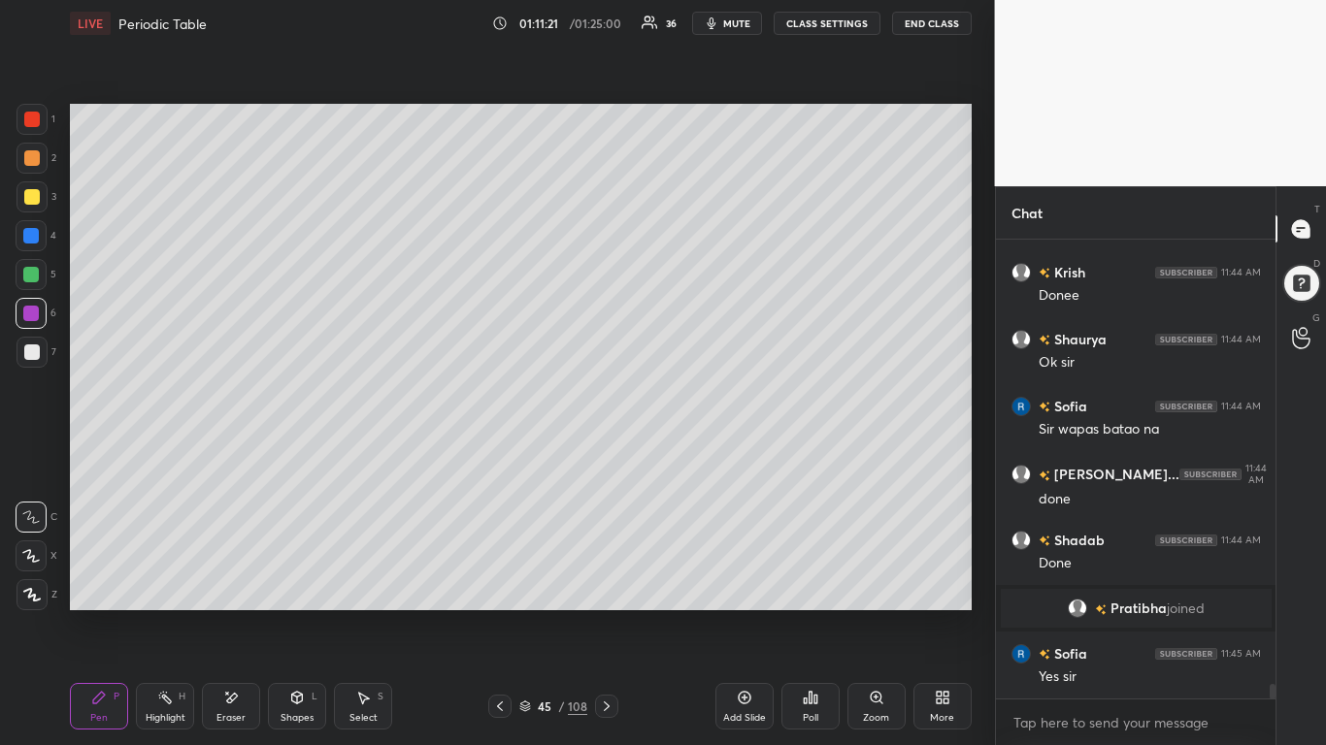
scroll to position [14480, 0]
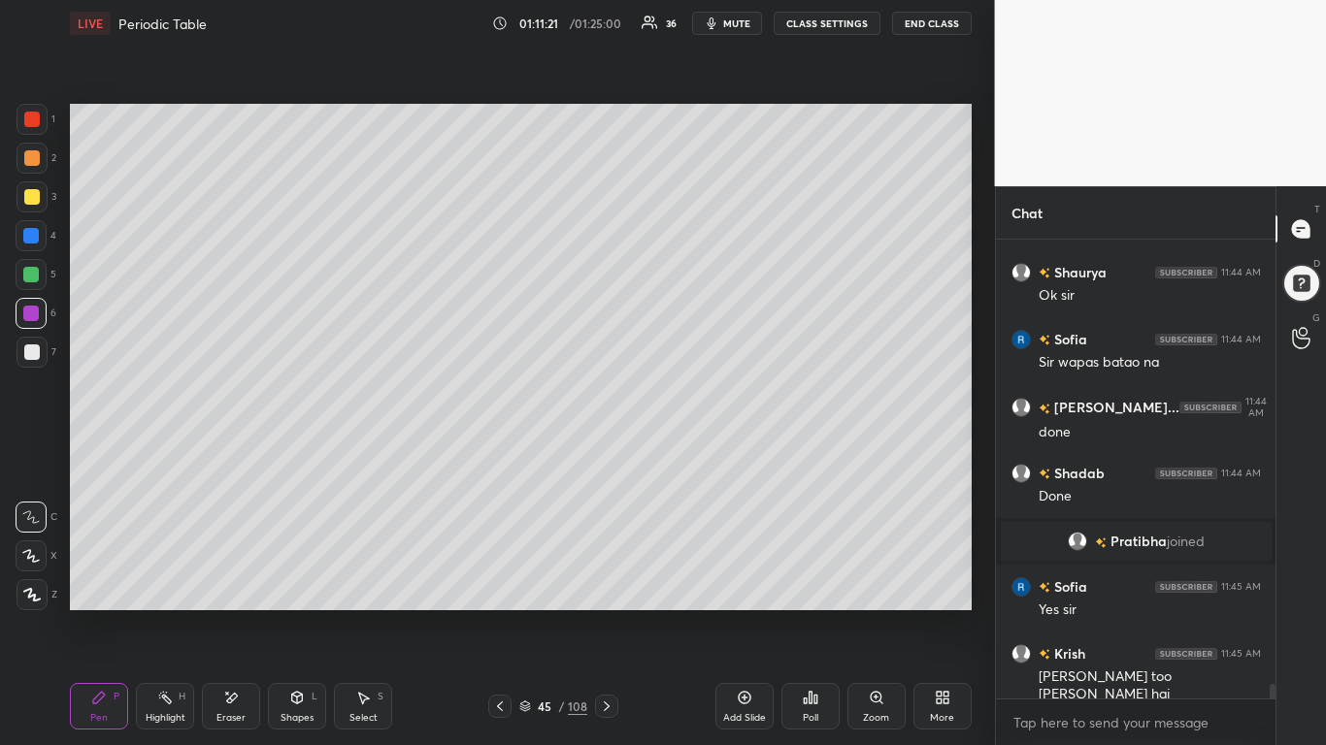
click at [30, 197] on div at bounding box center [32, 197] width 16 height 16
click at [37, 120] on div at bounding box center [32, 120] width 16 height 16
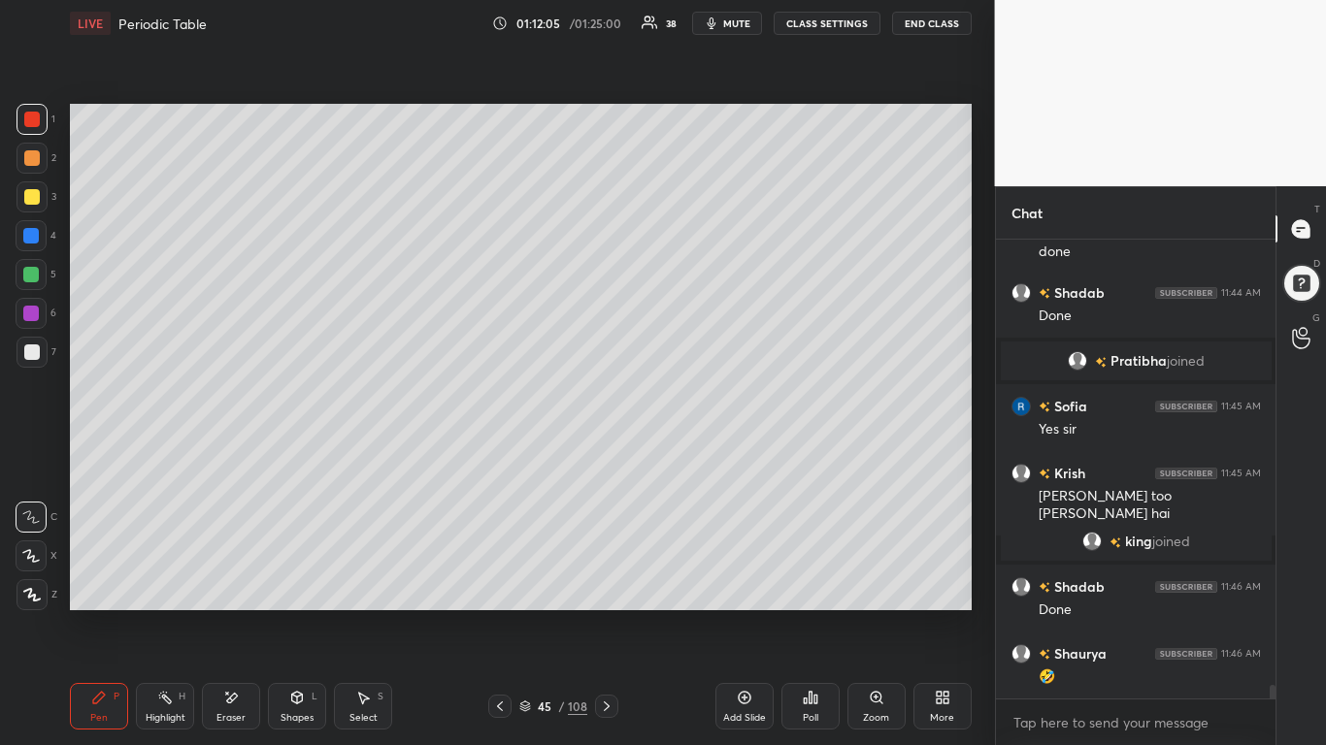
scroll to position [14673, 0]
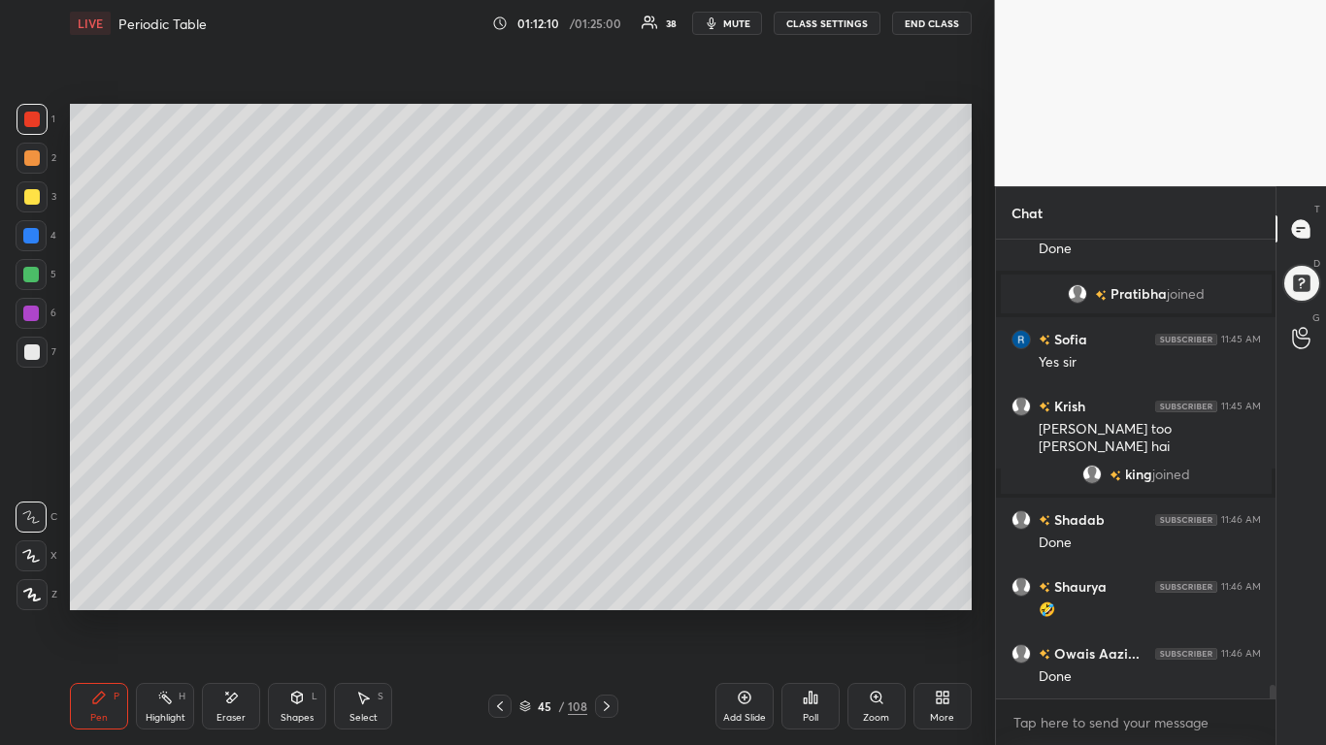
click at [492, 580] on div at bounding box center [499, 706] width 23 height 23
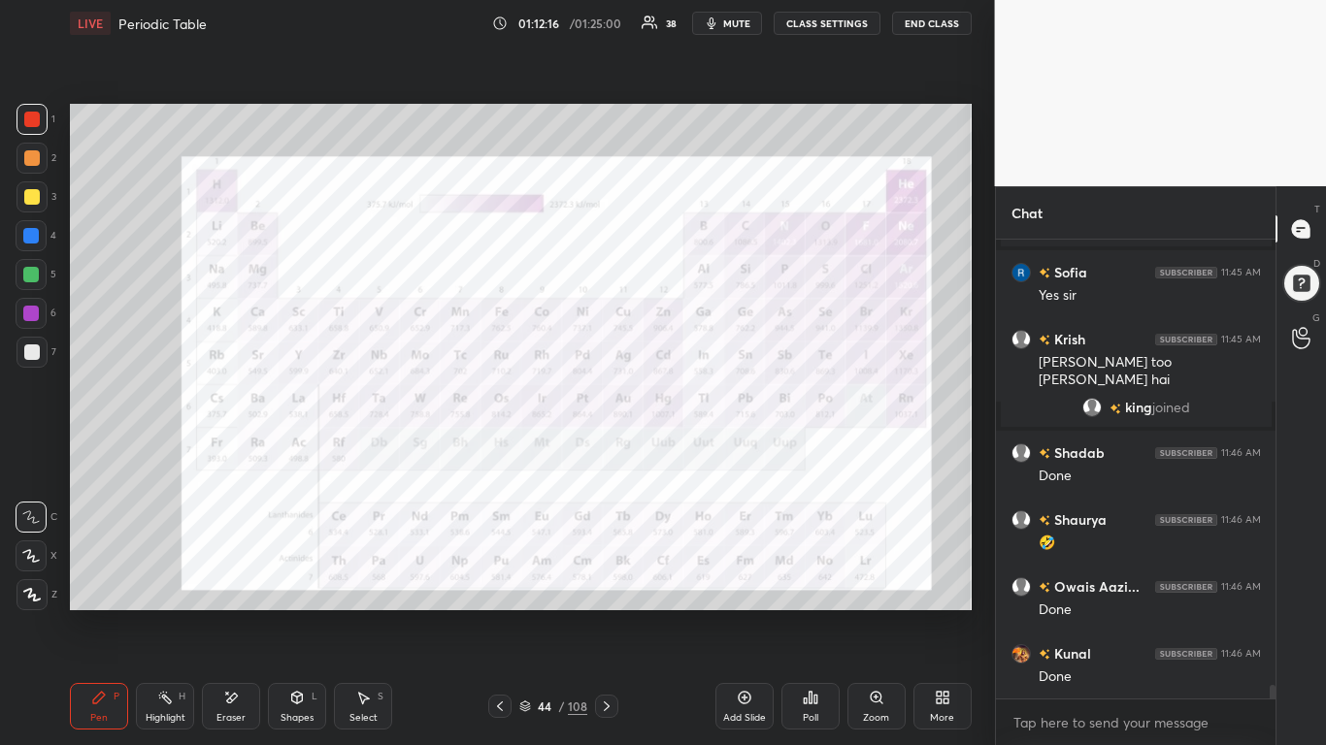
click at [219, 580] on div "Eraser" at bounding box center [231, 706] width 58 height 47
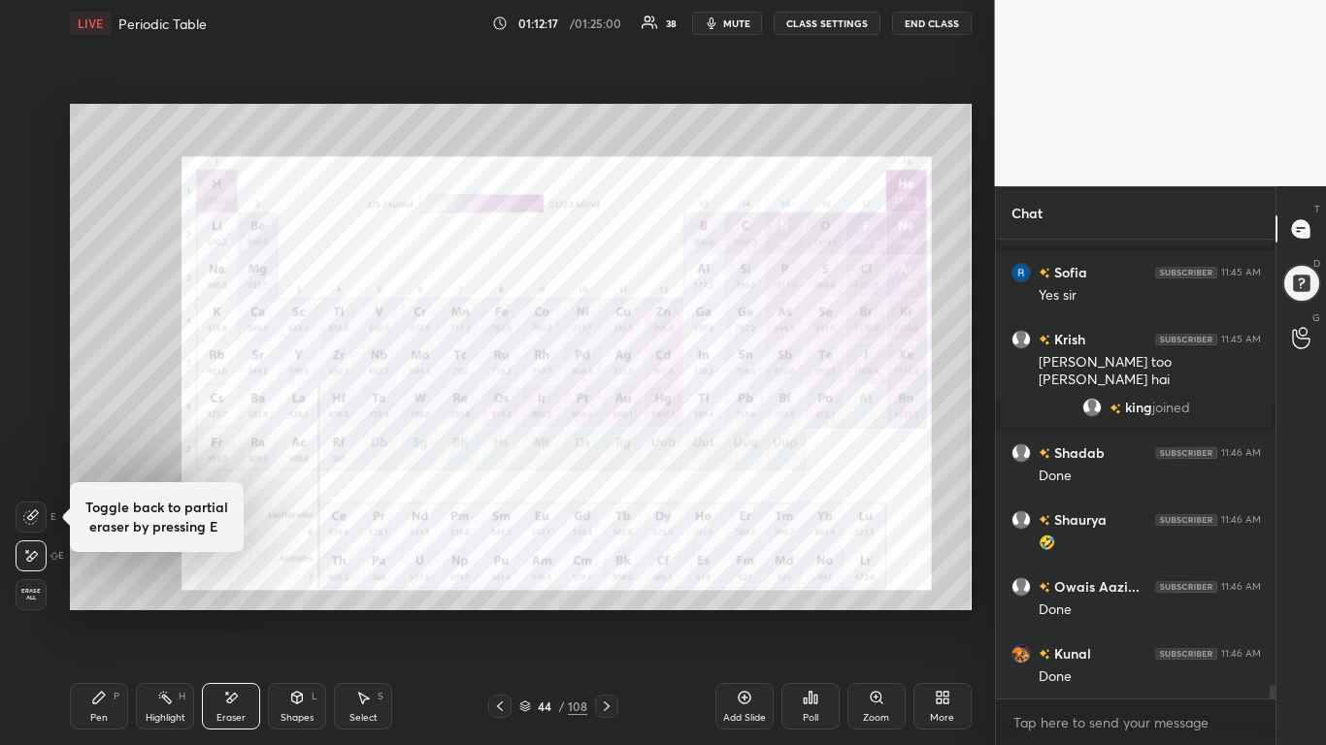
click at [24, 580] on span "Erase all" at bounding box center [30, 595] width 29 height 14
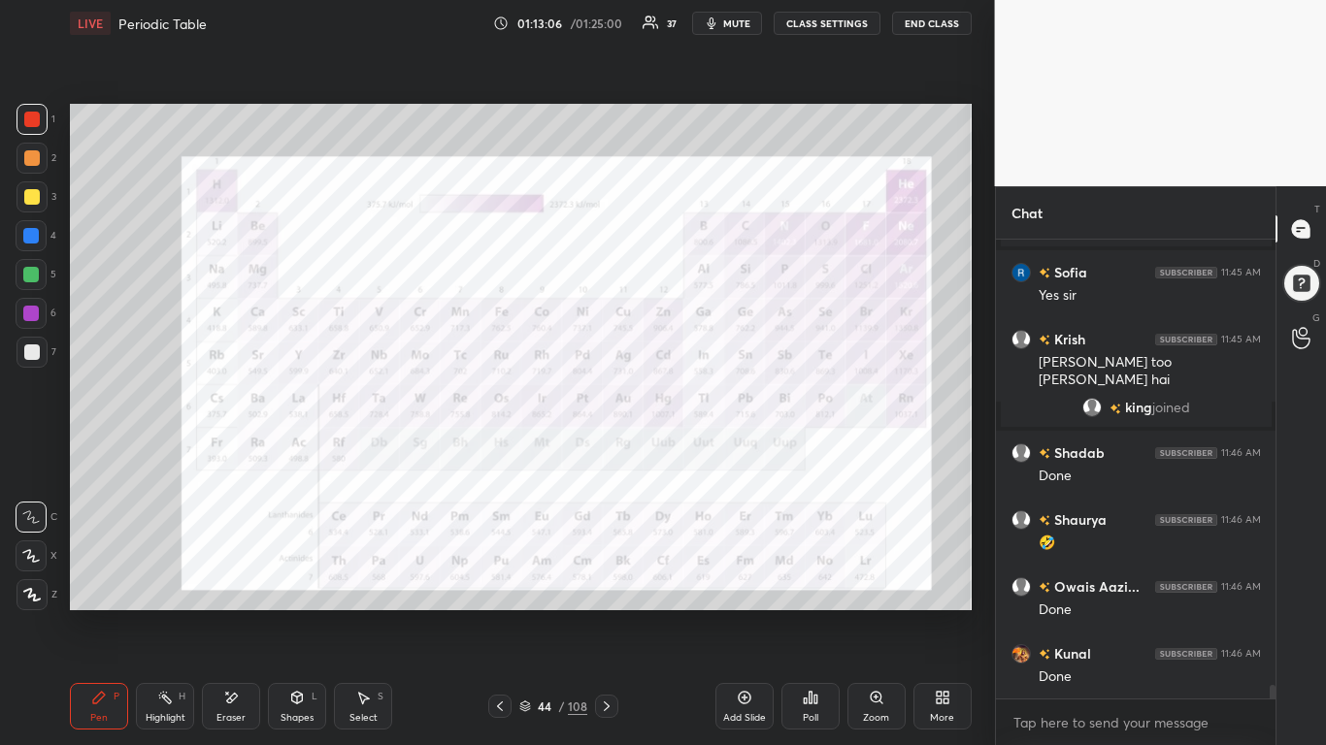
click at [239, 580] on div "Eraser" at bounding box center [231, 706] width 58 height 47
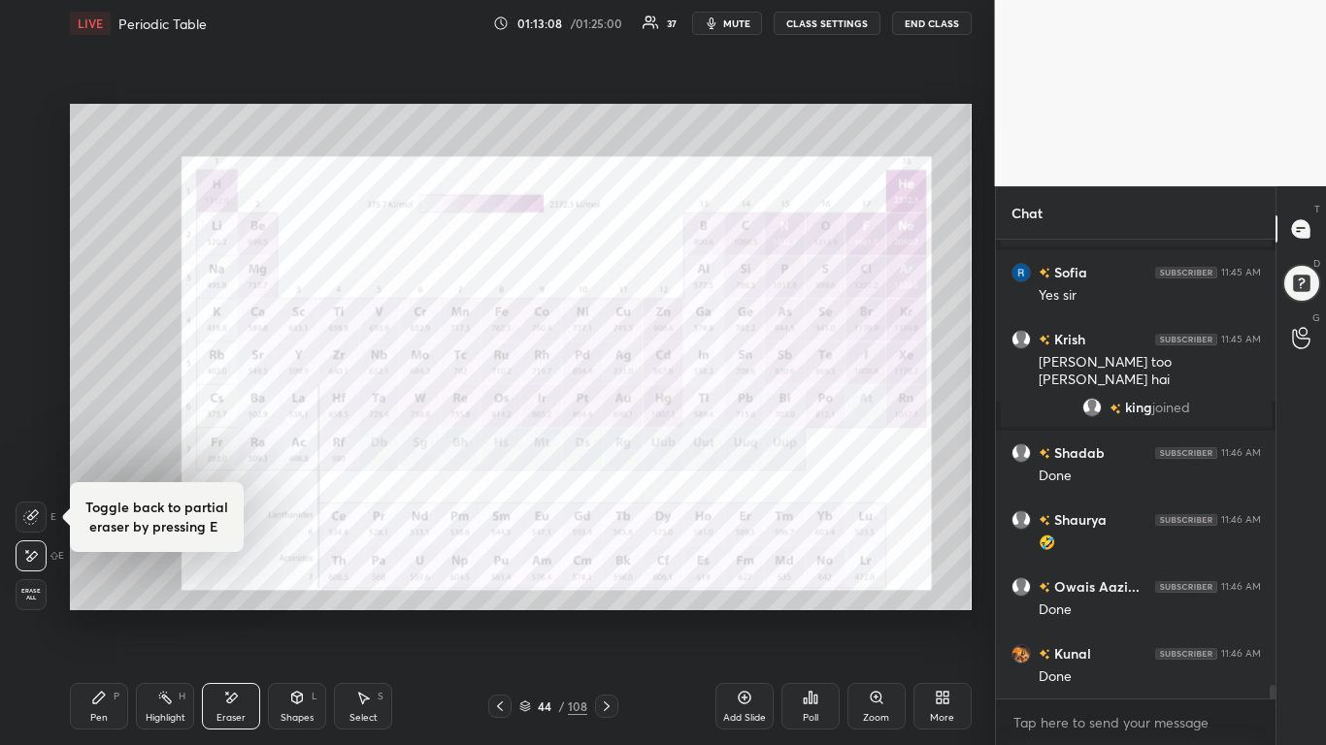
click at [115, 580] on div "P" at bounding box center [117, 697] width 6 height 10
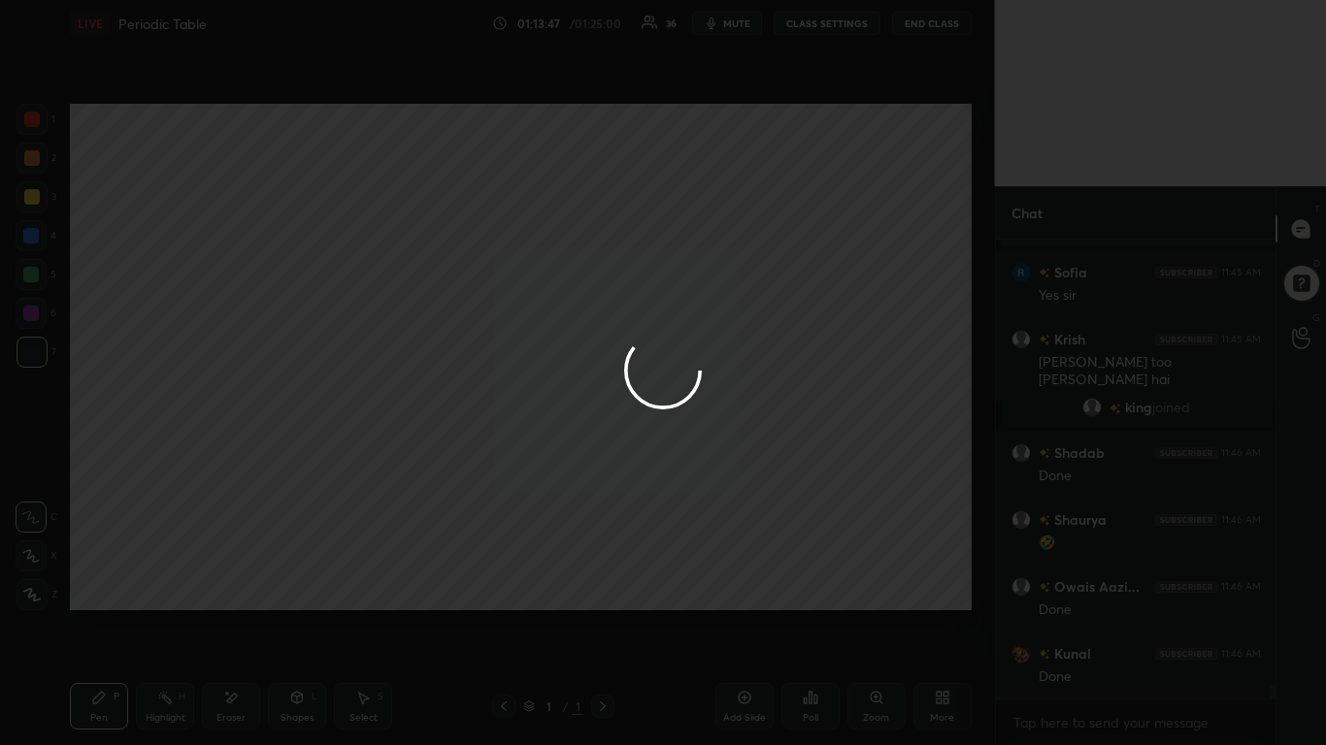
scroll to position [14806, 0]
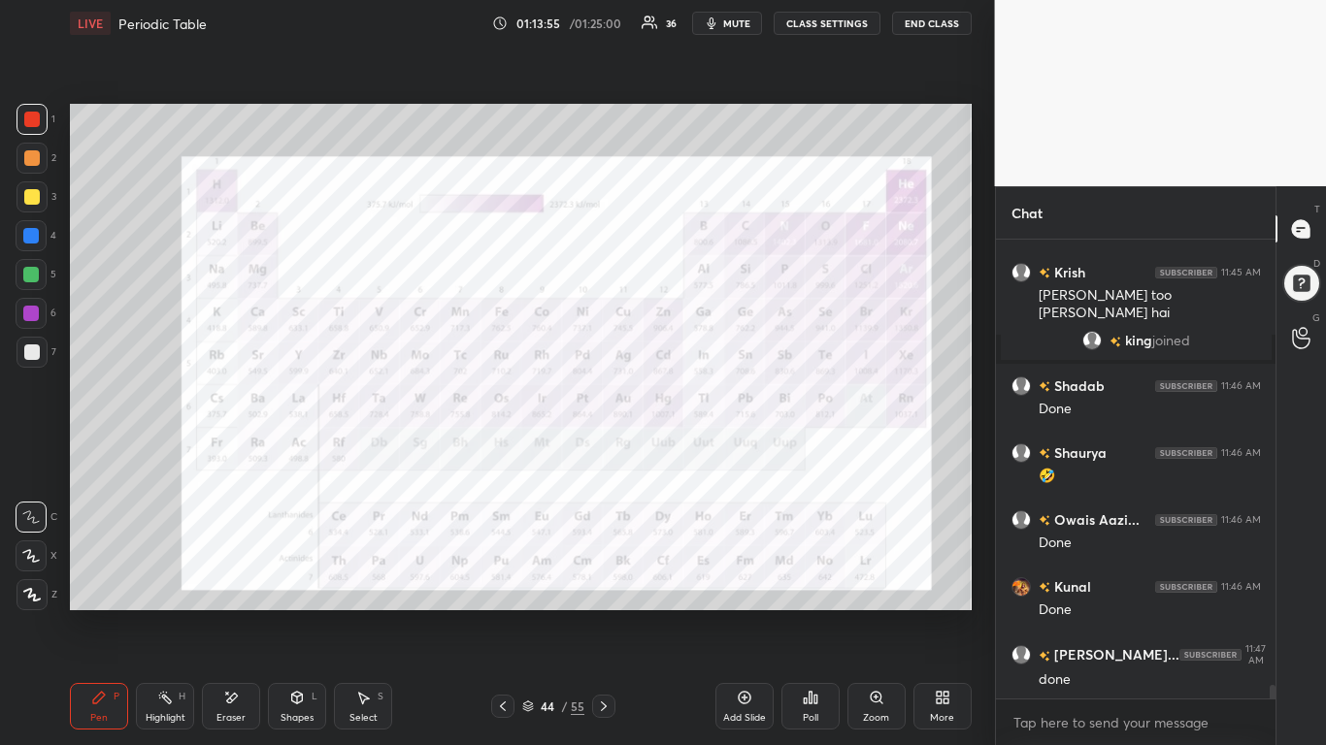
click at [24, 187] on div at bounding box center [31, 196] width 31 height 31
click at [235, 580] on icon at bounding box center [231, 698] width 16 height 16
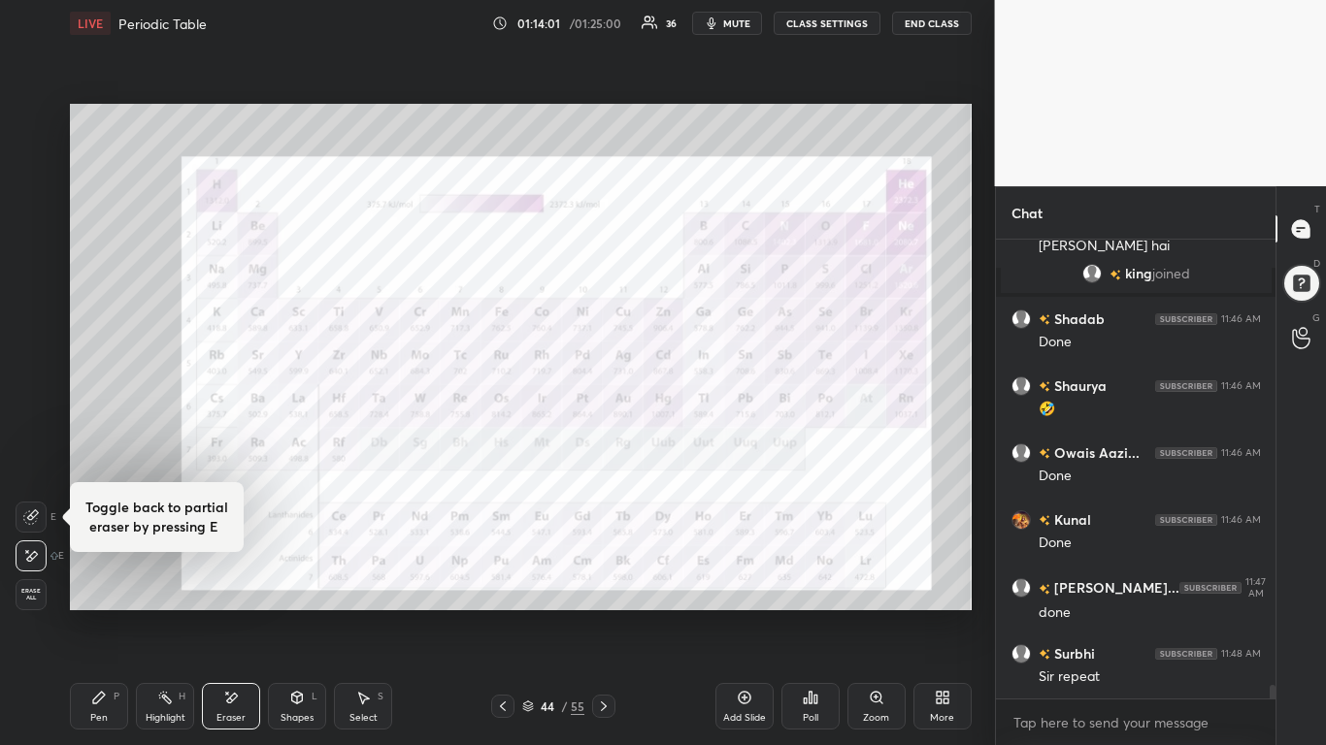
click at [25, 576] on div "Erase all" at bounding box center [33, 591] width 35 height 39
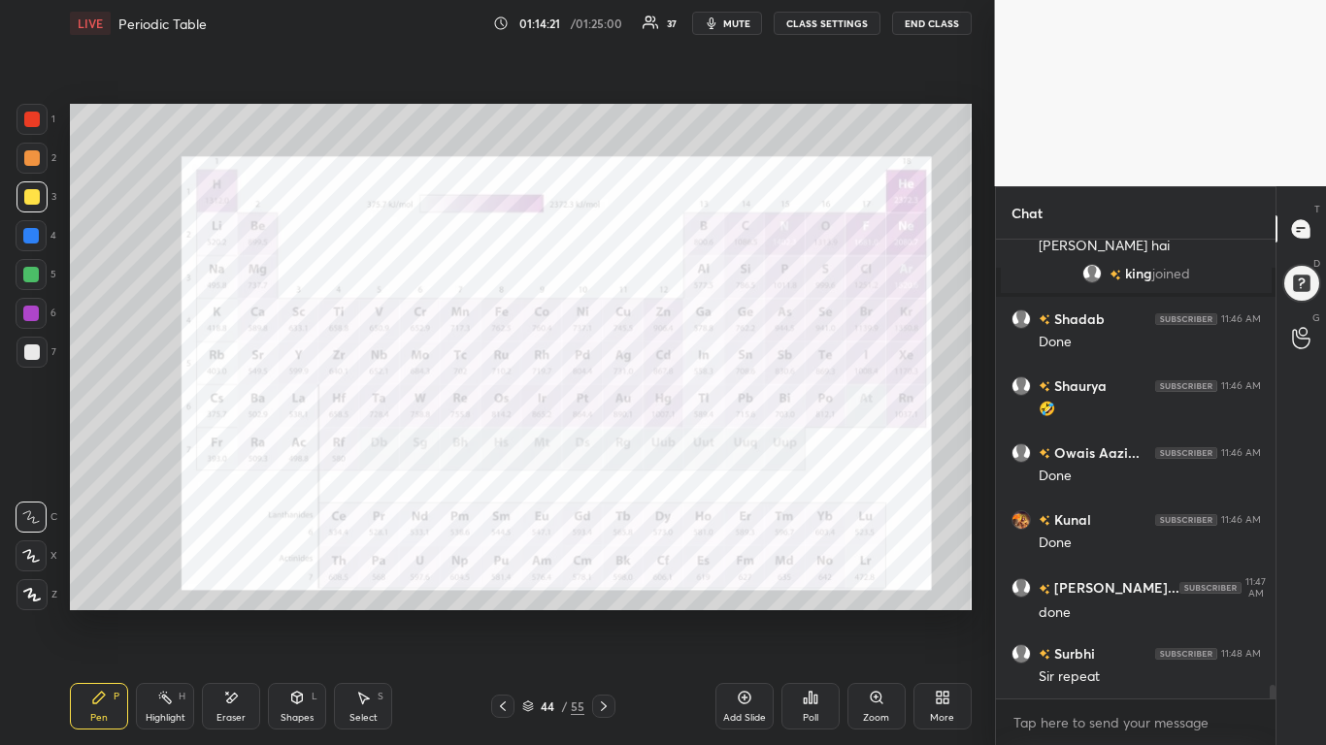
click at [27, 119] on div at bounding box center [32, 120] width 16 height 16
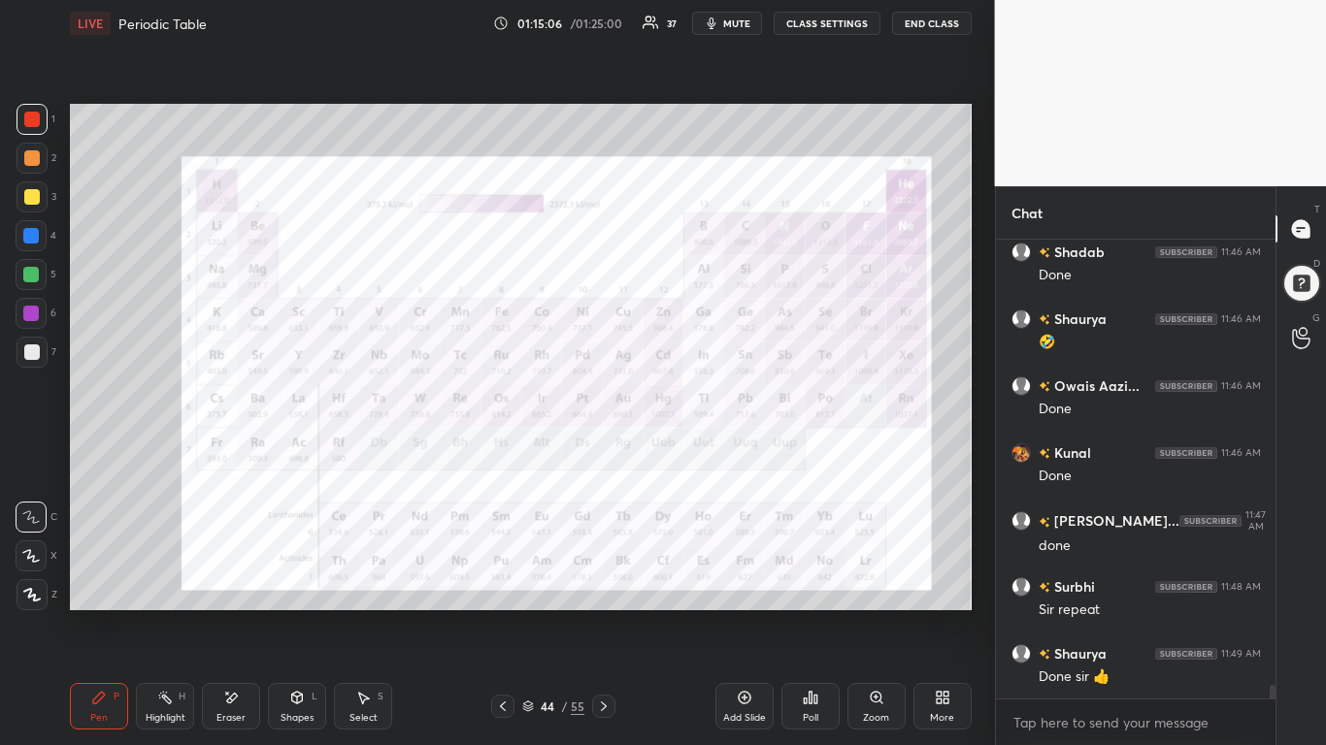
click at [240, 580] on div "Eraser" at bounding box center [231, 706] width 58 height 47
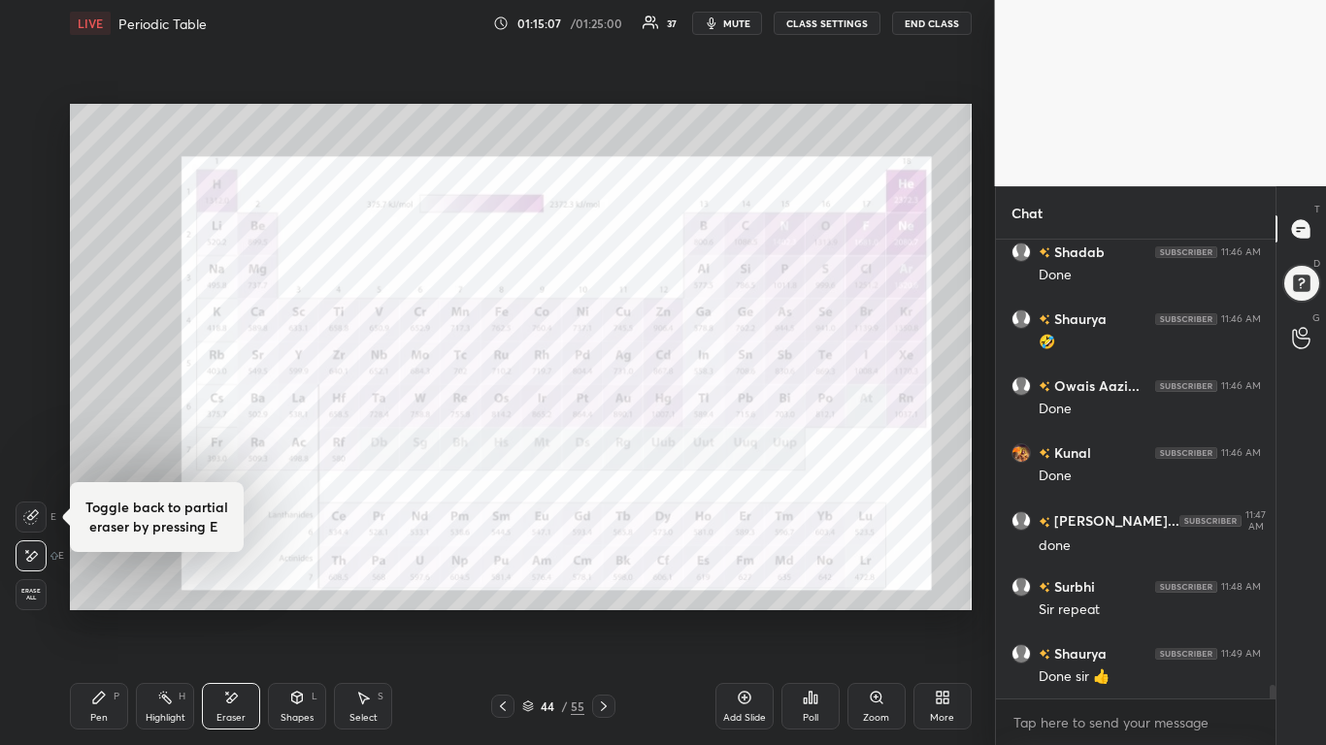
click at [32, 580] on span "Erase all" at bounding box center [30, 595] width 29 height 14
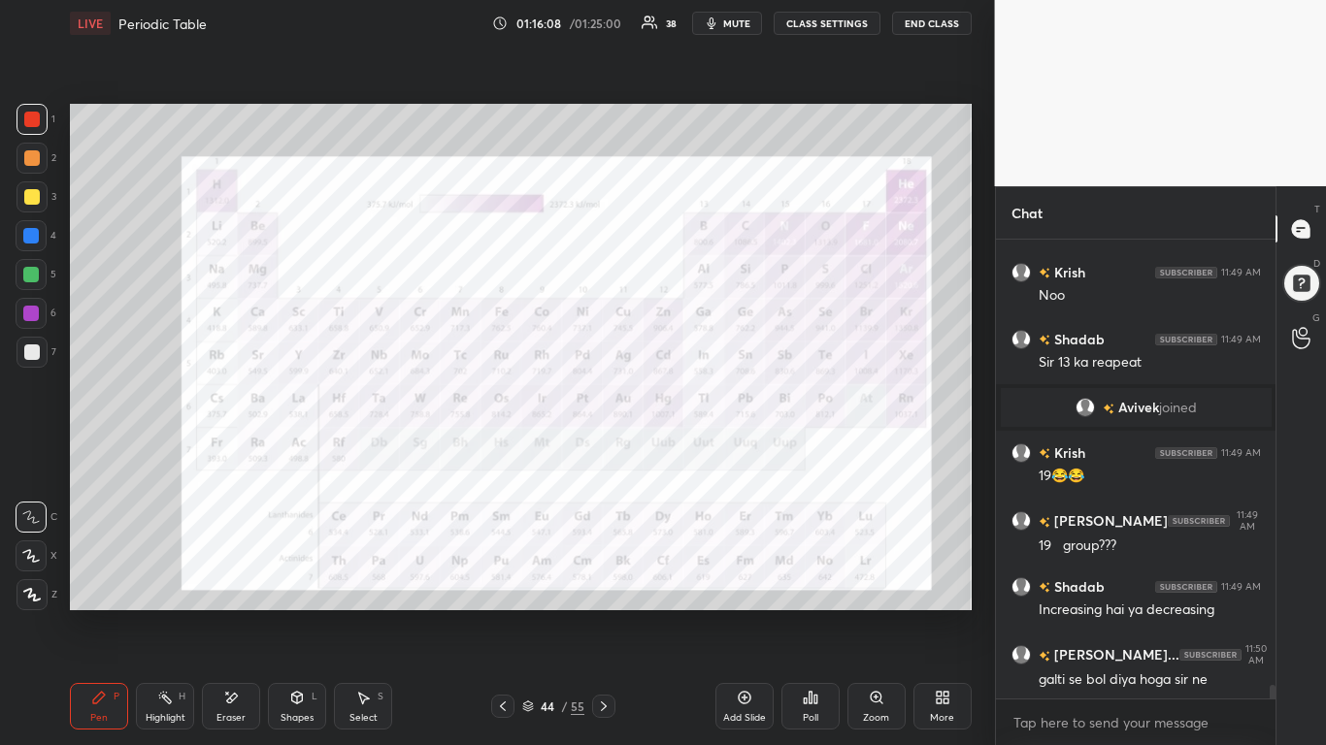
scroll to position [15305, 0]
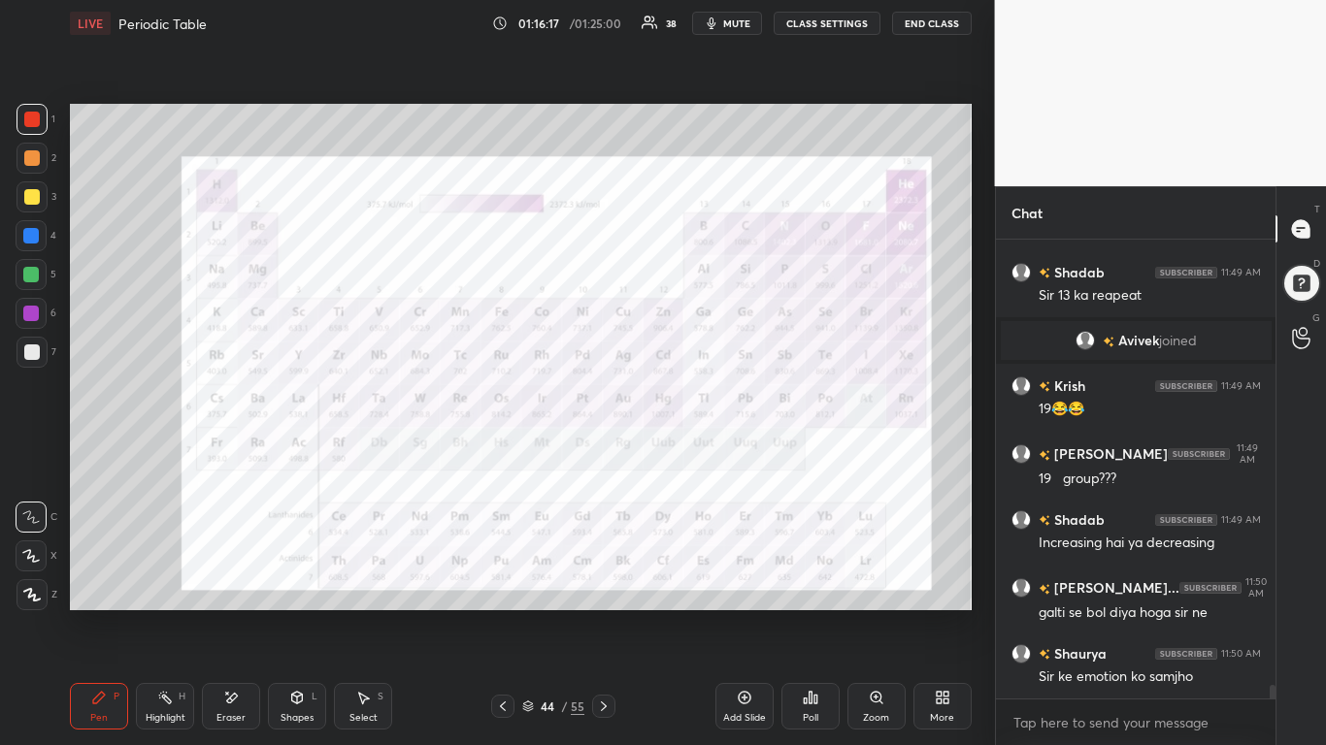
click at [764, 580] on div "Add Slide" at bounding box center [744, 706] width 58 height 47
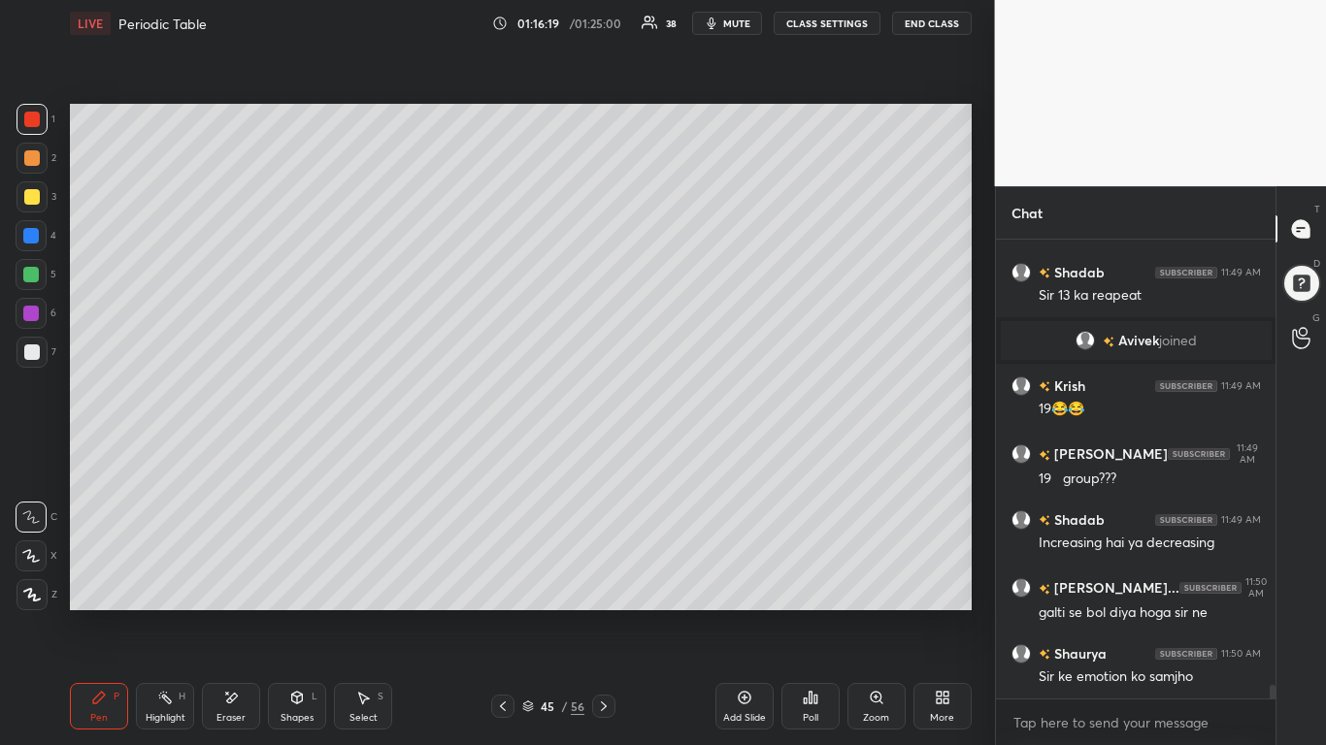
click at [500, 580] on div at bounding box center [502, 706] width 23 height 23
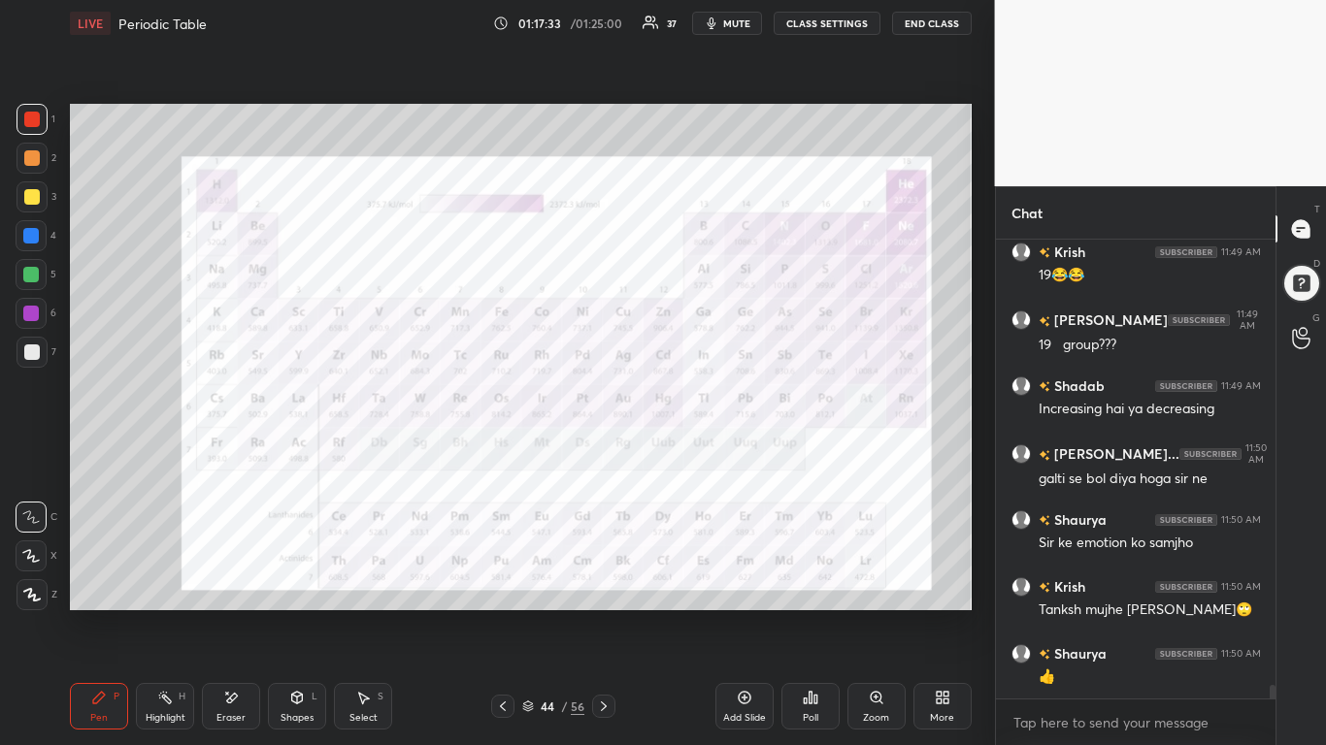
scroll to position [15506, 0]
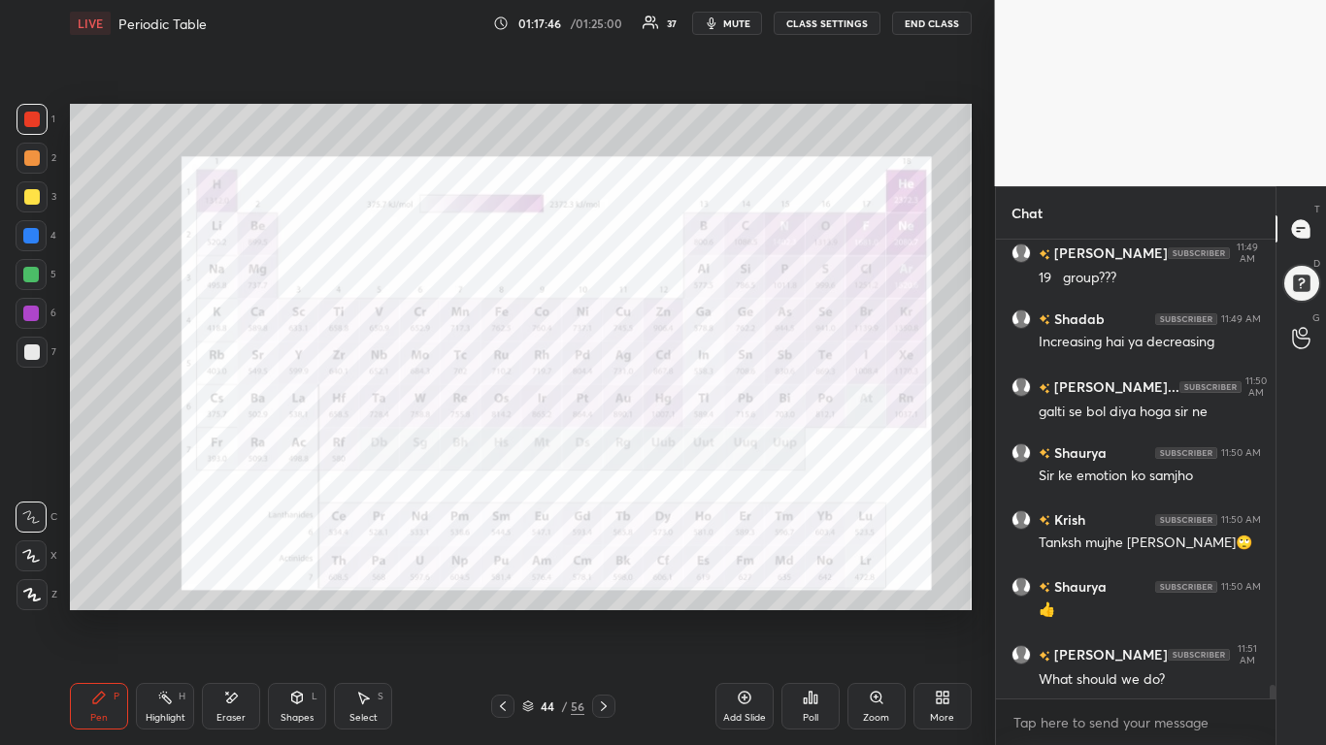
click at [735, 580] on div "Add Slide" at bounding box center [744, 706] width 58 height 47
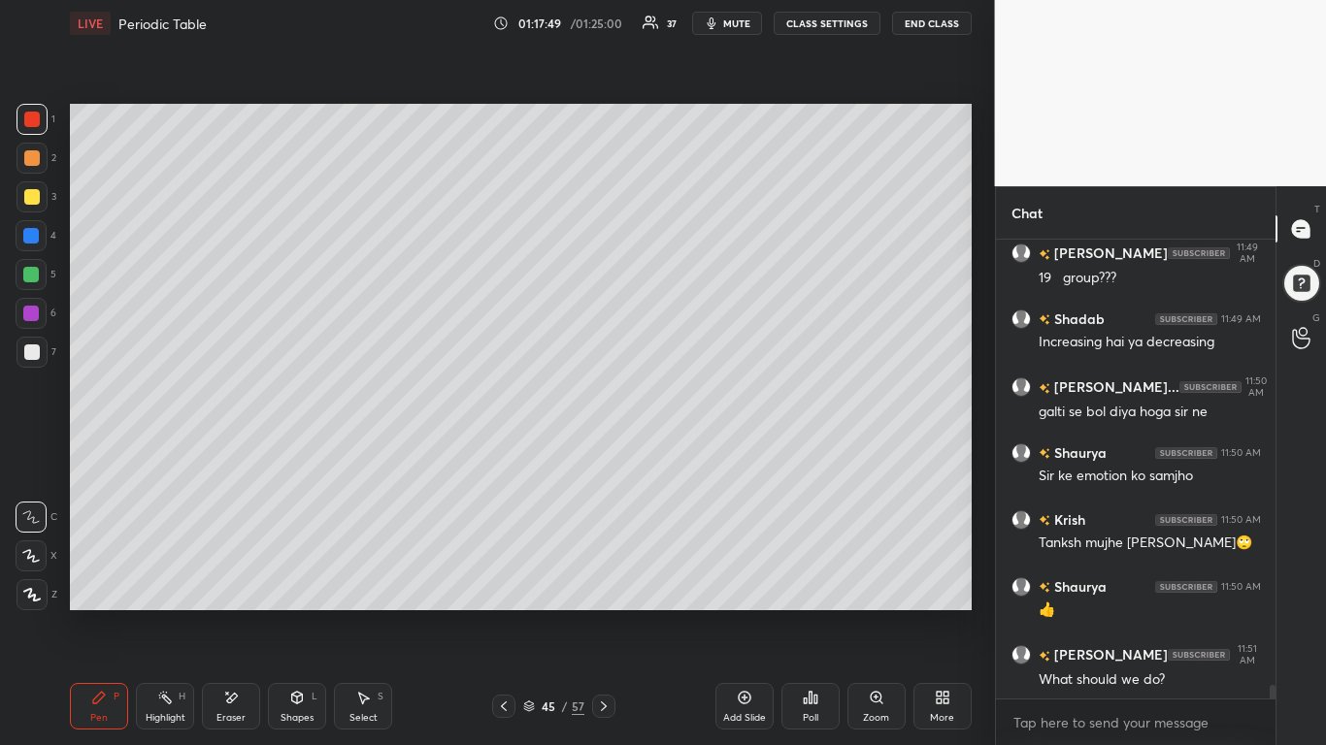
scroll to position [15573, 0]
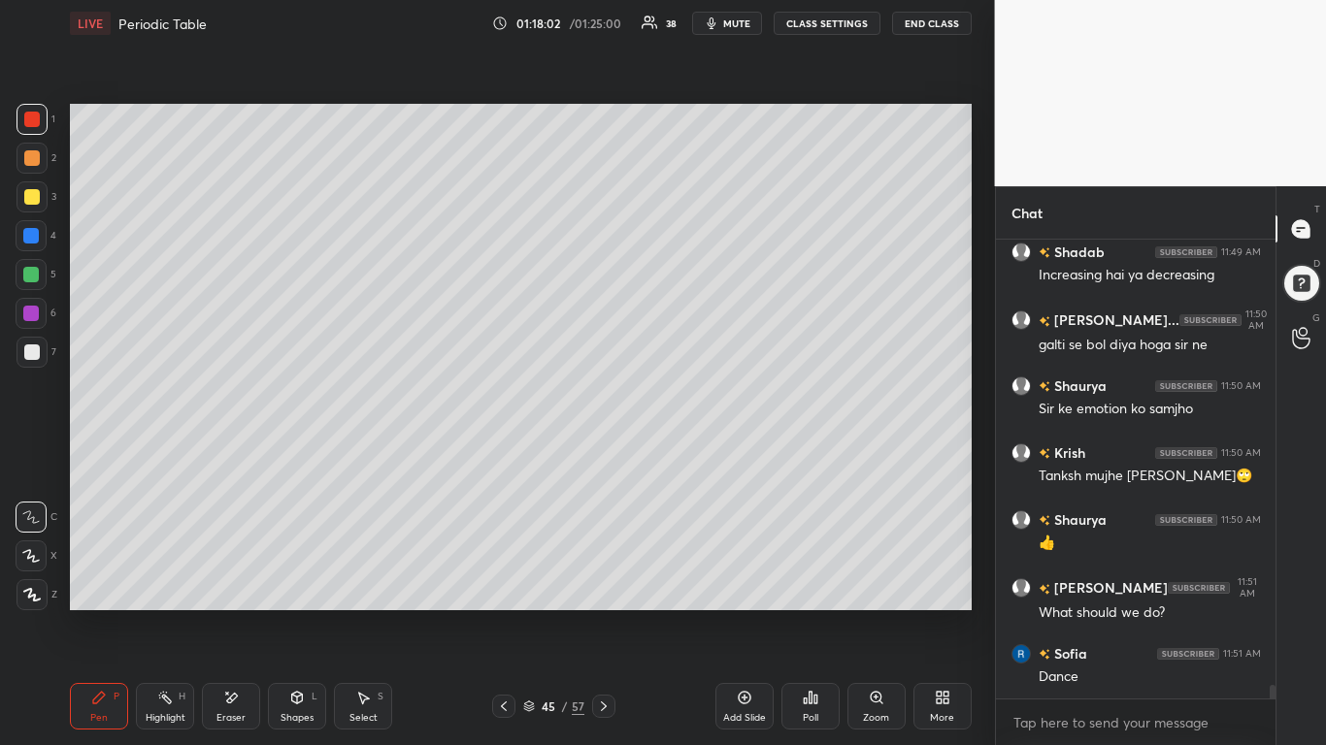
click at [24, 197] on div at bounding box center [32, 197] width 16 height 16
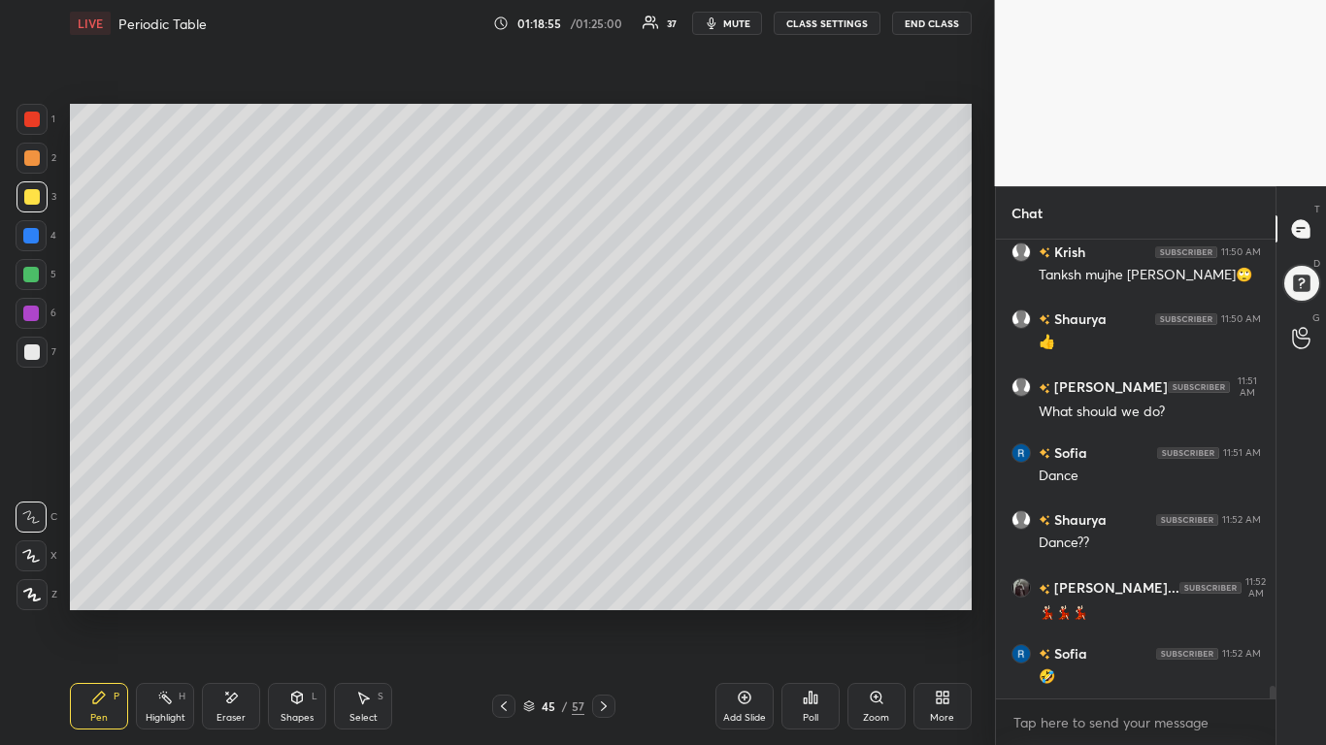
scroll to position [15858, 0]
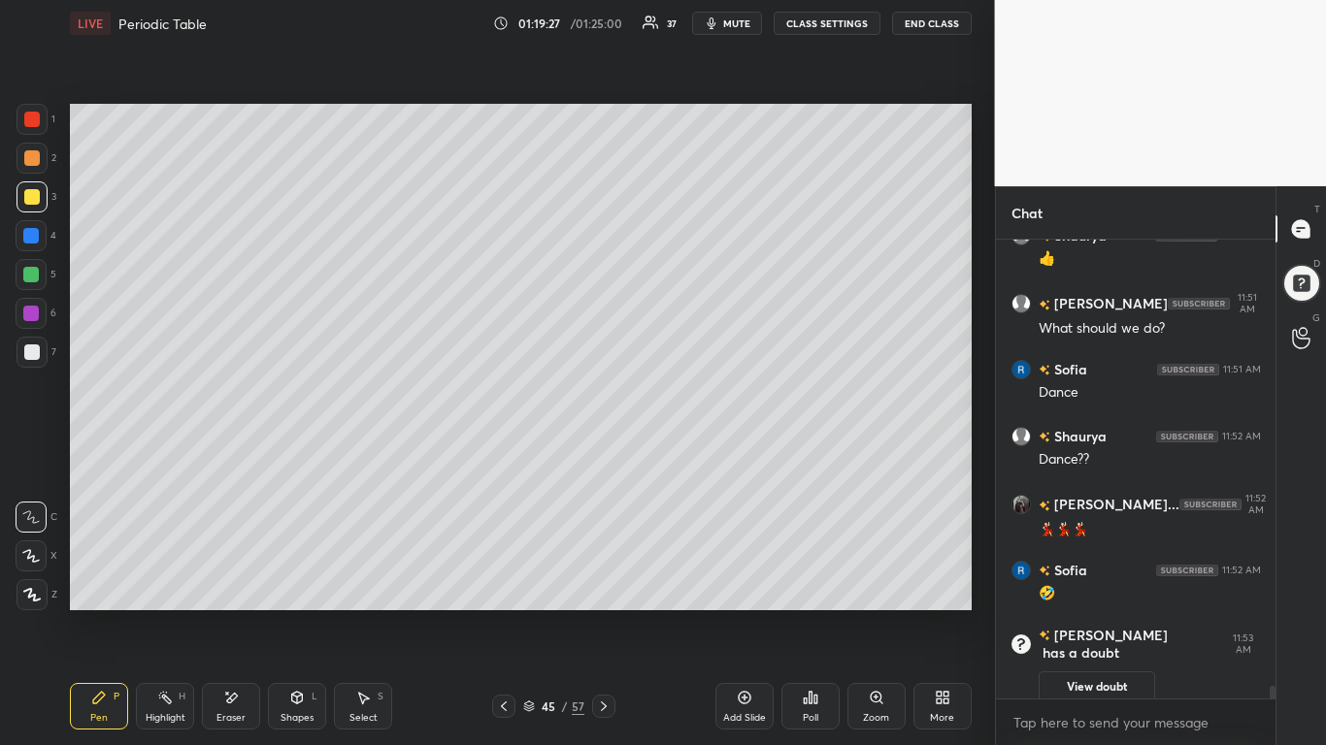
click at [32, 119] on div at bounding box center [32, 120] width 16 height 16
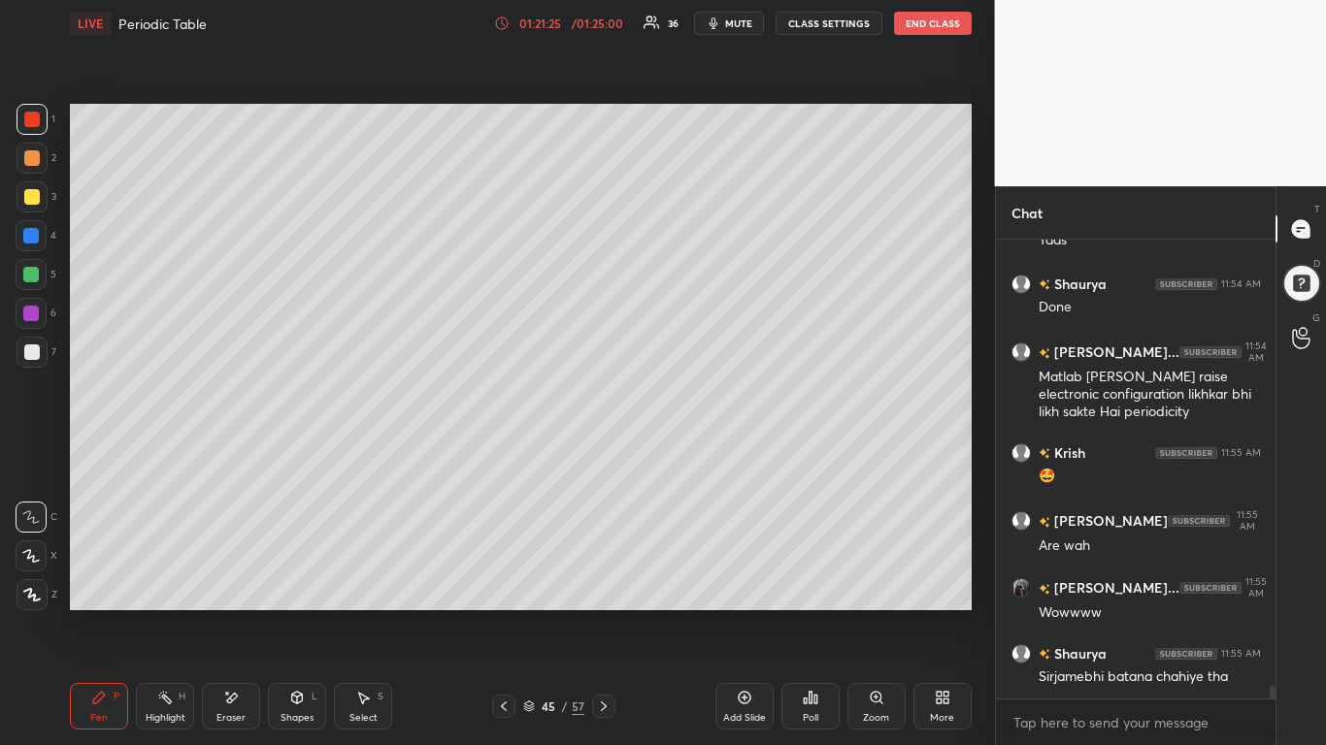
scroll to position [16188, 0]
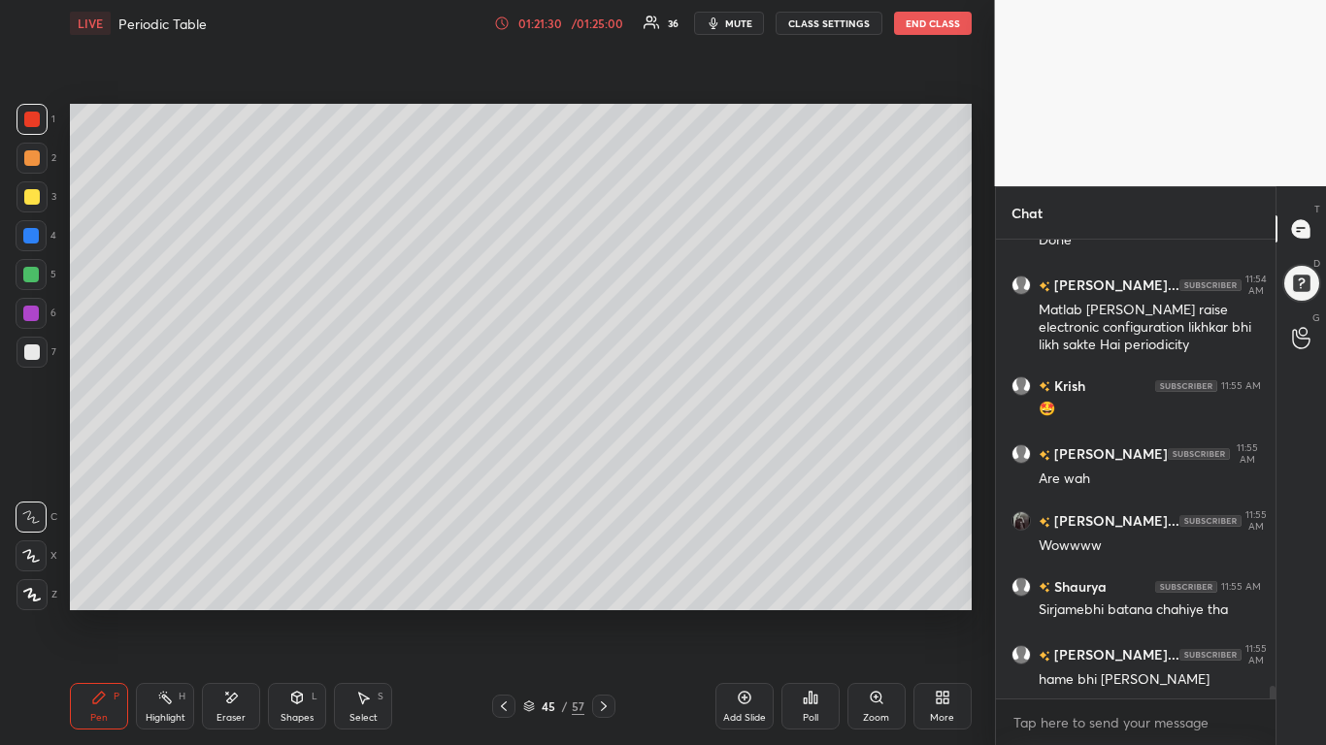
click at [596, 580] on icon at bounding box center [604, 707] width 16 height 16
click at [609, 580] on icon at bounding box center [604, 707] width 16 height 16
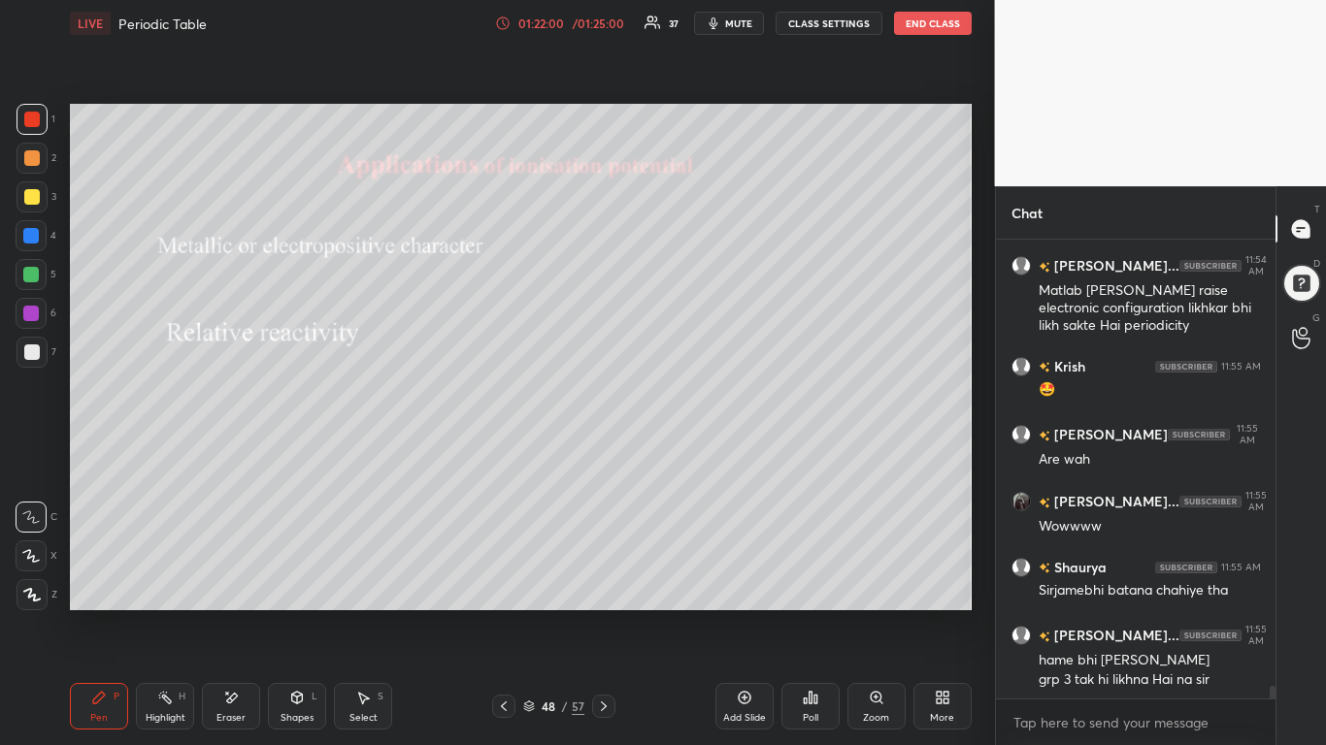
click at [494, 580] on div at bounding box center [503, 706] width 23 height 23
click at [748, 580] on icon at bounding box center [745, 698] width 16 height 16
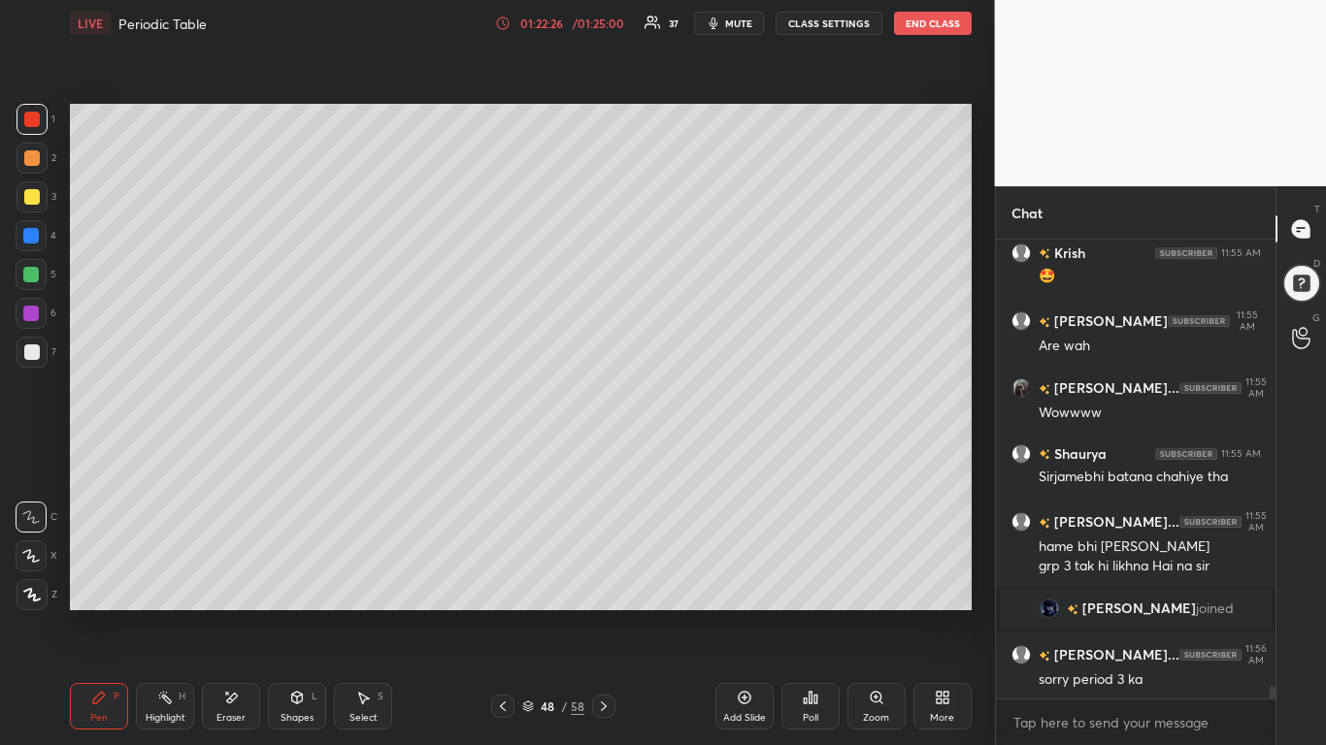
scroll to position [16332, 0]
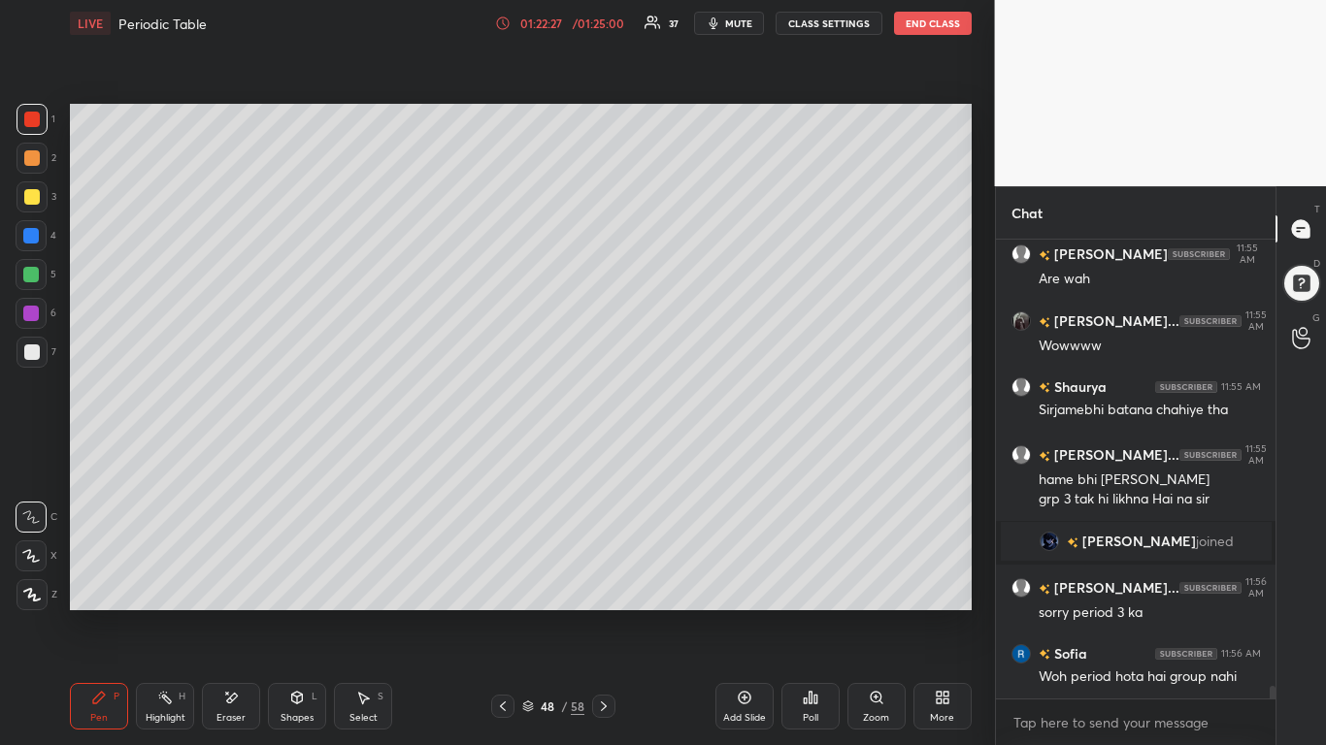
click at [28, 193] on div at bounding box center [32, 197] width 16 height 16
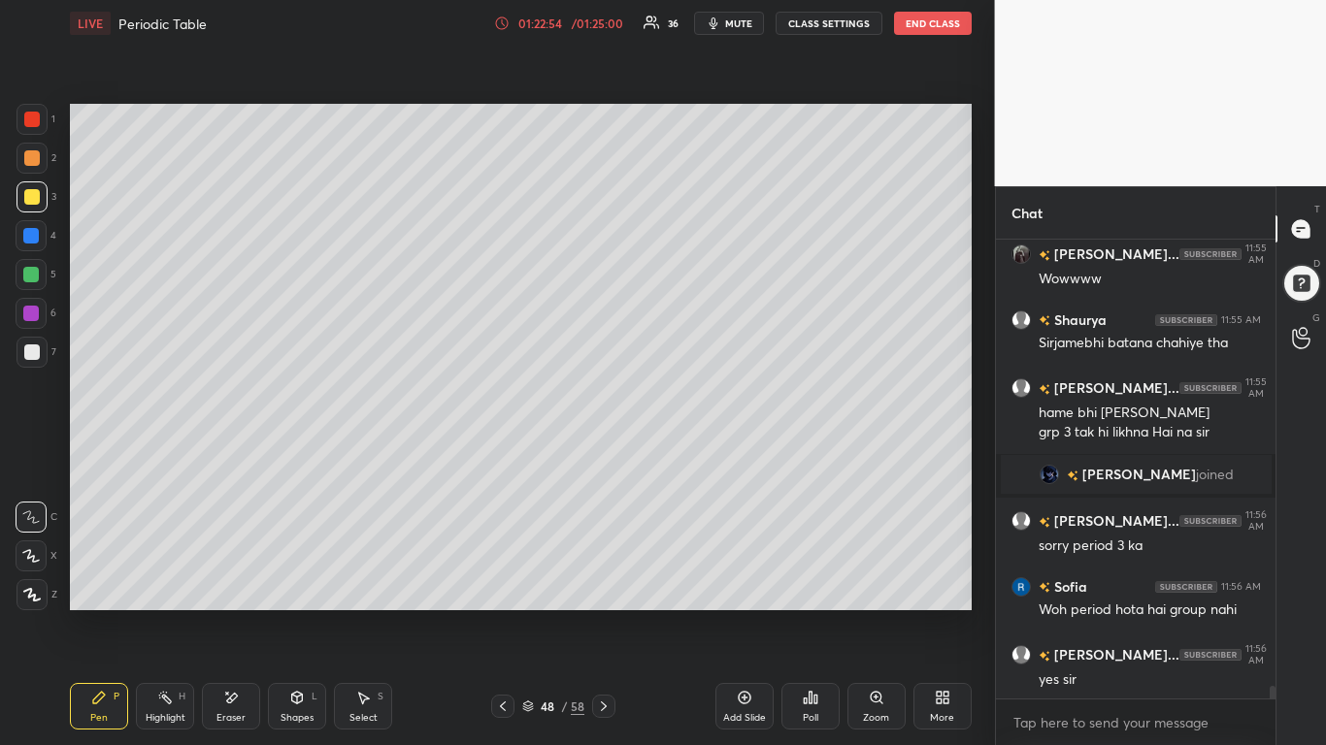
scroll to position [16466, 0]
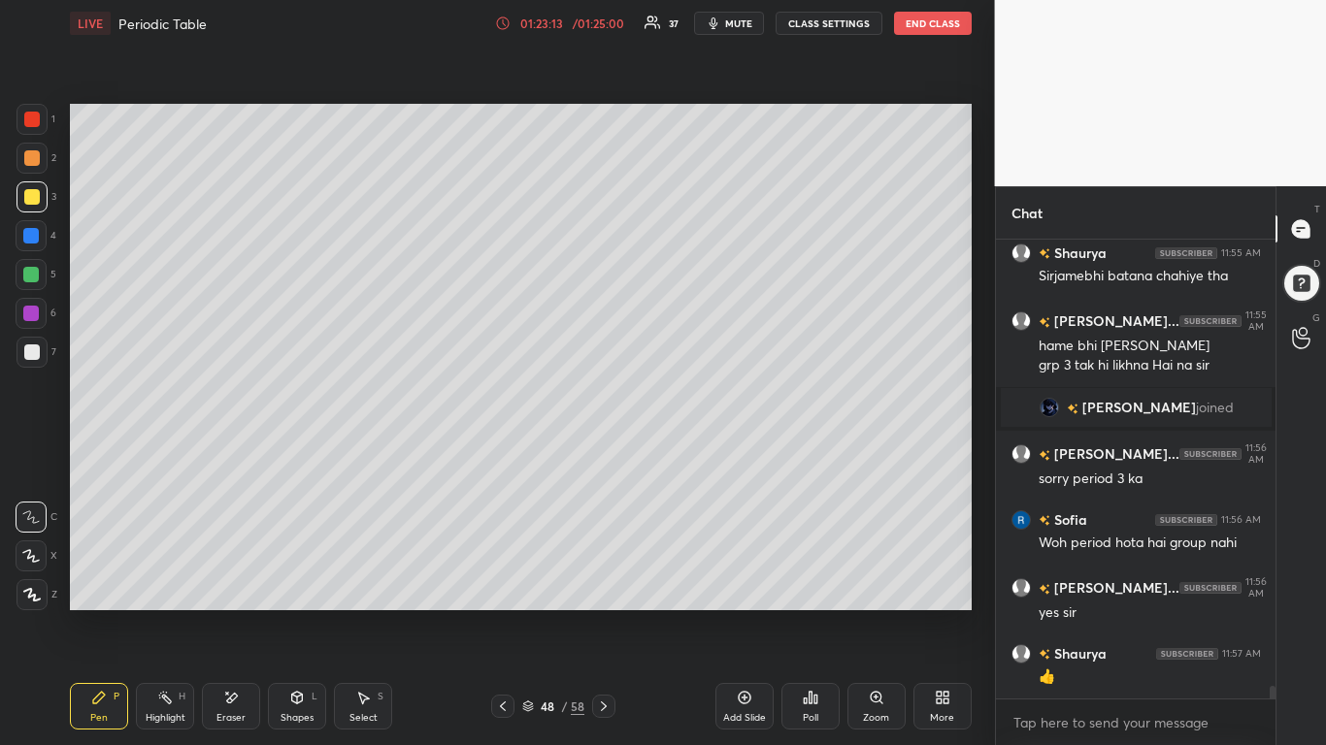
click at [607, 580] on icon at bounding box center [604, 707] width 16 height 16
click at [579, 580] on div "58" at bounding box center [578, 706] width 14 height 17
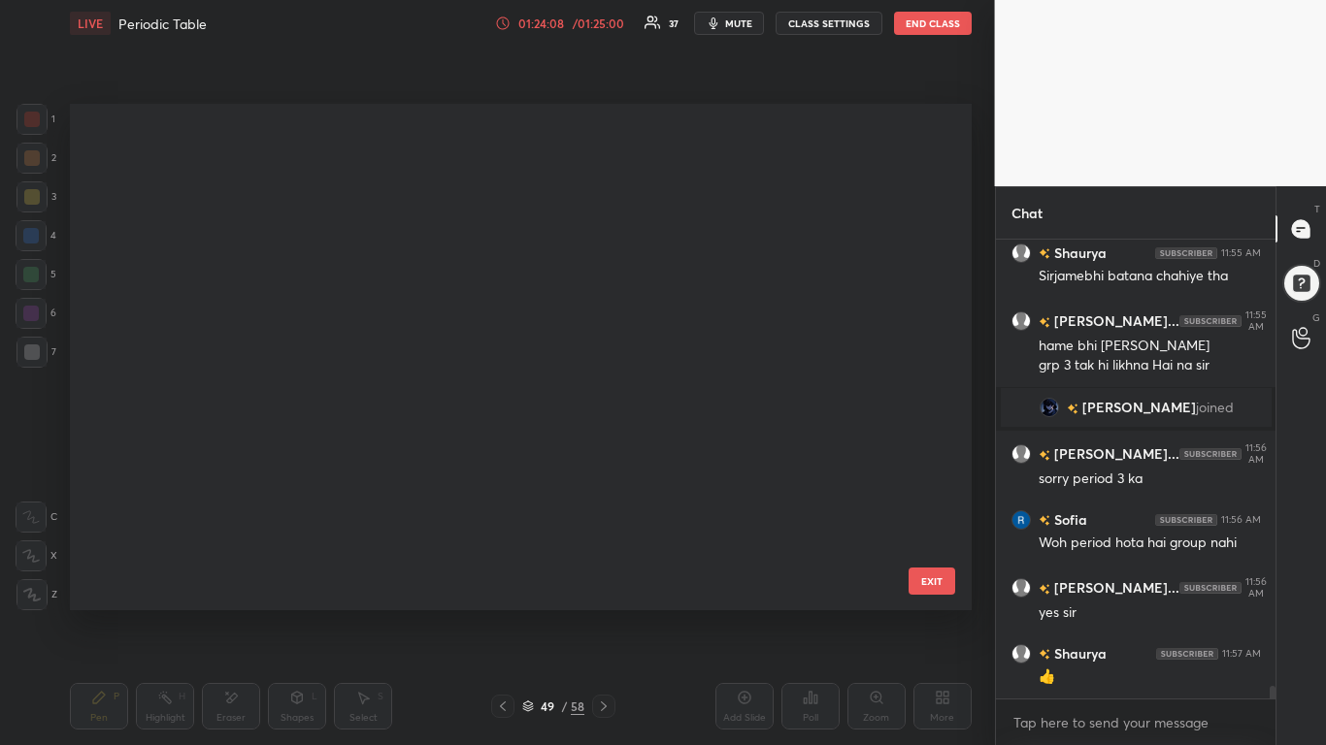
scroll to position [502, 891]
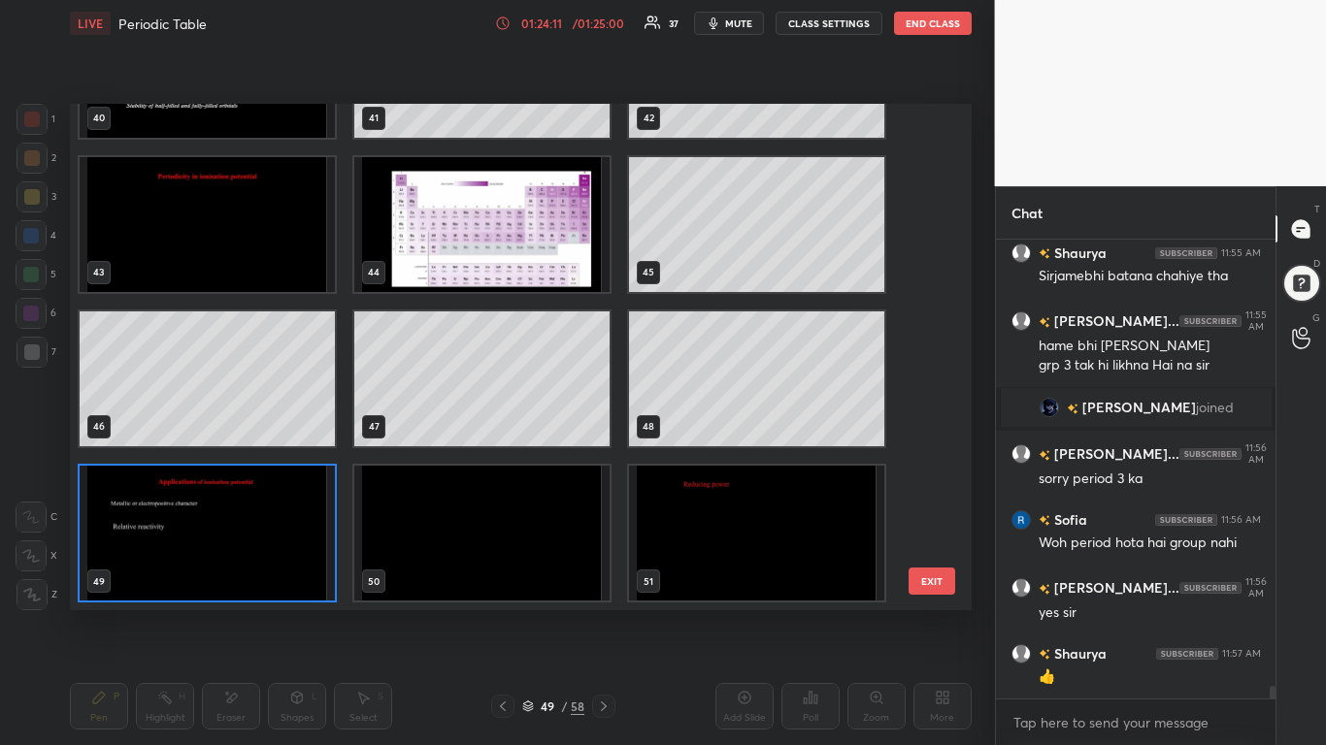
click at [200, 540] on img "grid" at bounding box center [207, 533] width 255 height 135
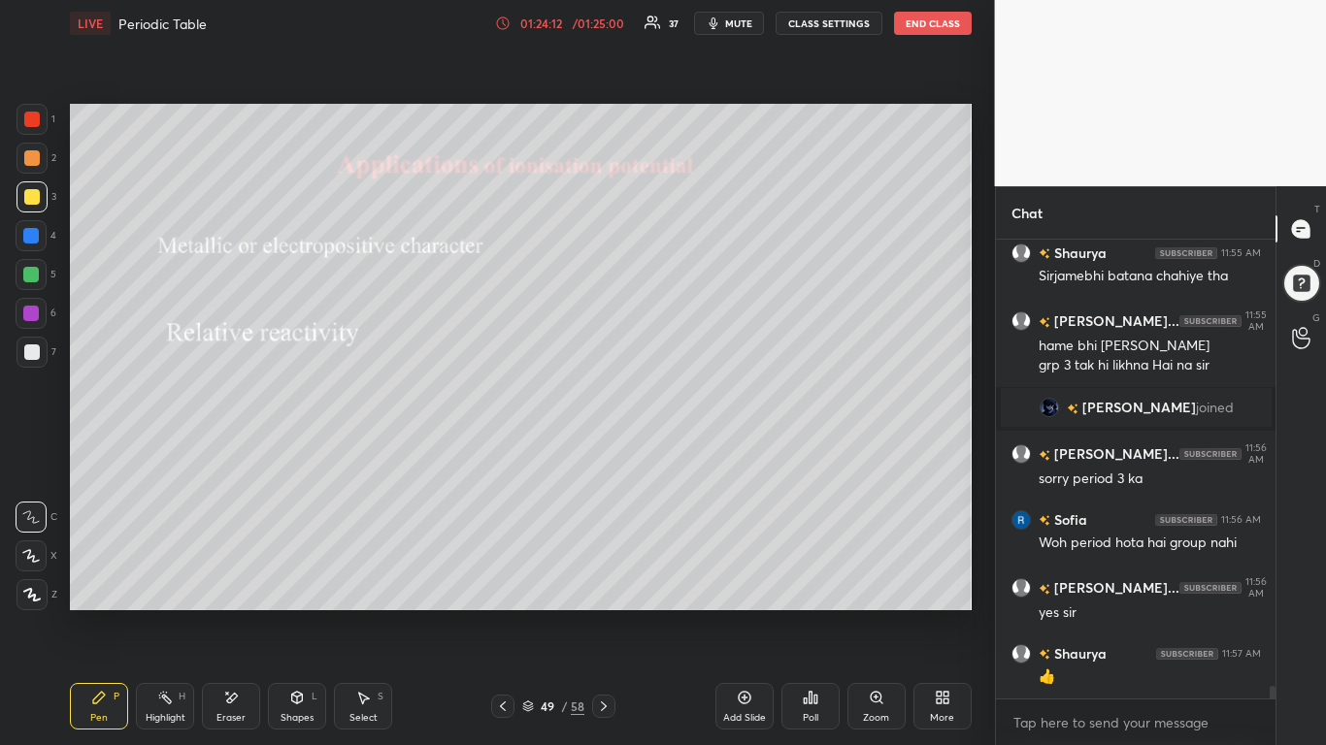
scroll to position [0, 0]
click at [603, 580] on icon at bounding box center [604, 707] width 16 height 16
click at [609, 580] on icon at bounding box center [604, 707] width 16 height 16
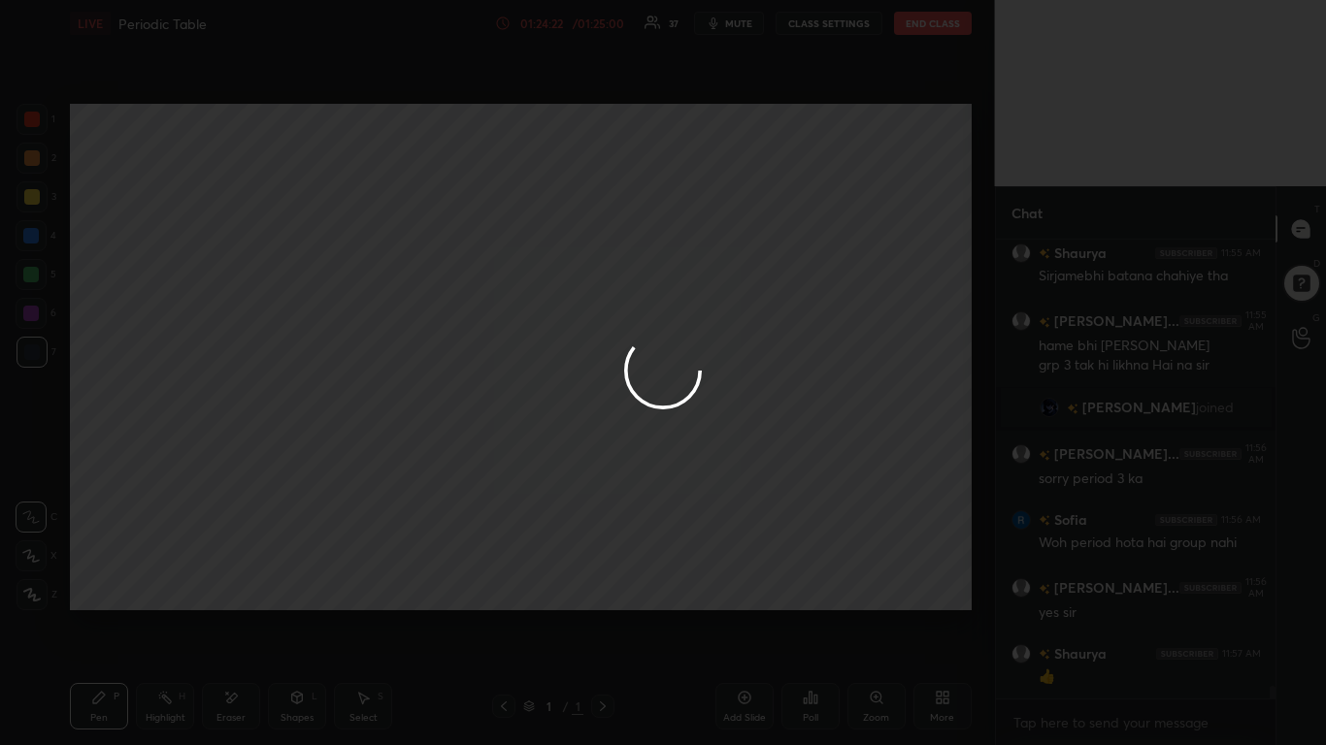
scroll to position [16533, 0]
click at [503, 580] on div at bounding box center [663, 372] width 1326 height 745
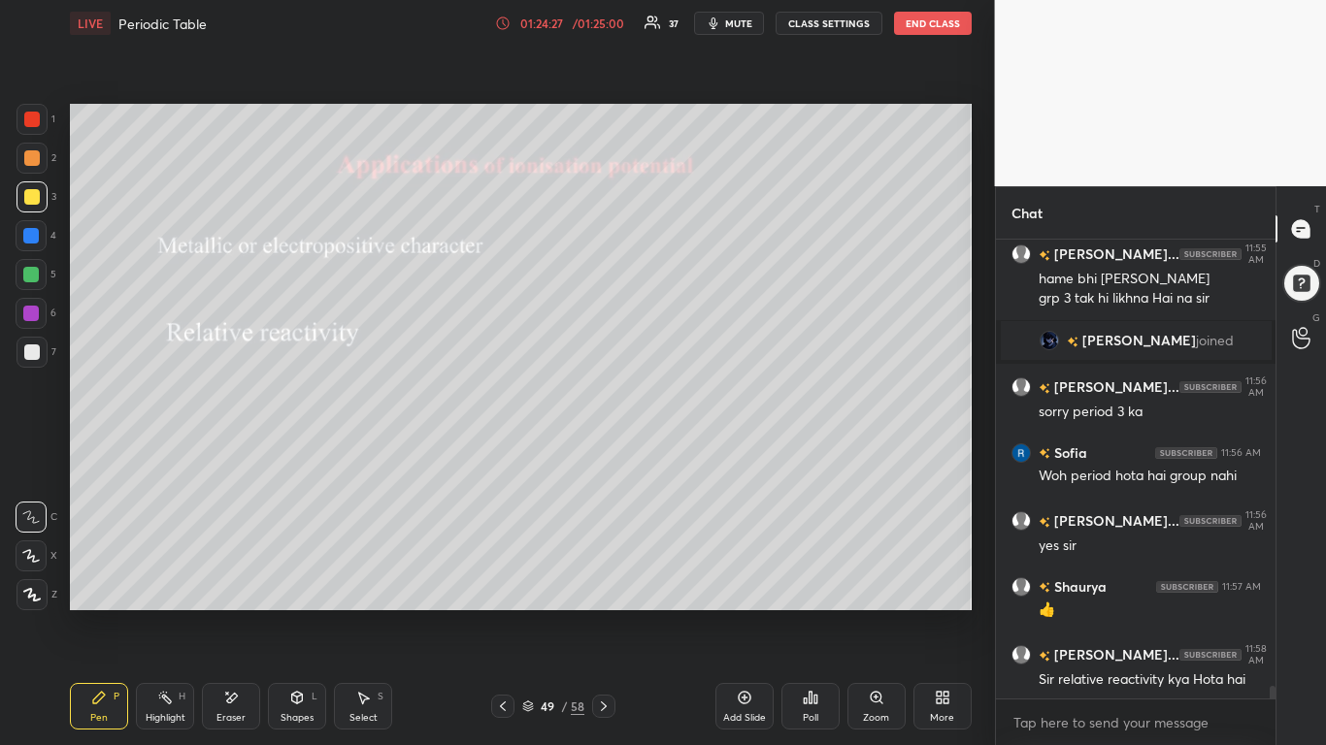
click at [597, 580] on icon at bounding box center [604, 707] width 16 height 16
click at [608, 580] on icon at bounding box center [604, 707] width 16 height 16
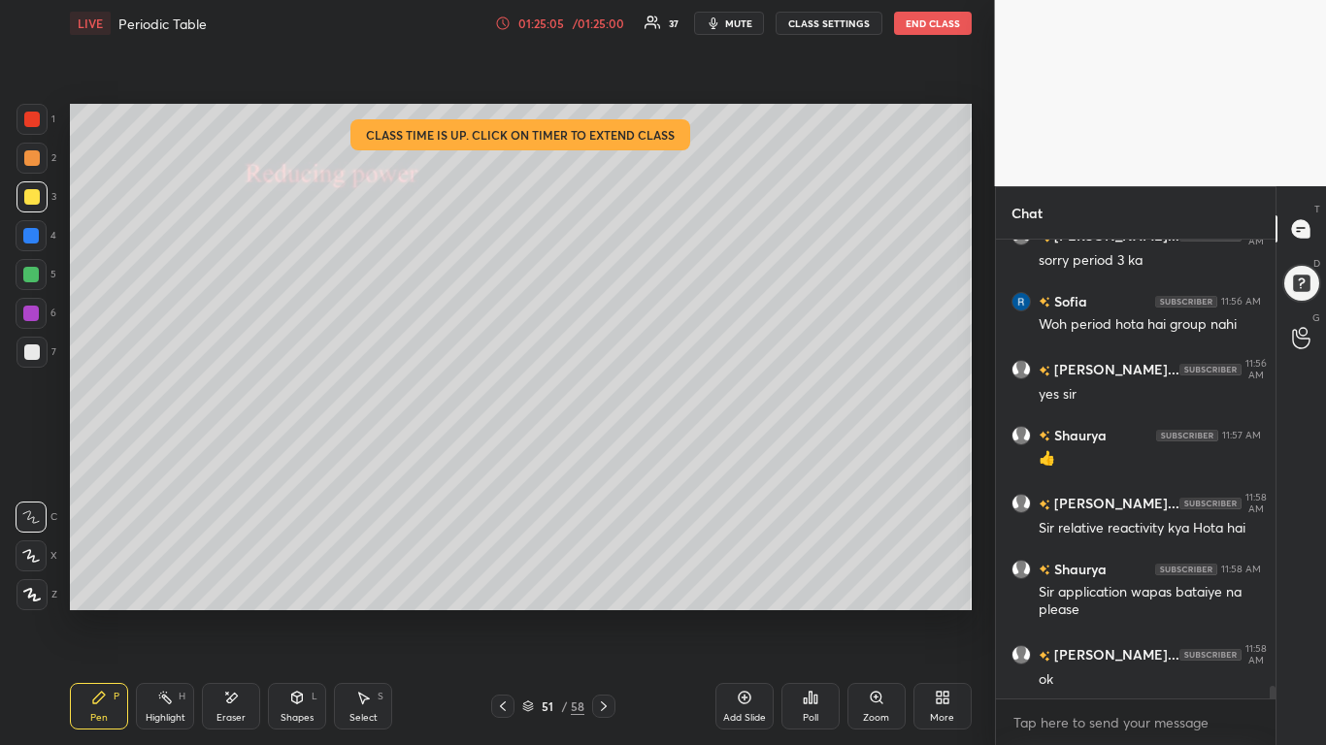
scroll to position [16751, 0]
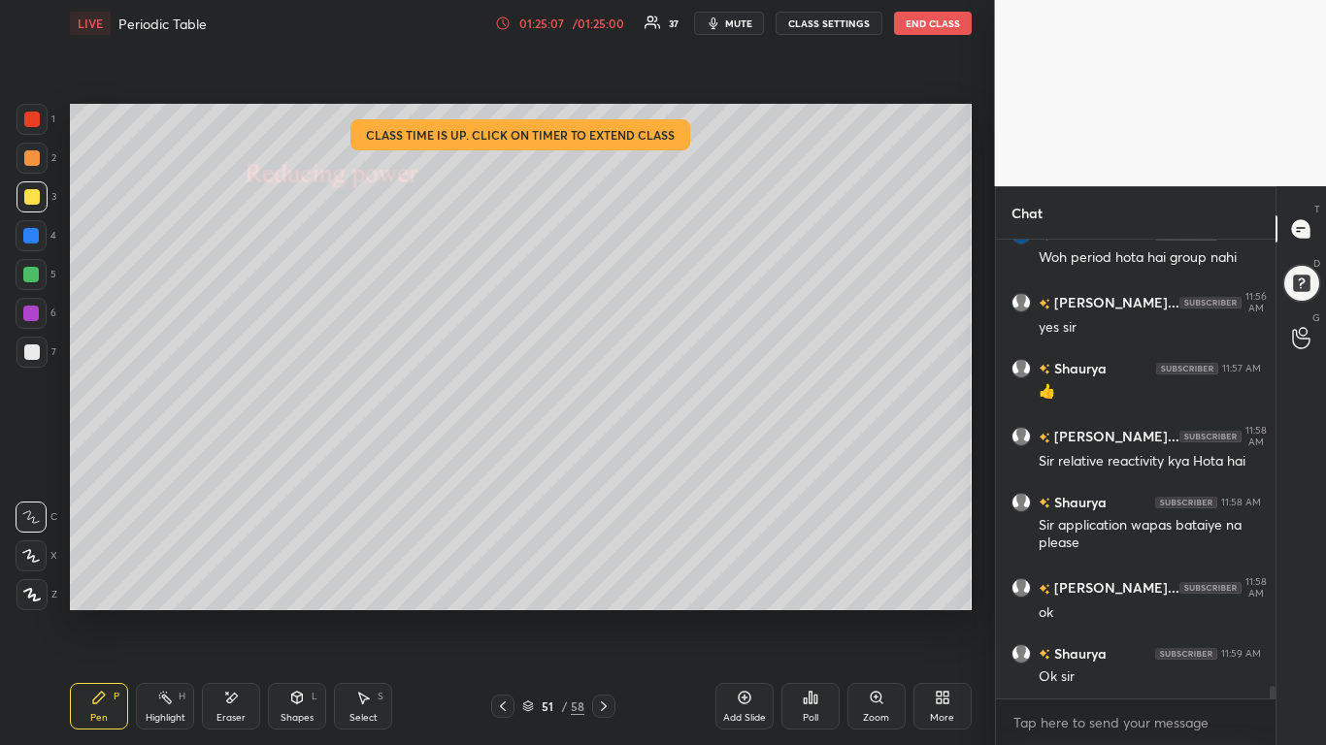
click at [609, 580] on icon at bounding box center [604, 707] width 16 height 16
click at [606, 580] on icon at bounding box center [604, 707] width 16 height 16
click at [603, 580] on icon at bounding box center [604, 707] width 16 height 16
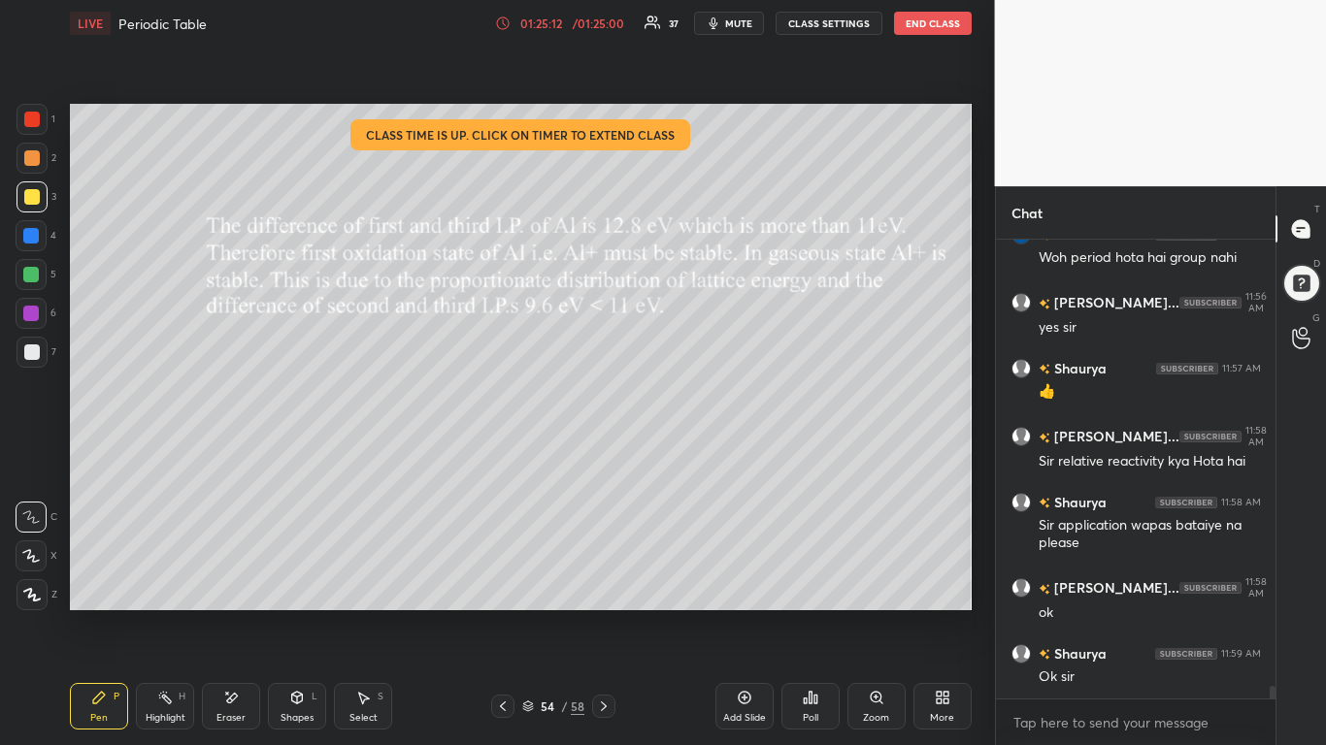
click at [601, 580] on icon at bounding box center [604, 707] width 16 height 16
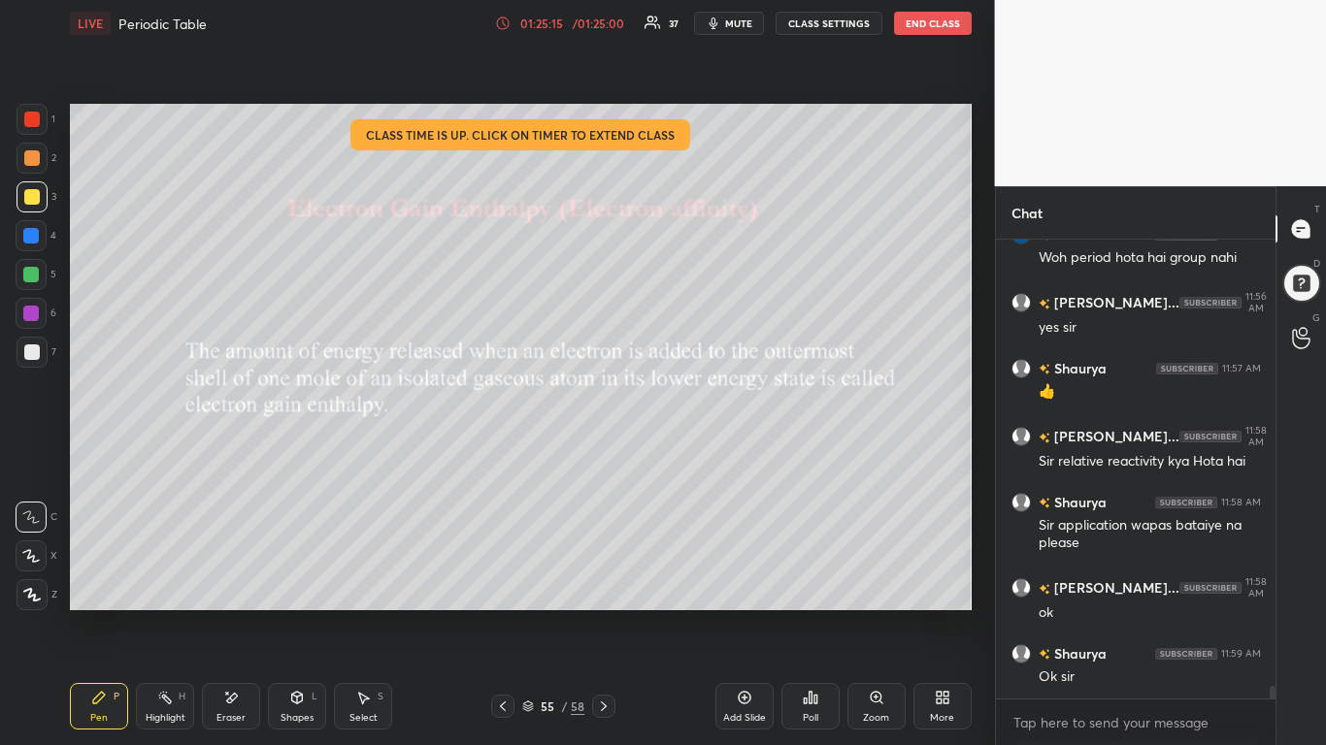
click at [500, 580] on icon at bounding box center [503, 707] width 16 height 16
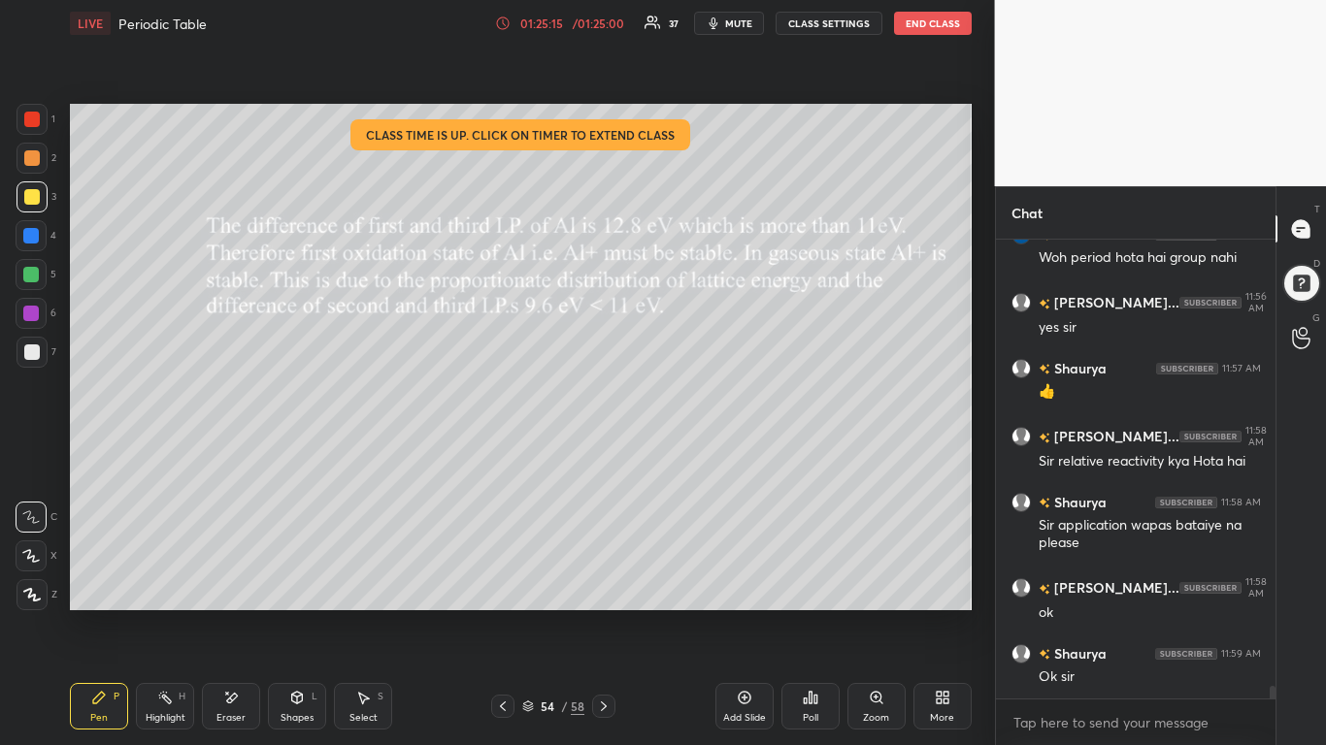
click at [499, 580] on icon at bounding box center [503, 707] width 16 height 16
click at [494, 580] on div at bounding box center [502, 706] width 23 height 23
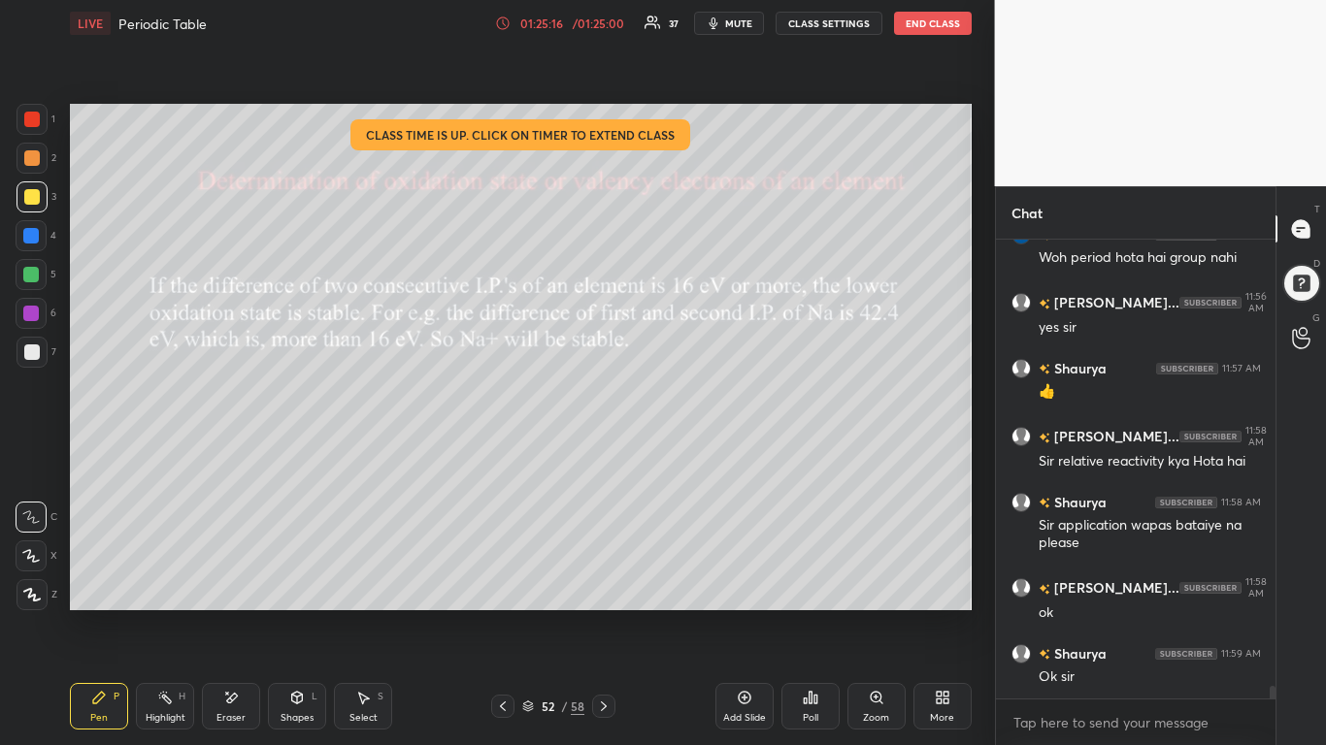
click at [496, 580] on icon at bounding box center [503, 707] width 16 height 16
click at [741, 580] on icon at bounding box center [745, 698] width 16 height 16
click at [816, 23] on button "CLASS SETTINGS" at bounding box center [828, 23] width 107 height 23
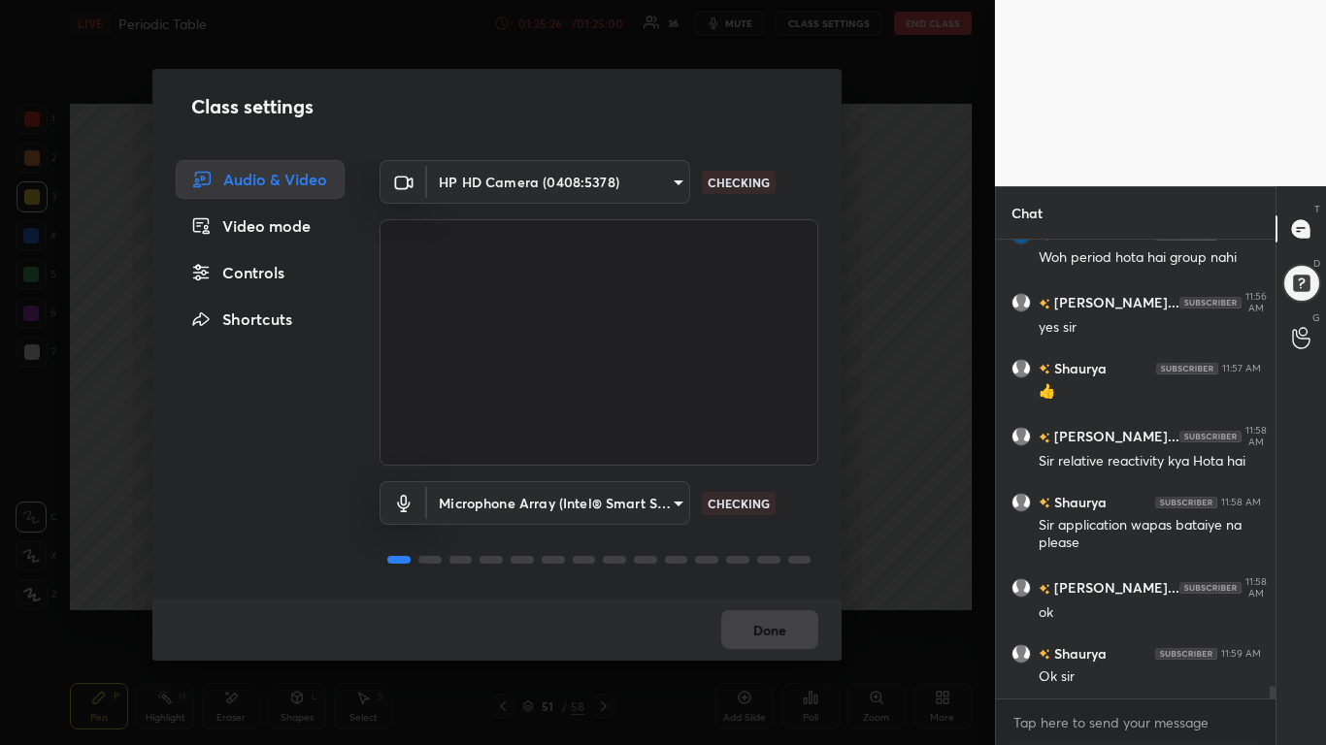
click at [860, 55] on div "Class settings Audio & Video Video mode Controls Shortcuts HP HD Camera (0408:5…" at bounding box center [497, 372] width 995 height 745
click at [666, 31] on div "Class settings Audio & Video Video mode Controls Shortcuts HP HD Camera (0408:5…" at bounding box center [497, 372] width 995 height 745
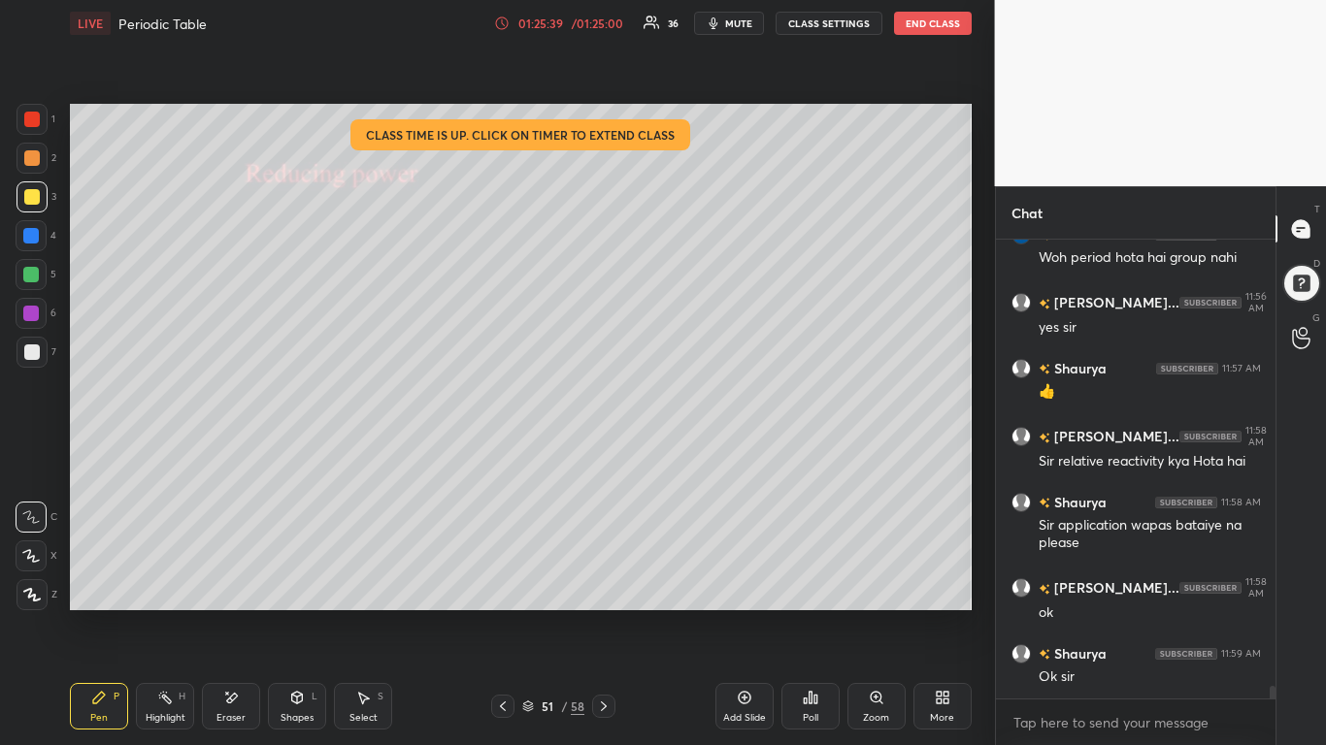
click at [572, 22] on div "/ 01:25:00" at bounding box center [598, 23] width 60 height 12
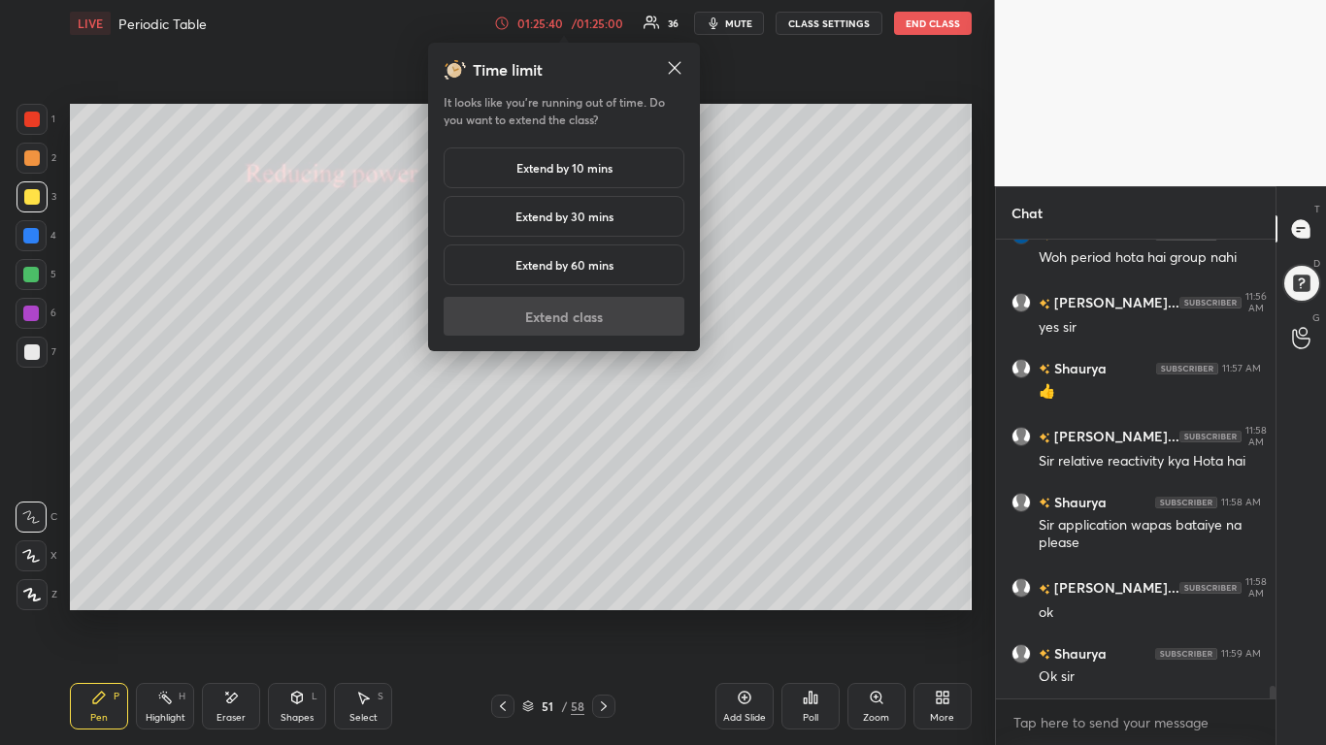
click at [525, 164] on h5 "Extend by 10 mins" at bounding box center [564, 167] width 96 height 17
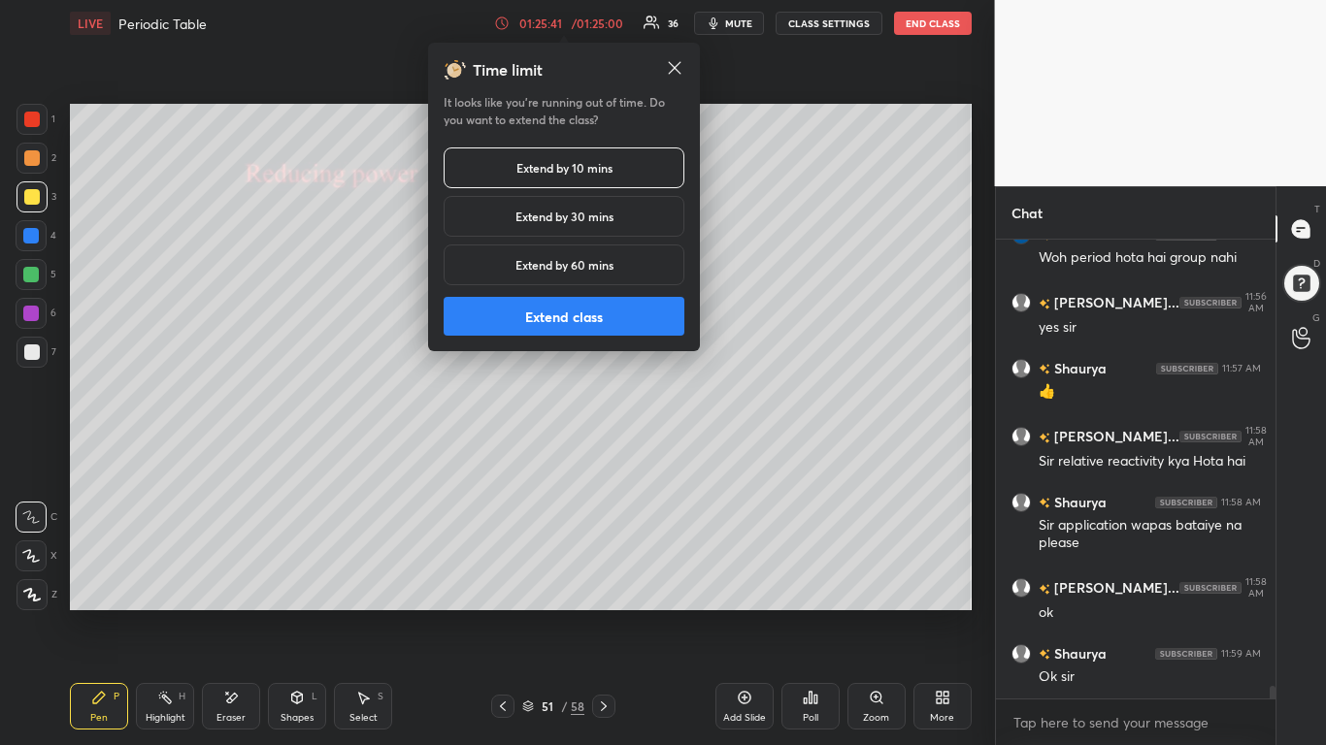
click at [605, 305] on button "Extend class" at bounding box center [564, 316] width 241 height 39
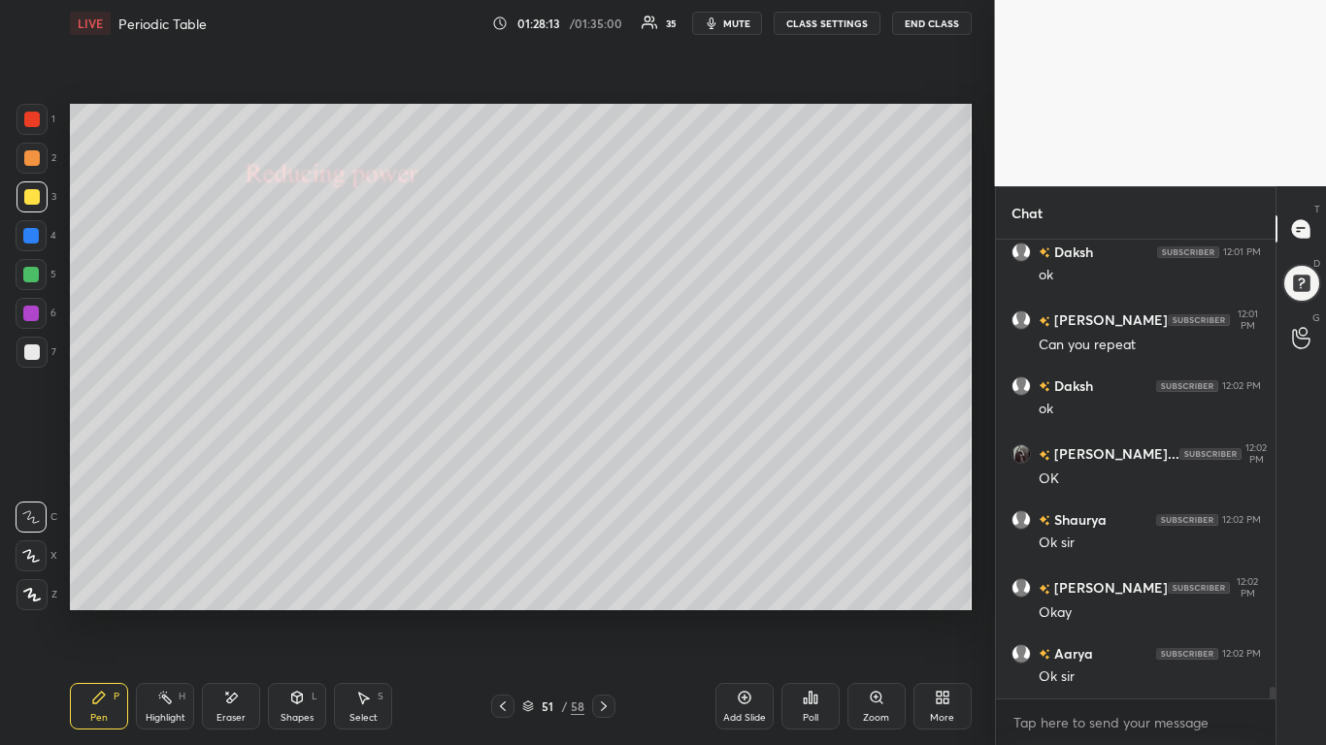
scroll to position [17440, 0]
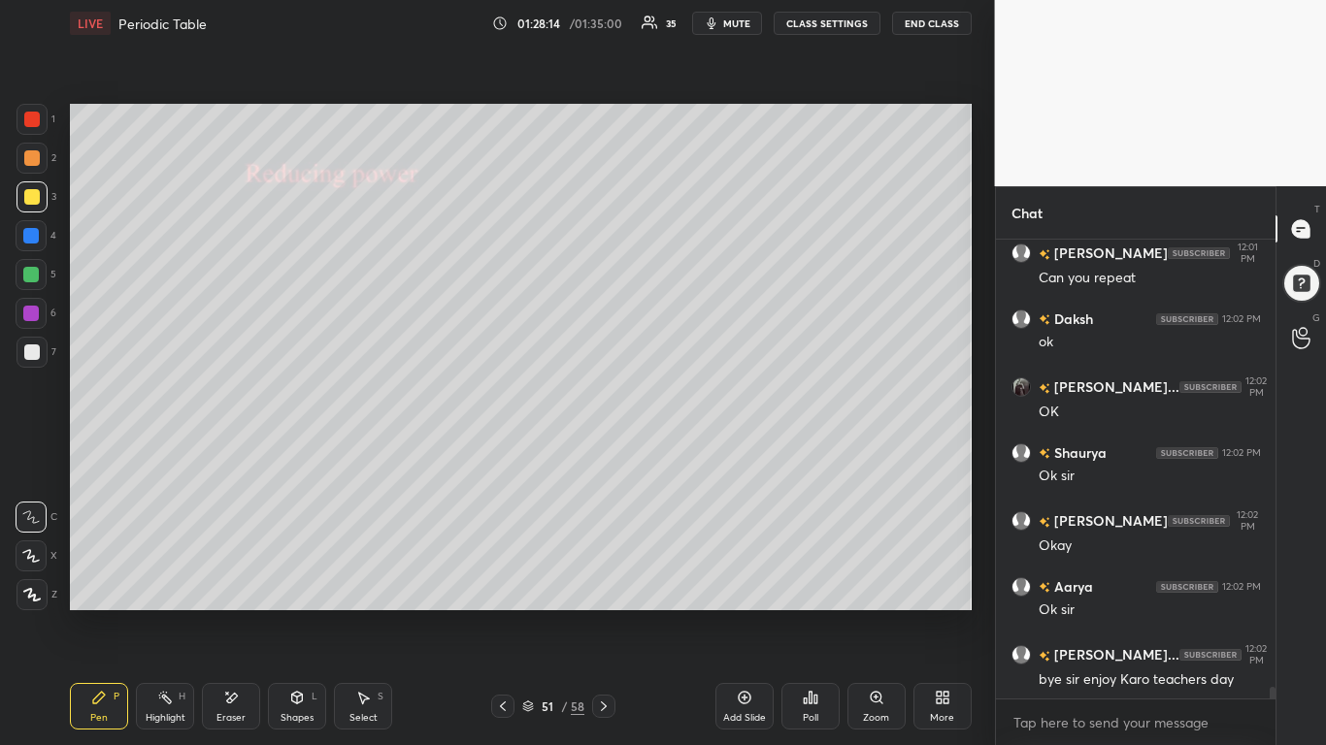
click at [934, 21] on button "End Class" at bounding box center [932, 23] width 80 height 23
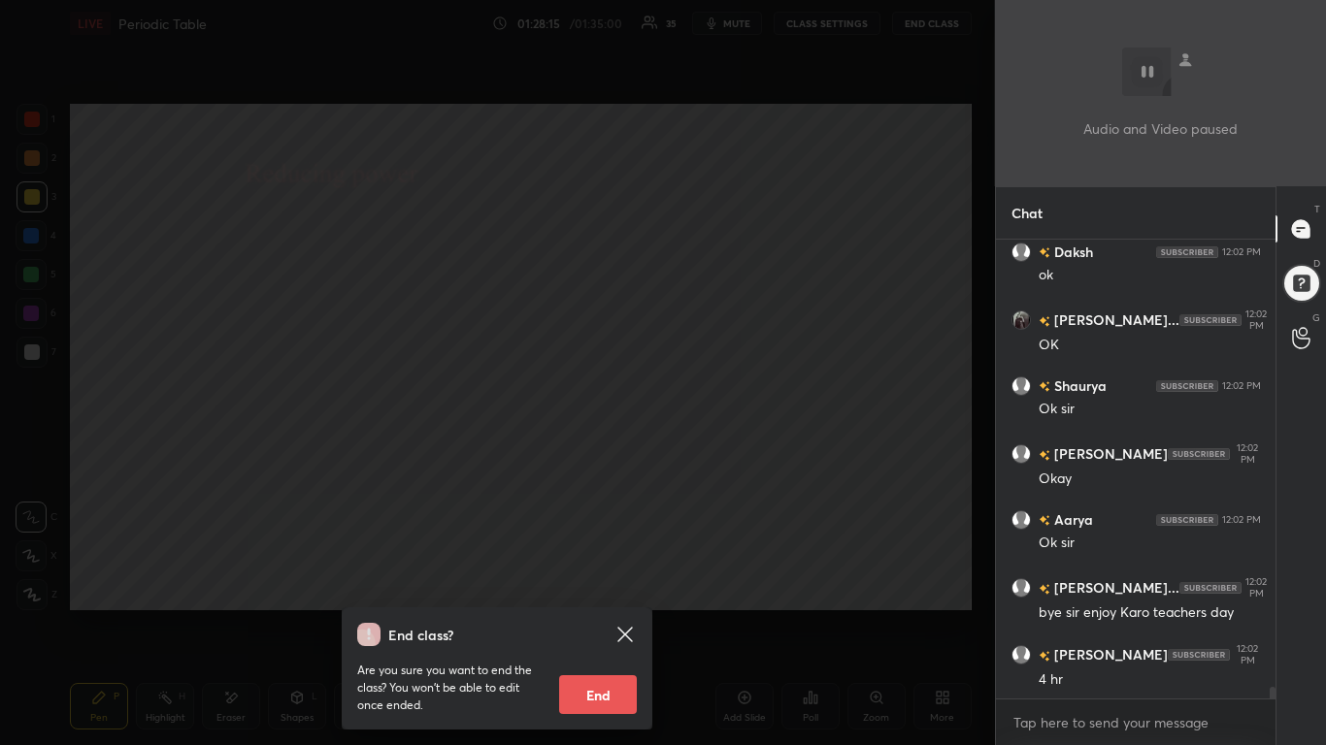
scroll to position [17574, 0]
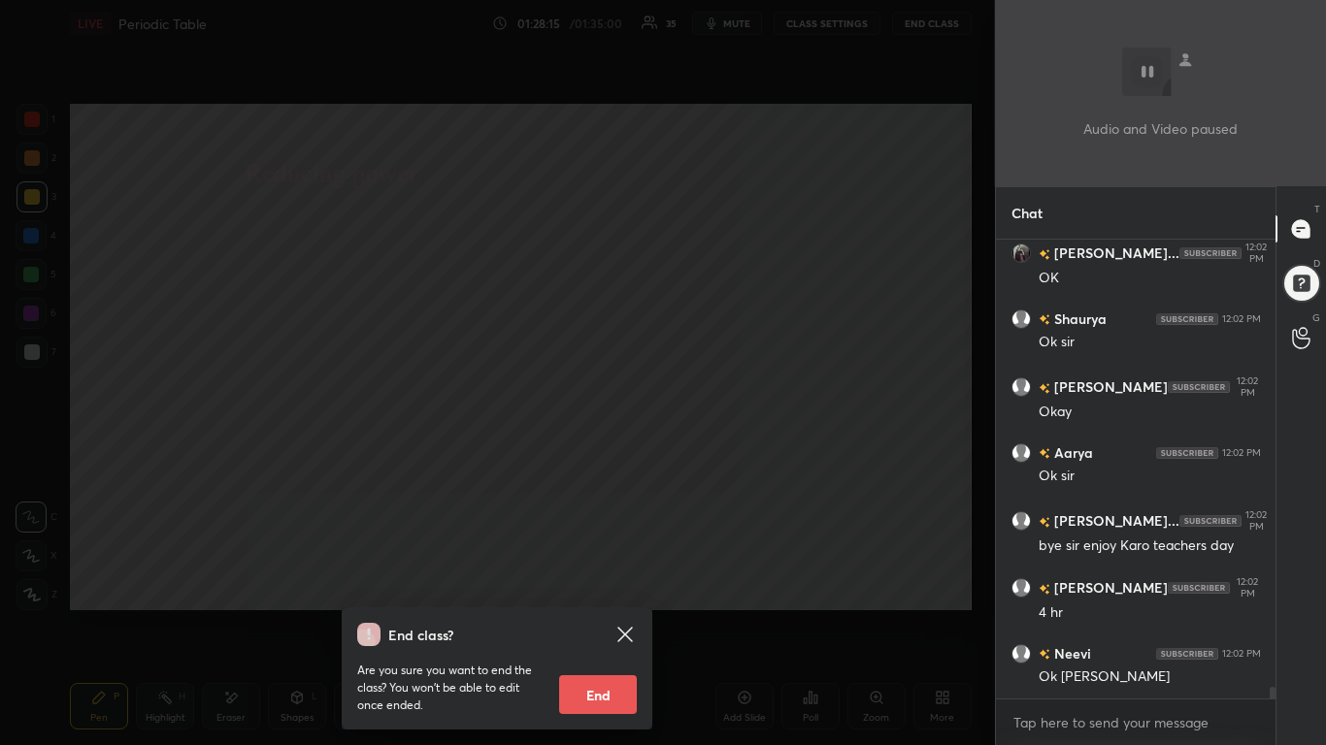
click at [613, 580] on button "End" at bounding box center [598, 694] width 78 height 39
type textarea "x"
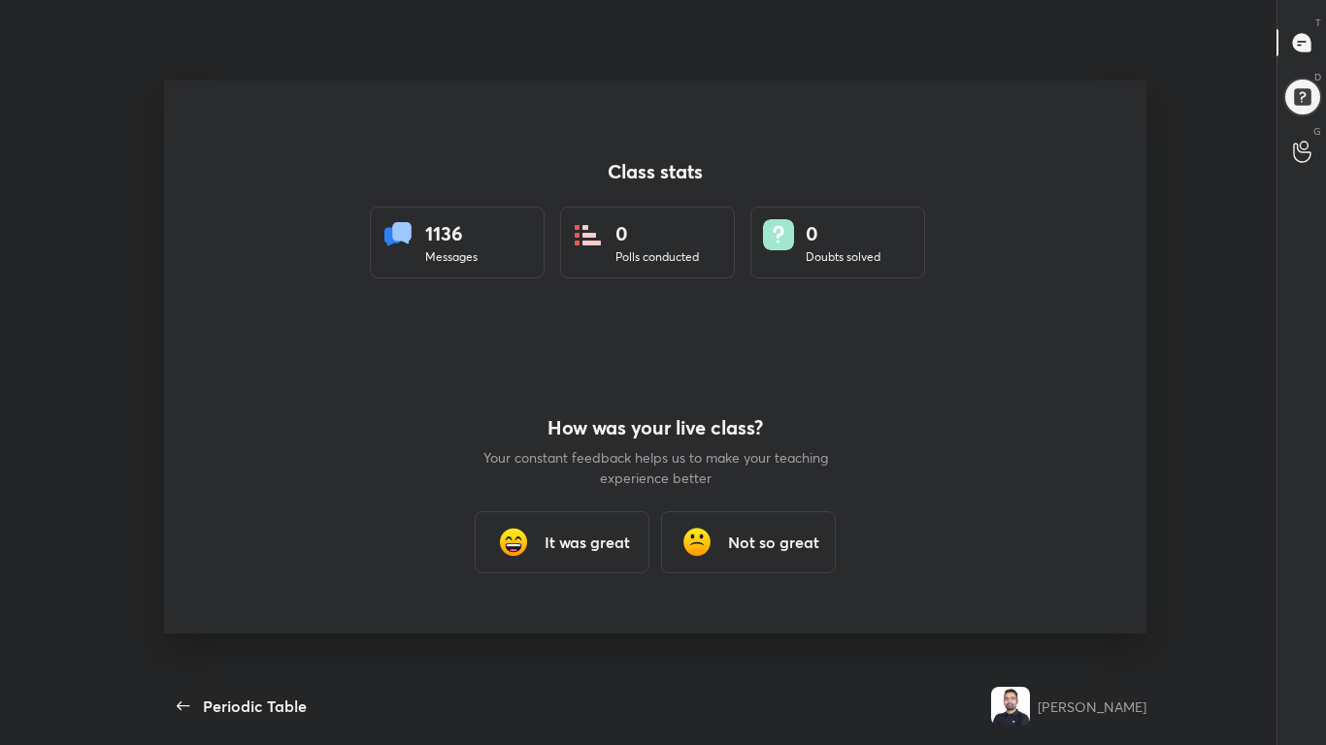
scroll to position [621, 1248]
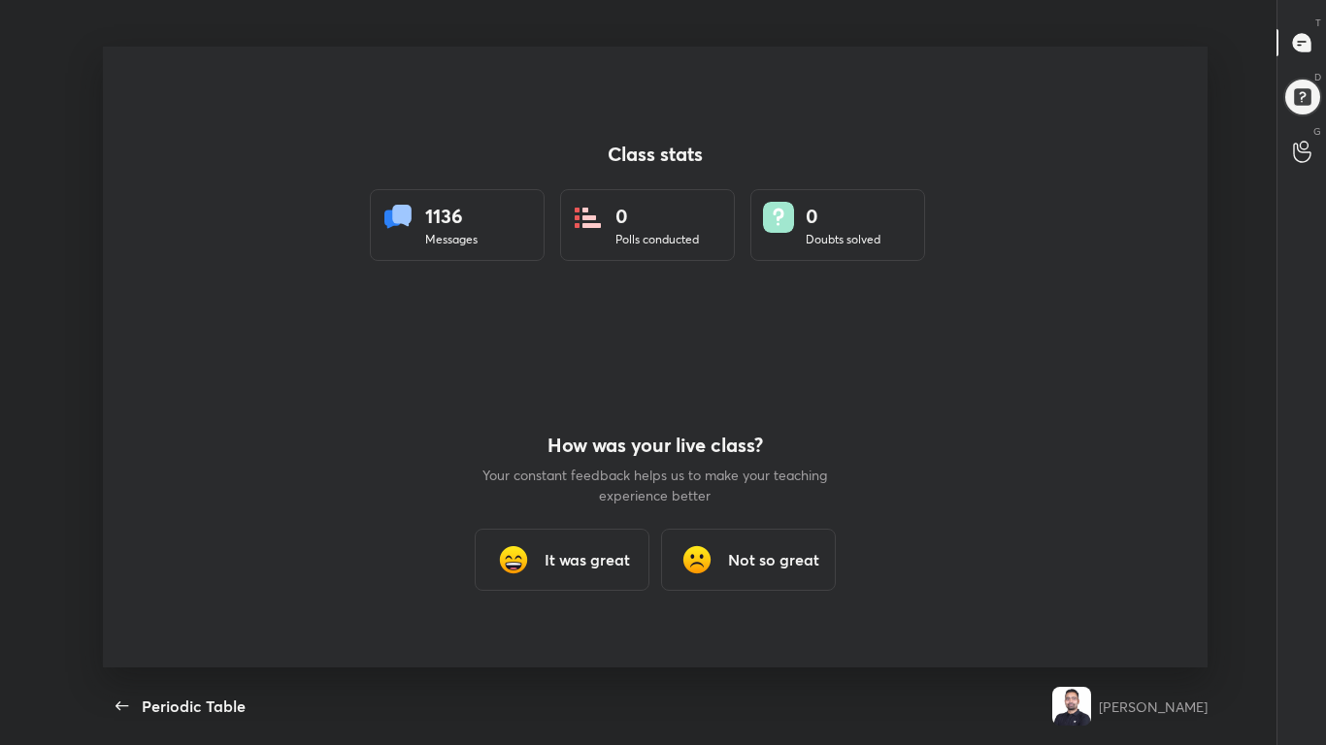
click at [595, 553] on h3 "It was great" at bounding box center [586, 559] width 85 height 23
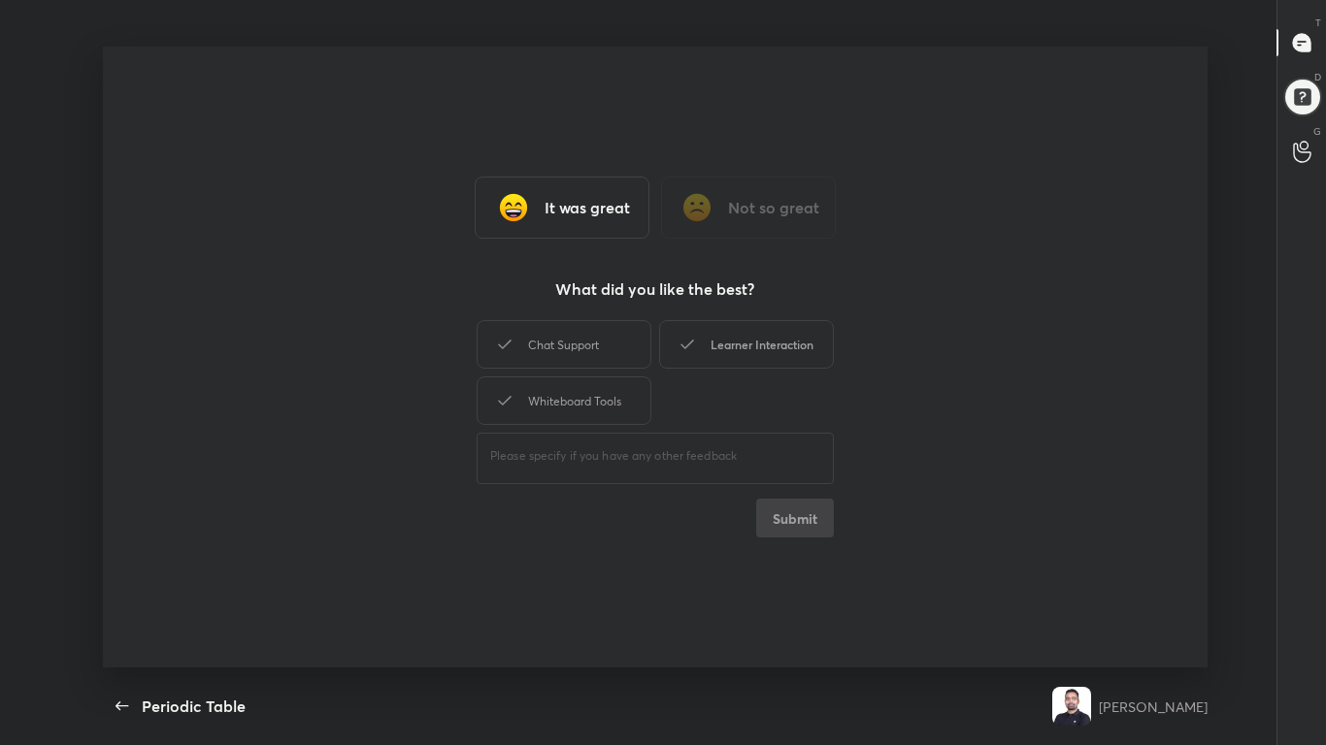
drag, startPoint x: 622, startPoint y: 338, endPoint x: 695, endPoint y: 339, distance: 72.8
click at [695, 339] on div "Chat Support Learner Interaction Whiteboard Tools" at bounding box center [655, 372] width 357 height 113
drag, startPoint x: 695, startPoint y: 339, endPoint x: 594, endPoint y: 405, distance: 120.6
click at [594, 405] on div "Chat Support Learner Interaction Whiteboard Tools" at bounding box center [655, 372] width 357 height 113
click at [594, 405] on div "Whiteboard Tools" at bounding box center [564, 401] width 175 height 49
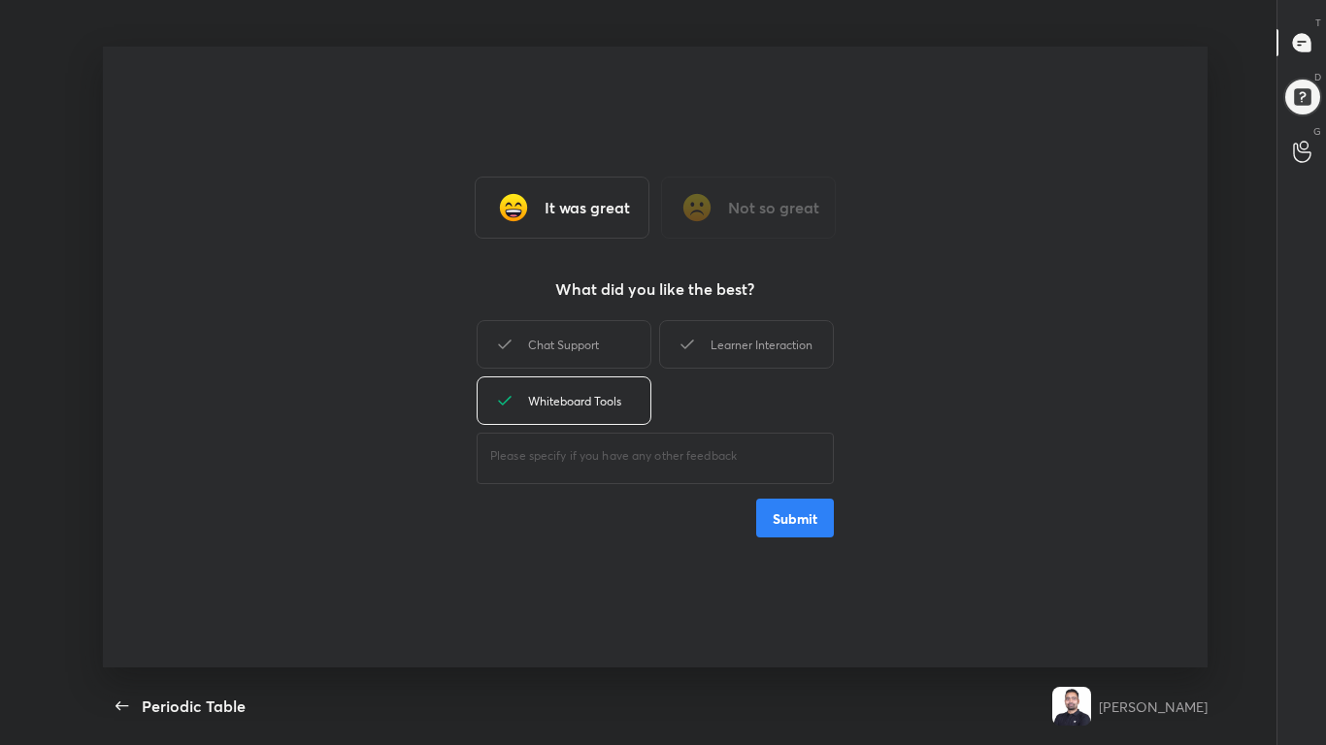
click at [793, 517] on button "Submit" at bounding box center [795, 518] width 78 height 39
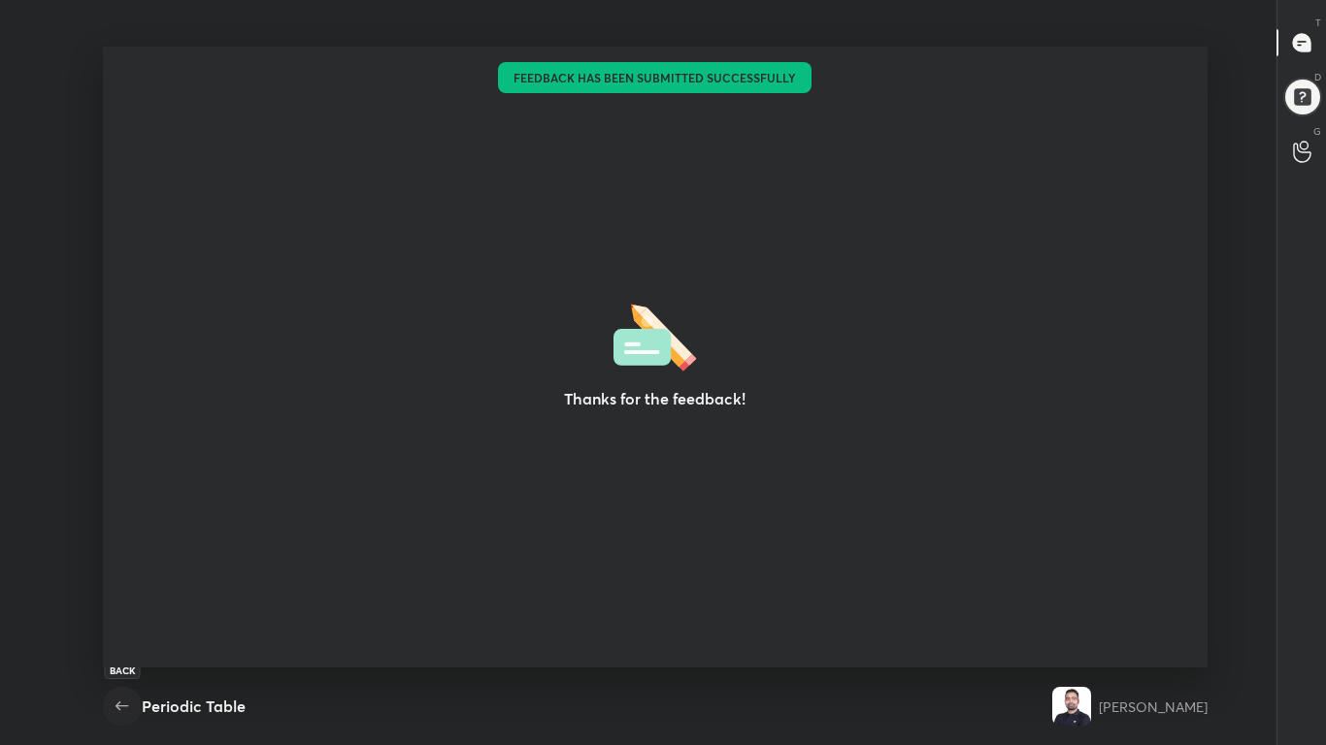
click at [125, 580] on icon "button" at bounding box center [122, 706] width 23 height 23
